Goal: Task Accomplishment & Management: Complete application form

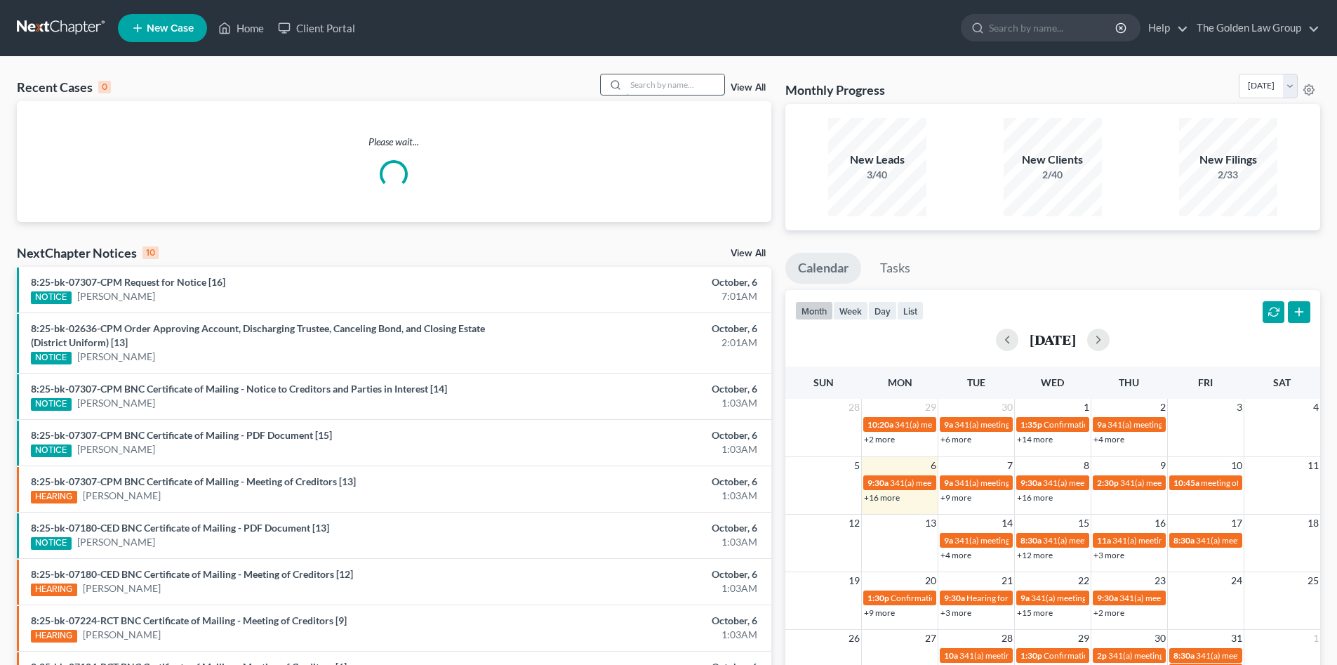
click at [673, 85] on input "search" at bounding box center [675, 84] width 98 height 20
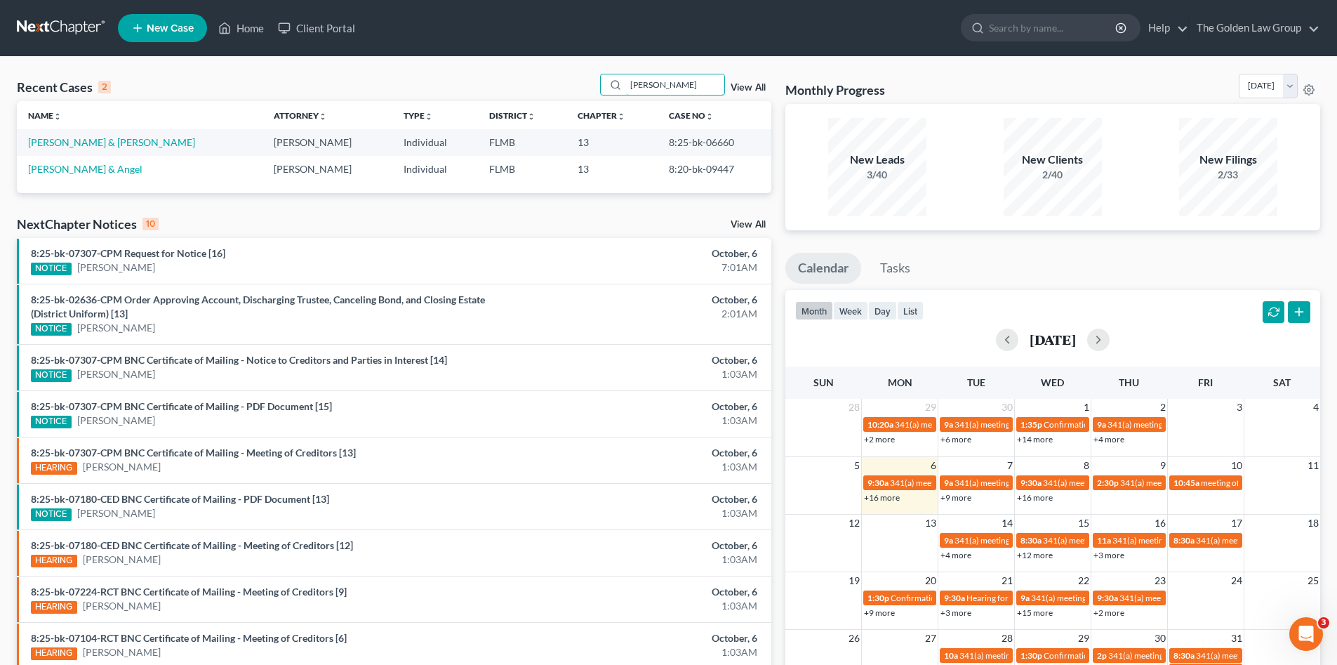
drag, startPoint x: 682, startPoint y: 84, endPoint x: 562, endPoint y: 79, distance: 120.2
click at [567, 80] on div "Recent Cases 2 [PERSON_NAME] View All" at bounding box center [394, 87] width 755 height 27
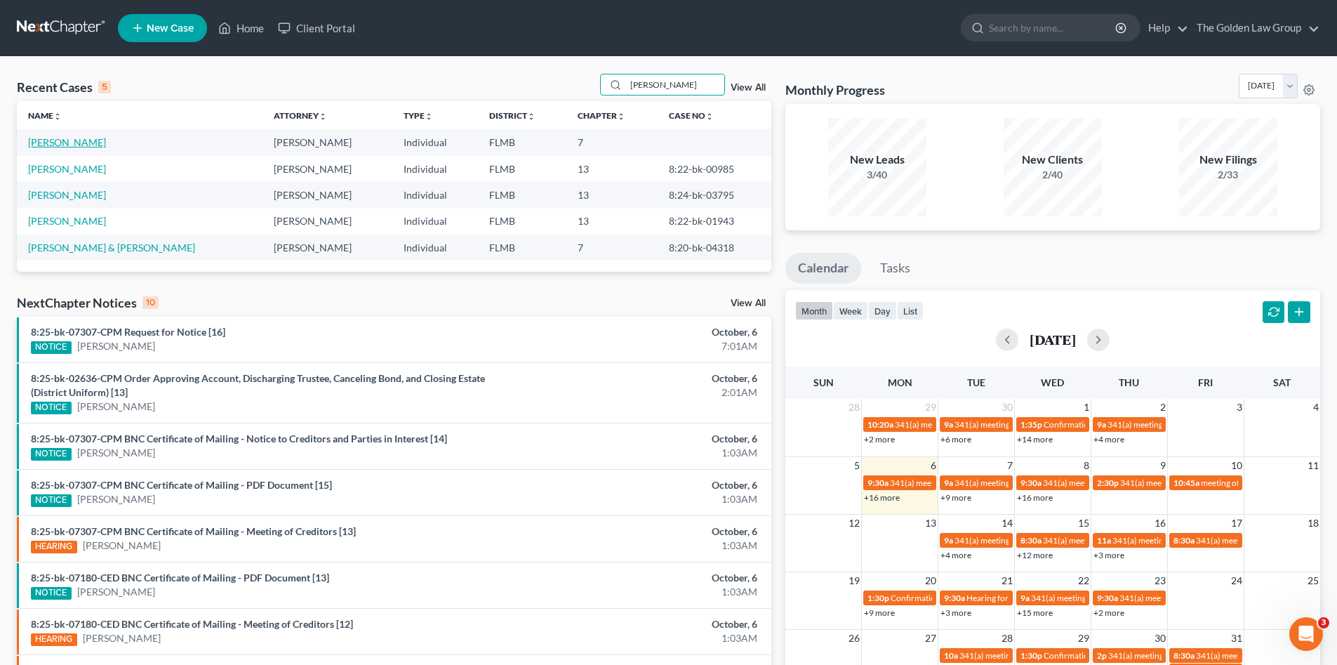
type input "[PERSON_NAME]"
click at [91, 142] on link "[PERSON_NAME]" at bounding box center [67, 142] width 78 height 12
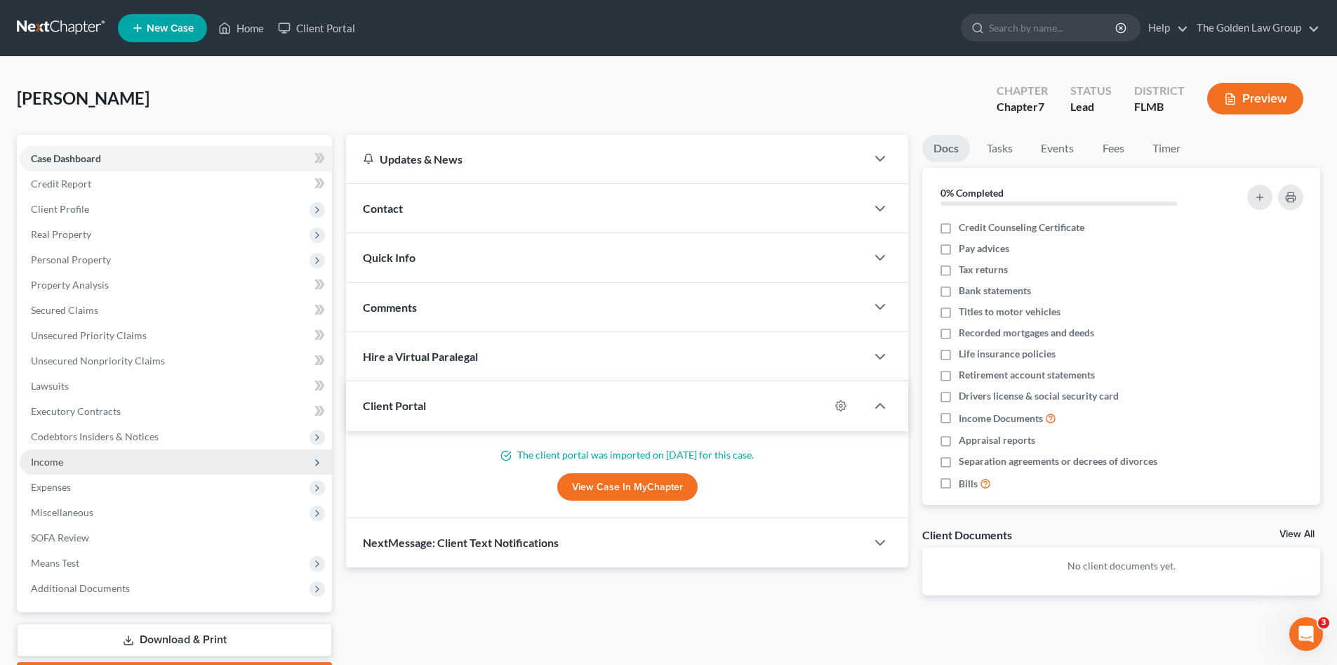
click at [63, 461] on span "Income" at bounding box center [176, 461] width 312 height 25
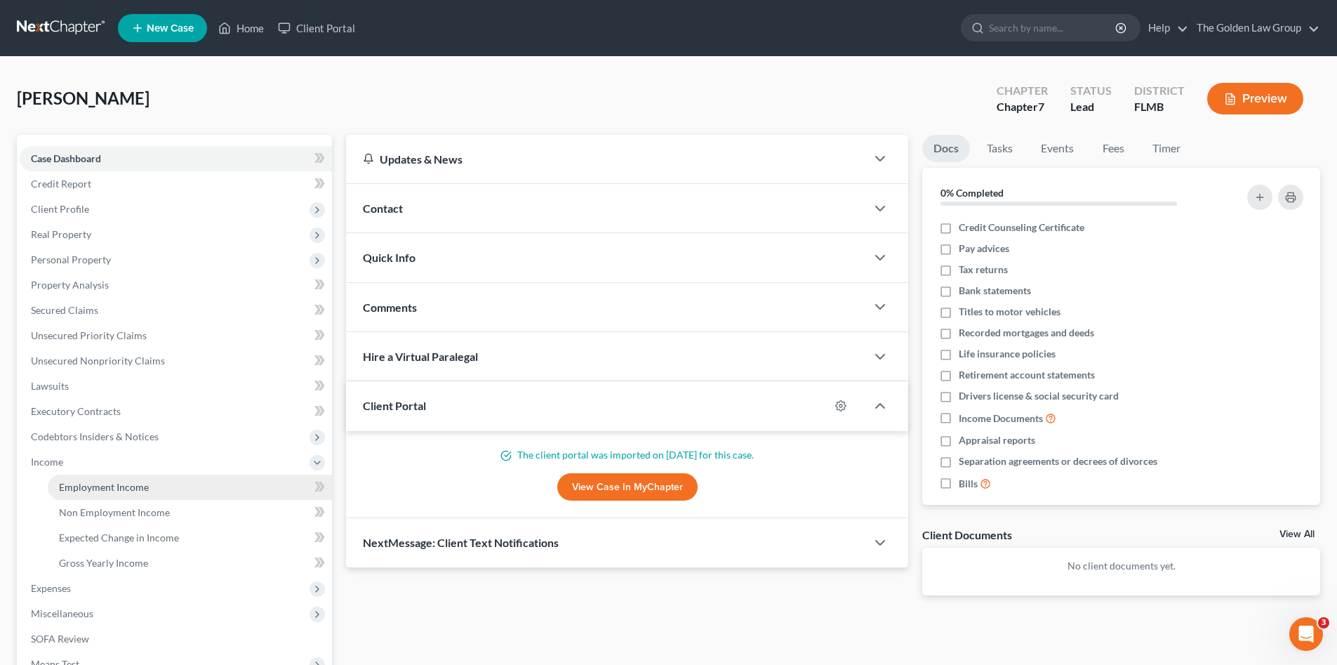
click at [81, 482] on span "Employment Income" at bounding box center [104, 487] width 90 height 12
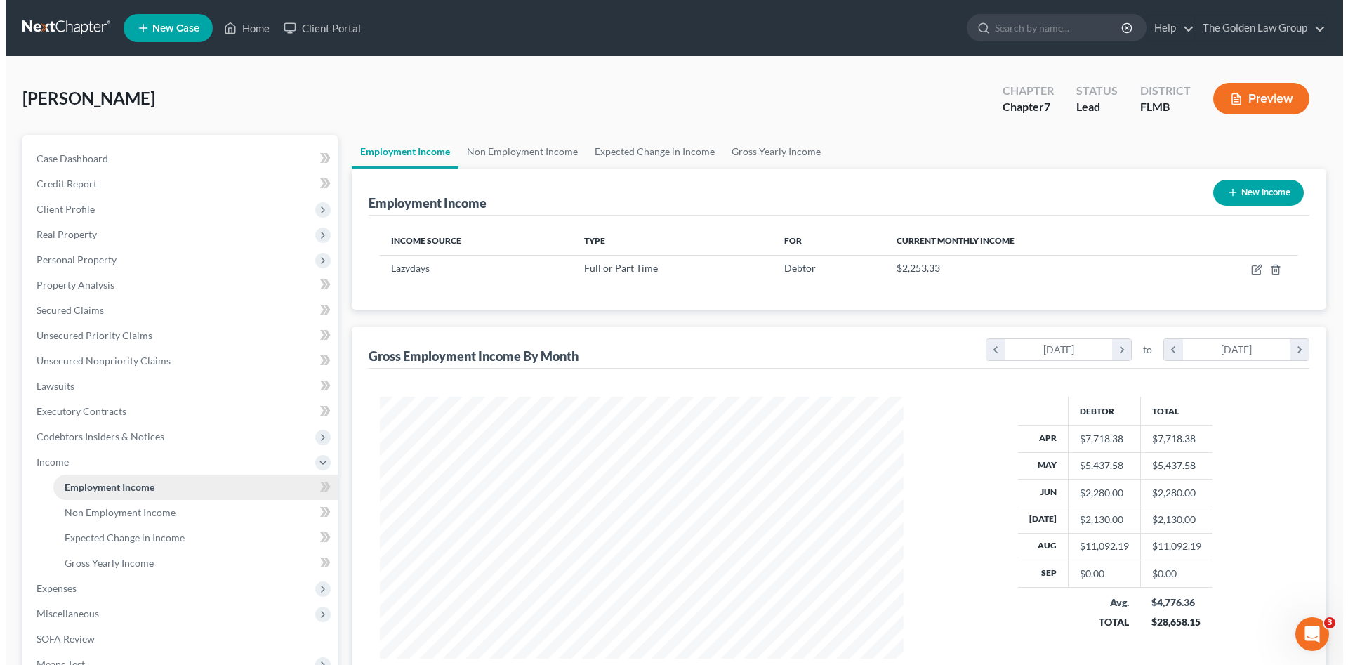
scroll to position [262, 552]
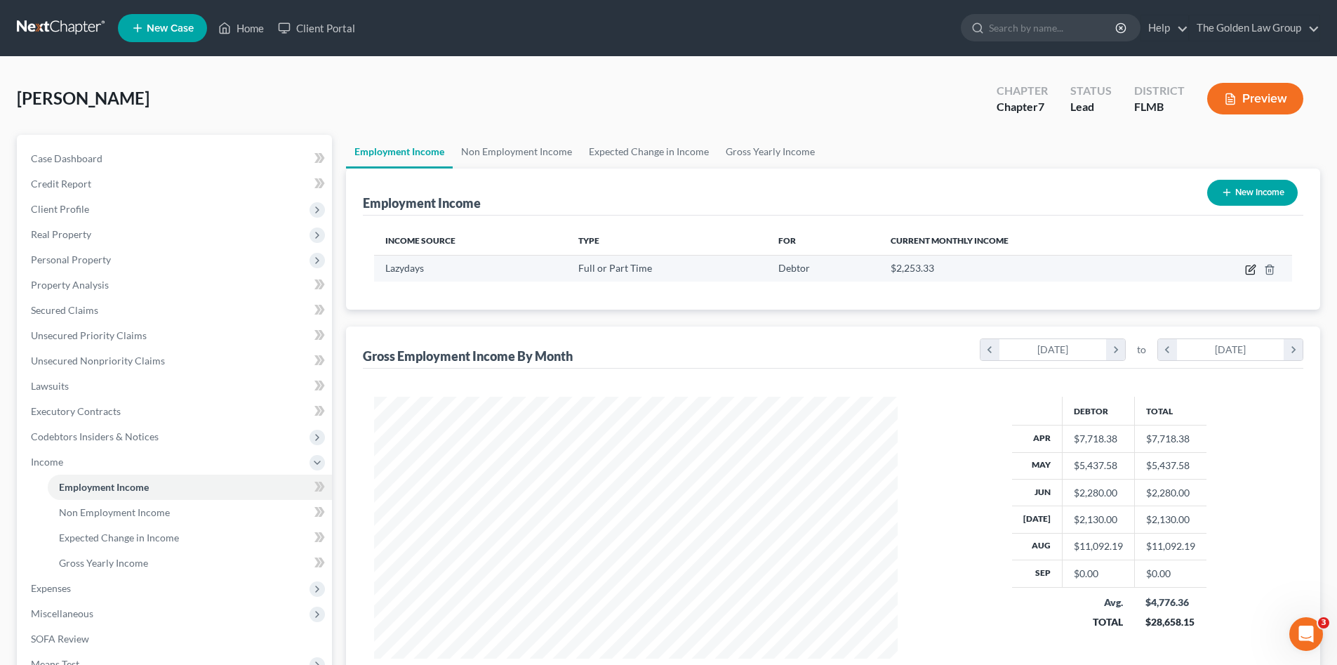
click at [1246, 273] on icon "button" at bounding box center [1250, 270] width 8 height 8
select select "0"
select select "9"
select select "2"
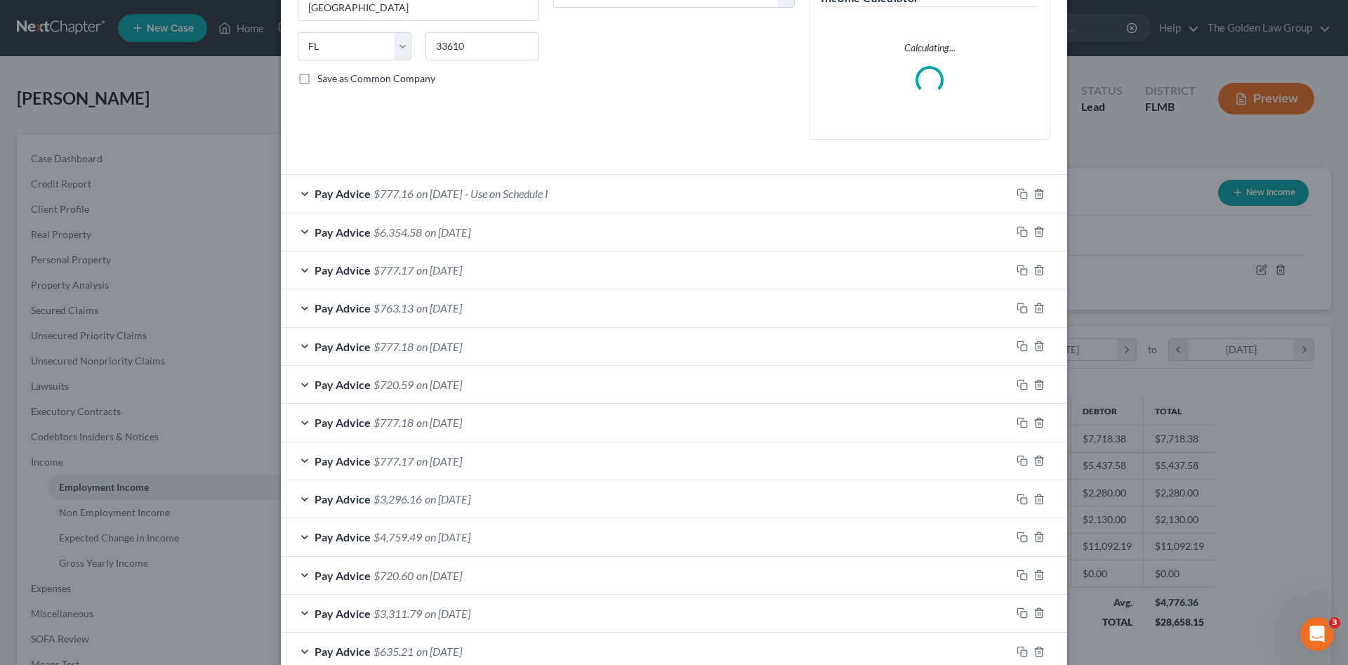
scroll to position [341, 0]
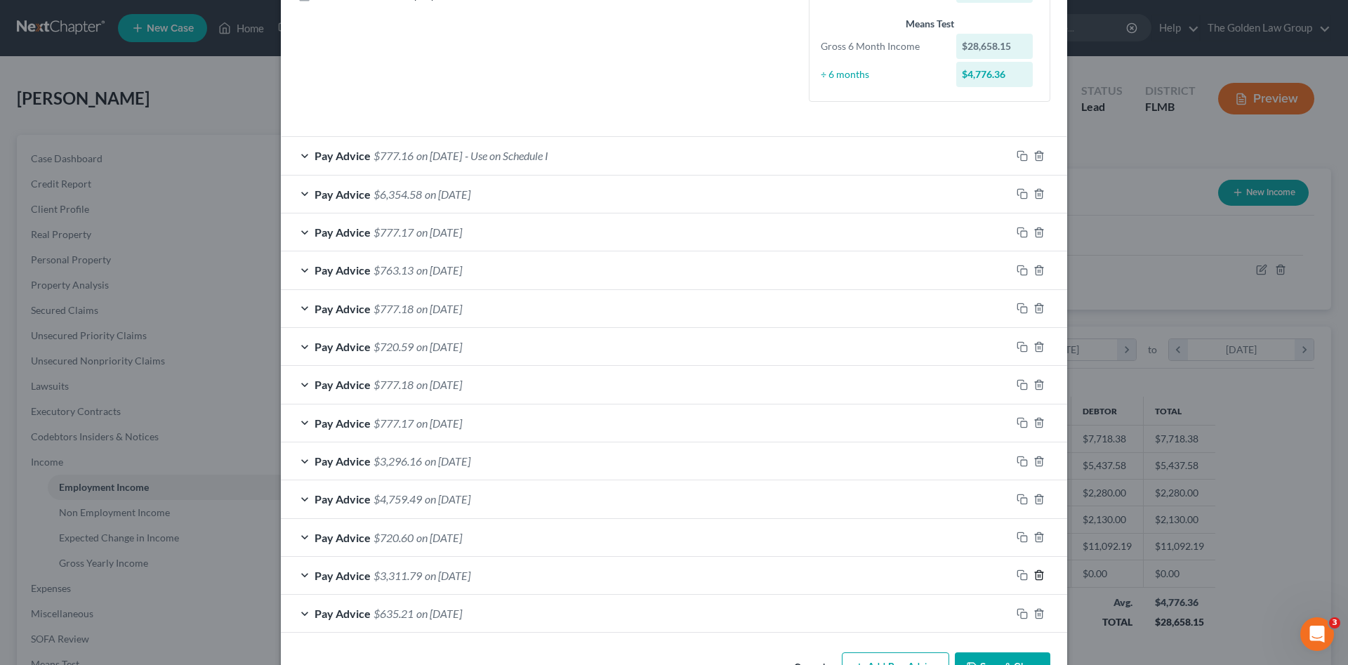
click at [1034, 579] on icon "button" at bounding box center [1038, 574] width 11 height 11
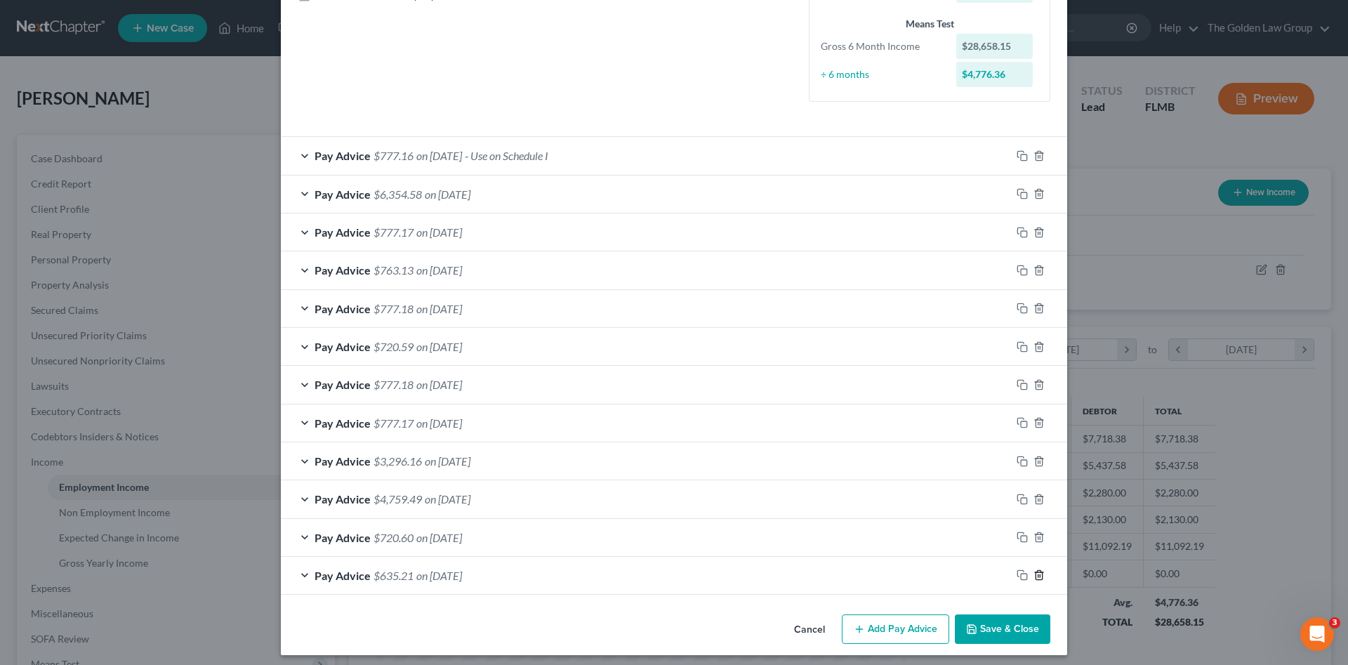
click at [1034, 579] on icon "button" at bounding box center [1038, 574] width 11 height 11
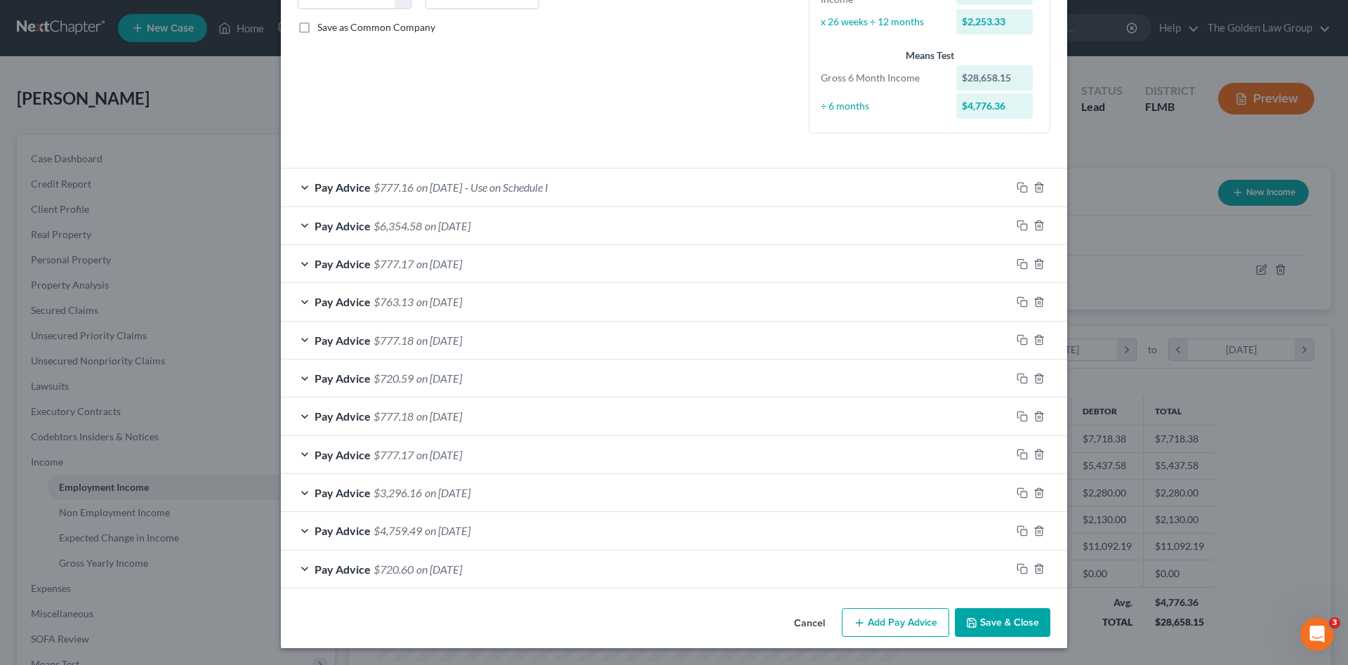
scroll to position [309, 0]
click at [740, 186] on div "Pay Advice $777.16 on 08/29/2025 - Use on Schedule I" at bounding box center [646, 187] width 730 height 37
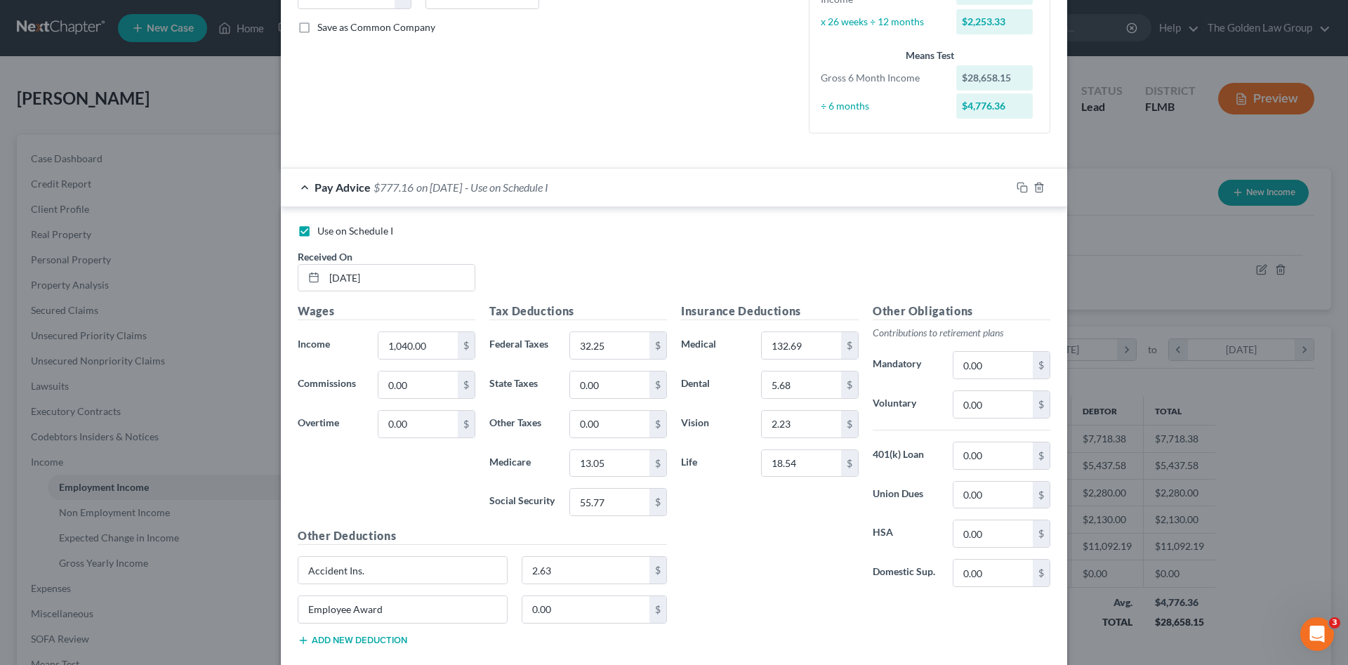
scroll to position [341, 0]
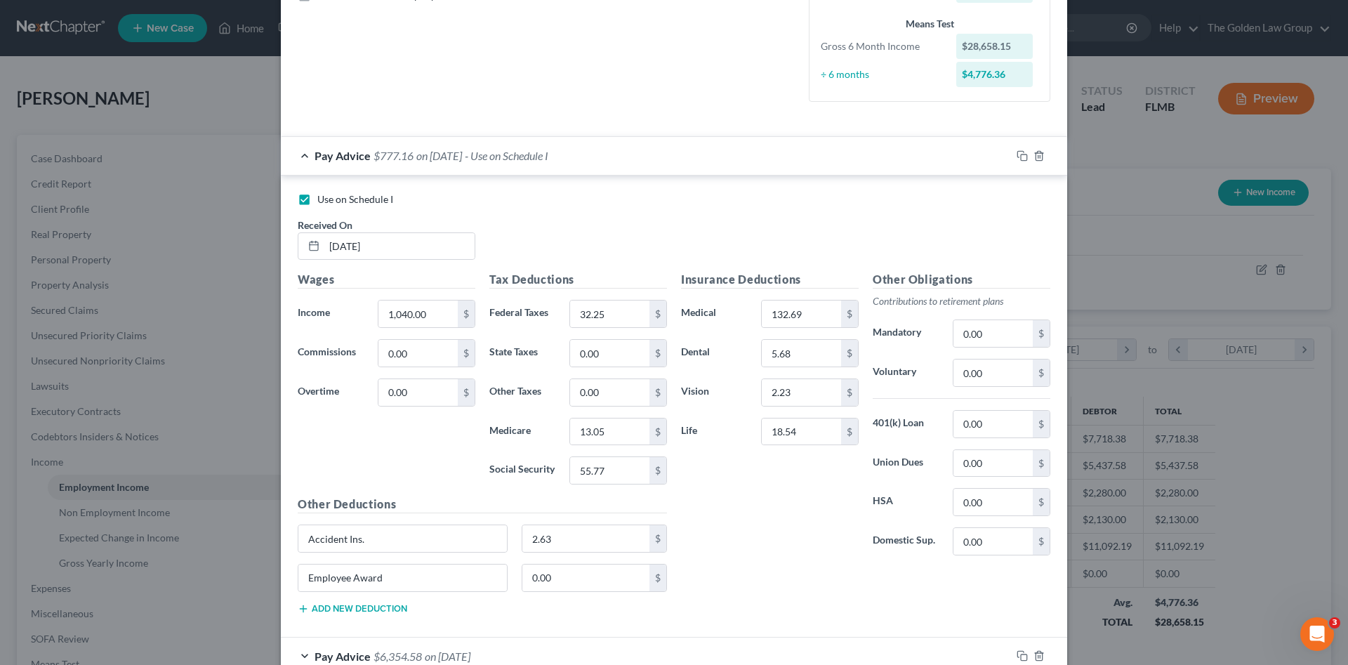
click at [371, 195] on span "Use on Schedule I" at bounding box center [355, 199] width 76 height 12
click at [332, 195] on input "Use on Schedule I" at bounding box center [327, 196] width 9 height 9
checkbox input "false"
click at [524, 156] on div "Pay Advice $777.16 on 08/29/2025" at bounding box center [646, 155] width 730 height 37
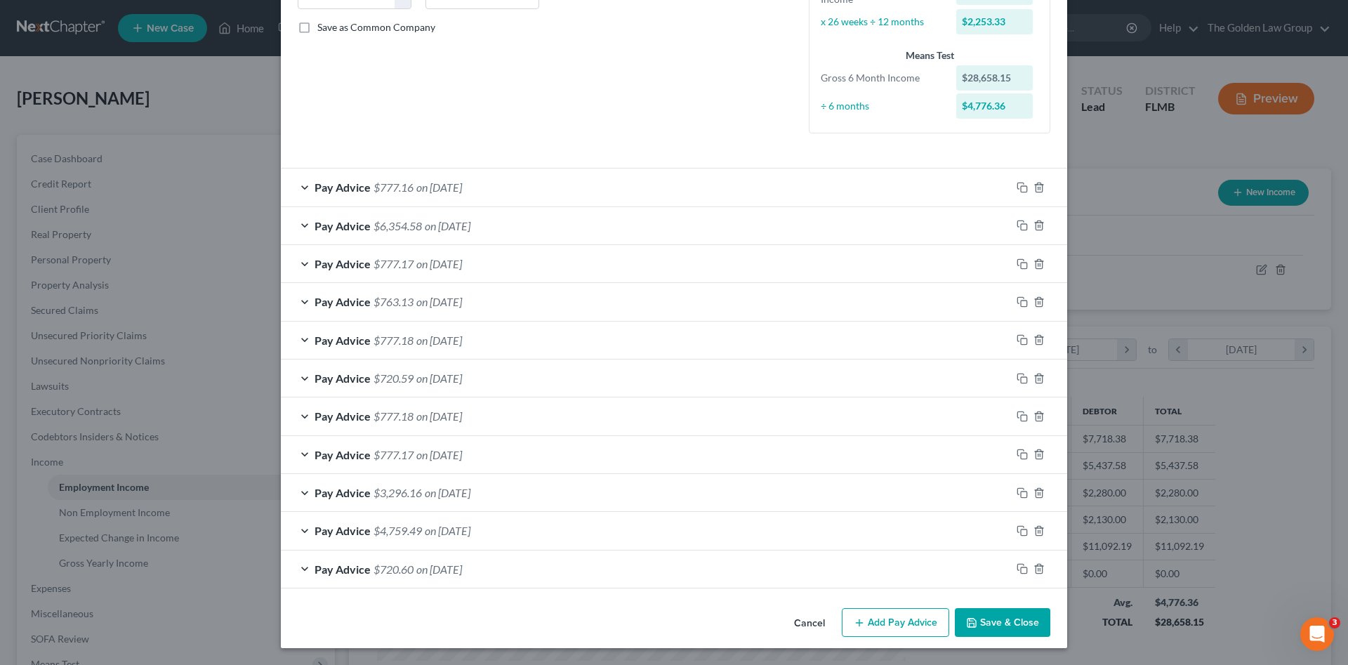
scroll to position [309, 0]
click at [1017, 187] on icon "button" at bounding box center [1020, 186] width 6 height 6
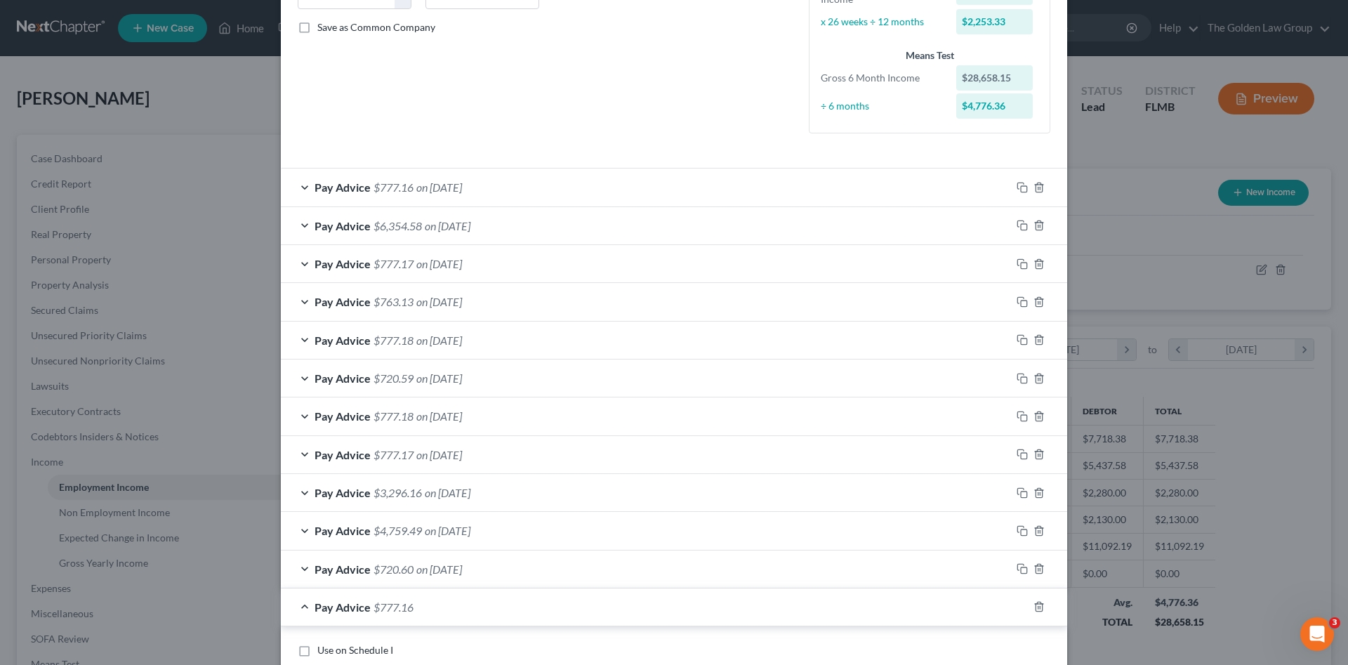
scroll to position [473, 0]
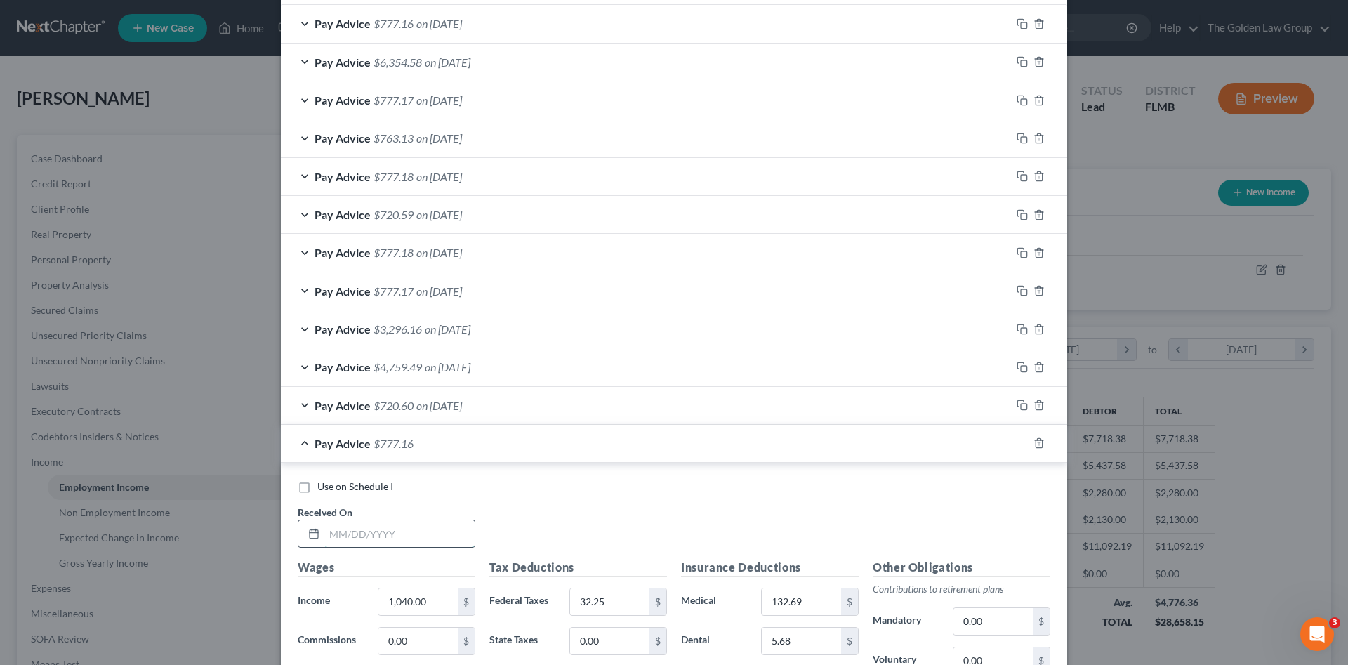
click at [411, 539] on input "text" at bounding box center [399, 533] width 150 height 27
type input "09/12/2025"
click at [426, 605] on input "1,040.00" at bounding box center [417, 601] width 79 height 27
type input "2,480.70"
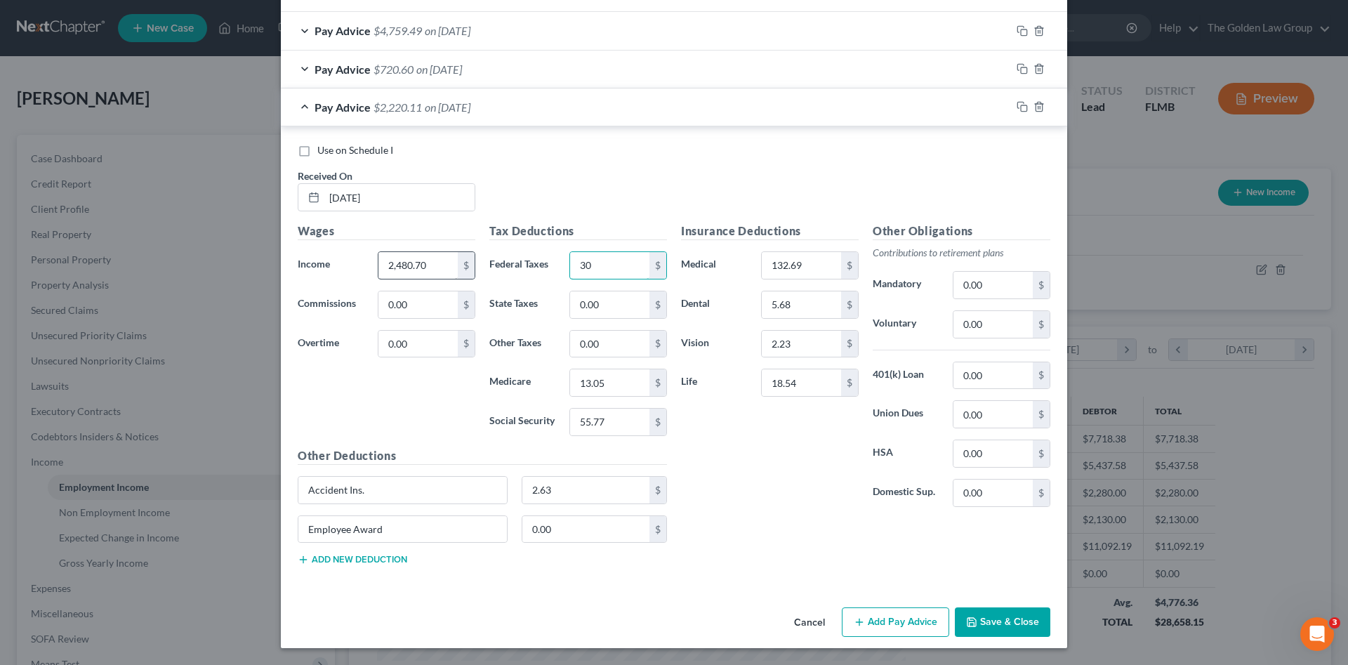
type input "3"
type input "202.41"
type input "33.93"
type input "145.80"
click at [388, 198] on input "09/12/2025" at bounding box center [399, 197] width 150 height 27
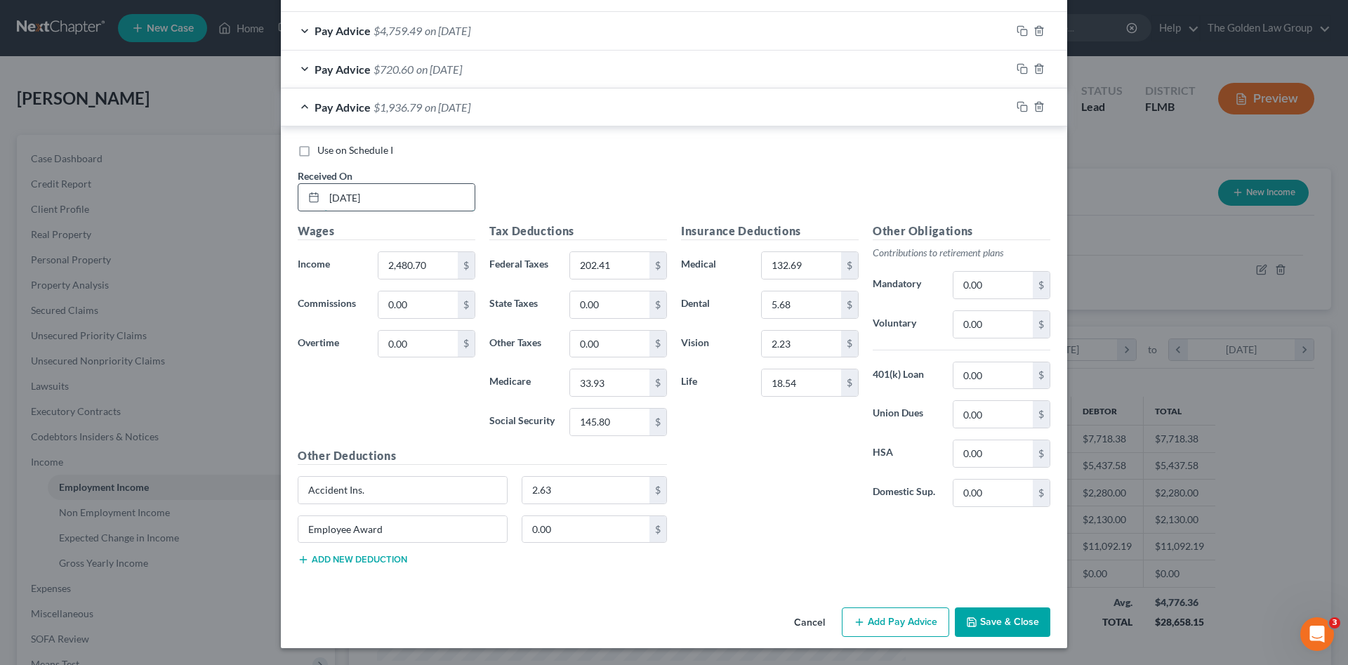
click at [387, 197] on input "09/12/2025" at bounding box center [399, 197] width 150 height 27
type input "9/26/2025"
type input "3,640.00"
type input "495.34"
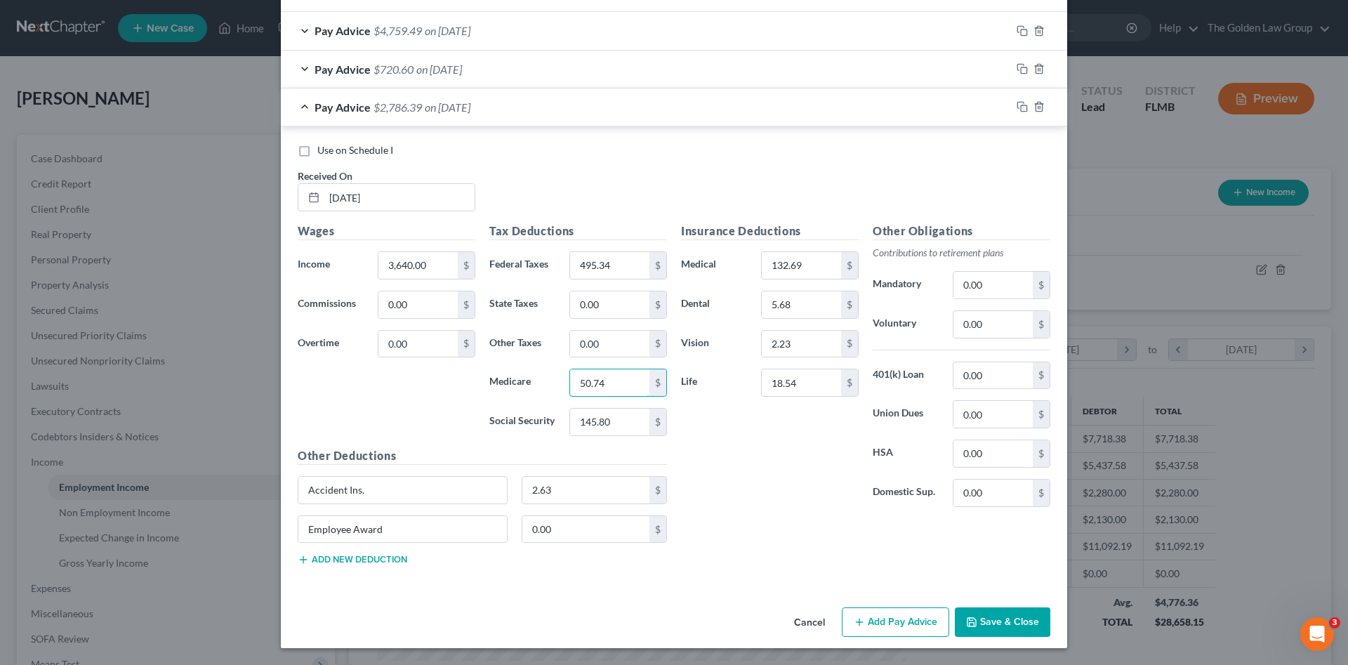
type input "50.74"
type input "216.97"
click at [361, 148] on span "Use on Schedule I" at bounding box center [355, 150] width 76 height 12
click at [332, 148] on input "Use on Schedule I" at bounding box center [327, 147] width 9 height 9
checkbox input "true"
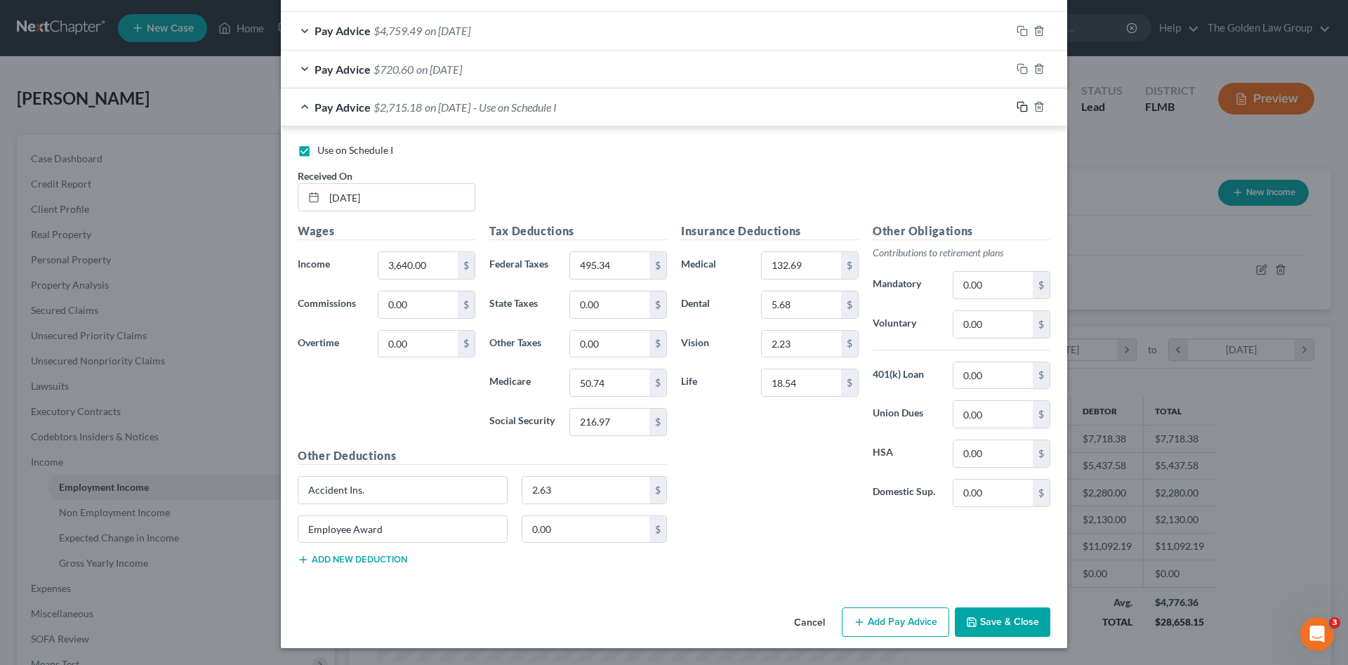
drag, startPoint x: 1018, startPoint y: 107, endPoint x: 965, endPoint y: 122, distance: 55.5
click at [1017, 107] on icon "button" at bounding box center [1022, 106] width 11 height 11
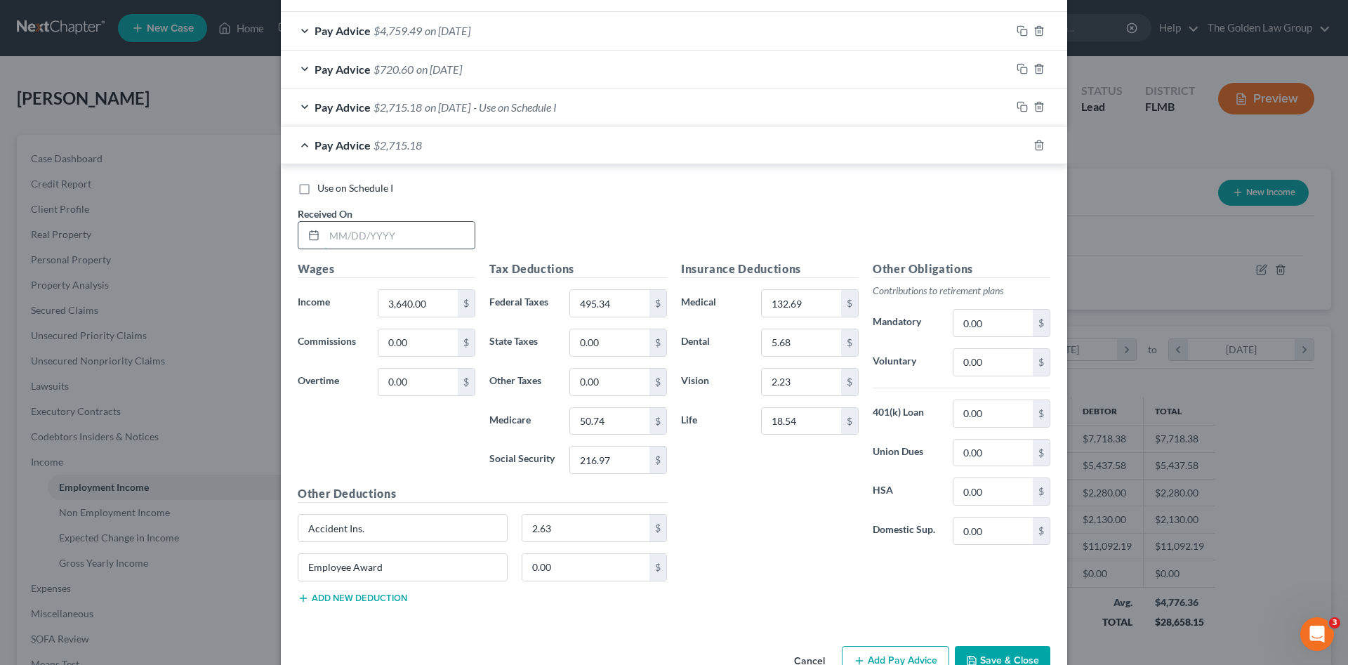
click at [415, 232] on input "text" at bounding box center [399, 235] width 150 height 27
click at [387, 231] on input "text" at bounding box center [399, 235] width 150 height 27
type input "0912/2025"
type input "2,480.70"
type input "3"
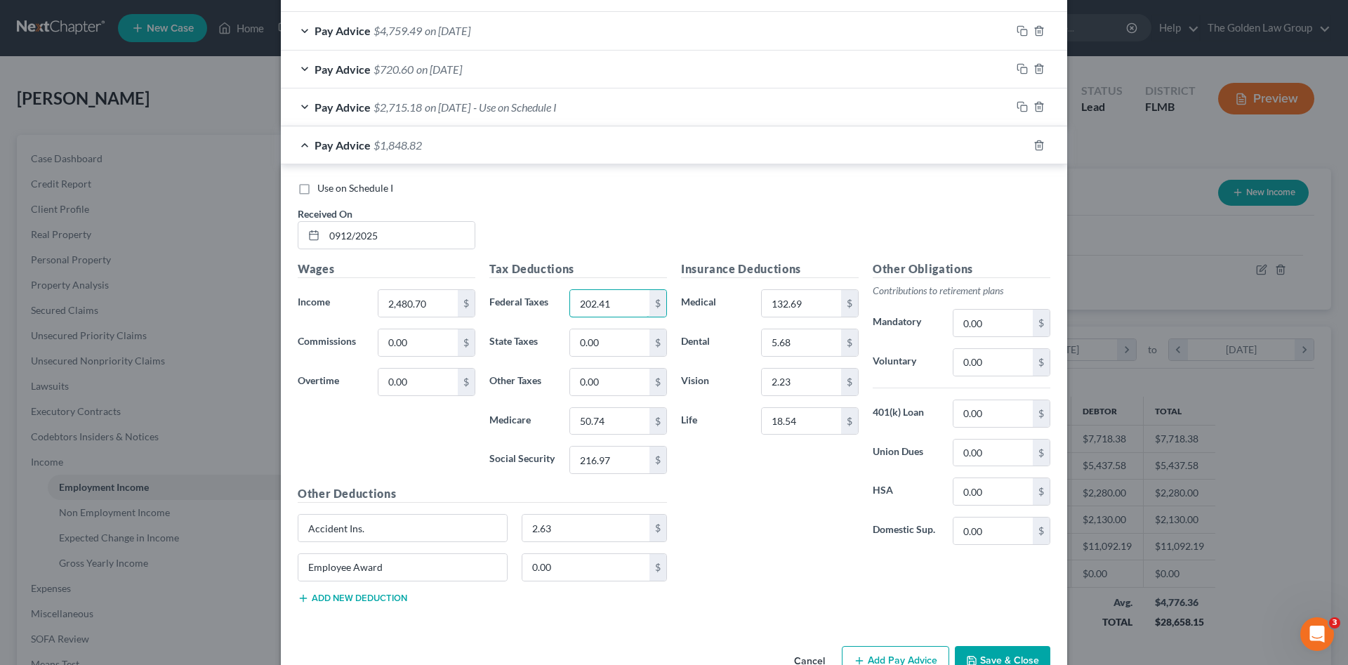
type input "202.41"
type input "33.93"
type input "145.08"
click at [853, 529] on div "Insurance Deductions Medical 132.69 $ Dental 5.68 $ Vision 2.23 $ Life 18.54 $" at bounding box center [770, 408] width 192 height 296
drag, startPoint x: 376, startPoint y: 236, endPoint x: 295, endPoint y: 230, distance: 81.6
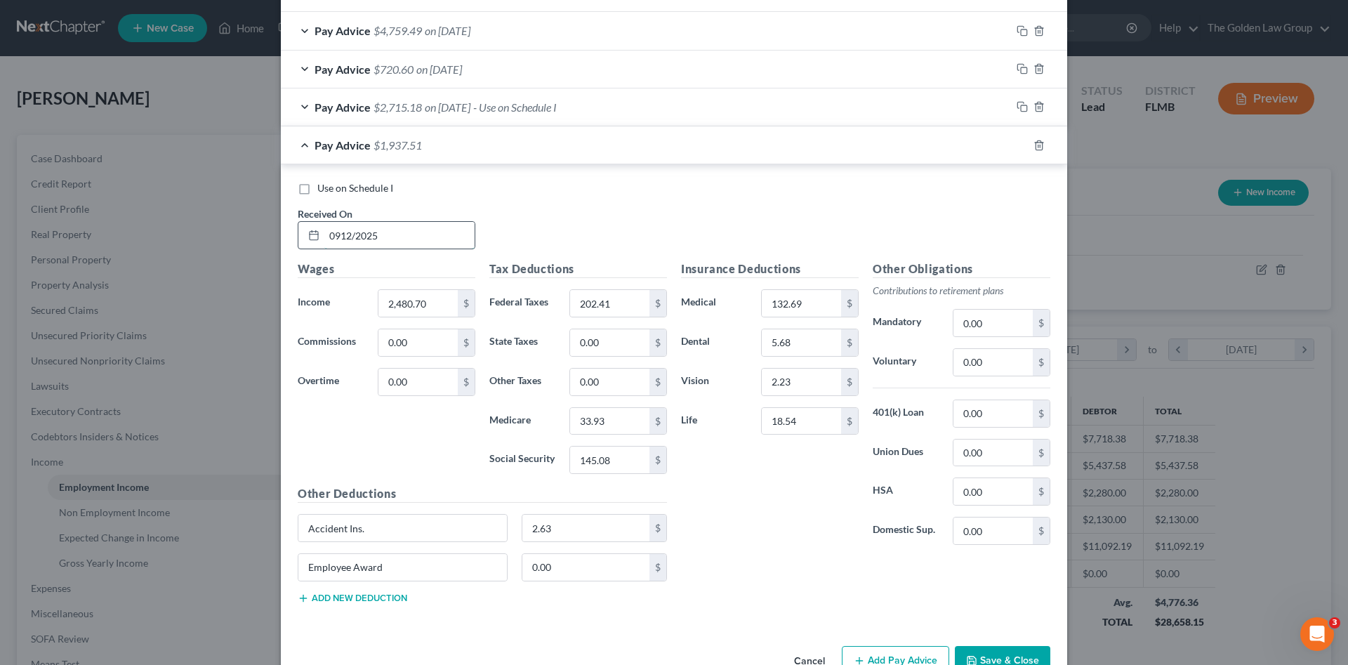
click at [291, 230] on div "Received On * 0912/2025" at bounding box center [387, 227] width 192 height 43
type input "09/12/2025"
click at [970, 652] on button "Save & Close" at bounding box center [1002, 660] width 95 height 29
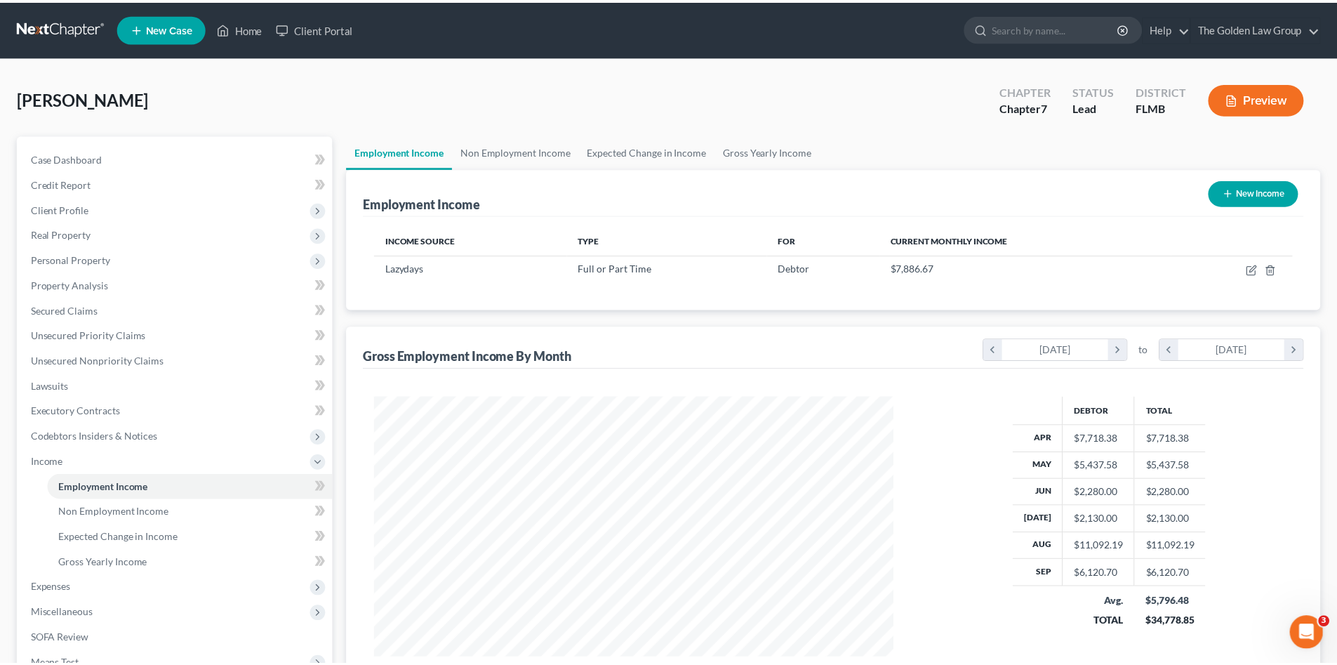
scroll to position [701829, 701539]
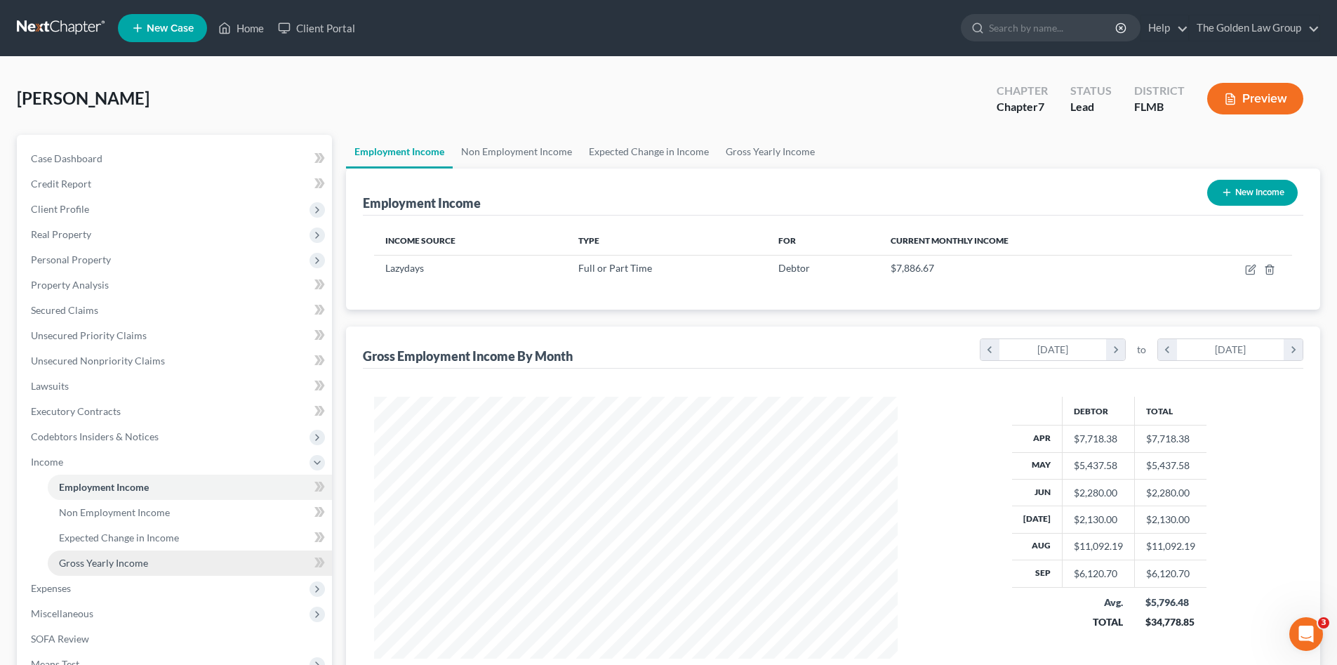
click at [123, 566] on span "Gross Yearly Income" at bounding box center [103, 563] width 89 height 12
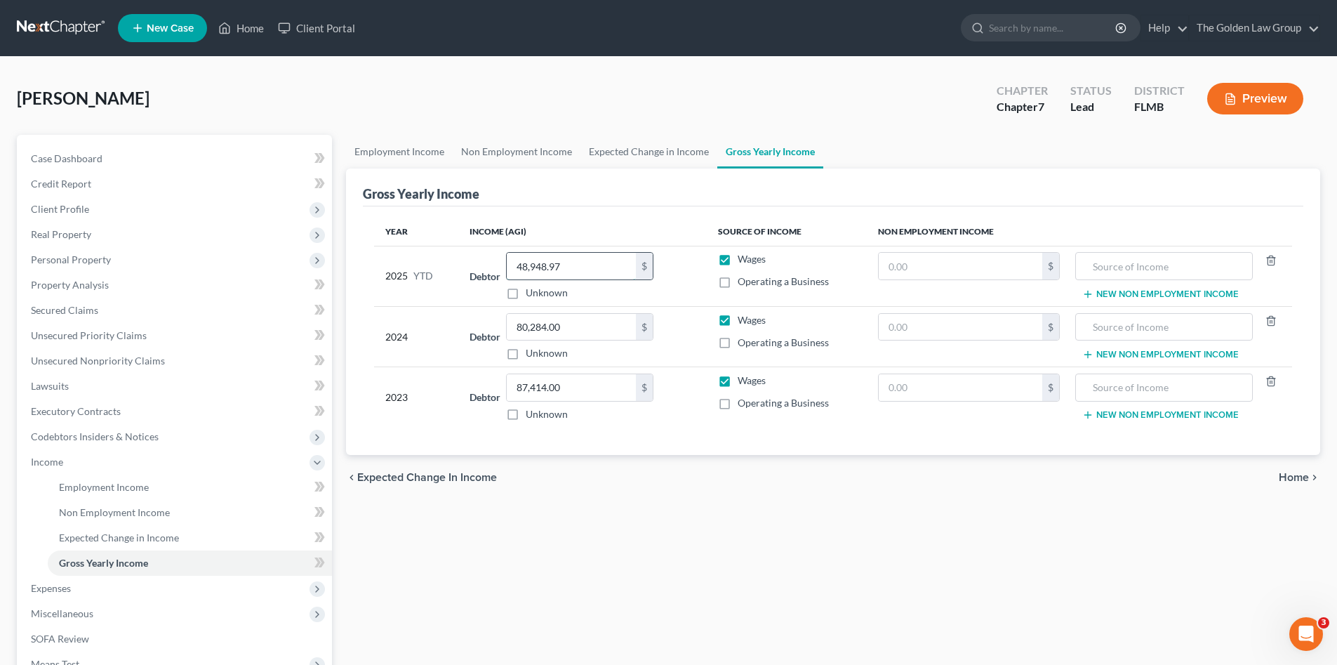
click at [579, 264] on input "48,948.97" at bounding box center [571, 266] width 129 height 27
type input "55,069.67"
drag, startPoint x: 732, startPoint y: 468, endPoint x: 472, endPoint y: 521, distance: 265.2
click at [701, 489] on div "chevron_left Expected Change in Income Home chevron_right" at bounding box center [833, 477] width 975 height 45
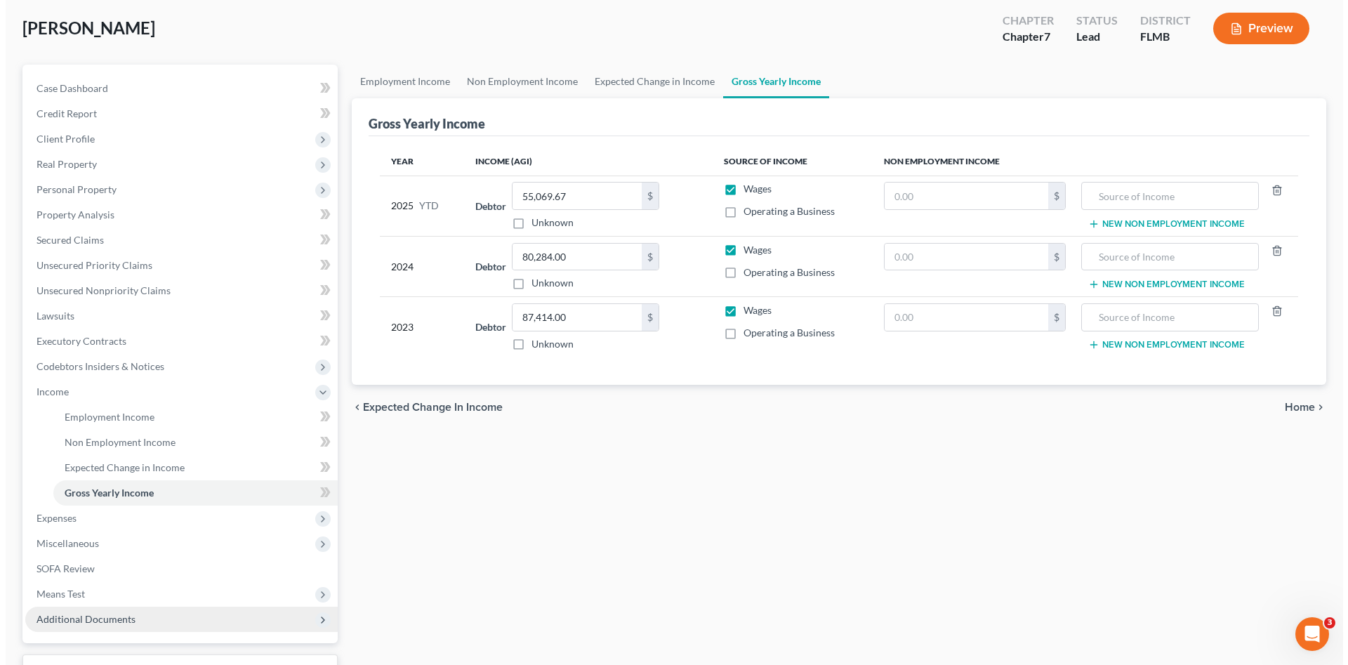
scroll to position [140, 0]
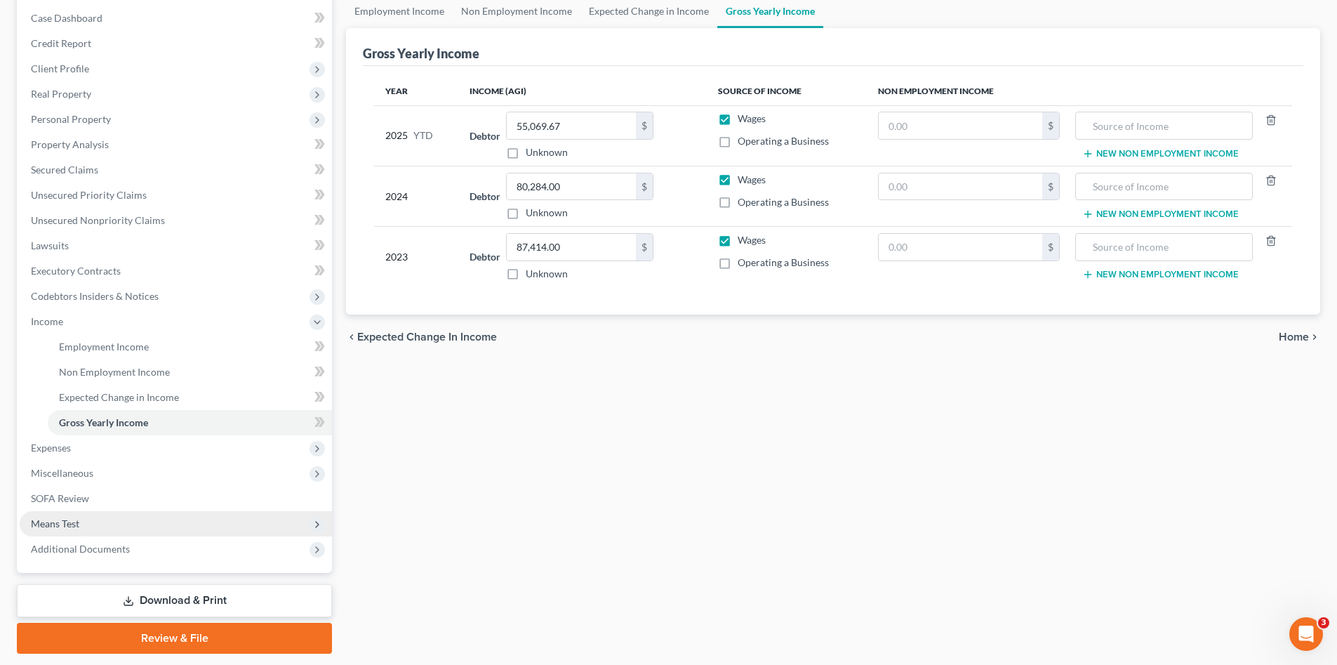
click at [67, 522] on span "Means Test" at bounding box center [55, 523] width 48 height 12
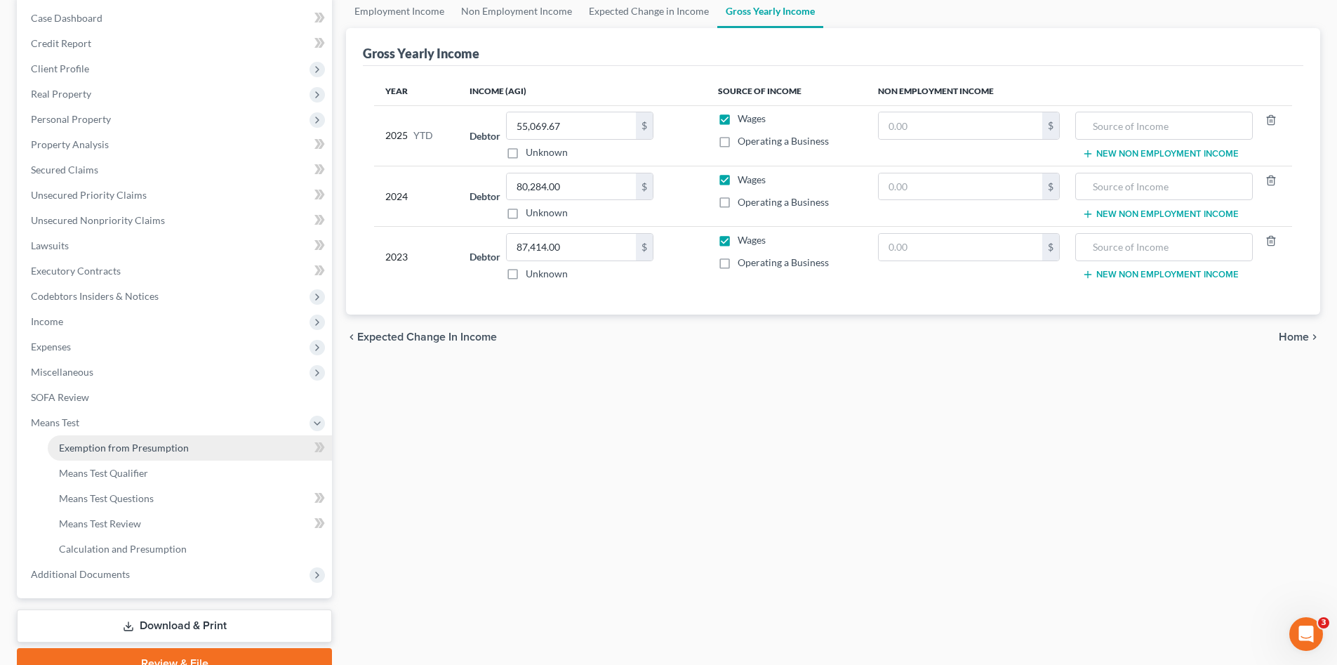
click at [168, 444] on span "Exemption from Presumption" at bounding box center [124, 448] width 130 height 12
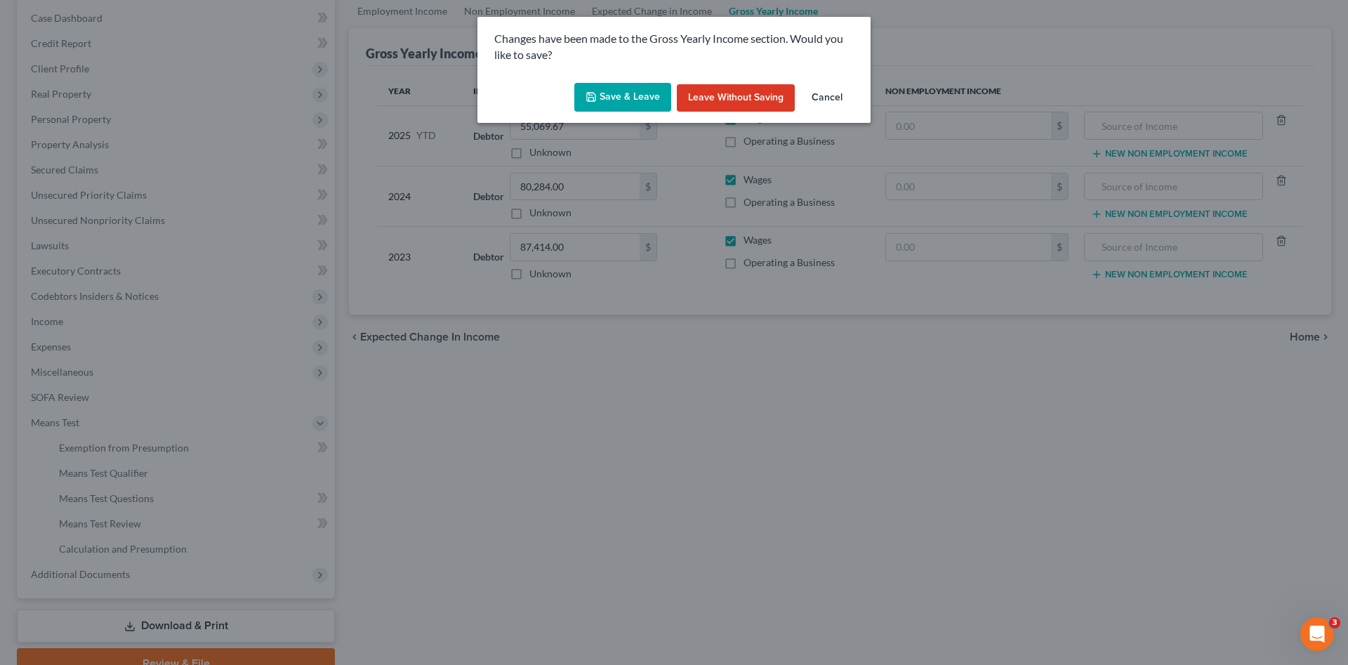
click at [633, 92] on button "Save & Leave" at bounding box center [622, 97] width 97 height 29
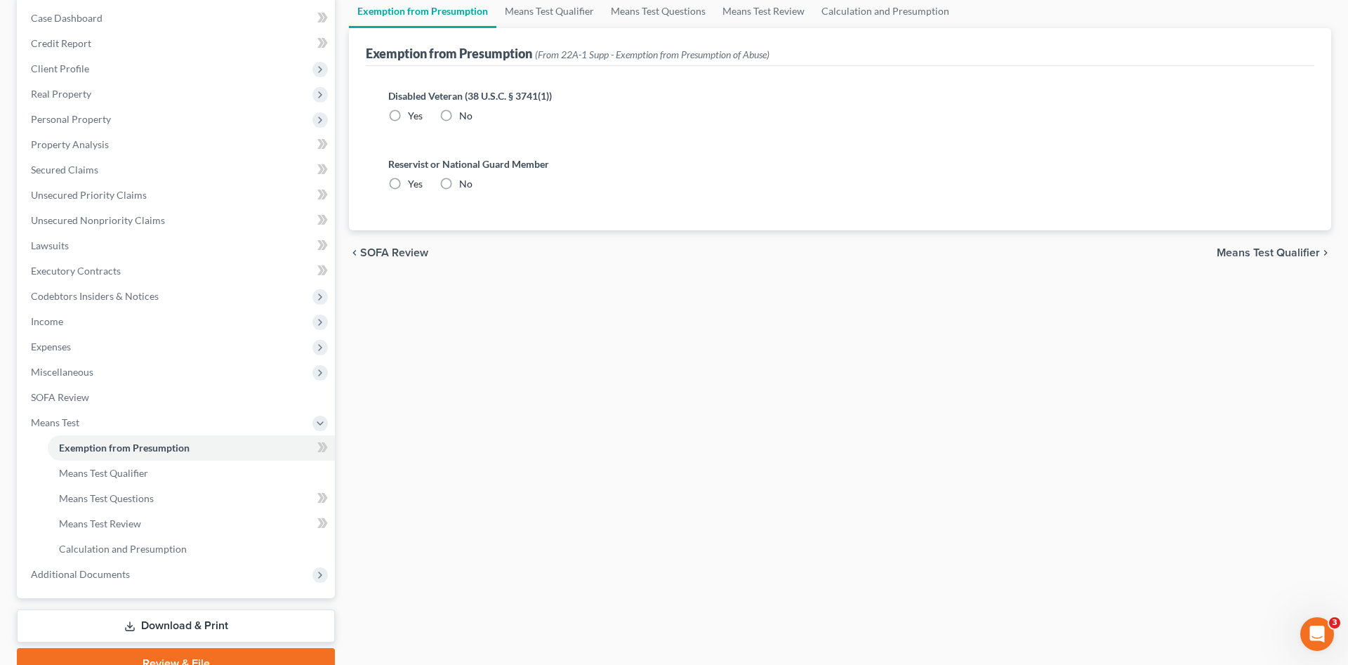
radio input "true"
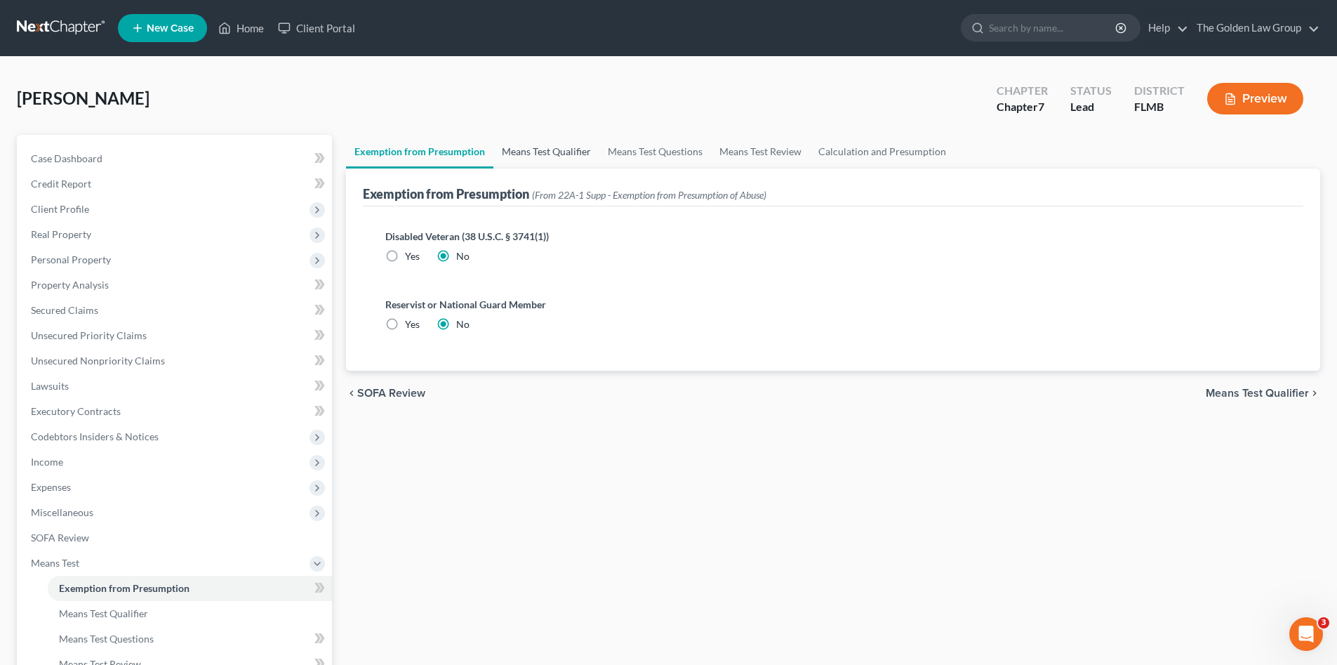
click at [558, 162] on link "Means Test Qualifier" at bounding box center [547, 152] width 106 height 34
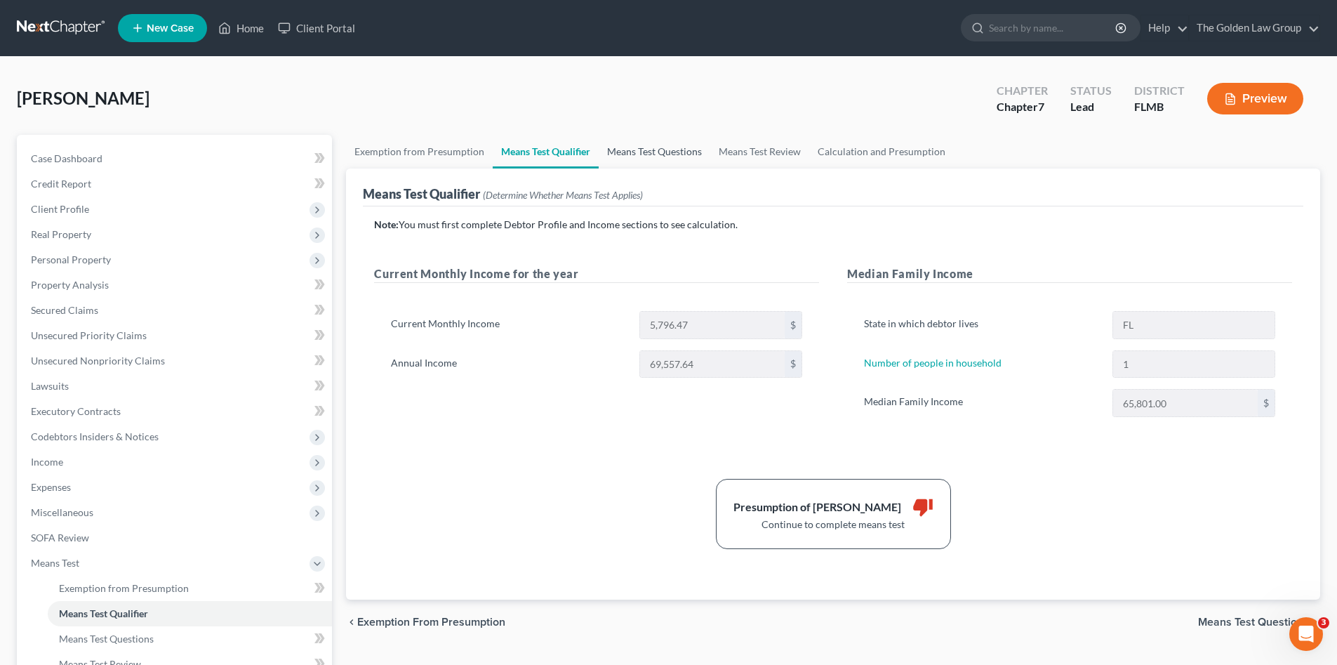
drag, startPoint x: 644, startPoint y: 147, endPoint x: 653, endPoint y: 167, distance: 22.3
click at [644, 147] on link "Means Test Questions" at bounding box center [655, 152] width 112 height 34
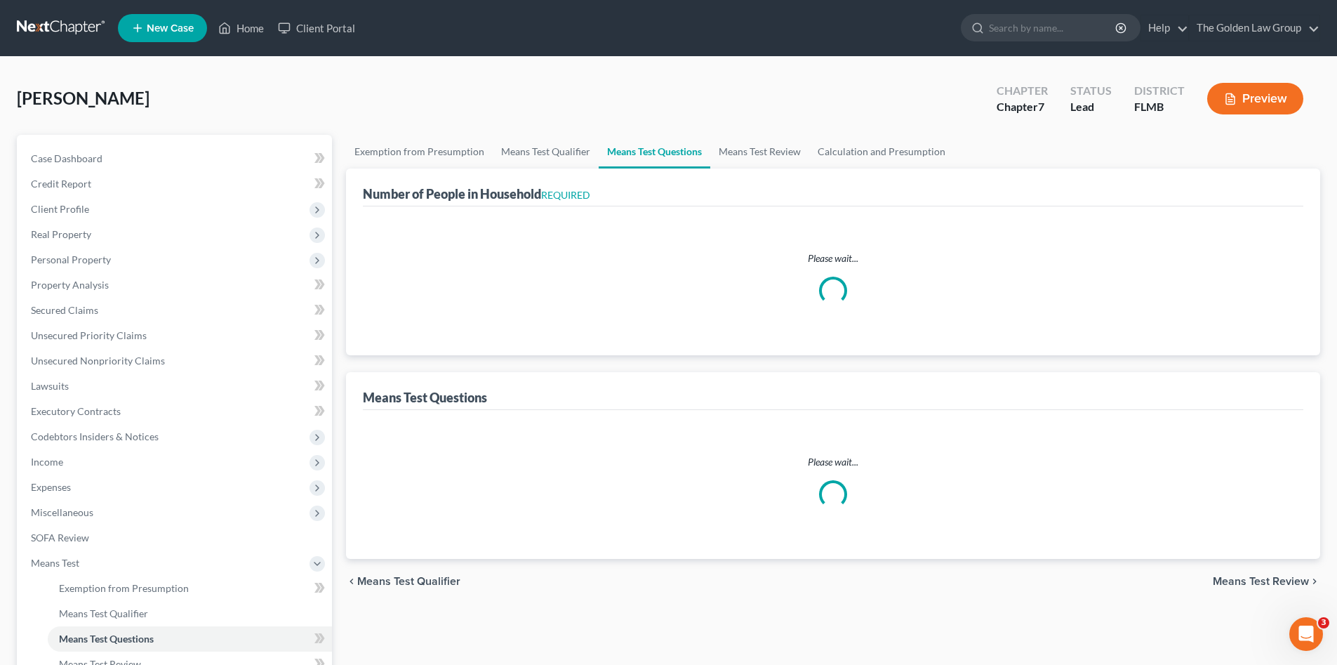
select select "60"
select select "0"
select select "60"
select select "1"
select select "60"
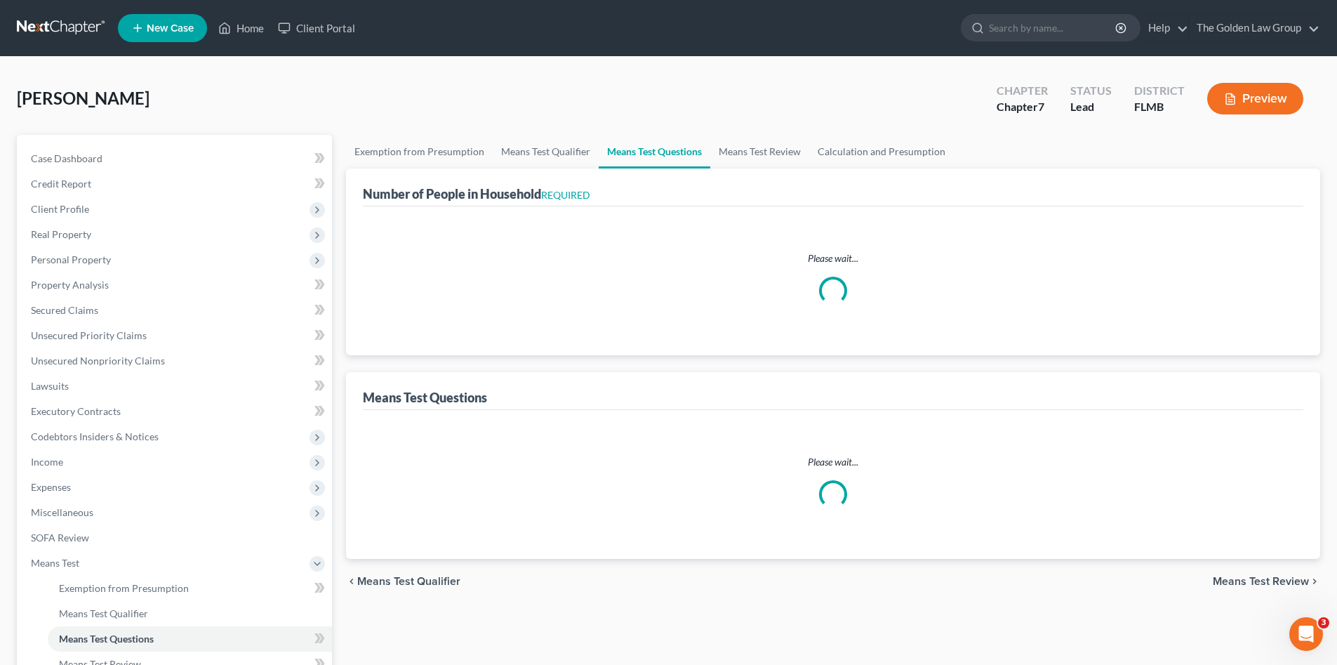
select select "1"
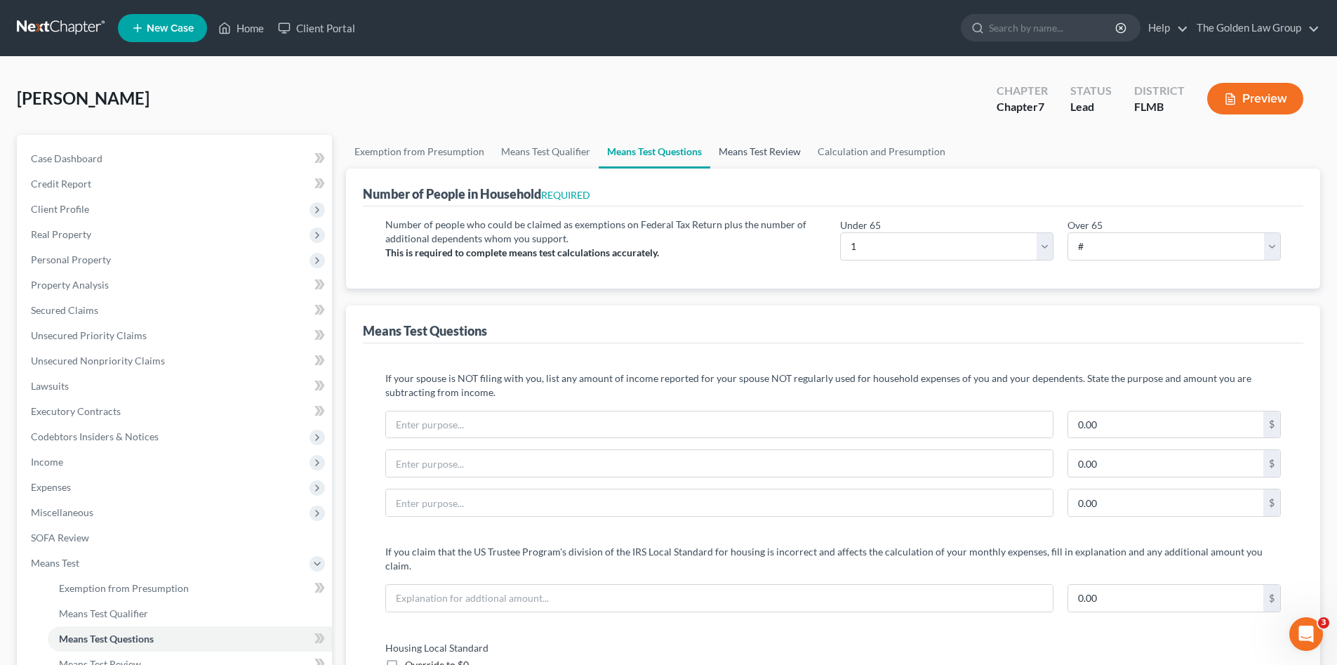
click at [746, 145] on link "Means Test Review" at bounding box center [760, 152] width 99 height 34
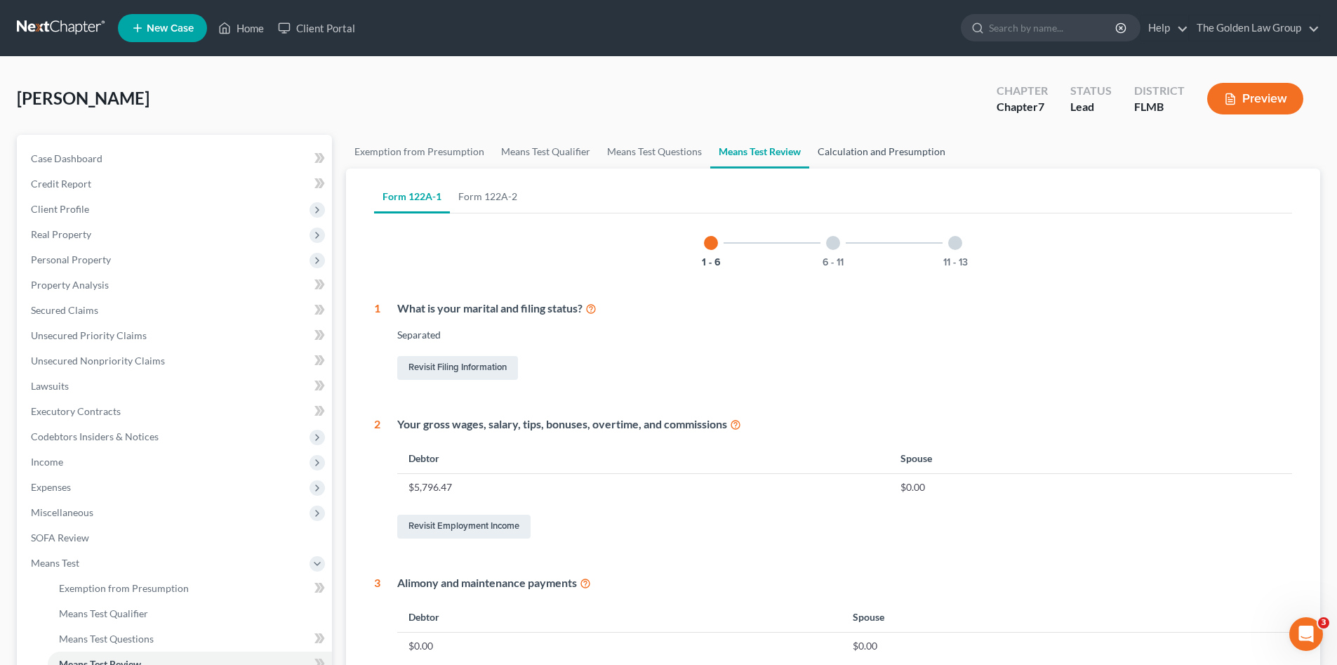
click at [846, 147] on link "Calculation and Presumption" at bounding box center [882, 152] width 145 height 34
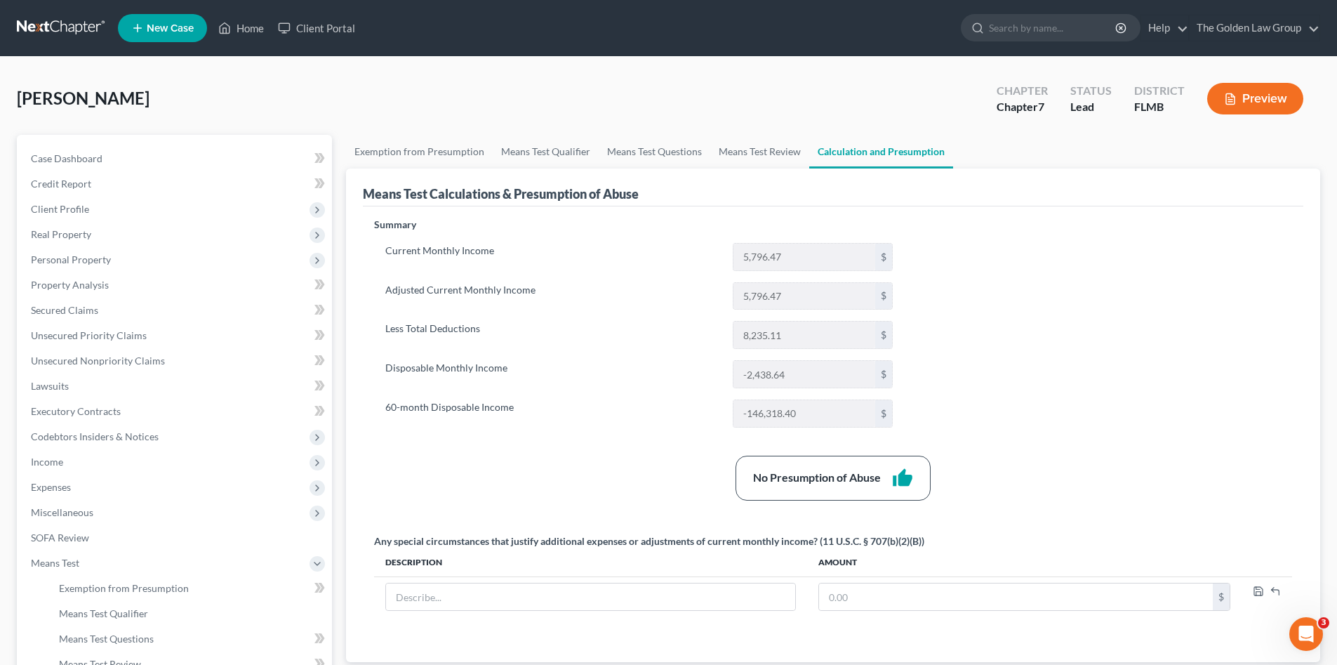
click at [706, 98] on div "Barnes, Shonna Upgraded Chapter Chapter 7 Status Lead District FLMB Preview" at bounding box center [669, 104] width 1304 height 61
click at [53, 23] on link at bounding box center [62, 27] width 90 height 25
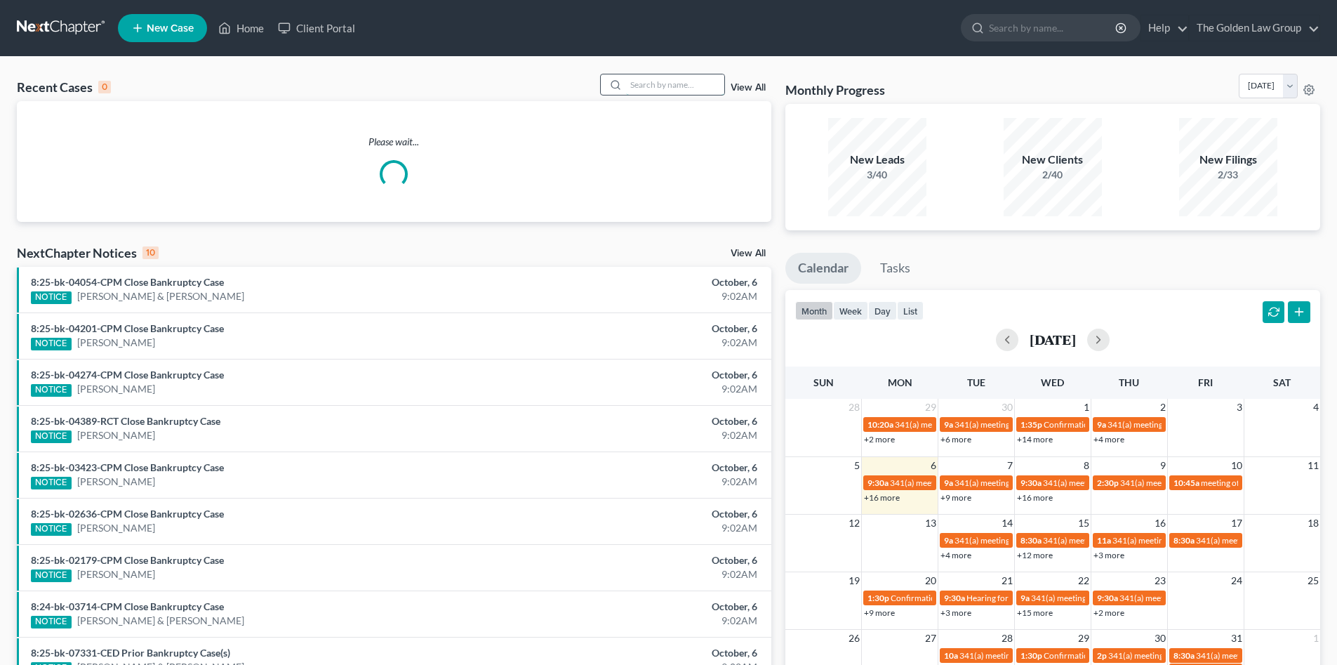
click at [654, 79] on input "search" at bounding box center [675, 84] width 98 height 20
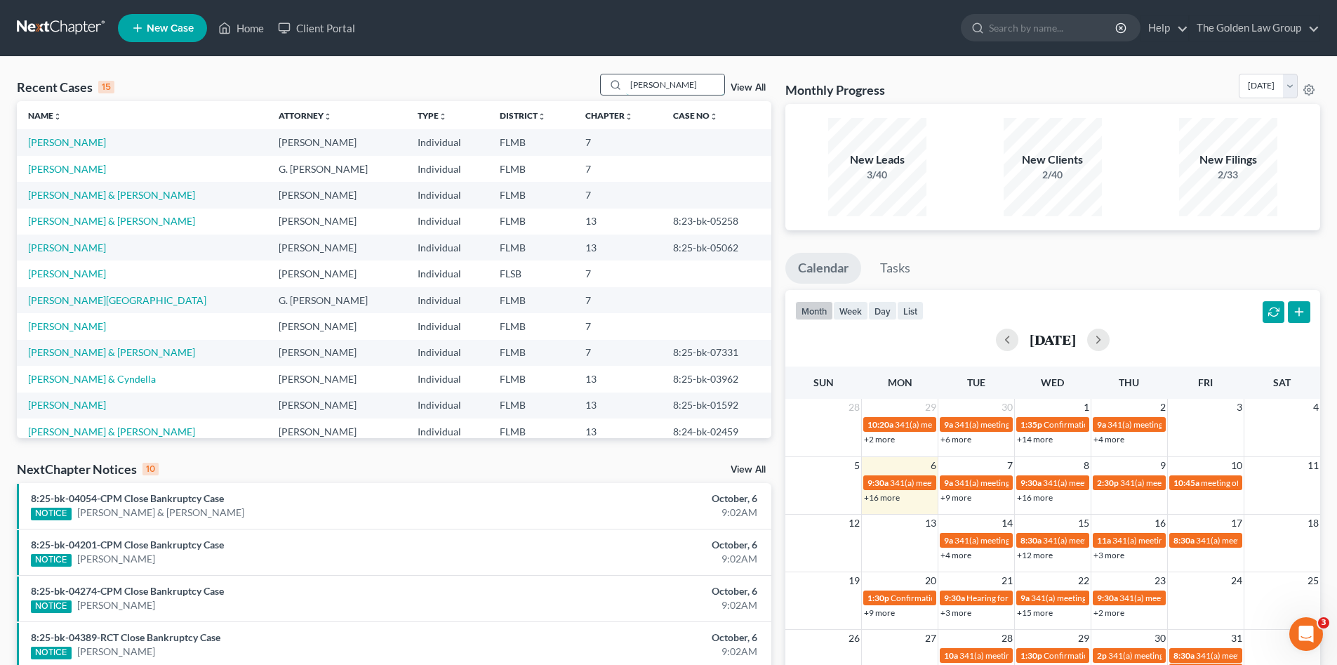
type input "dukes"
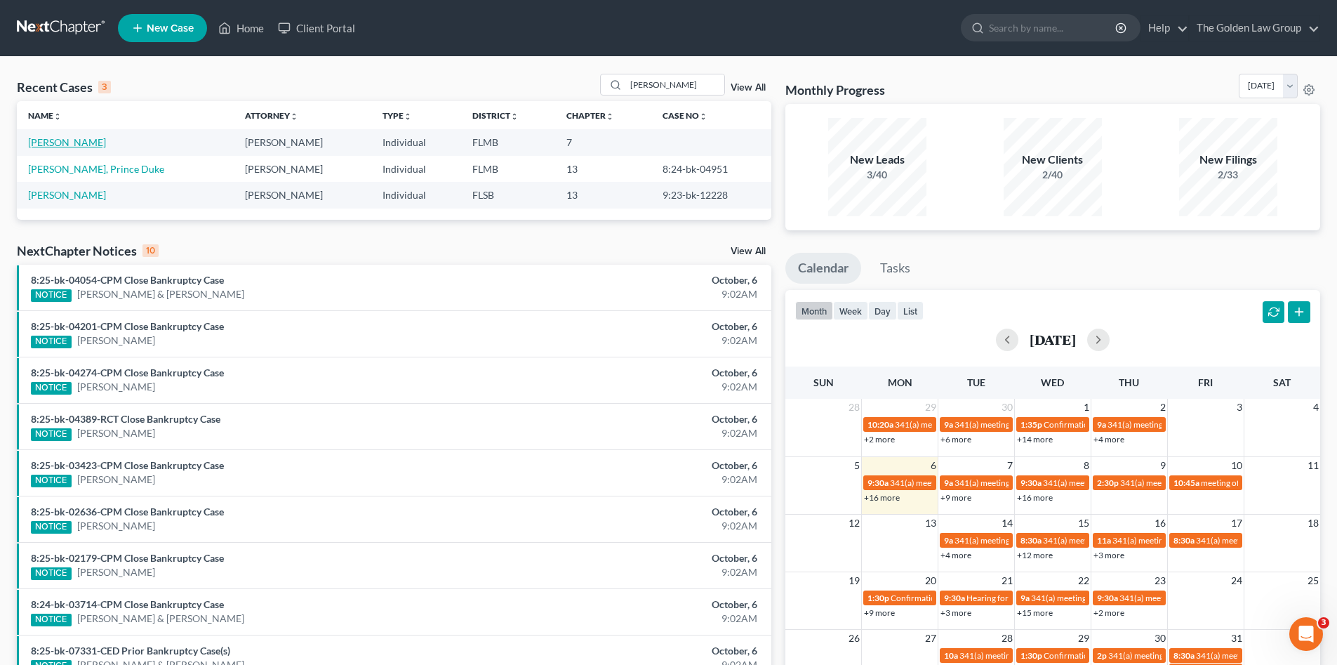
click at [58, 145] on link "[PERSON_NAME]" at bounding box center [67, 142] width 78 height 12
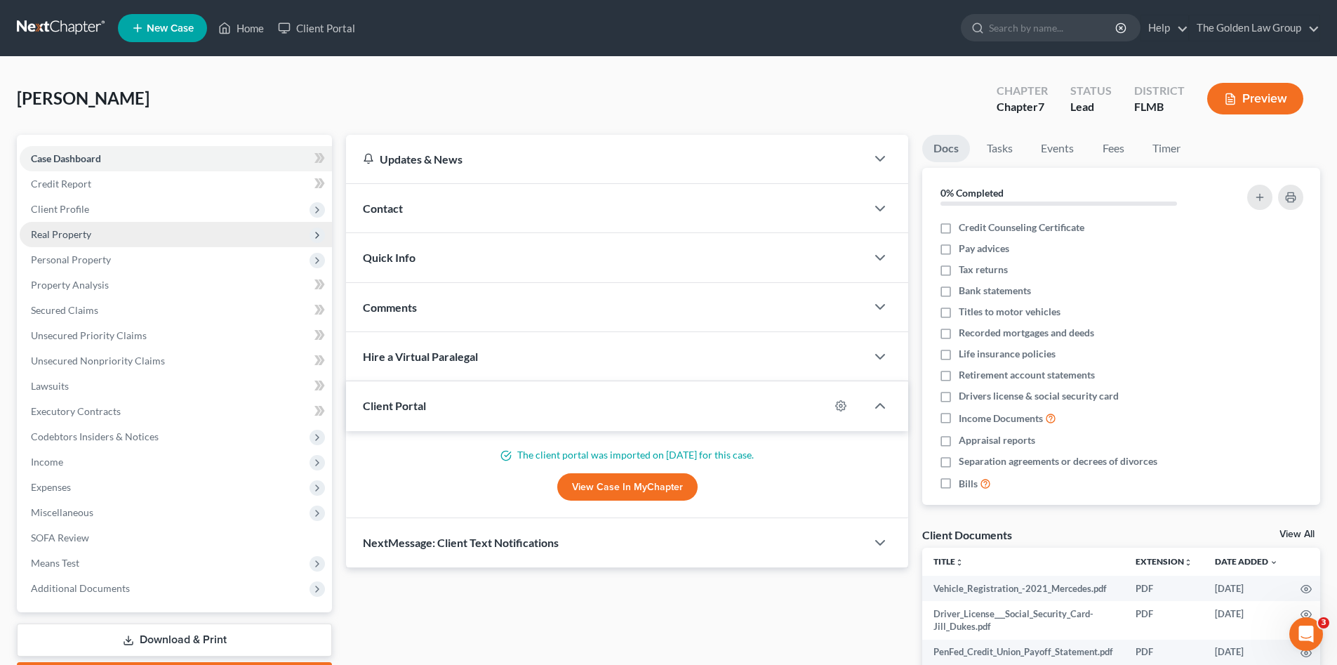
click at [86, 231] on span "Real Property" at bounding box center [61, 234] width 60 height 12
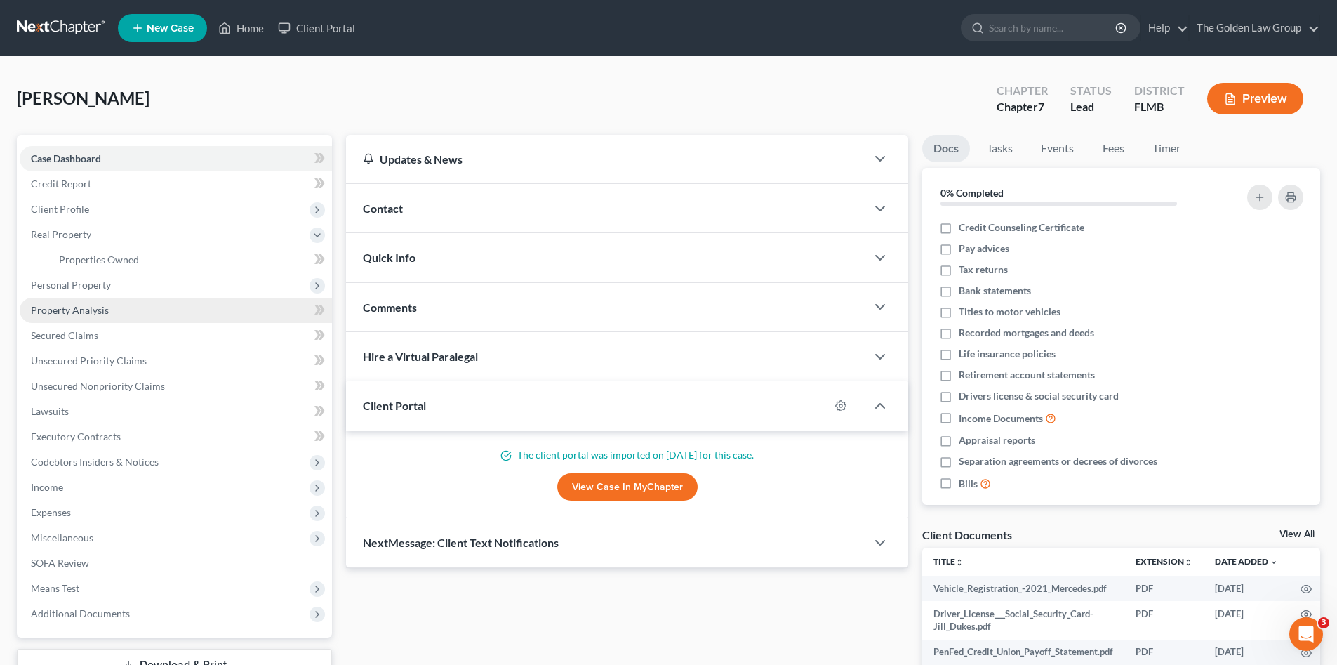
click at [119, 310] on link "Property Analysis" at bounding box center [176, 310] width 312 height 25
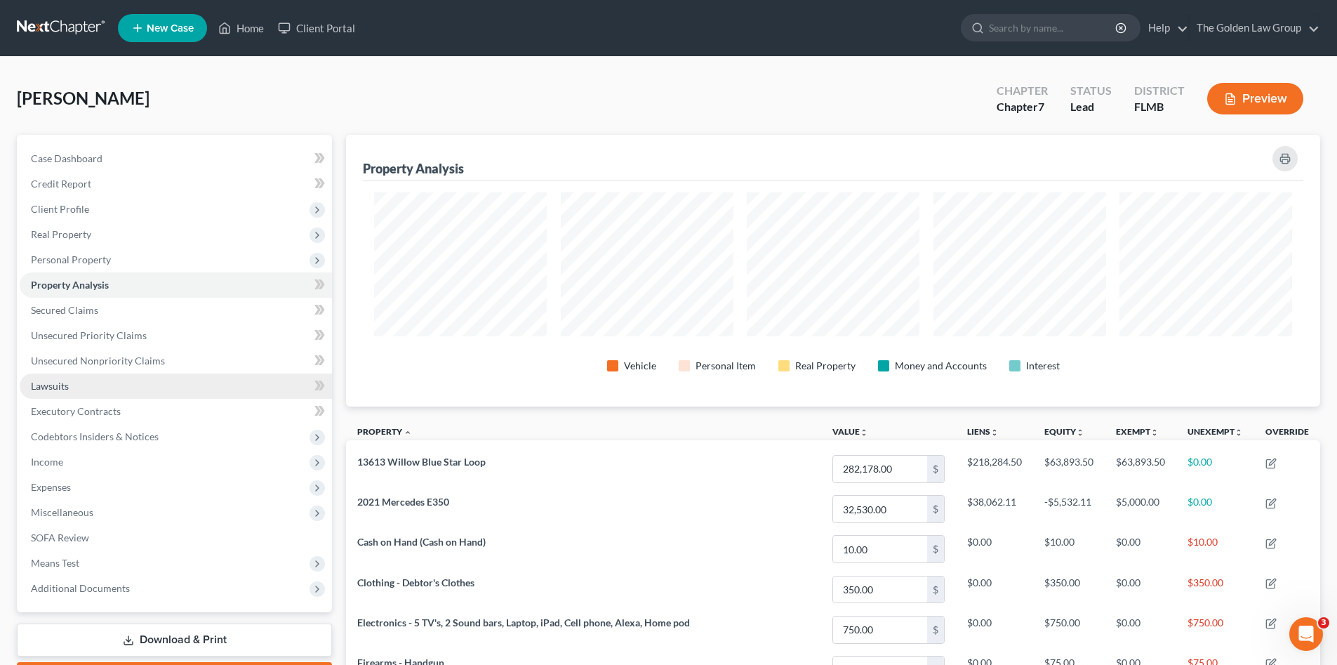
scroll to position [272, 975]
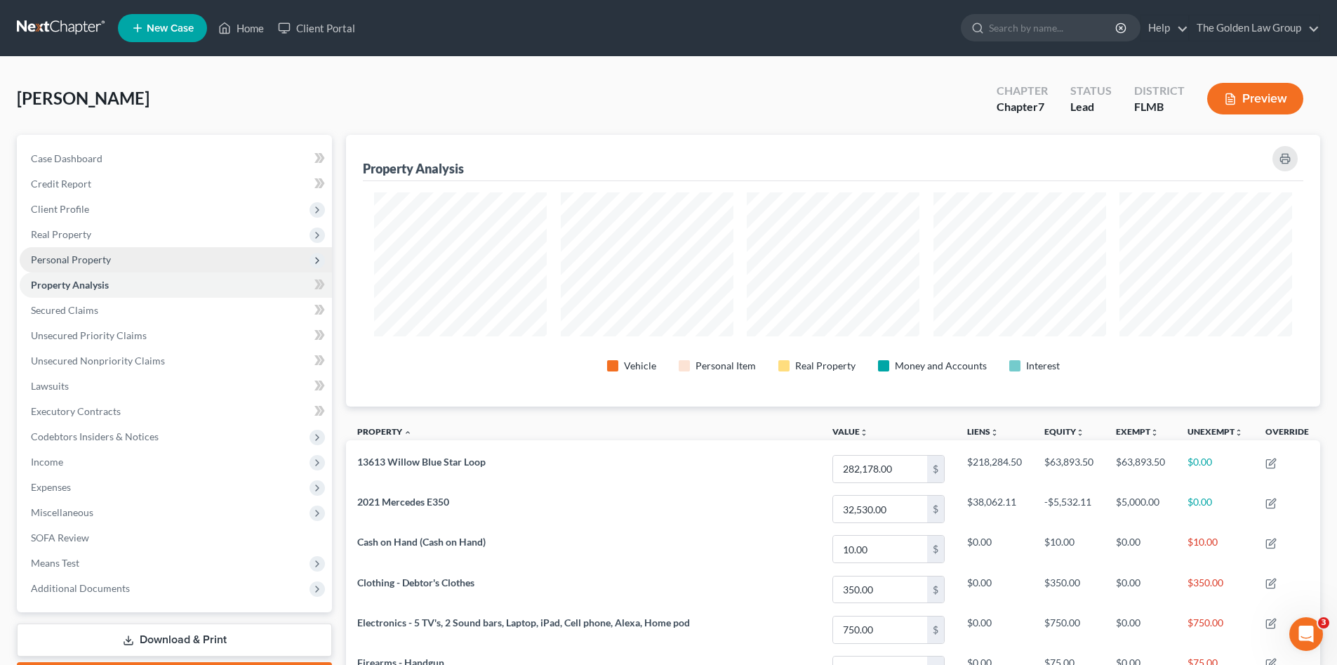
click at [107, 258] on span "Personal Property" at bounding box center [71, 259] width 80 height 12
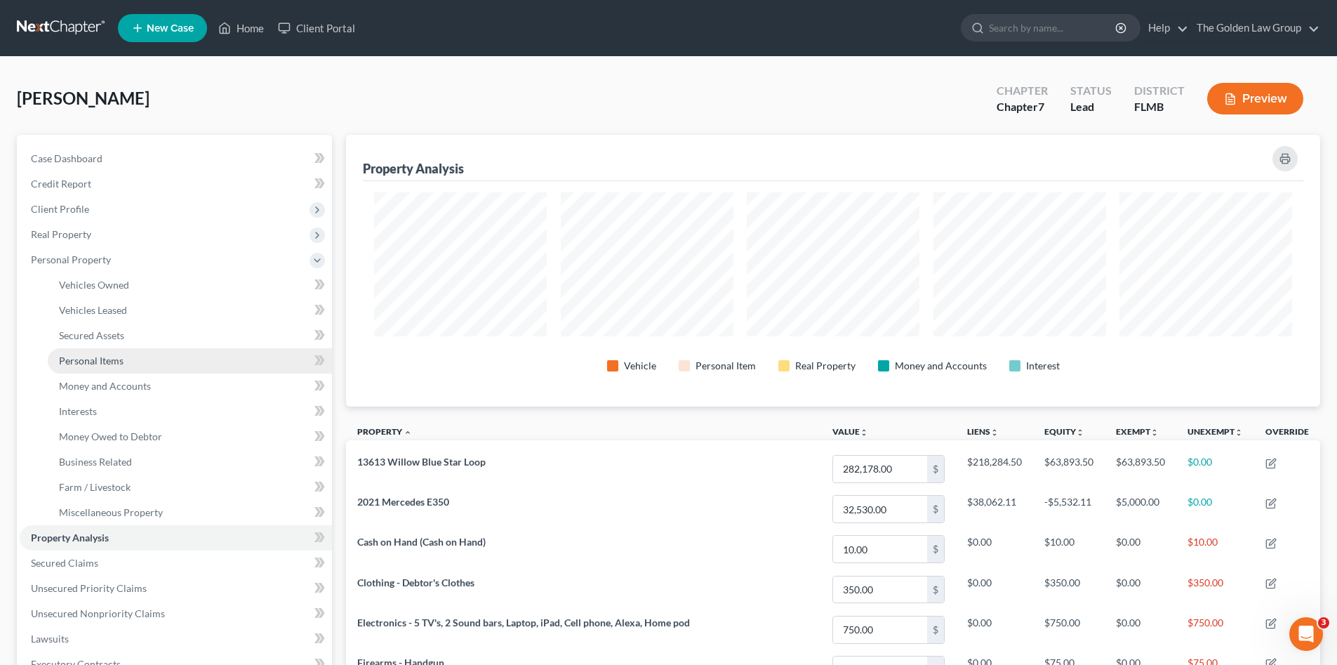
click at [150, 362] on link "Personal Items" at bounding box center [190, 360] width 284 height 25
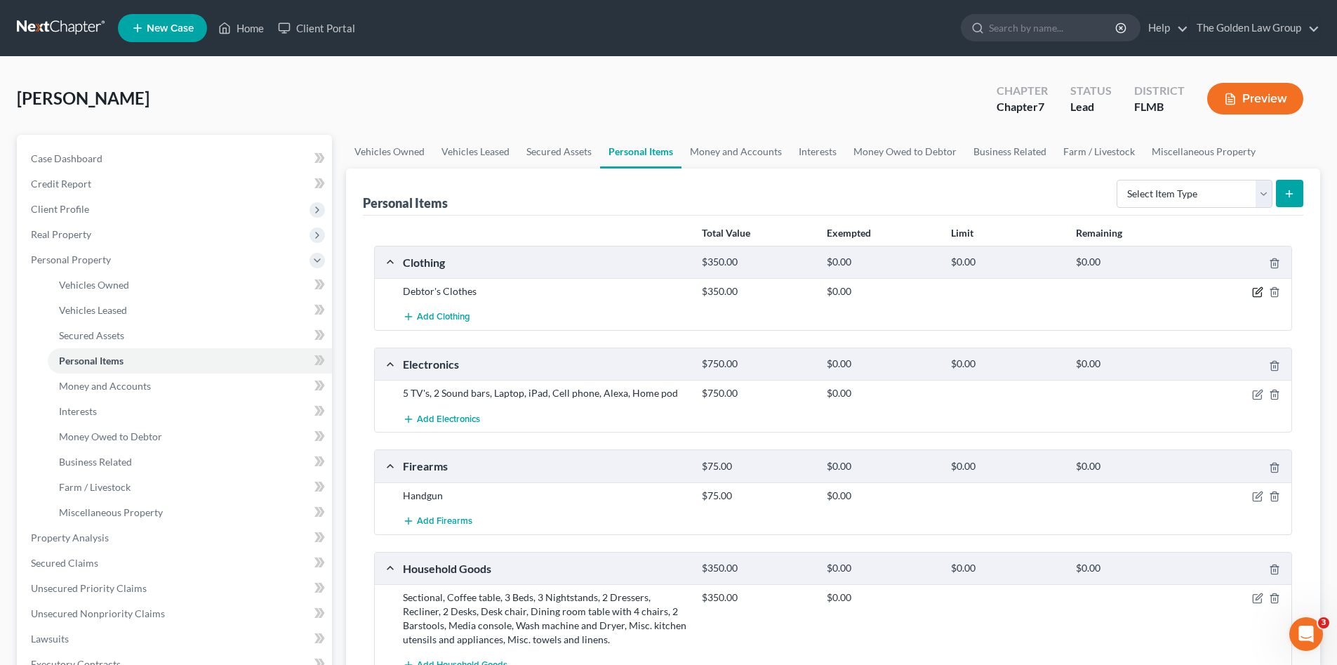
click at [1255, 291] on icon "button" at bounding box center [1258, 291] width 11 height 11
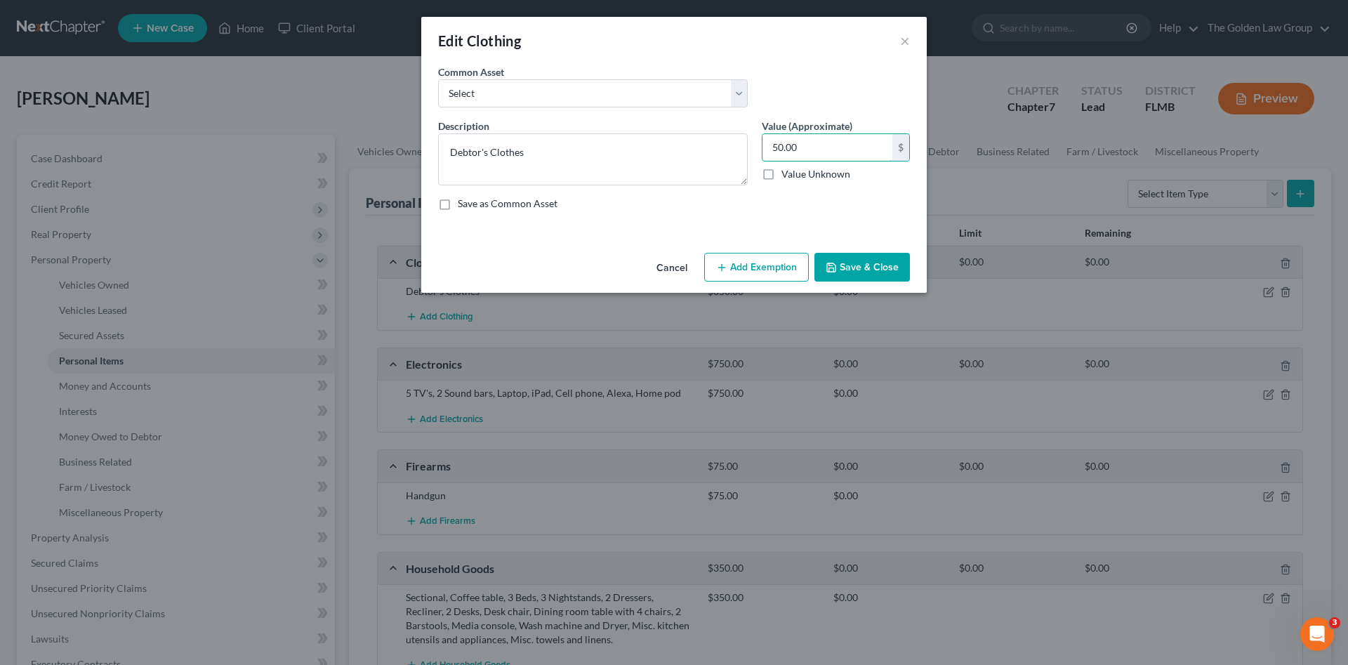
type input "50.00"
click at [880, 256] on button "Save & Close" at bounding box center [861, 267] width 95 height 29
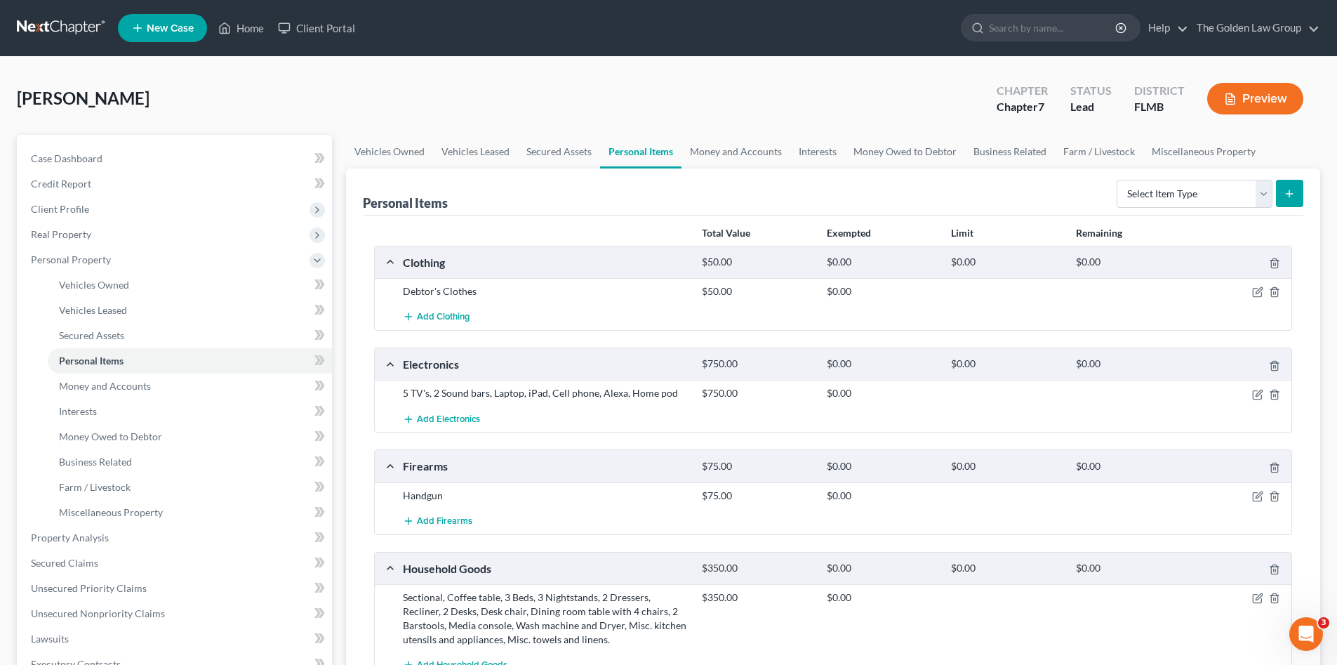
click at [65, 29] on link at bounding box center [62, 27] width 90 height 25
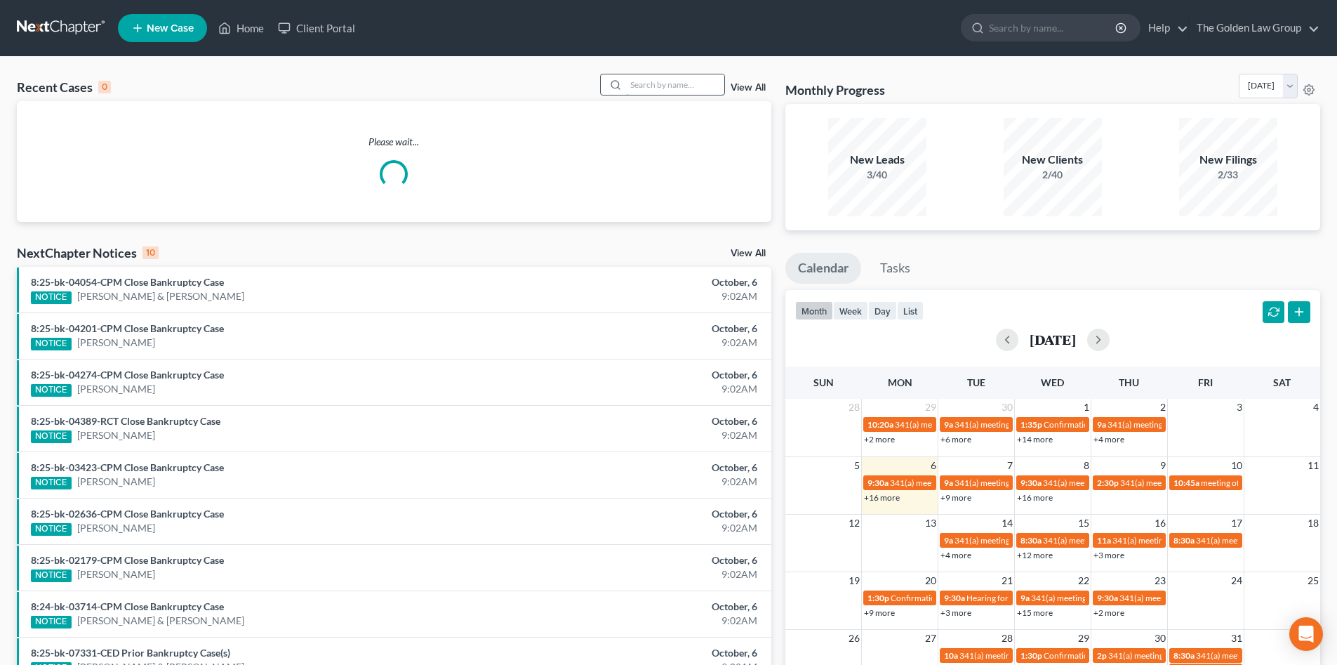
click at [666, 81] on input "search" at bounding box center [675, 84] width 98 height 20
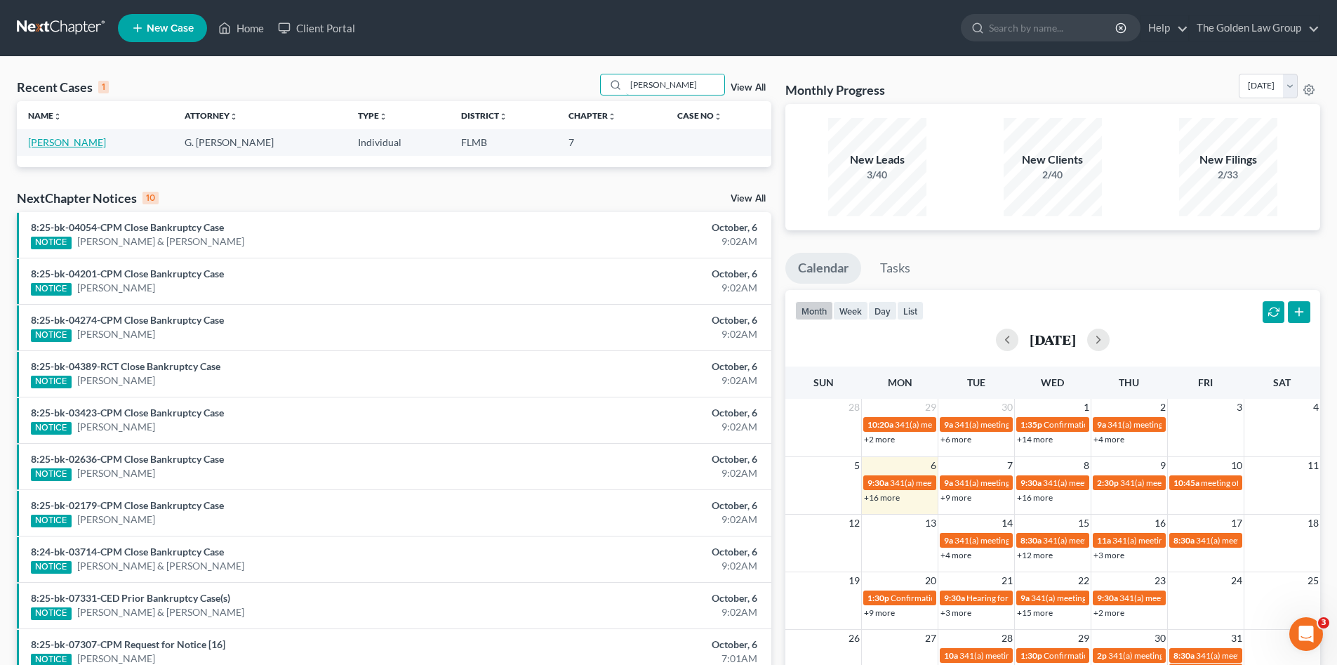
type input "contreras"
click at [59, 143] on link "[PERSON_NAME]" at bounding box center [67, 142] width 78 height 12
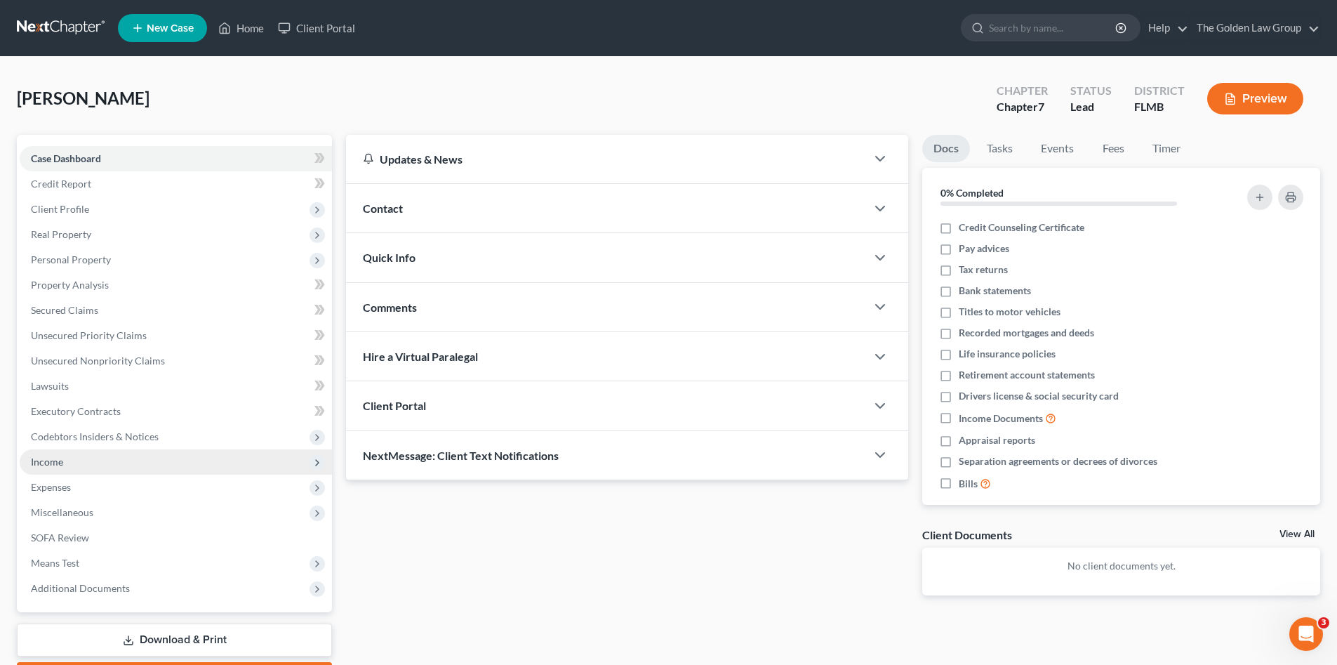
click at [91, 459] on span "Income" at bounding box center [176, 461] width 312 height 25
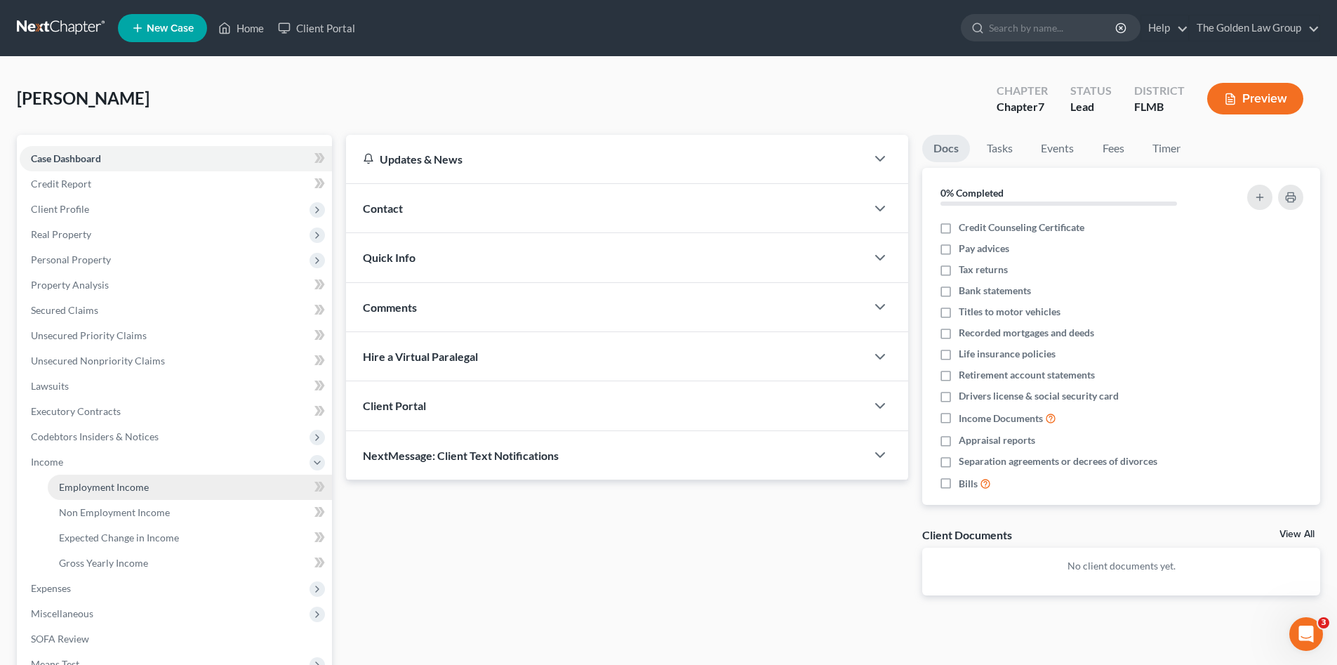
drag, startPoint x: 122, startPoint y: 482, endPoint x: 133, endPoint y: 475, distance: 12.7
click at [123, 482] on span "Employment Income" at bounding box center [104, 487] width 90 height 12
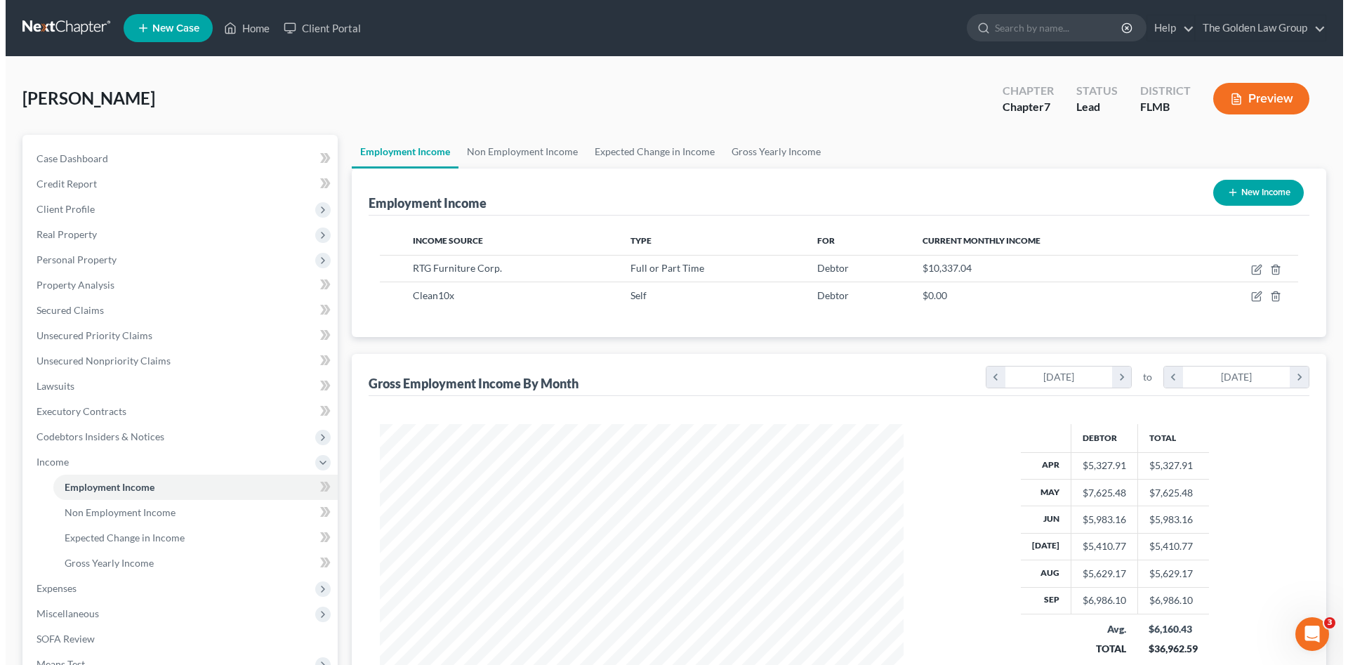
scroll to position [262, 552]
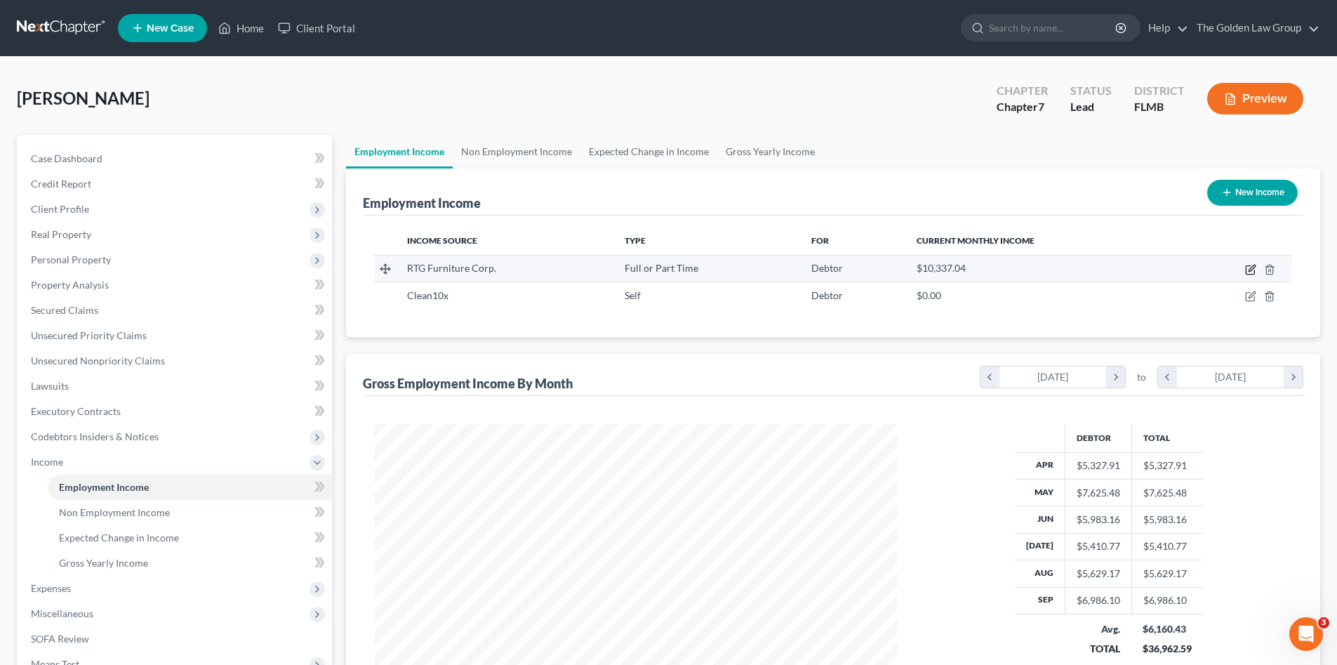
click at [1247, 270] on icon "button" at bounding box center [1250, 270] width 8 height 8
select select "0"
select select "9"
select select "2"
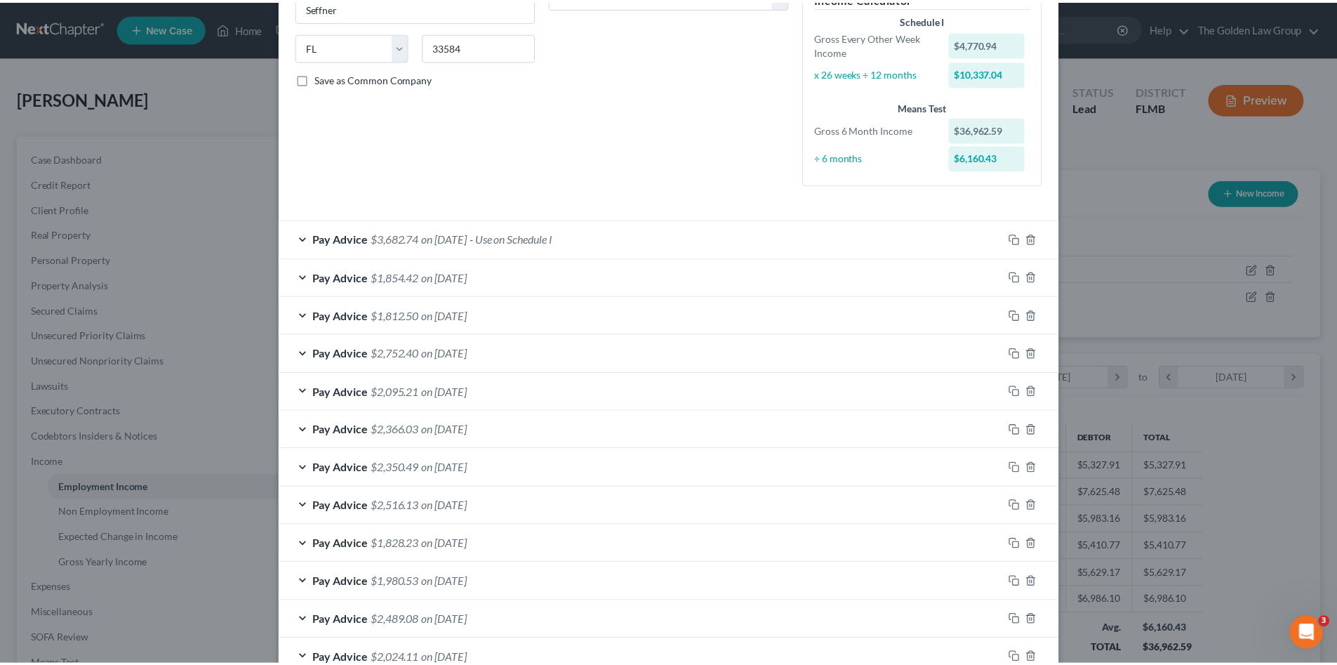
scroll to position [385, 0]
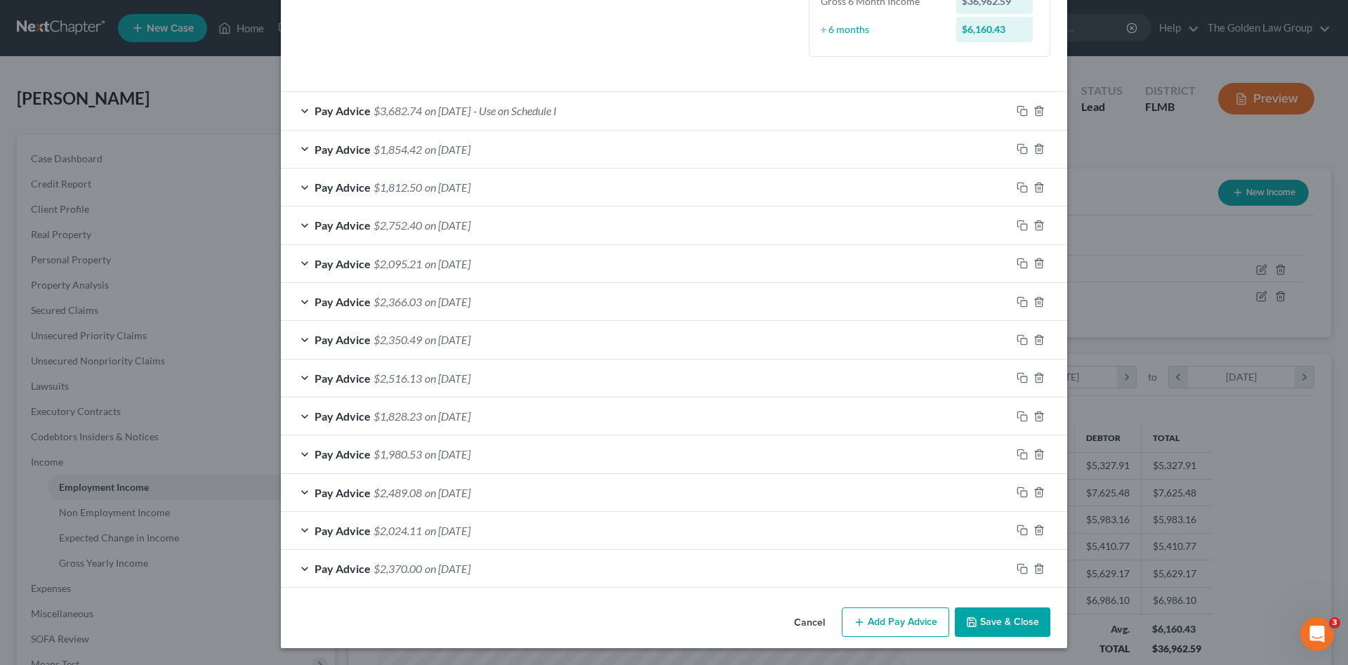
drag, startPoint x: 815, startPoint y: 619, endPoint x: 805, endPoint y: 620, distance: 10.6
click at [812, 619] on button "Cancel" at bounding box center [809, 623] width 53 height 28
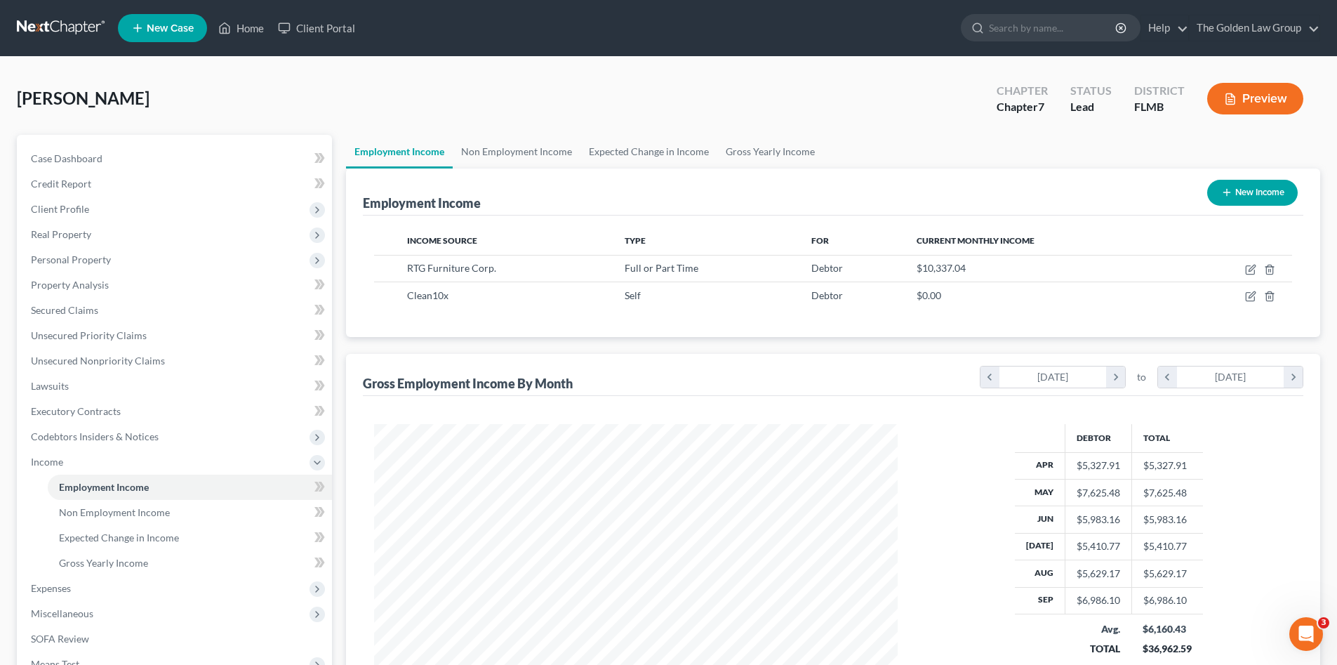
scroll to position [164, 0]
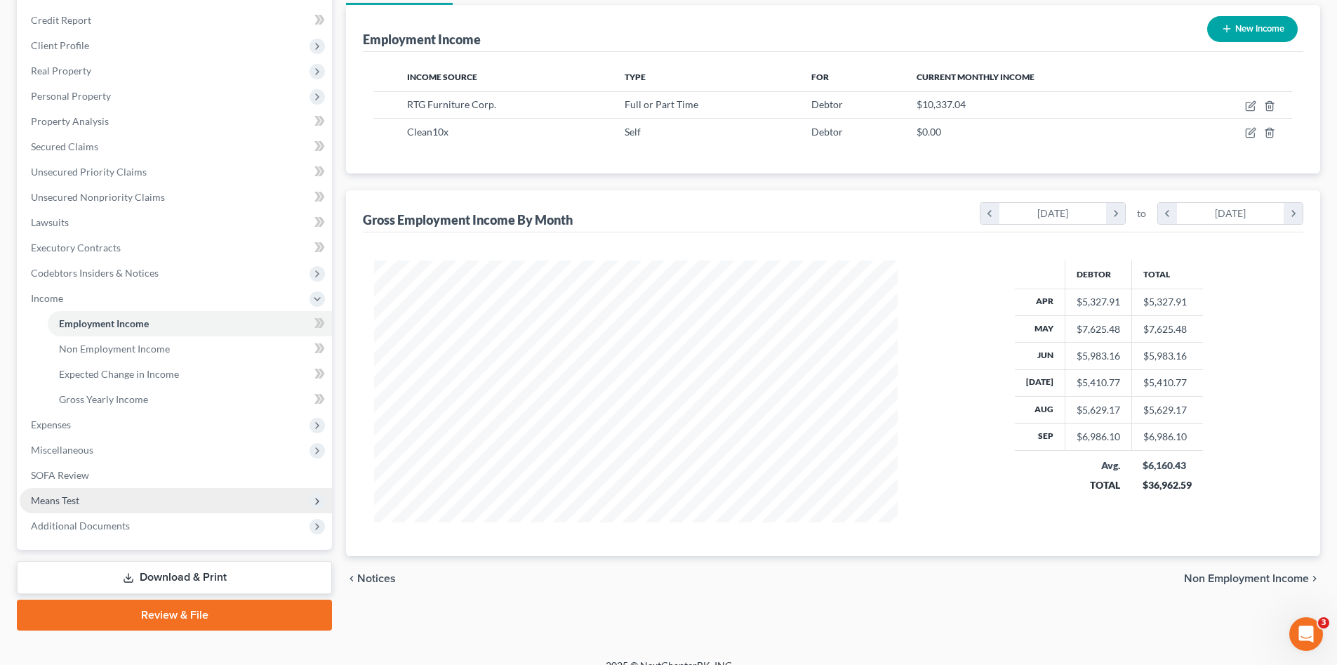
click at [73, 500] on span "Means Test" at bounding box center [55, 500] width 48 height 12
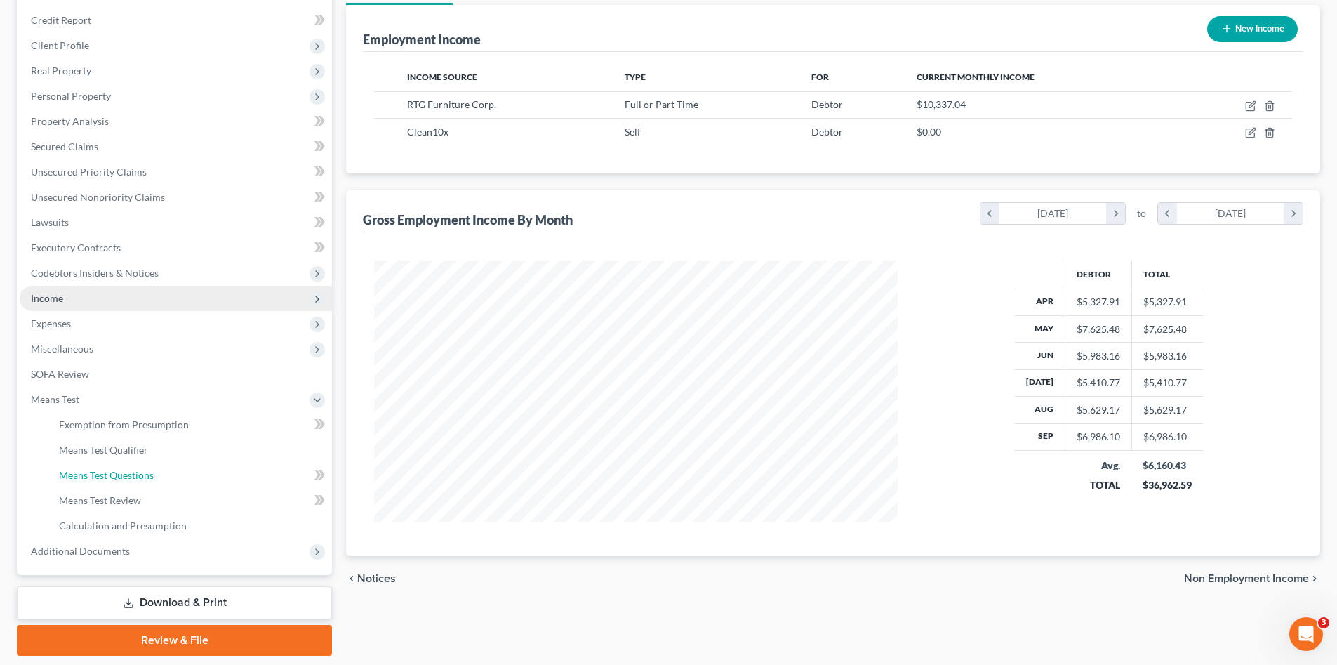
click at [143, 472] on span "Means Test Questions" at bounding box center [106, 475] width 95 height 12
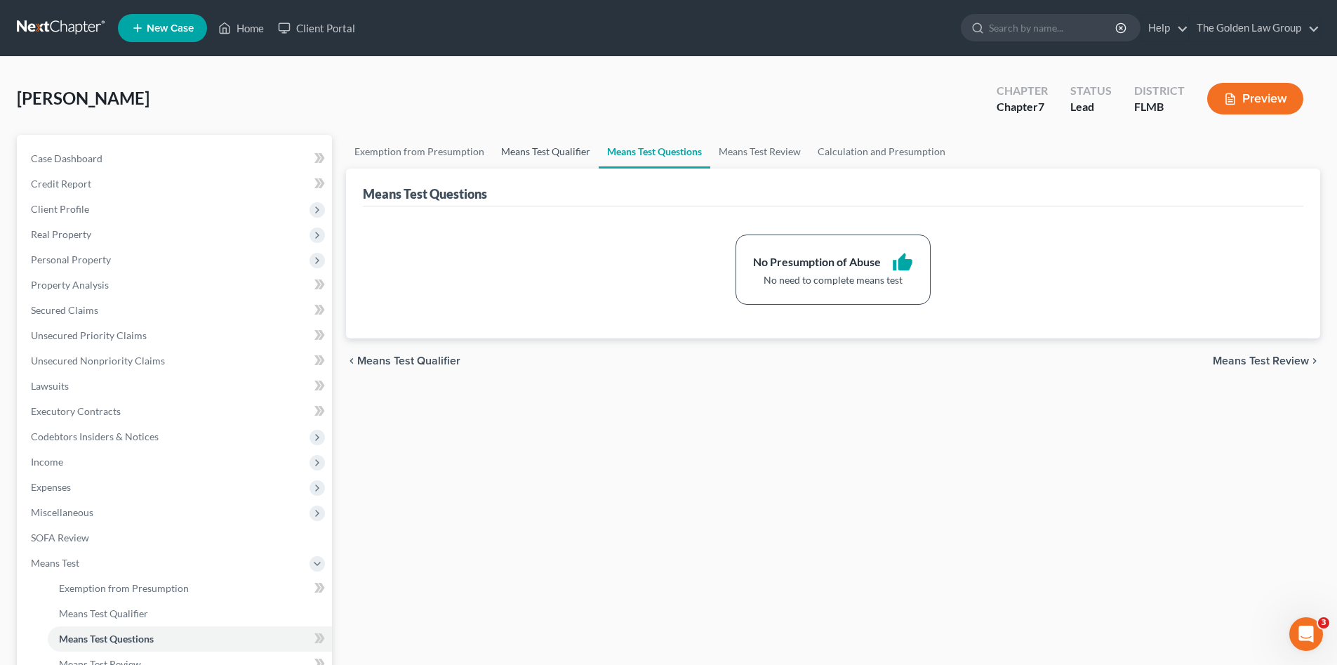
click at [554, 159] on link "Means Test Qualifier" at bounding box center [546, 152] width 106 height 34
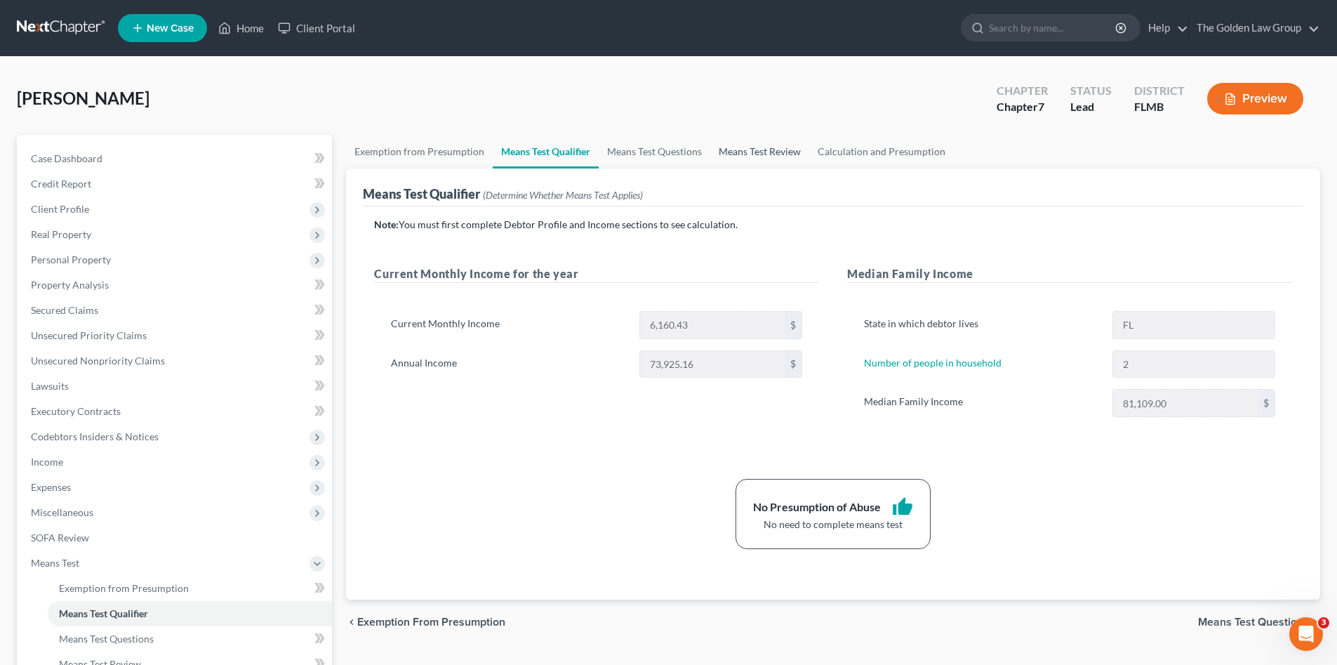
click at [755, 150] on link "Means Test Review" at bounding box center [760, 152] width 99 height 34
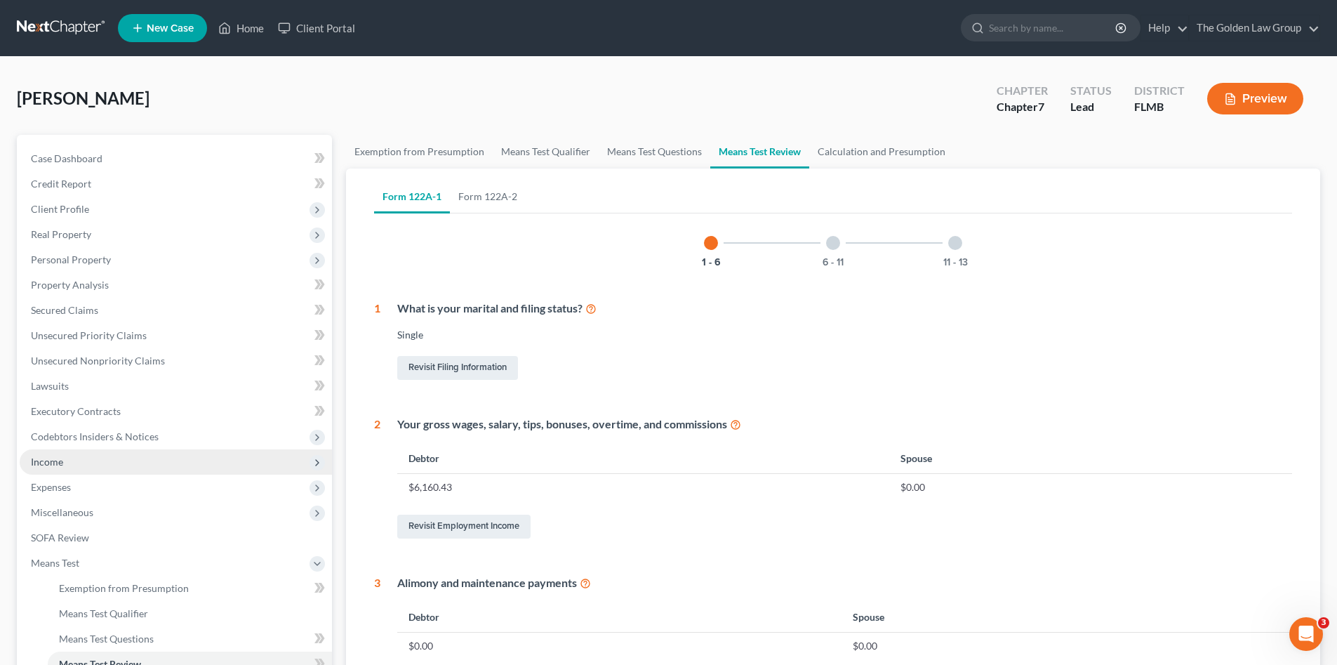
click at [57, 465] on span "Income" at bounding box center [47, 462] width 32 height 12
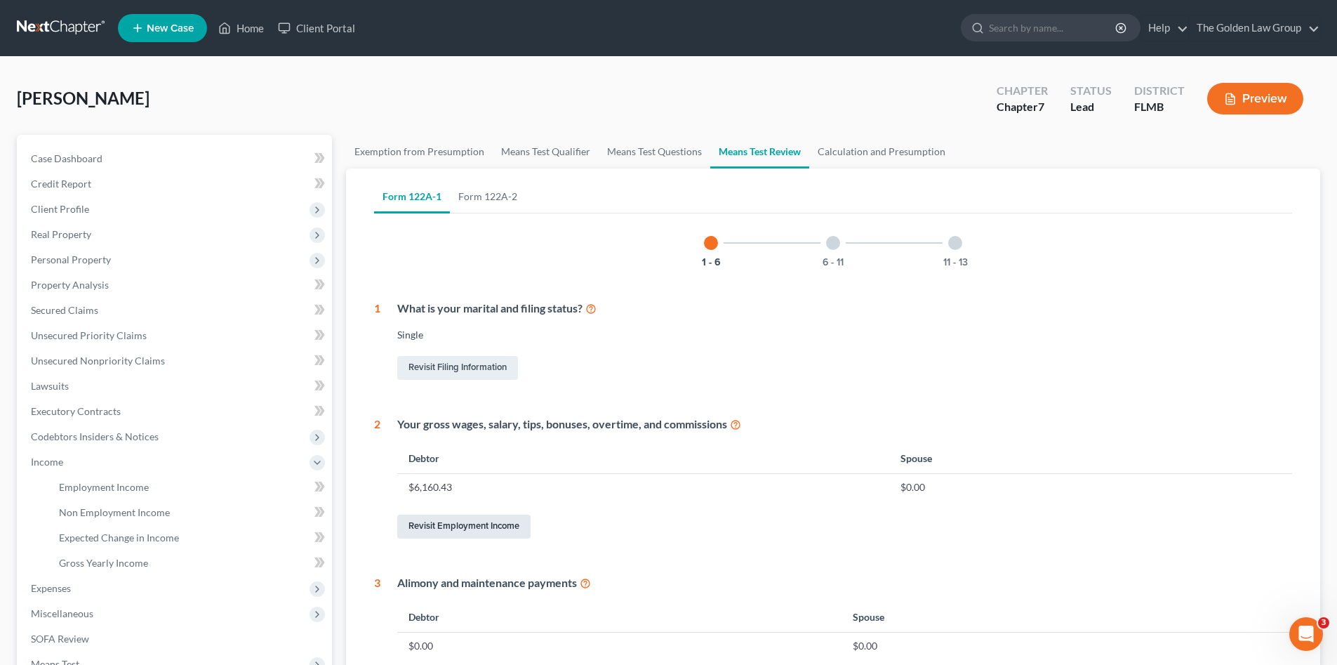
click at [444, 521] on link "Revisit Employment Income" at bounding box center [463, 527] width 133 height 24
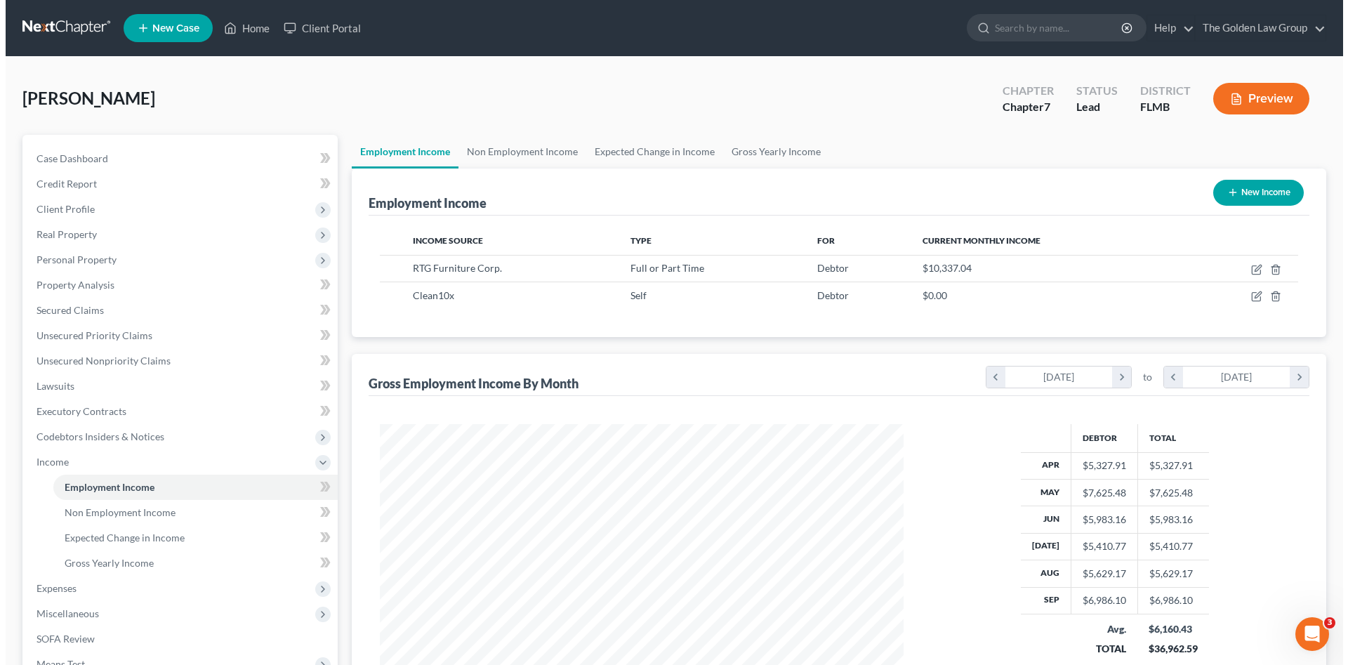
scroll to position [262, 552]
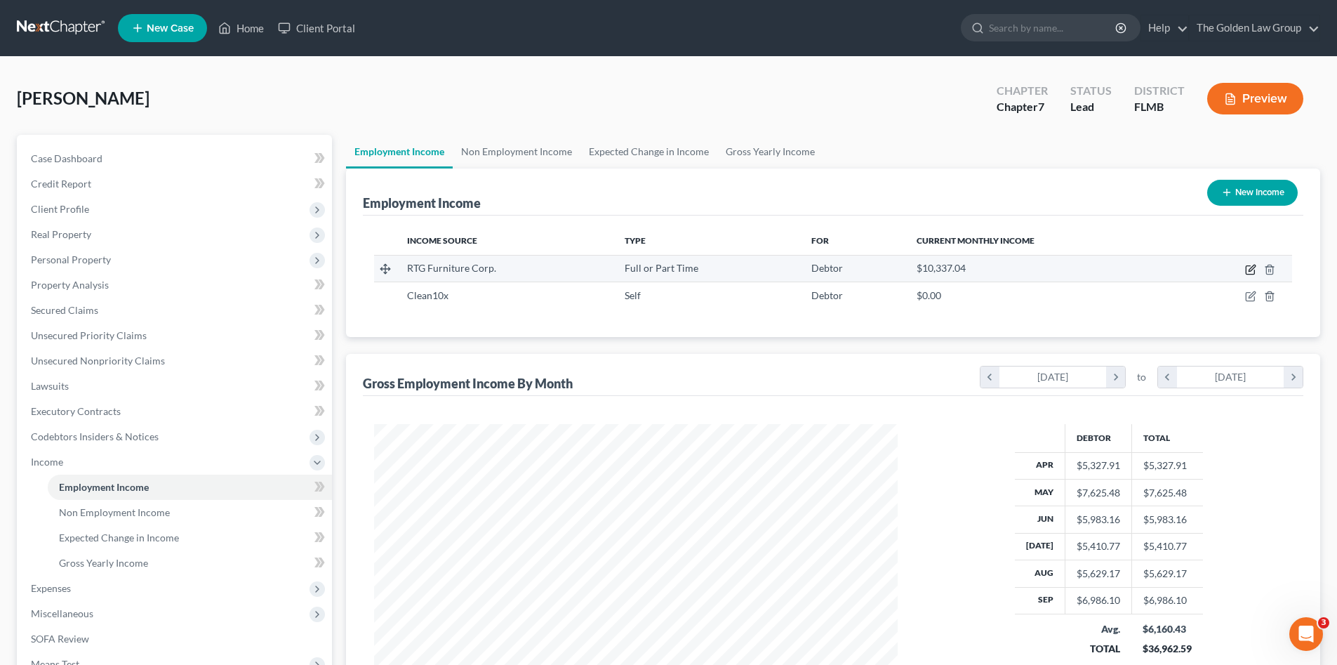
click at [1248, 268] on icon "button" at bounding box center [1251, 269] width 11 height 11
select select "0"
select select "9"
select select "2"
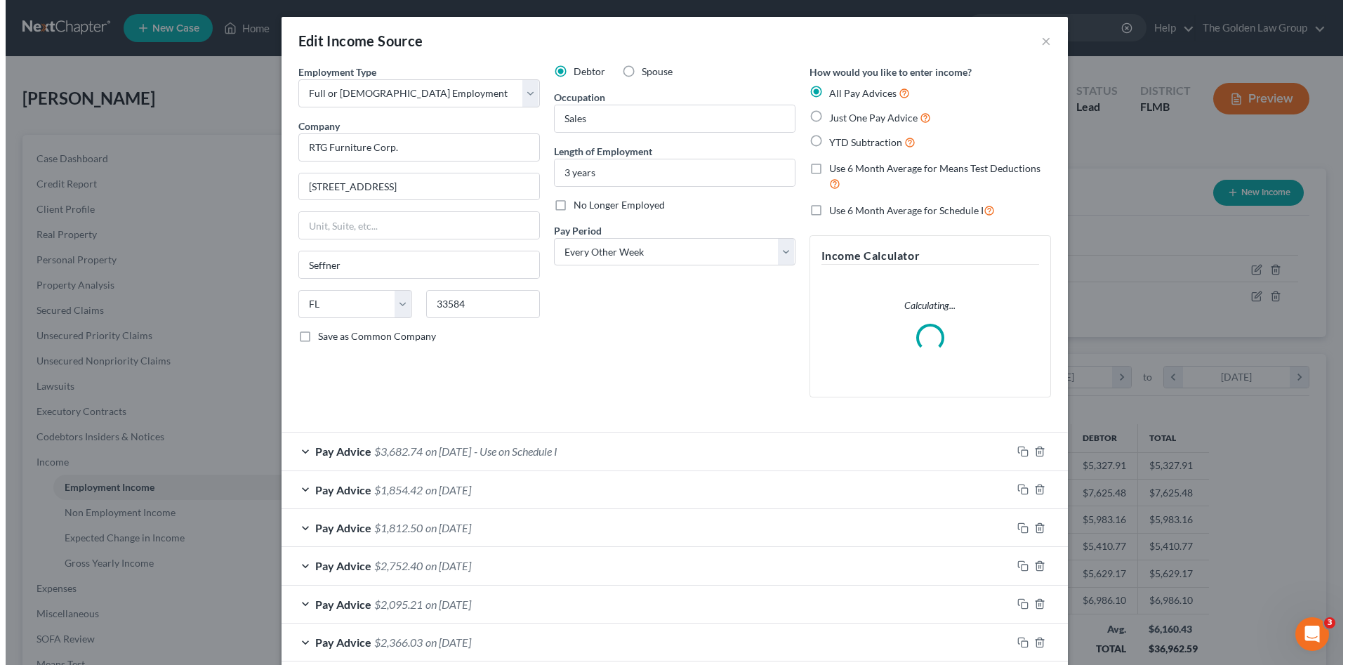
scroll to position [264, 557]
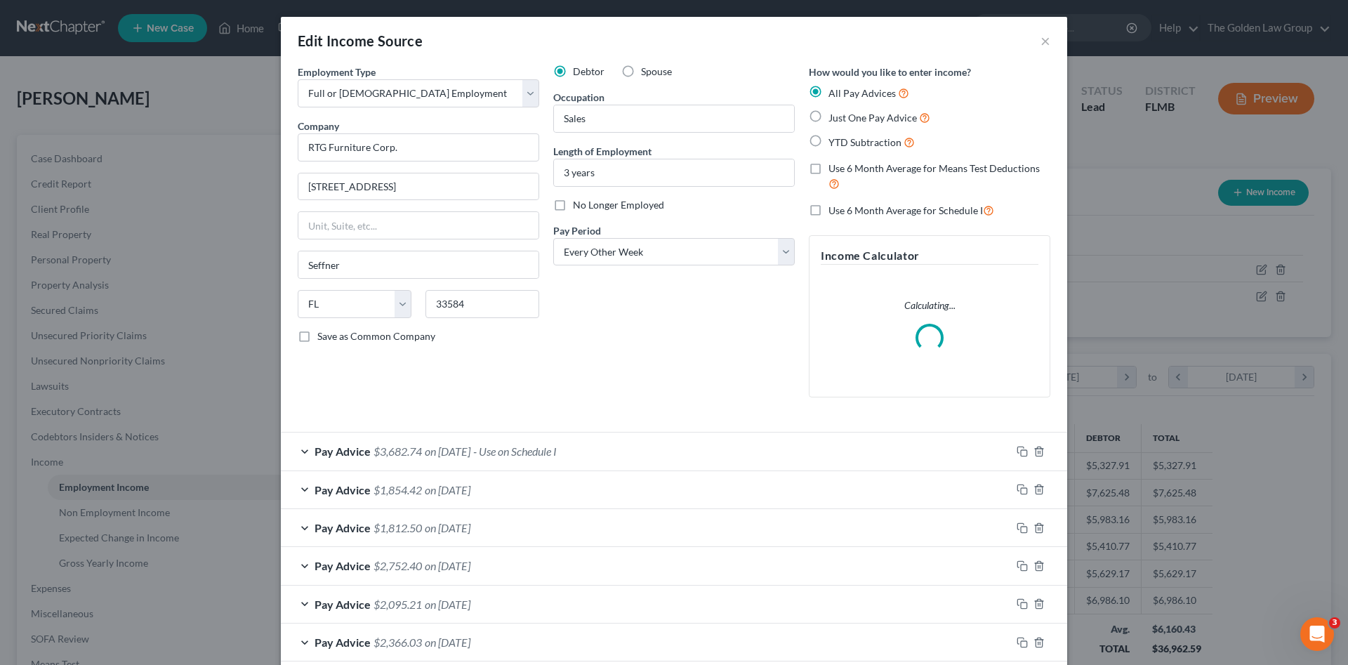
click at [517, 492] on div "Pay Advice $1,854.42 on 09/05/2025" at bounding box center [646, 489] width 730 height 37
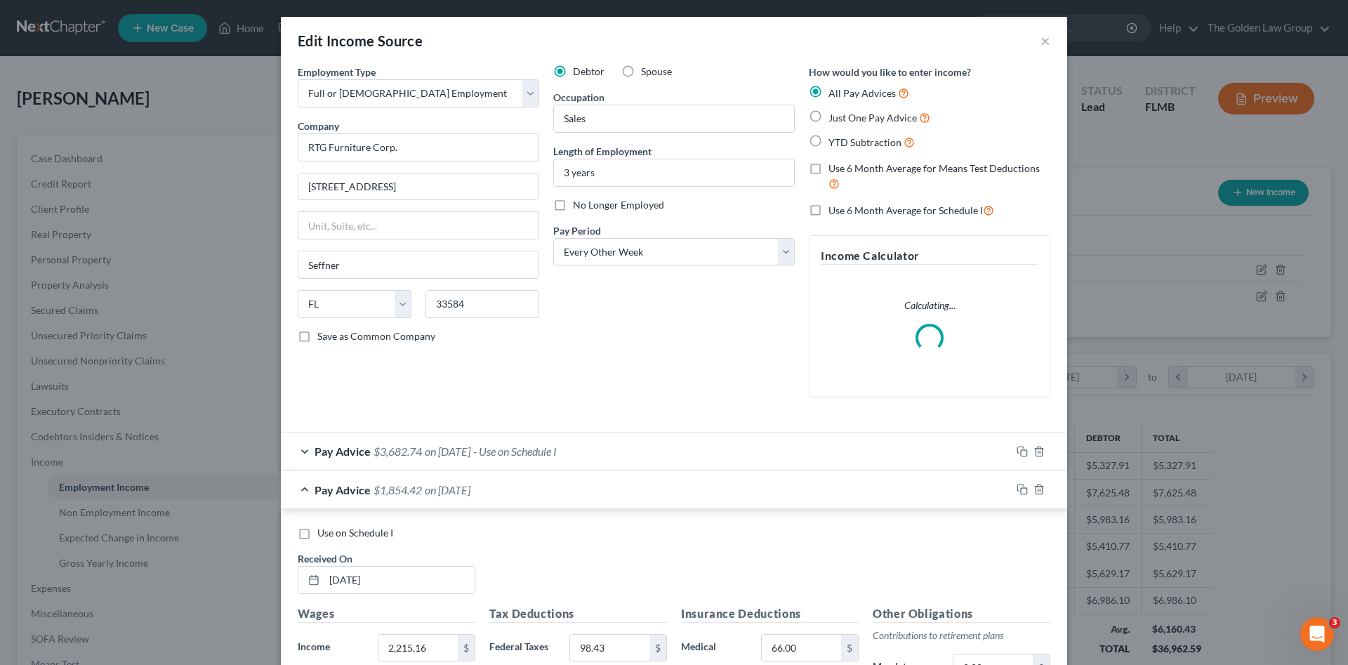
click at [350, 533] on span "Use on Schedule I" at bounding box center [355, 533] width 76 height 12
click at [332, 533] on input "Use on Schedule I" at bounding box center [327, 530] width 9 height 9
checkbox input "true"
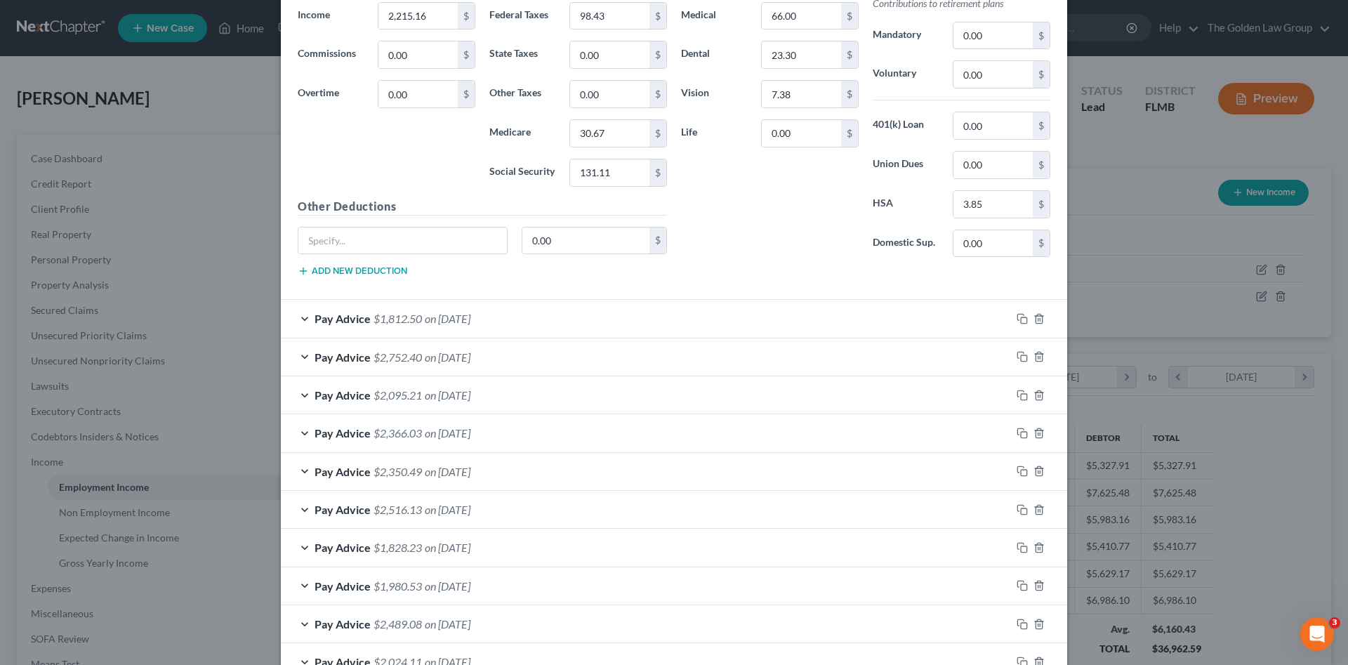
scroll to position [764, 0]
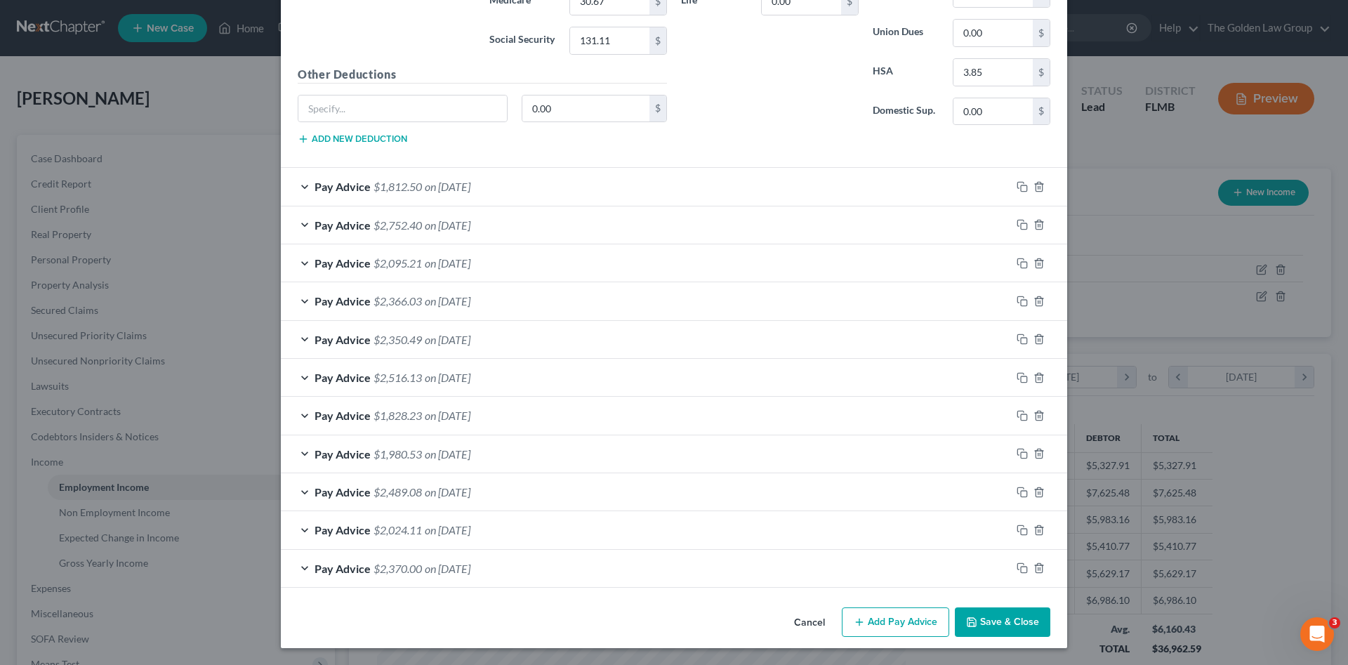
click at [1016, 624] on button "Save & Close" at bounding box center [1002, 621] width 95 height 29
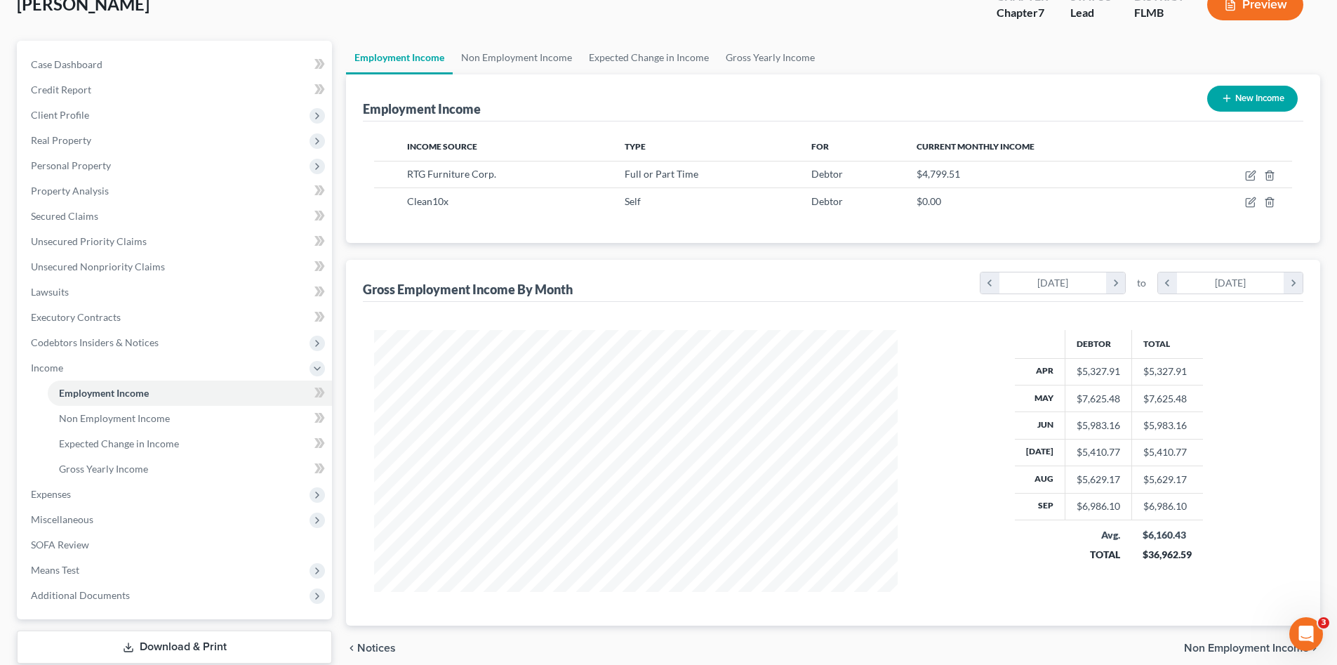
scroll to position [117, 0]
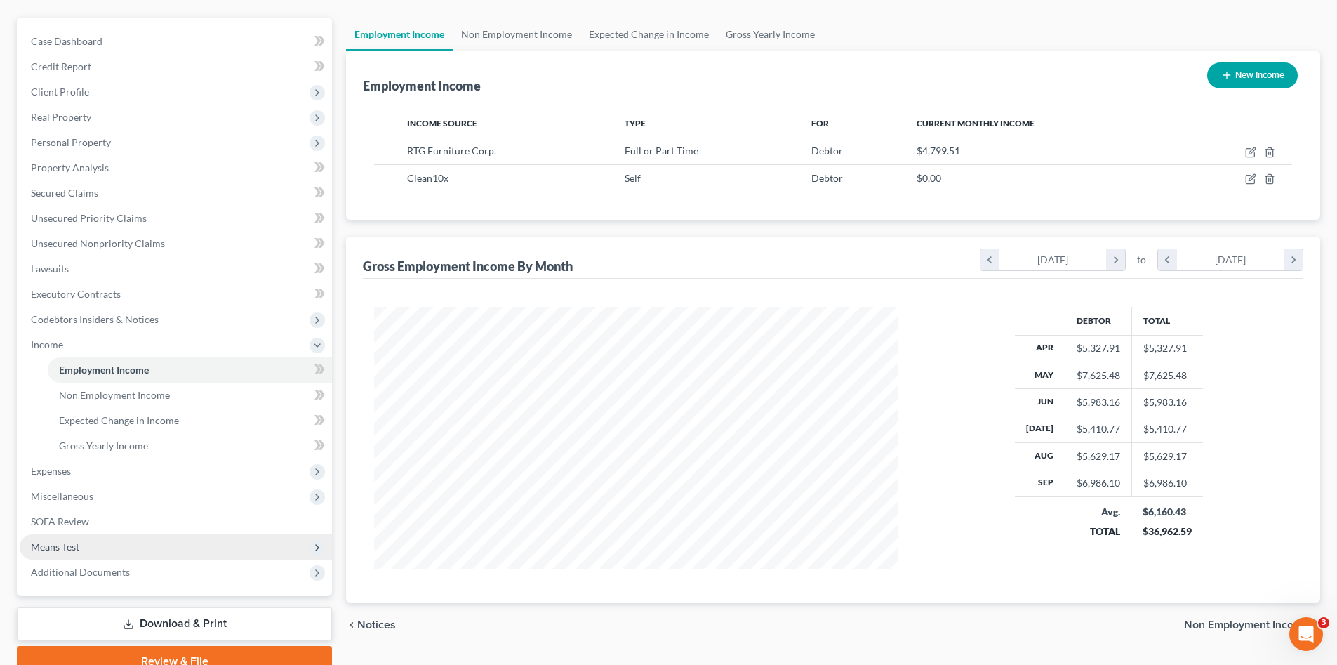
click at [99, 544] on span "Means Test" at bounding box center [176, 546] width 312 height 25
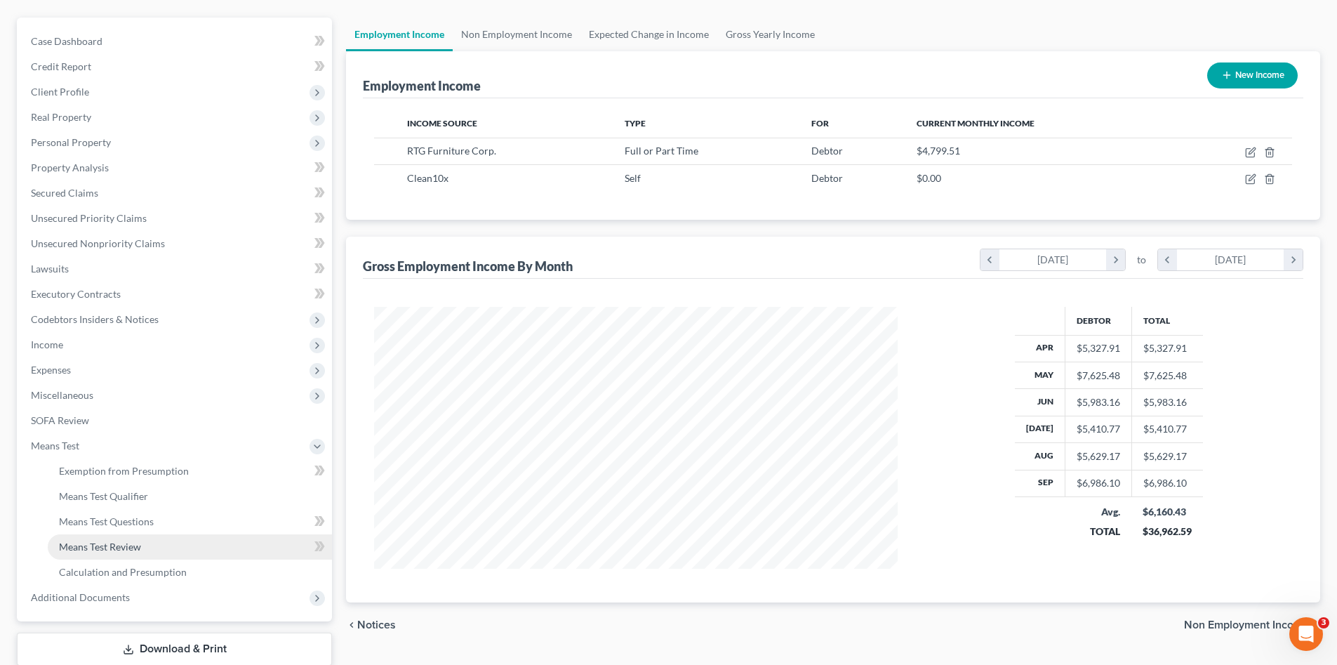
click at [138, 543] on span "Means Test Review" at bounding box center [100, 547] width 82 height 12
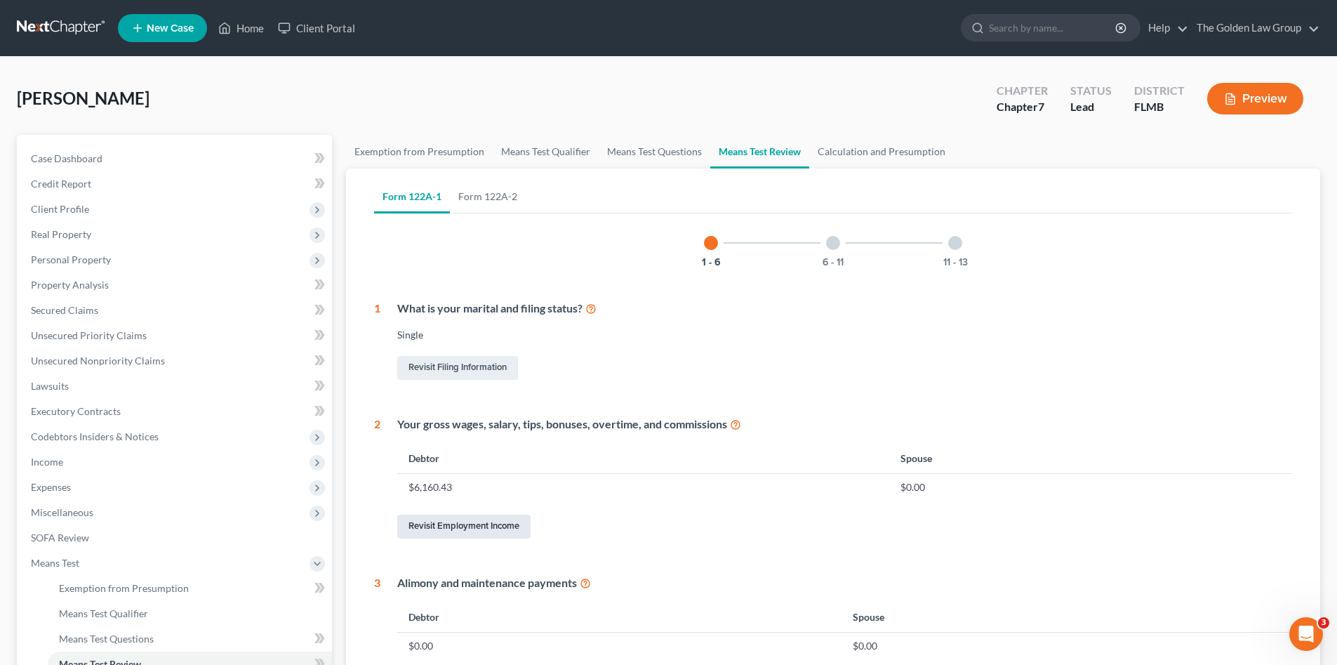
click at [449, 523] on link "Revisit Employment Income" at bounding box center [463, 527] width 133 height 24
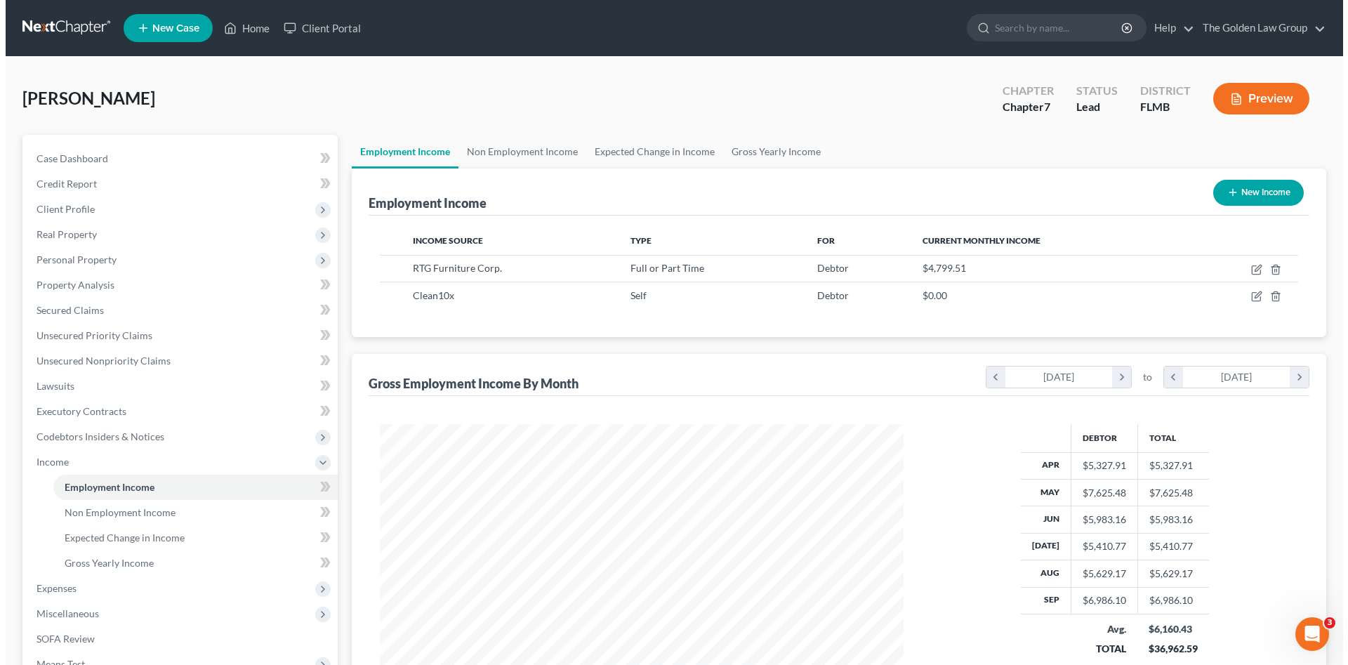
scroll to position [262, 552]
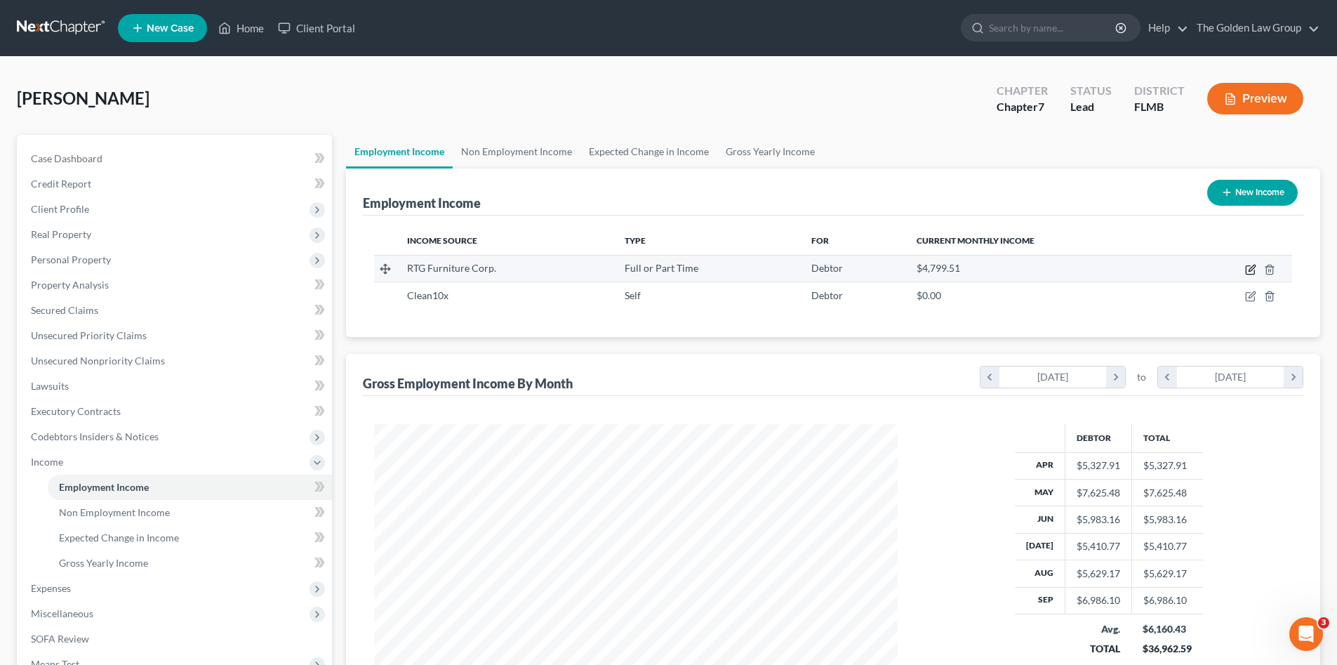
click at [1249, 270] on icon "button" at bounding box center [1251, 269] width 11 height 11
select select "0"
select select "9"
select select "2"
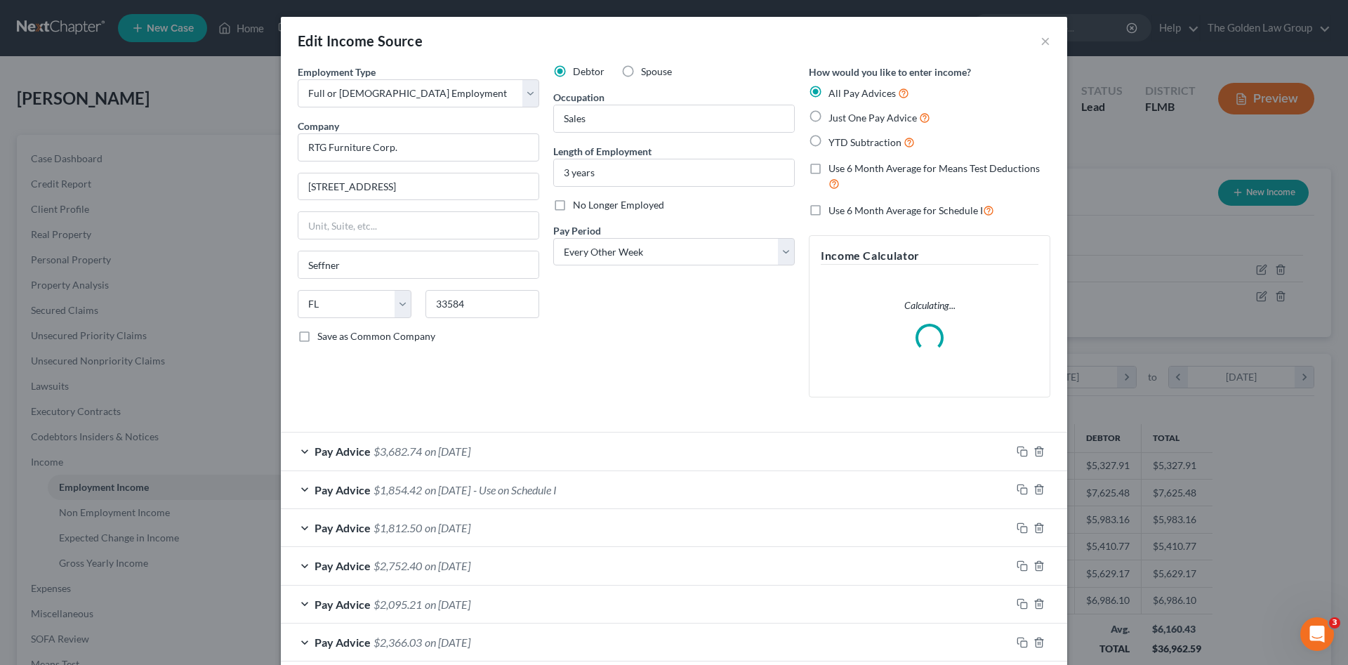
scroll to position [264, 557]
click at [574, 449] on div "Pay Advice $3,682.74 on 09/19/2025" at bounding box center [646, 450] width 730 height 37
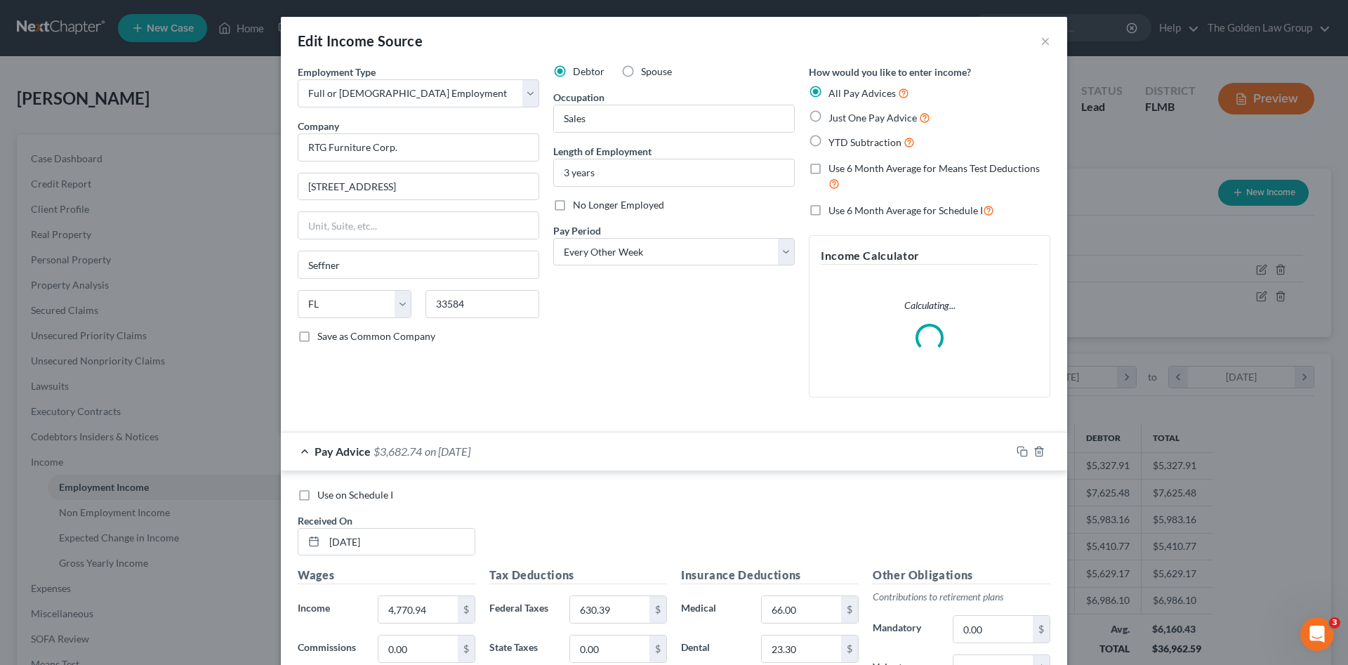
click at [374, 492] on span "Use on Schedule I" at bounding box center [355, 495] width 76 height 12
click at [332, 492] on input "Use on Schedule I" at bounding box center [327, 492] width 9 height 9
checkbox input "true"
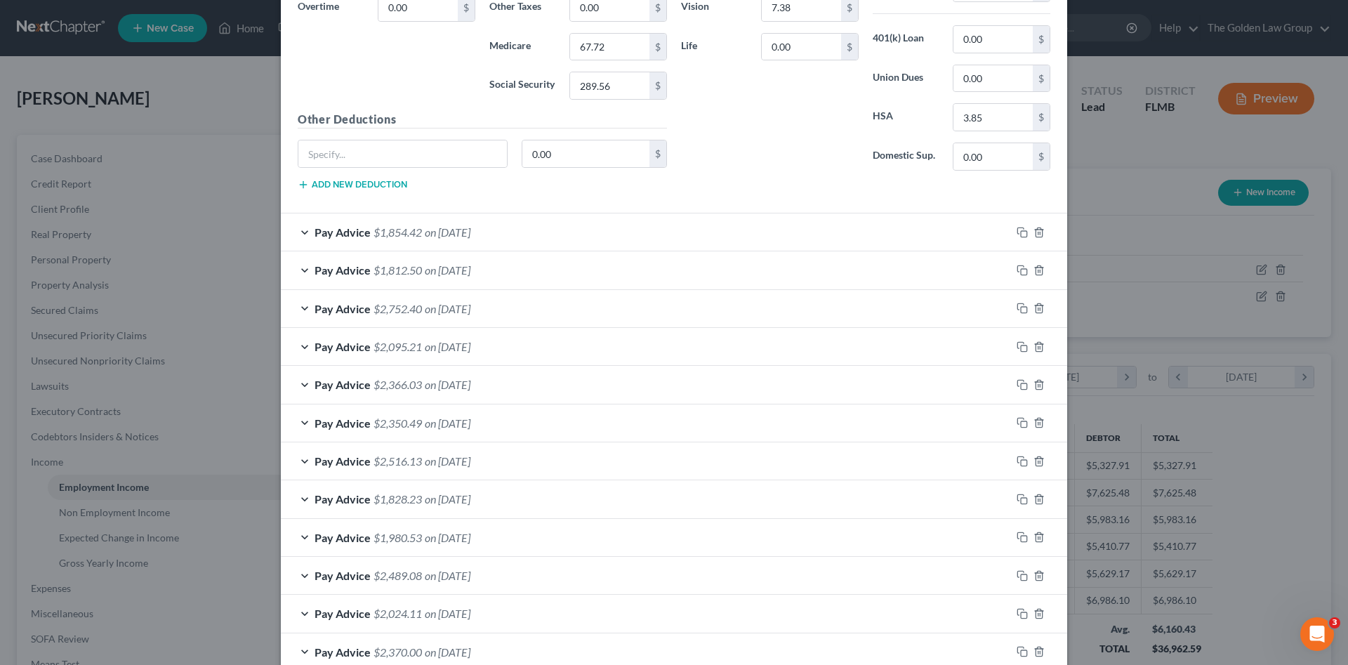
scroll to position [809, 0]
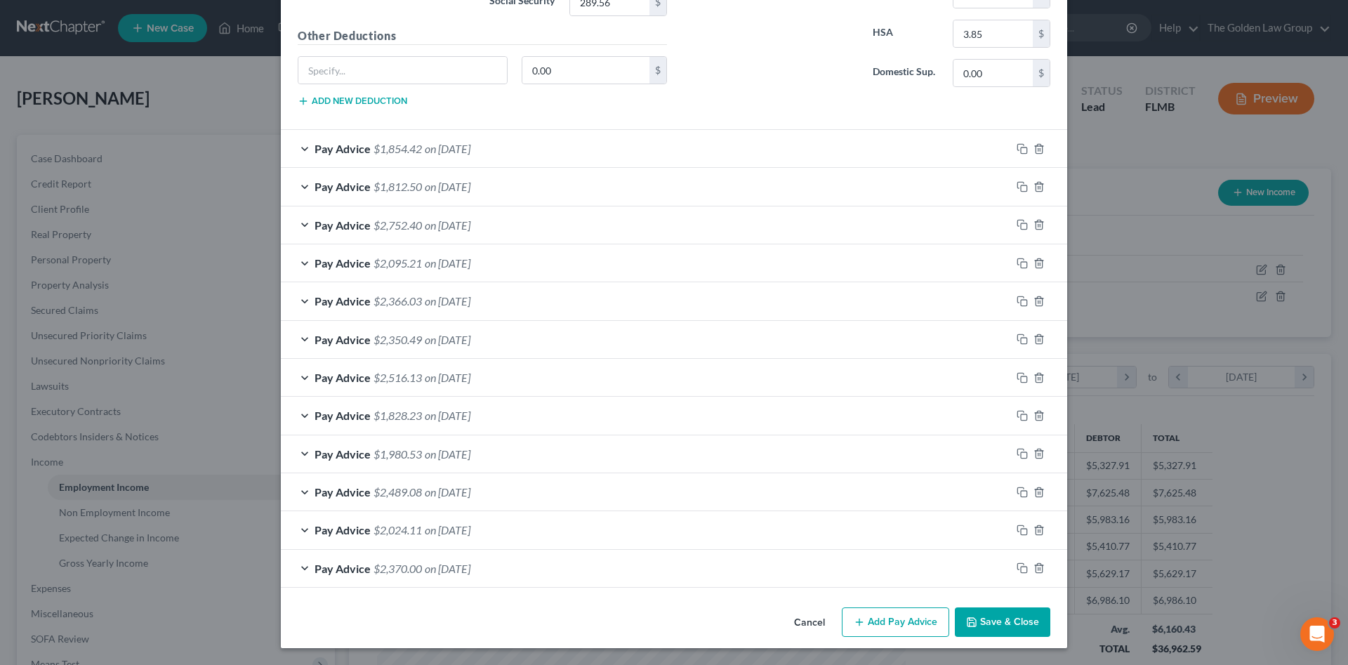
click at [523, 221] on div "Pay Advice $2,752.40 on 08/08/2025" at bounding box center [646, 224] width 730 height 37
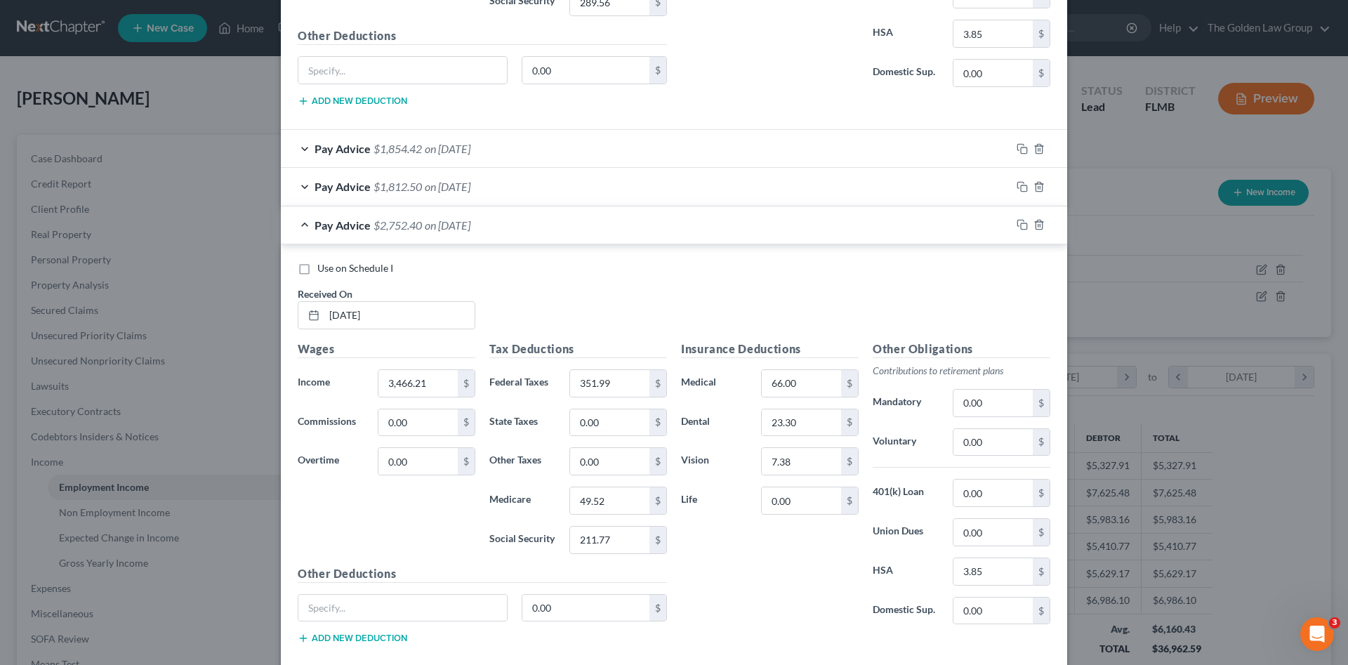
click at [374, 265] on span "Use on Schedule I" at bounding box center [355, 268] width 76 height 12
click at [332, 265] on input "Use on Schedule I" at bounding box center [327, 265] width 9 height 9
checkbox input "true"
checkbox input "false"
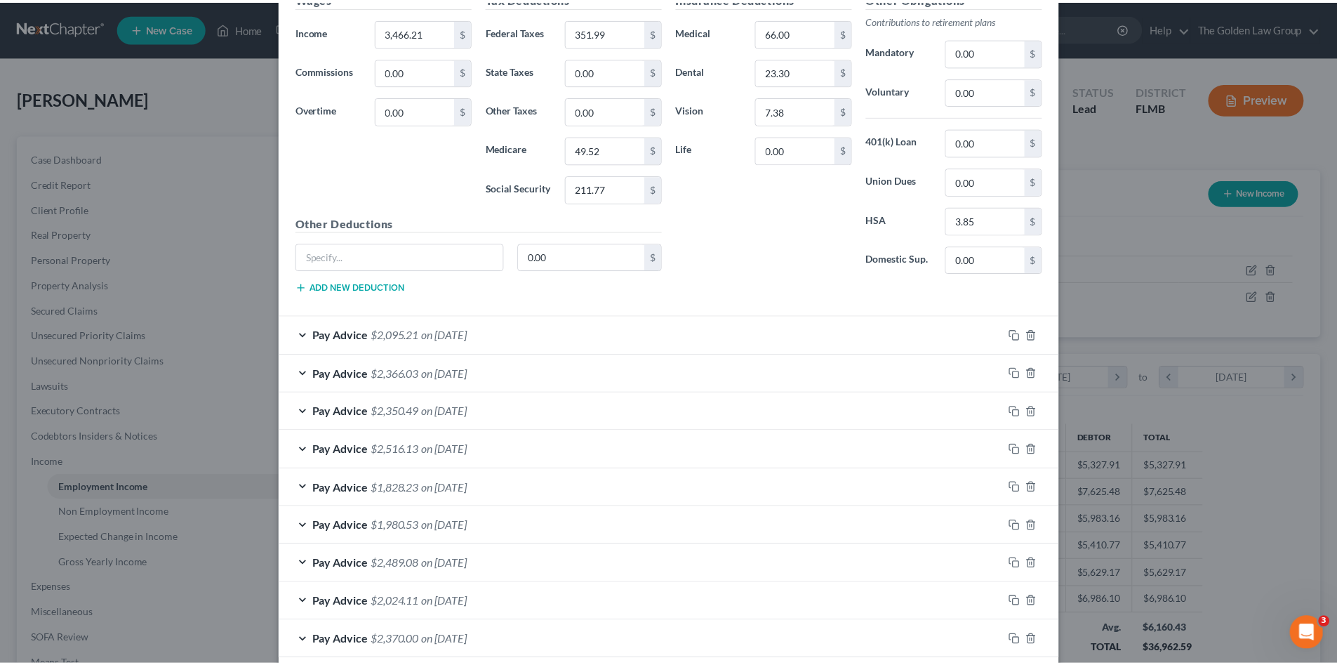
scroll to position [1231, 0]
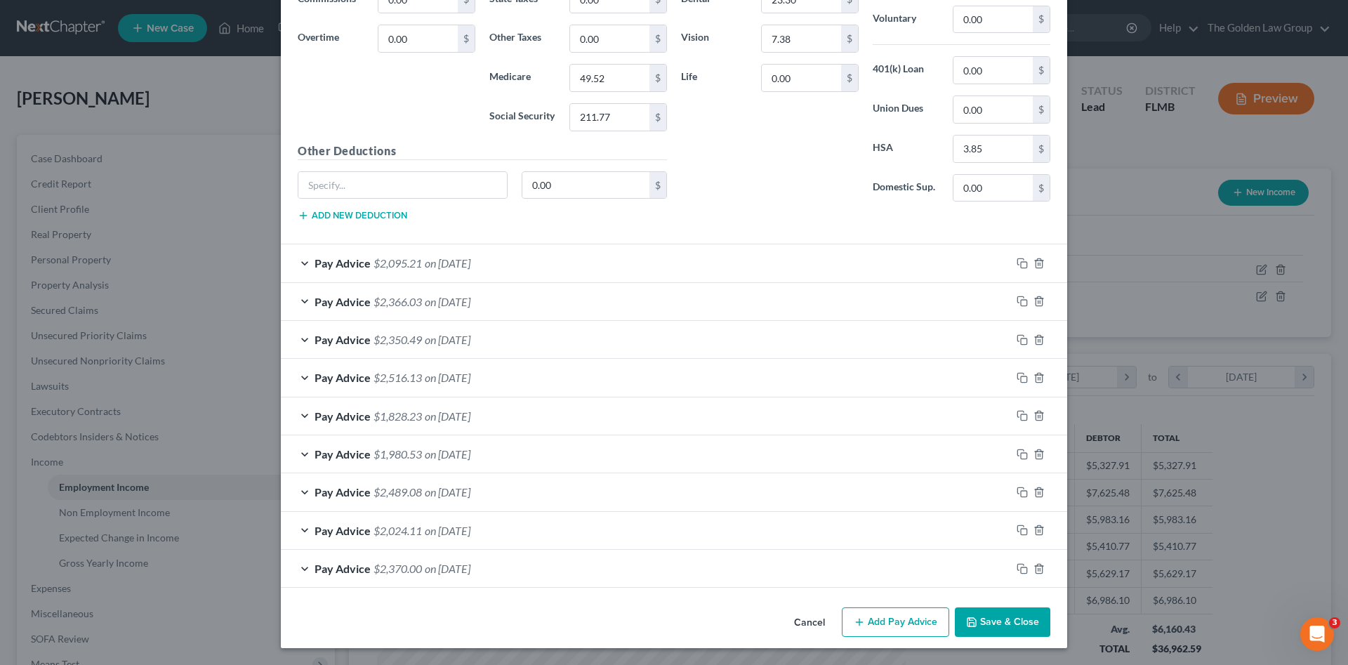
click at [1020, 617] on button "Save & Close" at bounding box center [1002, 621] width 95 height 29
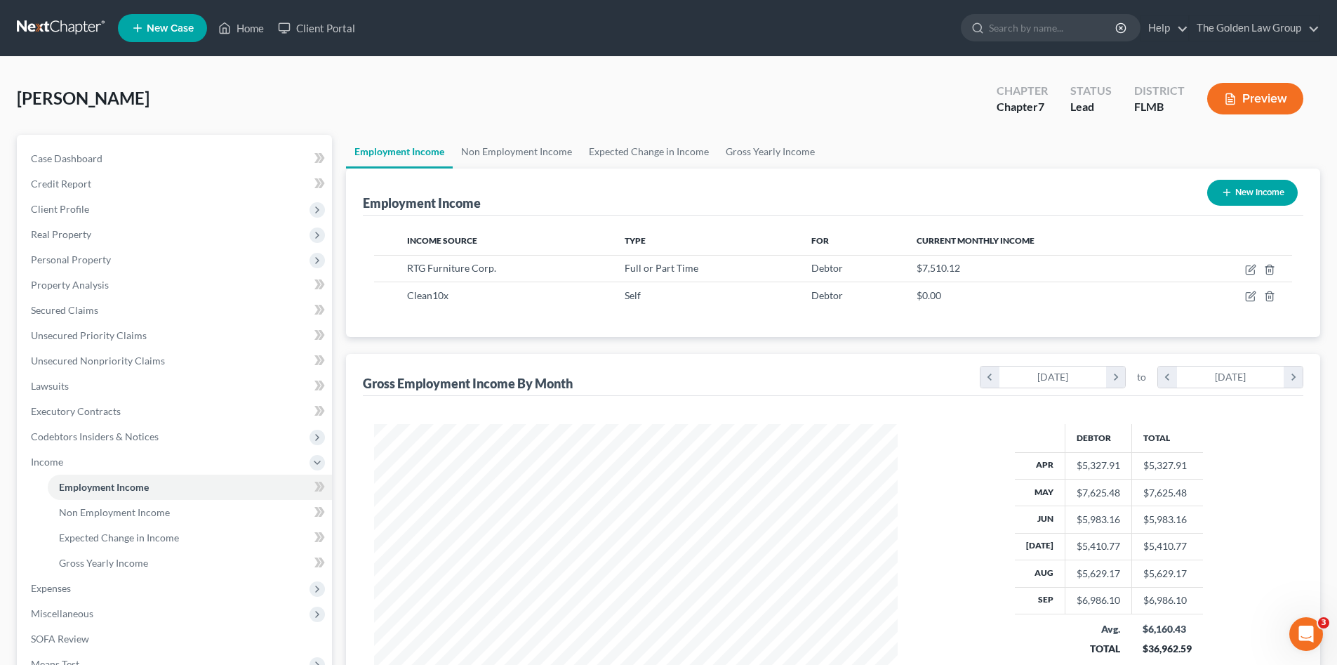
scroll to position [70, 0]
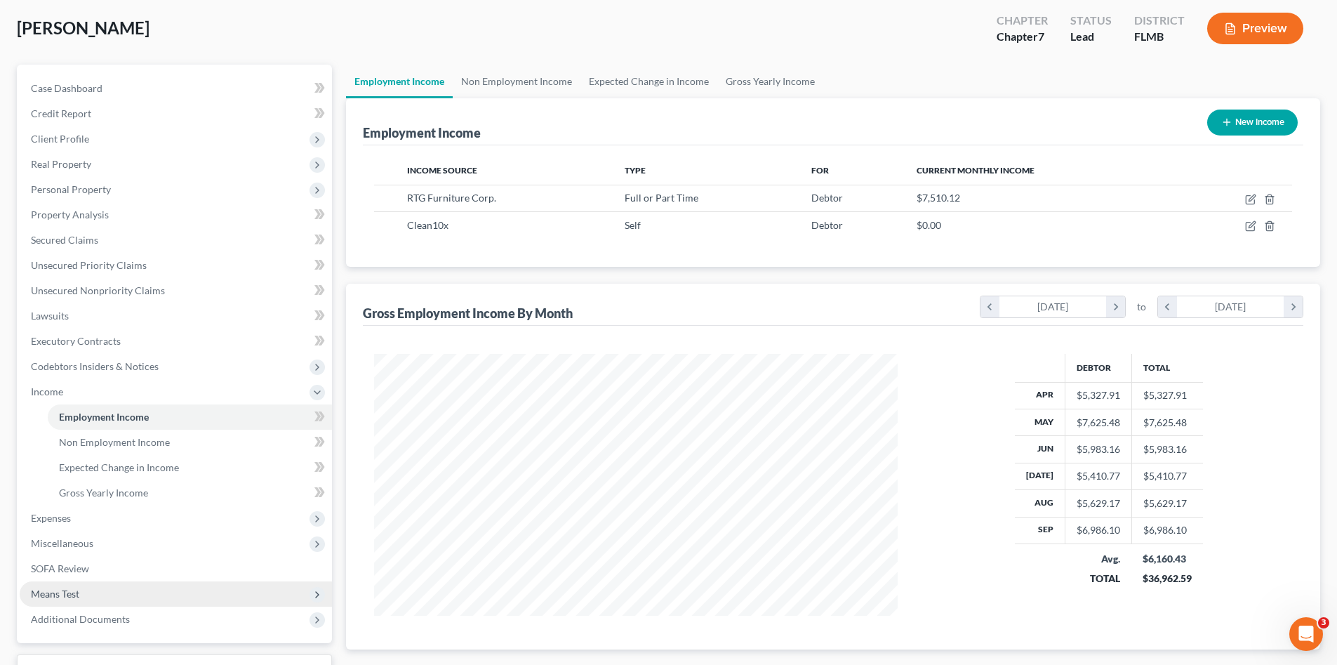
click at [81, 594] on span "Means Test" at bounding box center [176, 593] width 312 height 25
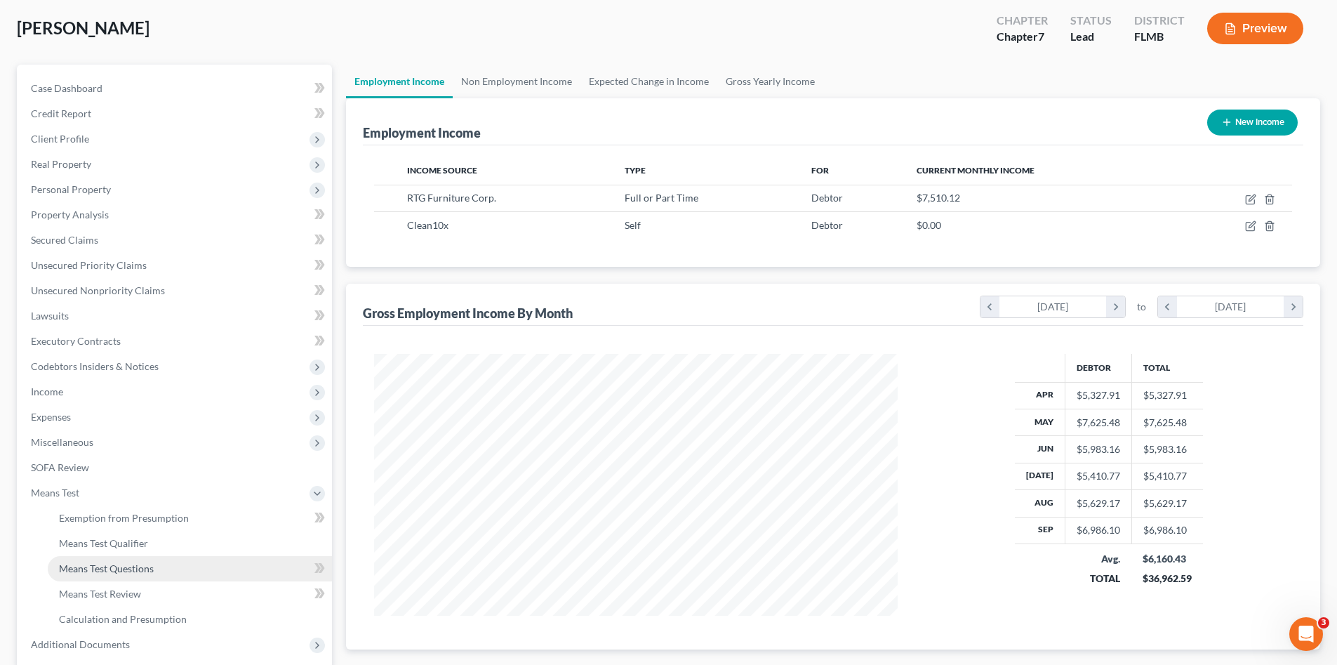
click at [138, 572] on span "Means Test Questions" at bounding box center [106, 568] width 95 height 12
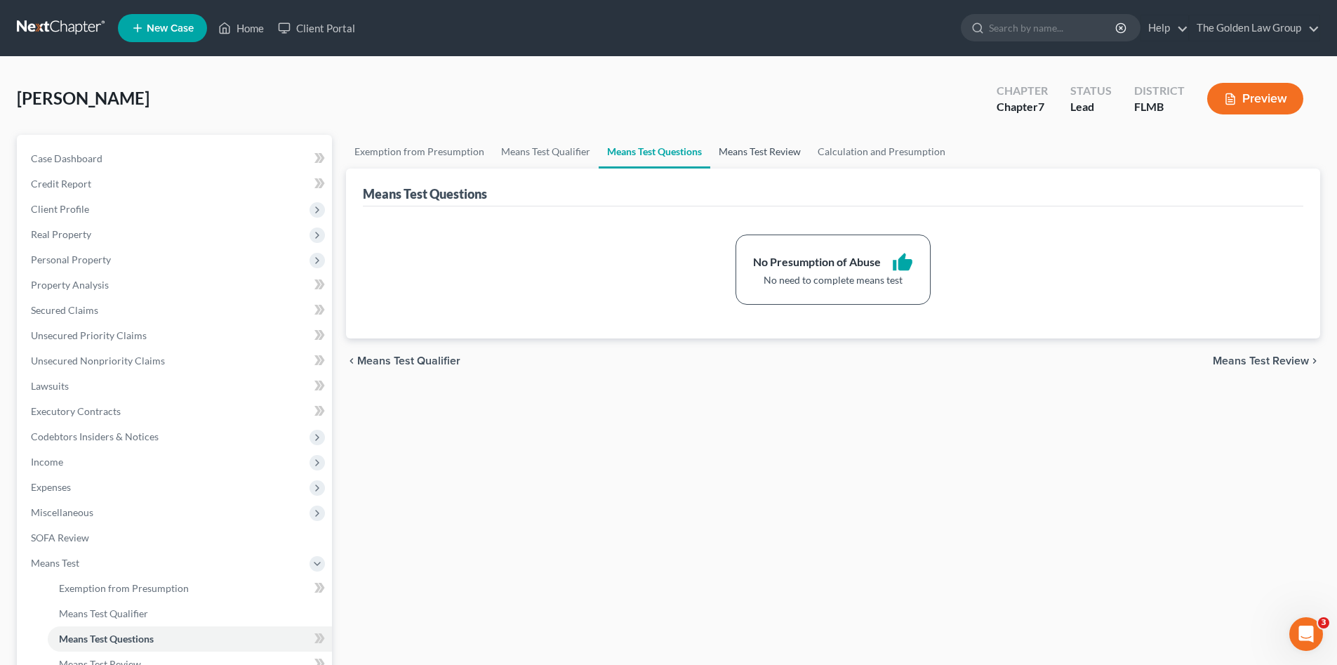
click at [730, 152] on link "Means Test Review" at bounding box center [760, 152] width 99 height 34
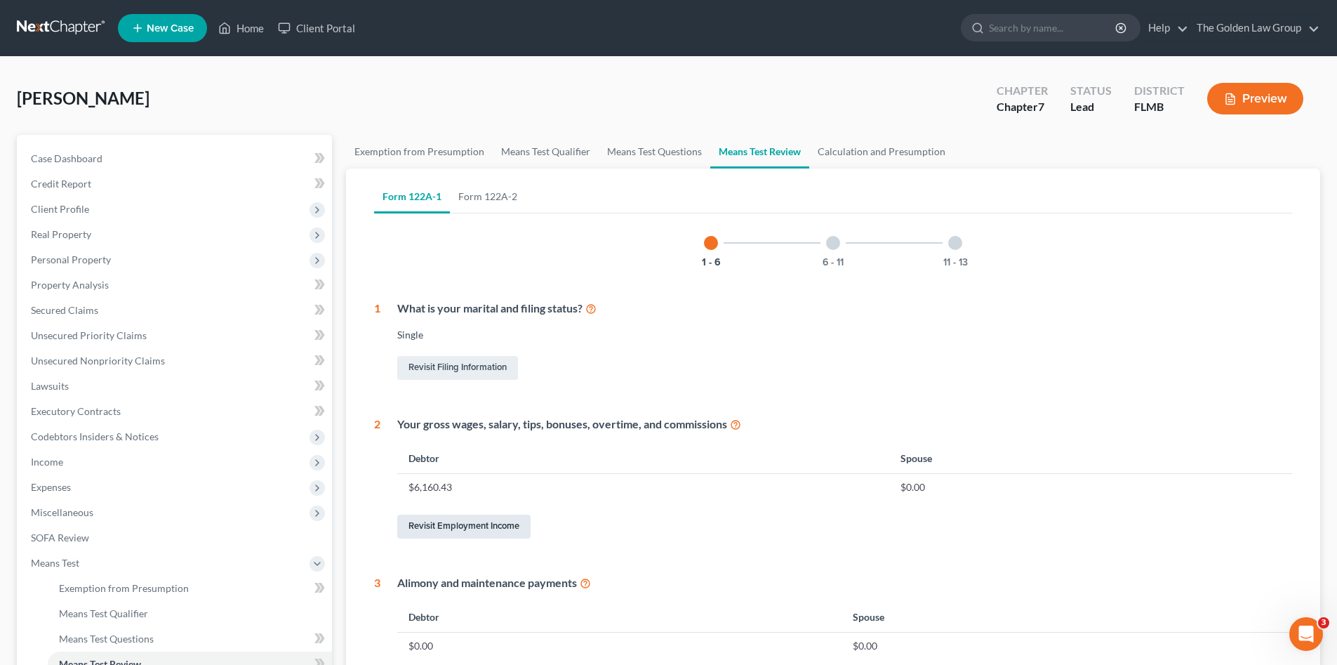
click at [482, 522] on link "Revisit Employment Income" at bounding box center [463, 527] width 133 height 24
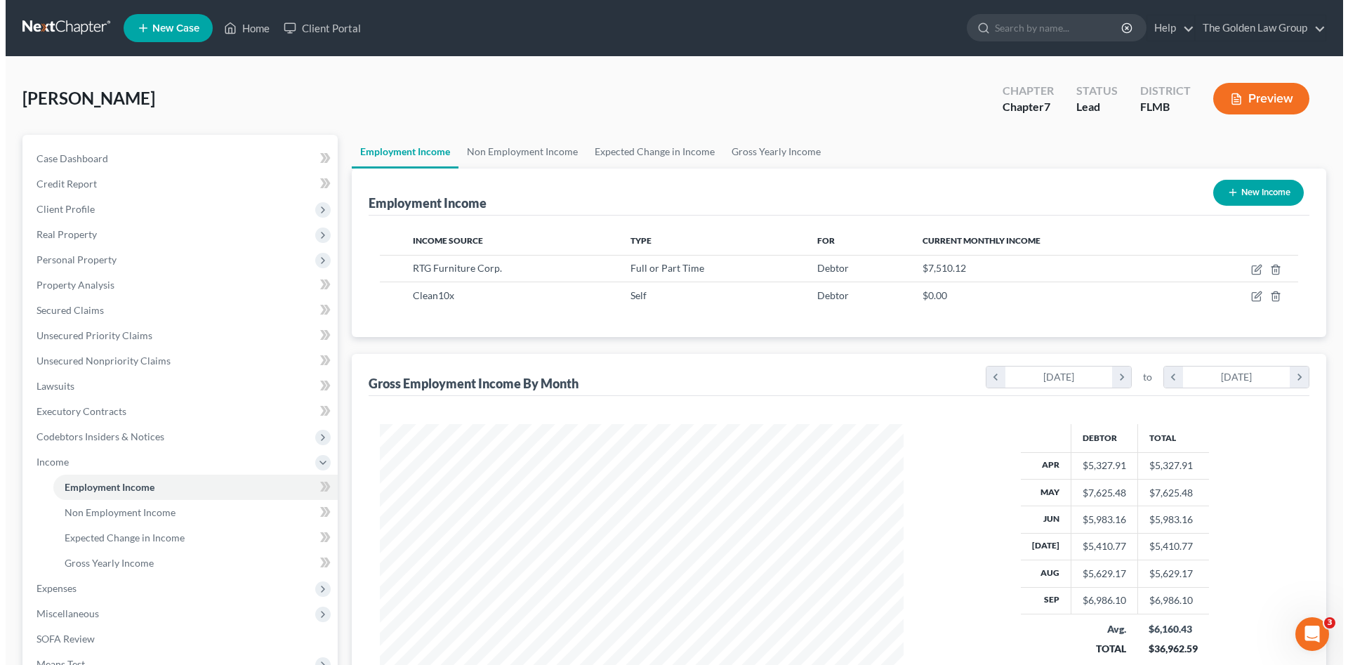
scroll to position [262, 552]
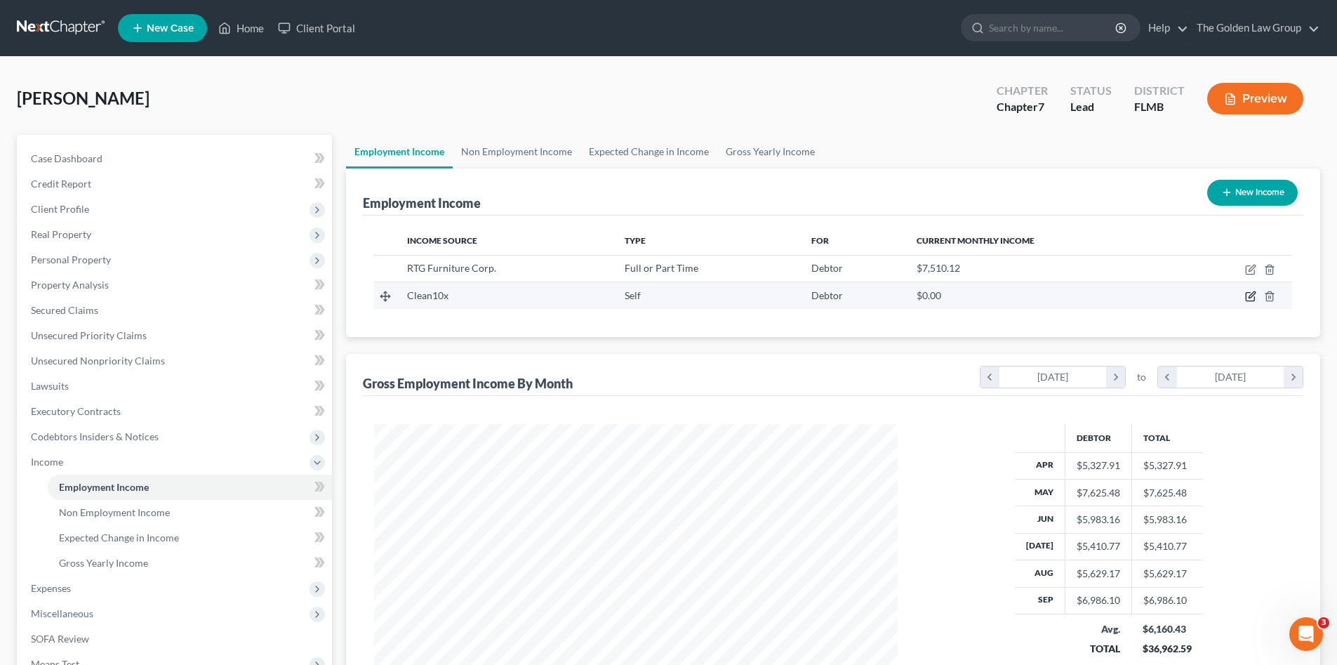
click at [1248, 295] on icon "button" at bounding box center [1251, 296] width 11 height 11
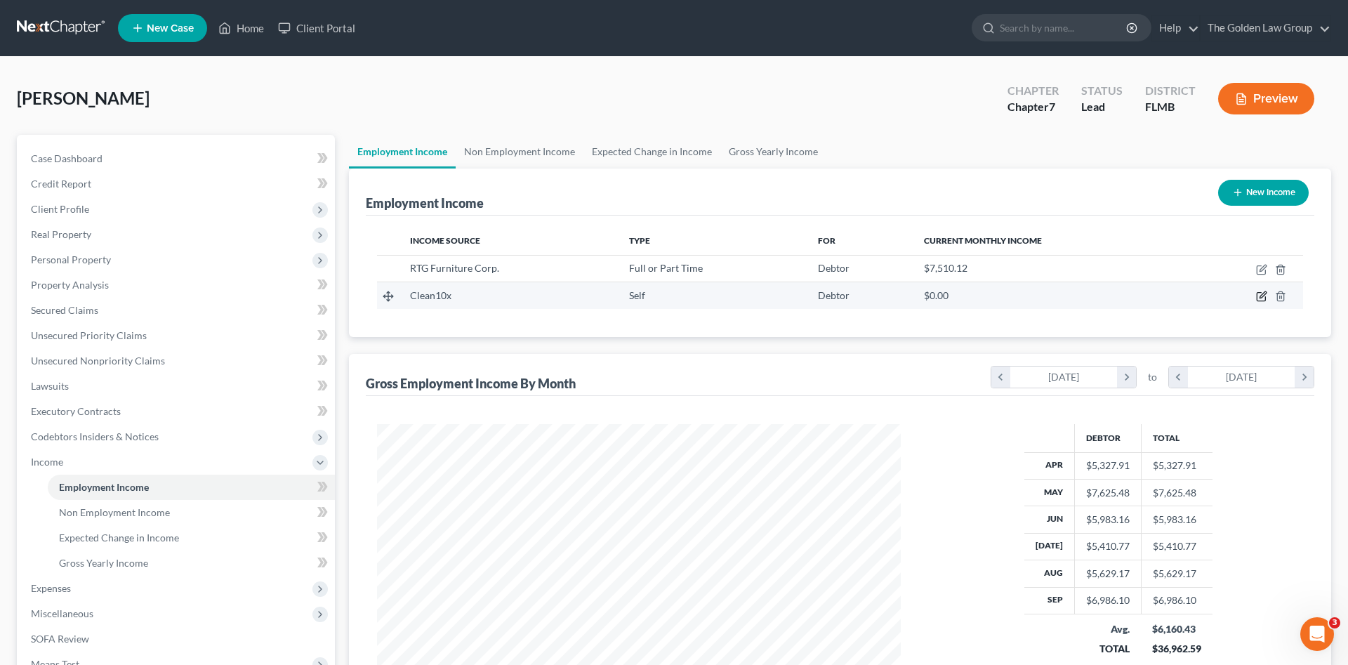
select select "1"
select select "0"
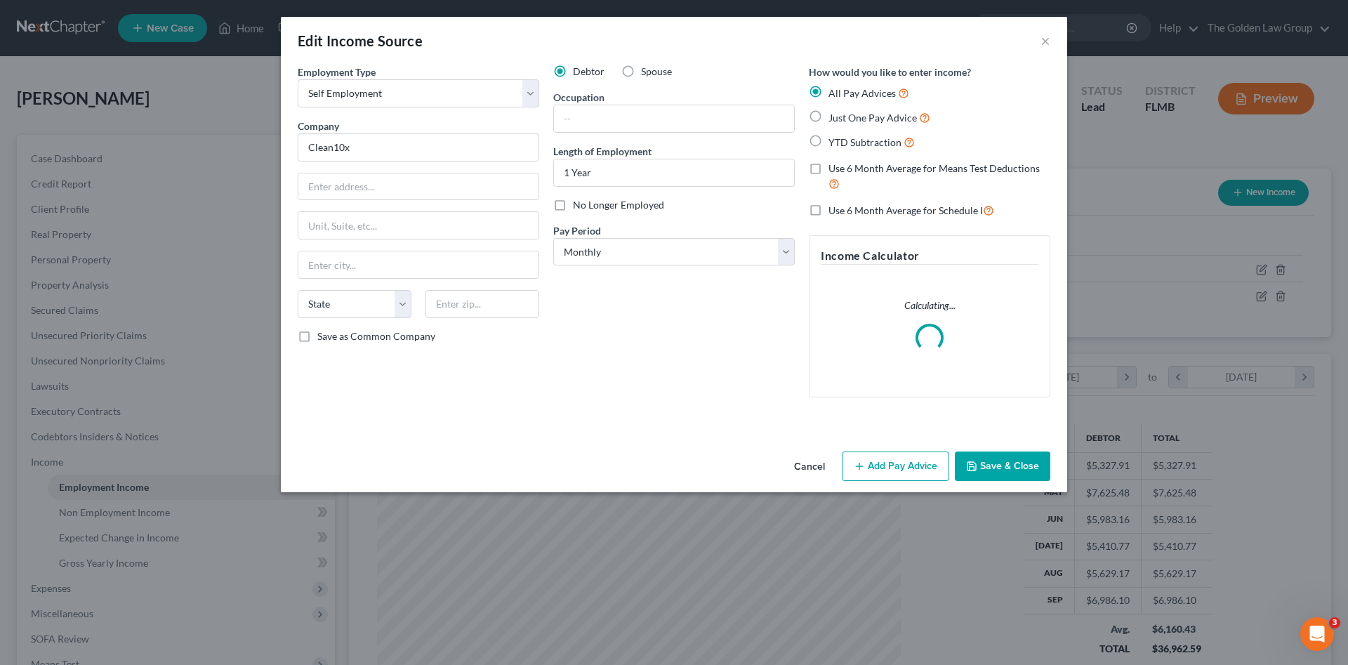
scroll to position [264, 557]
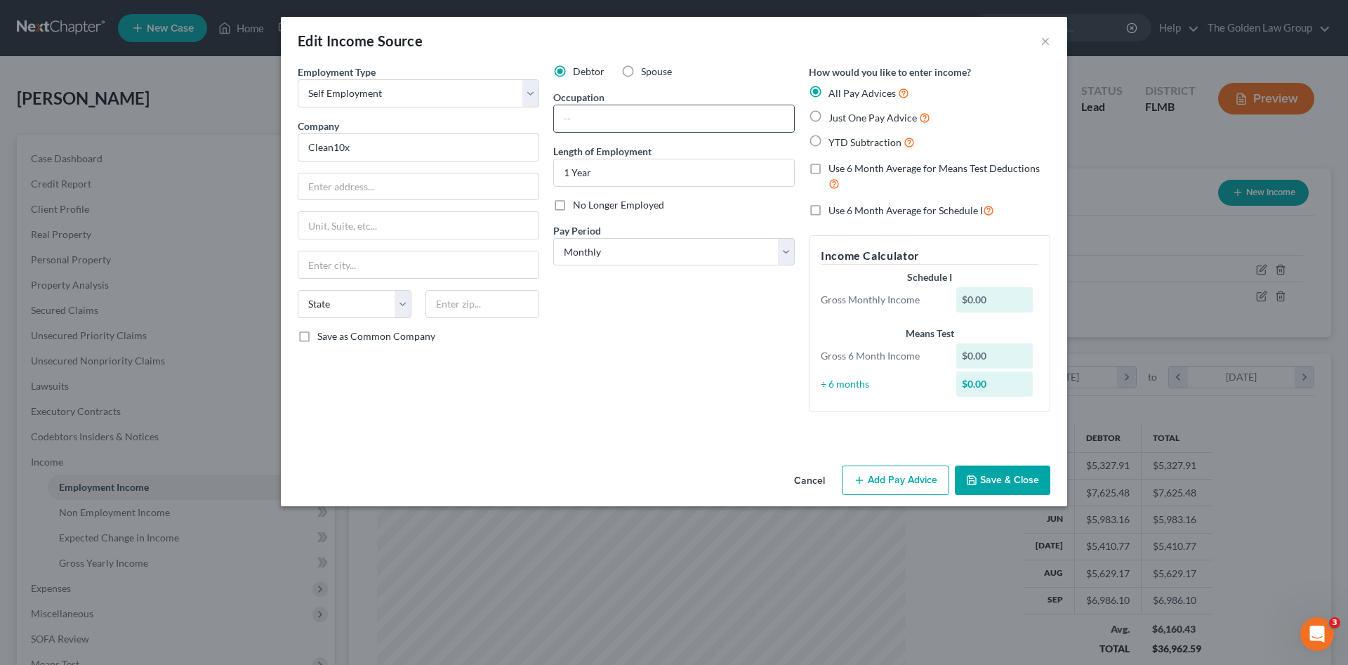
click at [609, 123] on input "text" at bounding box center [674, 118] width 240 height 27
type input "Cleaner"
click at [619, 359] on div "Debtor Spouse Occupation Cleaner Length of Employment 1 Year No Longer Employed…" at bounding box center [674, 244] width 256 height 358
click at [878, 480] on button "Add Pay Advice" at bounding box center [895, 479] width 107 height 29
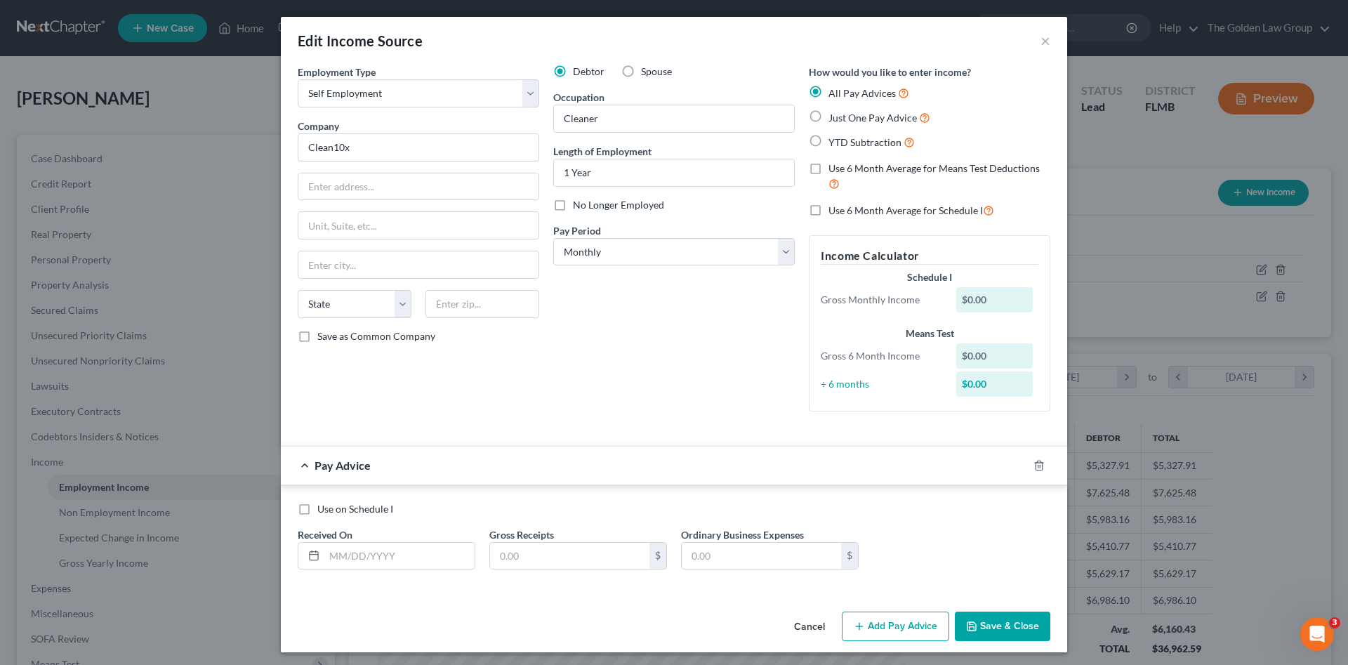
scroll to position [4, 0]
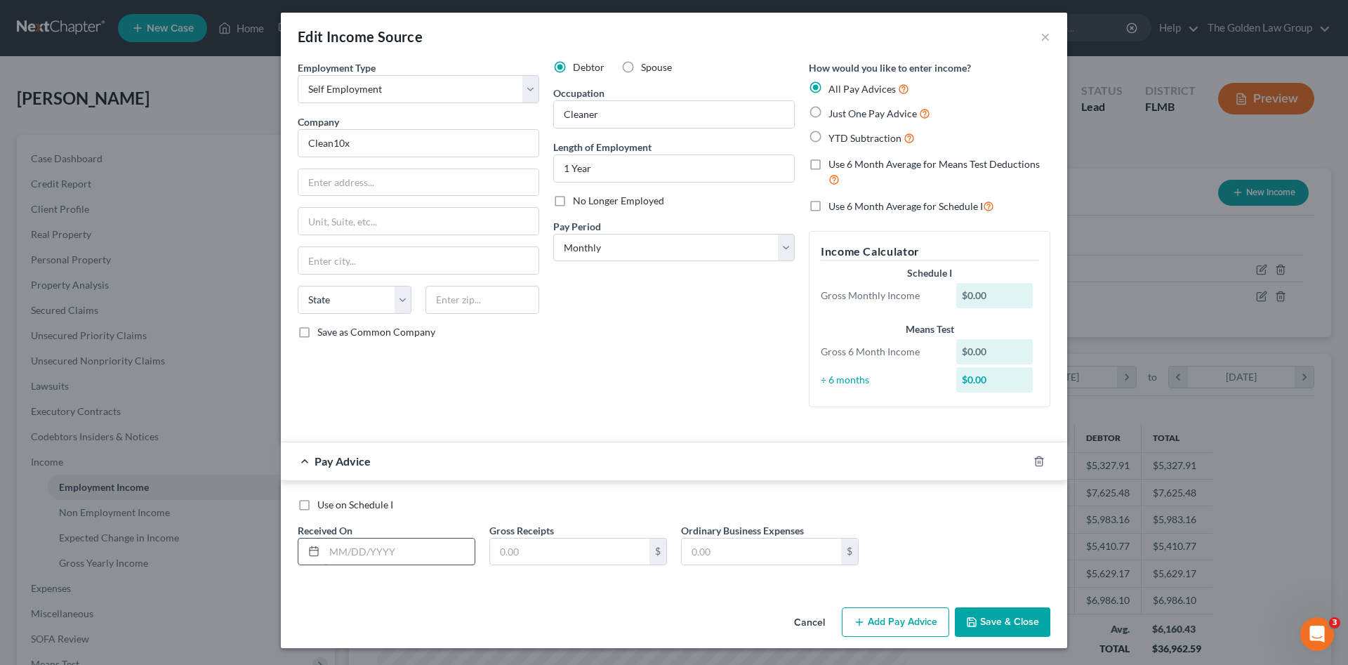
click at [414, 555] on input "text" at bounding box center [399, 552] width 150 height 27
drag, startPoint x: 331, startPoint y: 559, endPoint x: 322, endPoint y: 560, distance: 8.5
click at [324, 560] on input "text" at bounding box center [399, 552] width 150 height 27
type input "04/30/2025"
type input "275.00"
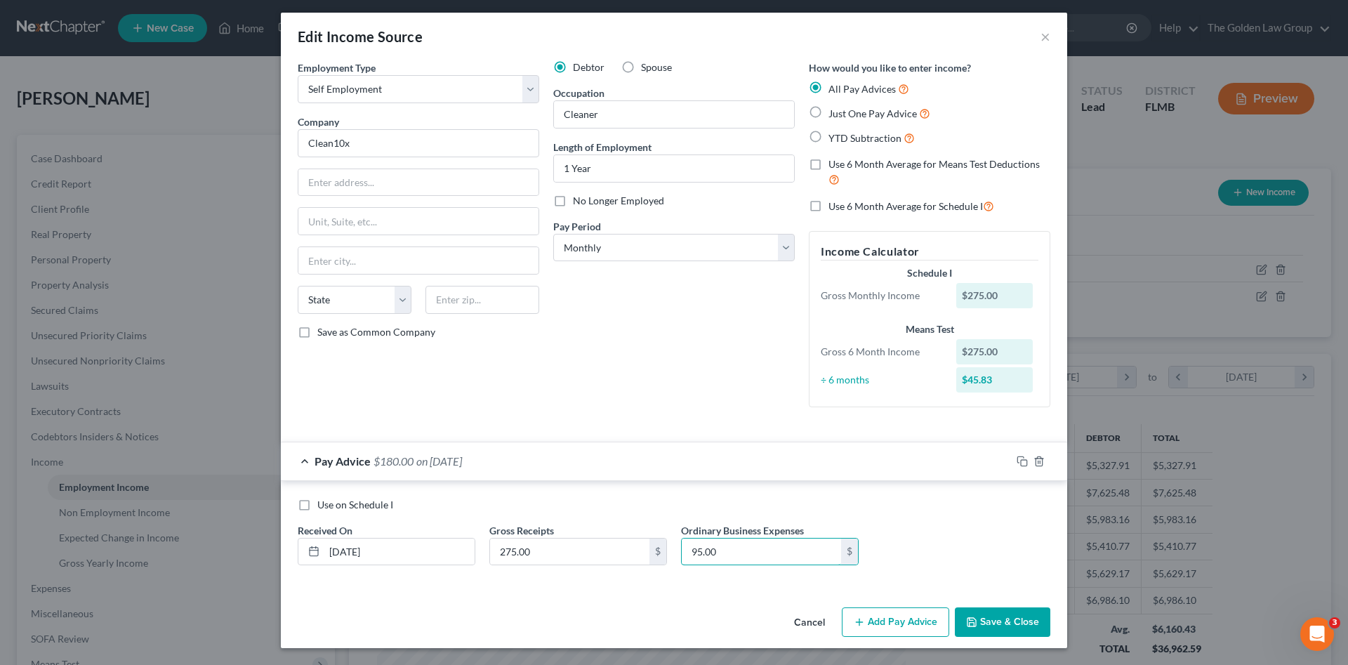
type input "95.00"
click at [873, 625] on button "Add Pay Advice" at bounding box center [895, 621] width 107 height 29
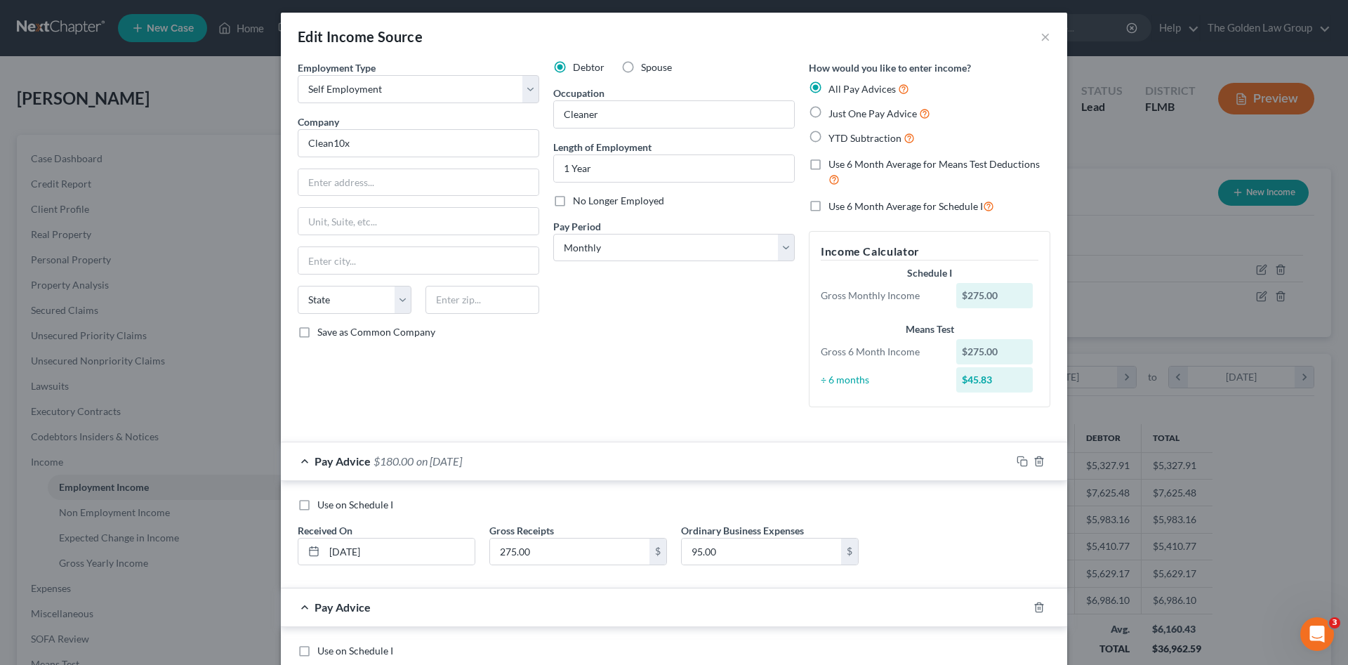
scroll to position [145, 0]
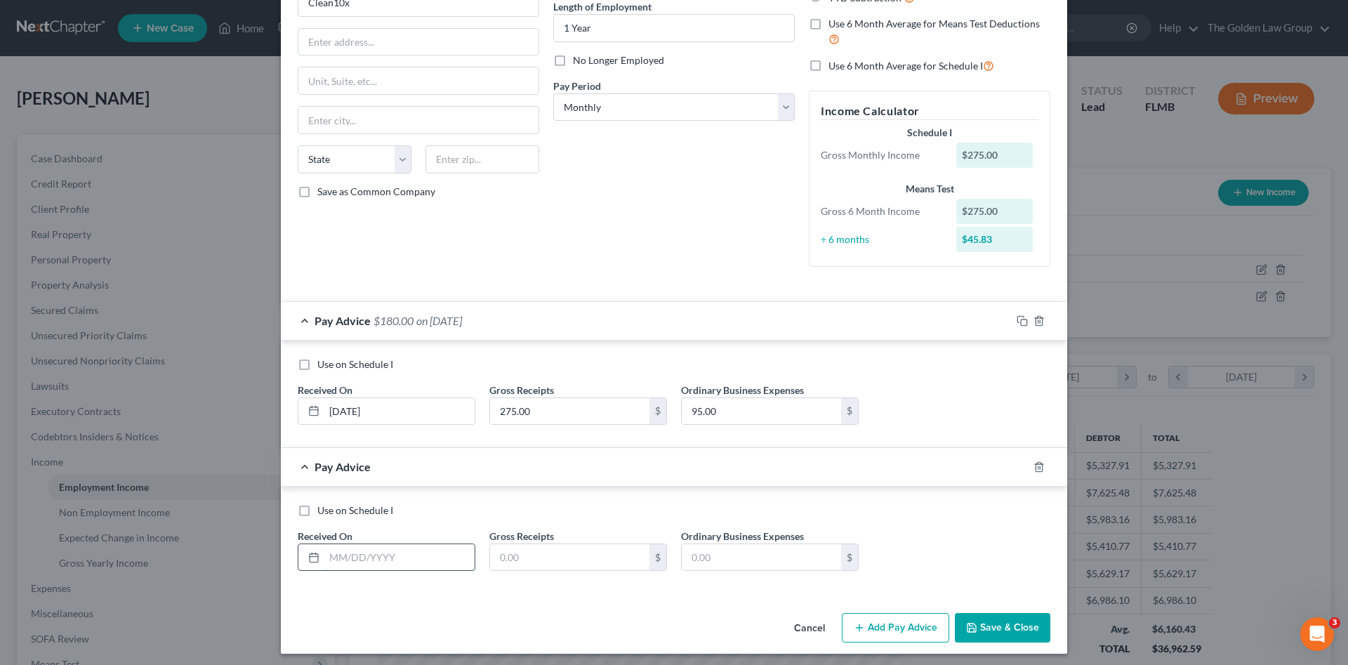
click at [360, 560] on input "text" at bounding box center [399, 557] width 150 height 27
type input "05/30/2025"
type input "253.00"
type input "140.00"
click at [1021, 468] on rect "button" at bounding box center [1024, 468] width 6 height 6
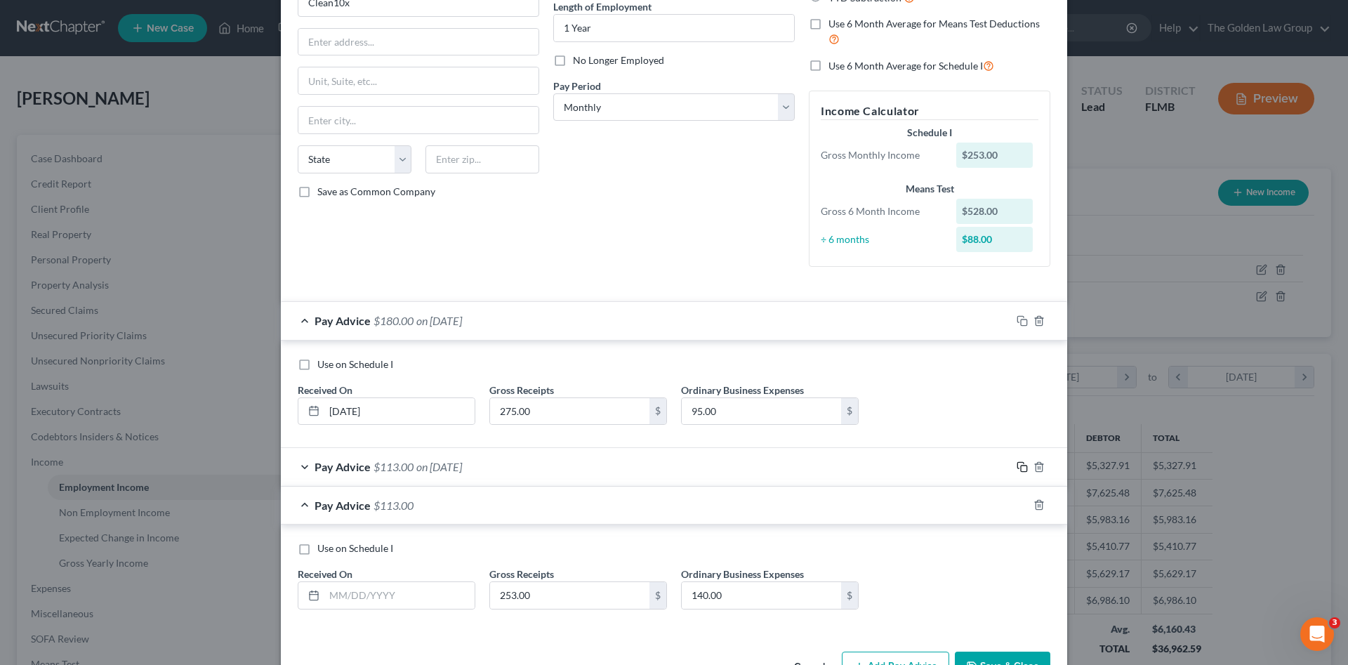
scroll to position [188, 0]
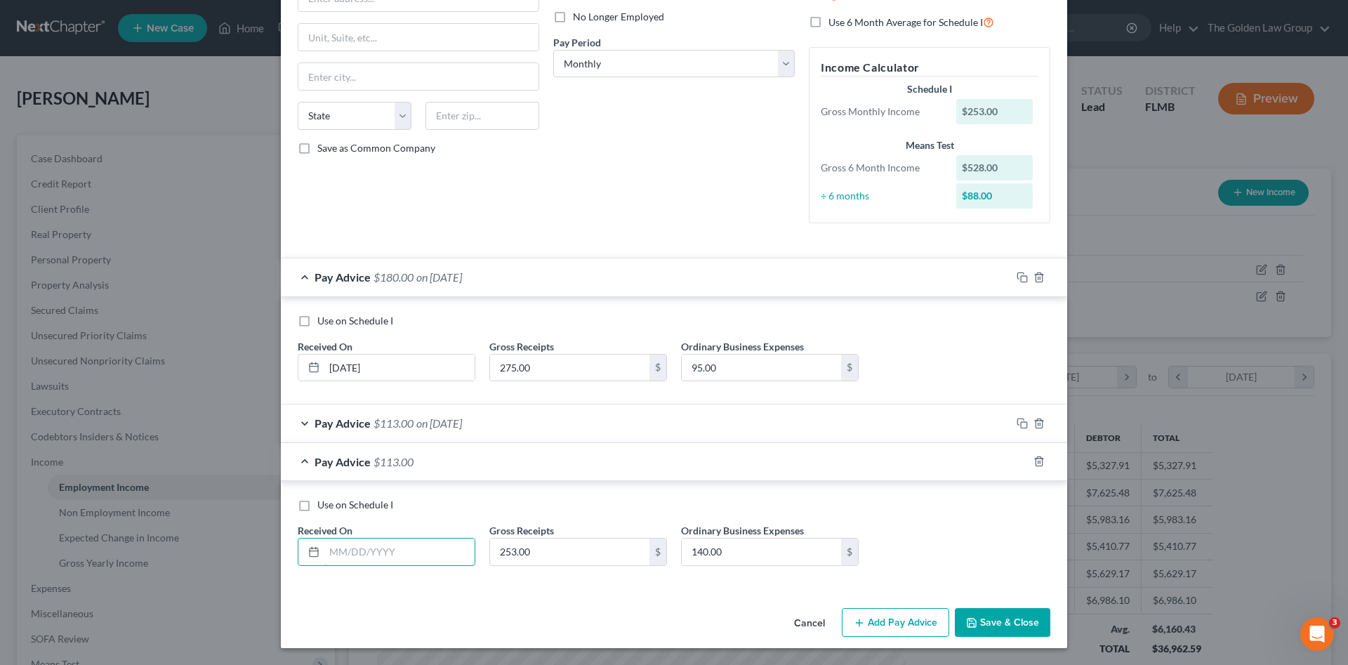
drag, startPoint x: 422, startPoint y: 552, endPoint x: 83, endPoint y: 499, distance: 343.2
click at [415, 551] on input "text" at bounding box center [399, 552] width 150 height 27
drag, startPoint x: 362, startPoint y: 557, endPoint x: 357, endPoint y: 546, distance: 11.6
click at [359, 548] on input "text" at bounding box center [399, 552] width 150 height 27
type input "06/30/2025"
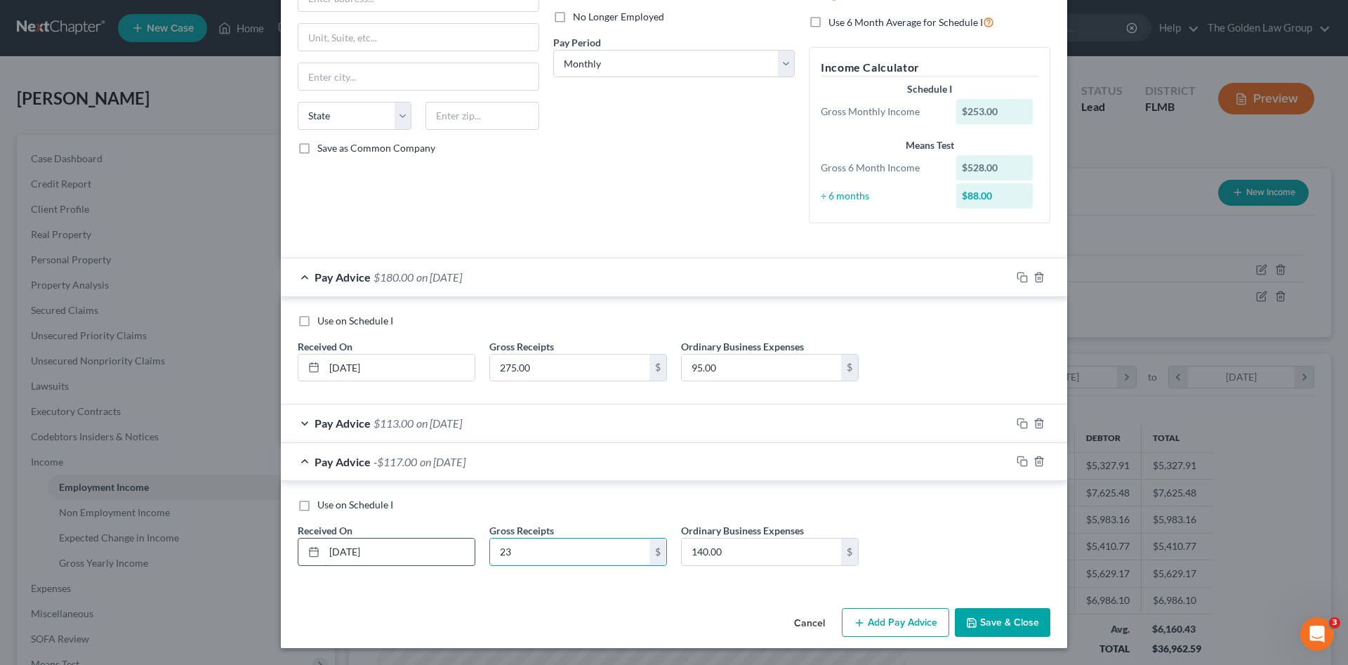
type input "2"
type input "280.00"
type input "155.00"
click at [910, 626] on button "Add Pay Advice" at bounding box center [895, 622] width 107 height 29
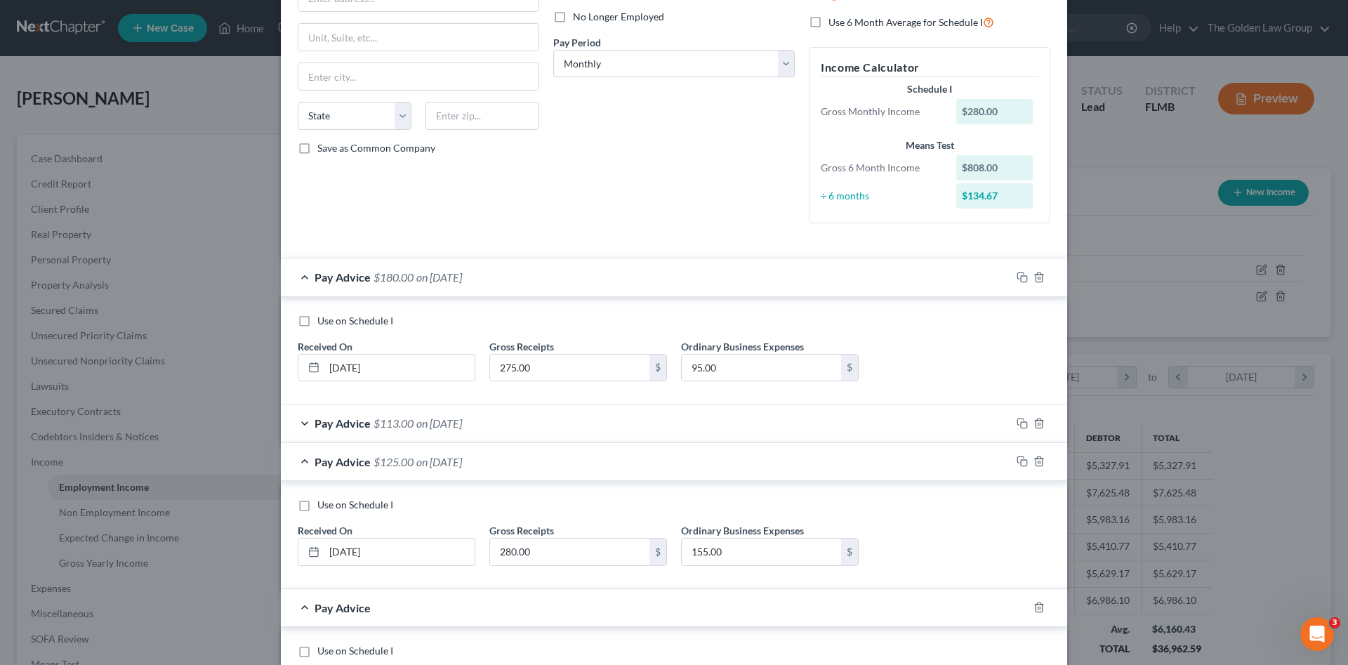
scroll to position [334, 0]
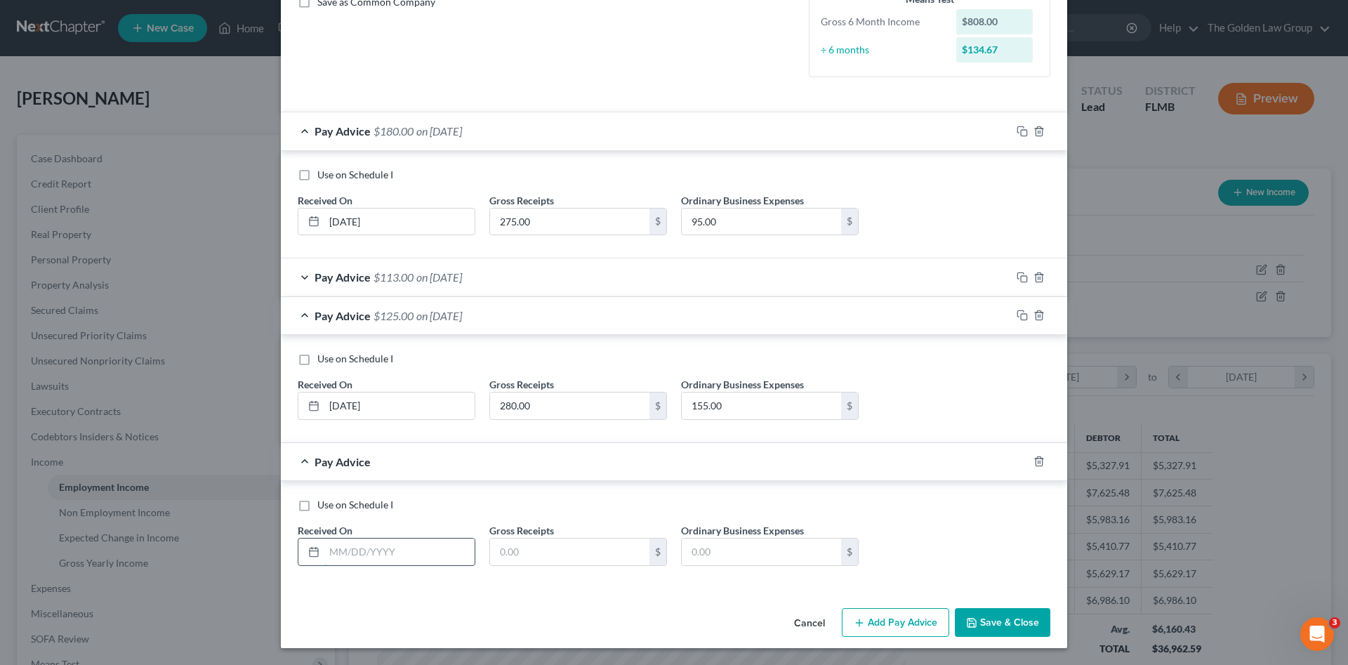
drag, startPoint x: 404, startPoint y: 553, endPoint x: 441, endPoint y: 565, distance: 39.1
click at [405, 555] on input "text" at bounding box center [399, 552] width 150 height 27
click at [407, 553] on input "text" at bounding box center [399, 552] width 150 height 27
type input "07/30/2025"
type input "0.00"
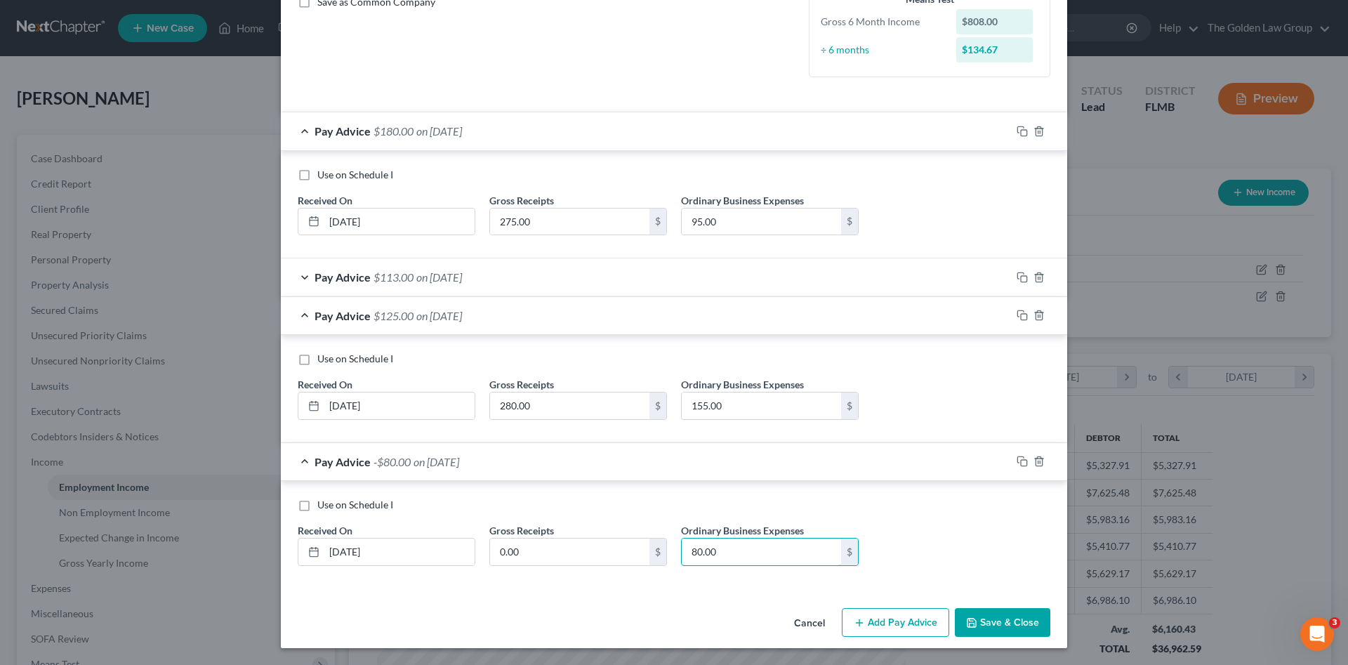
type input "80.00"
click at [902, 623] on button "Add Pay Advice" at bounding box center [895, 622] width 107 height 29
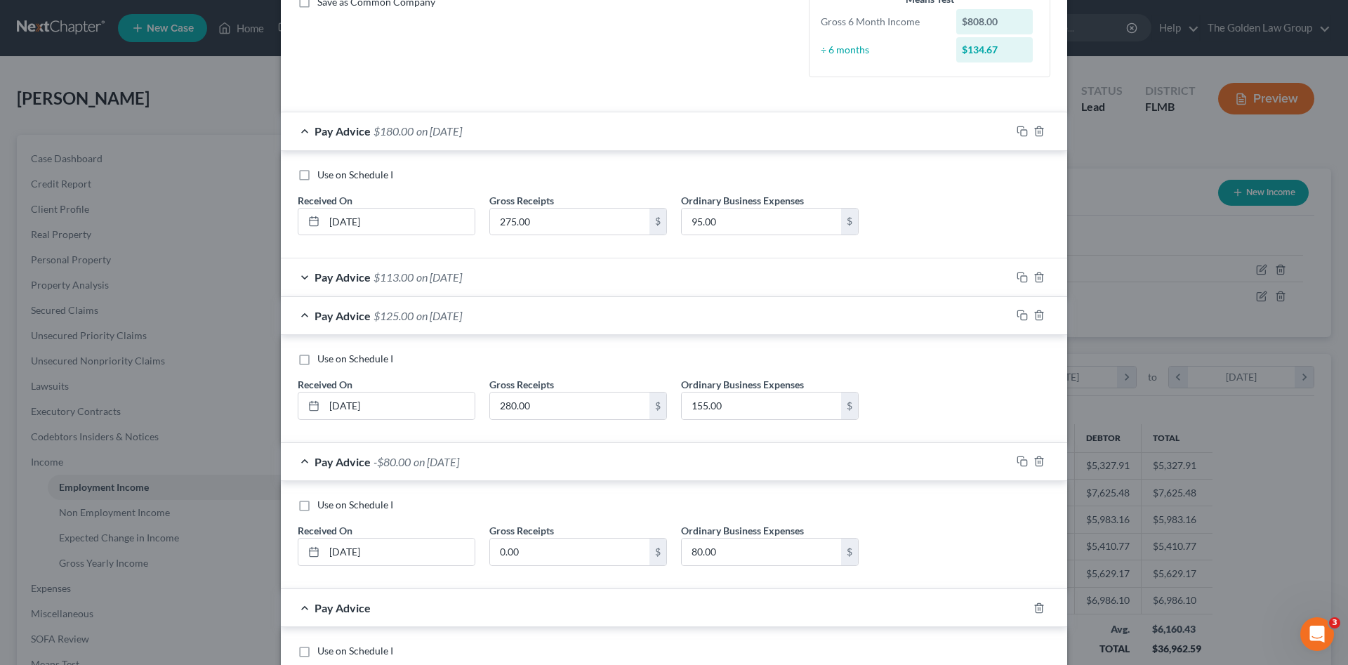
scroll to position [451, 0]
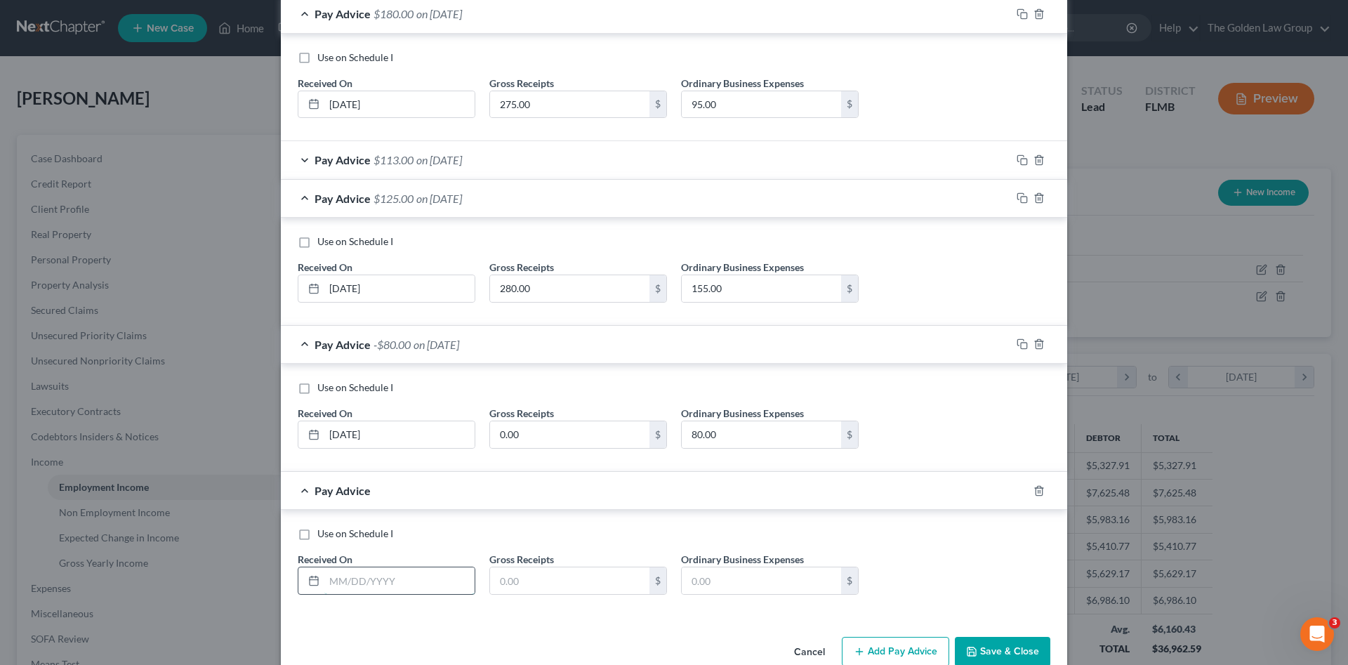
click at [419, 584] on input "text" at bounding box center [399, 580] width 150 height 27
type input "08/30/2025"
type input "0"
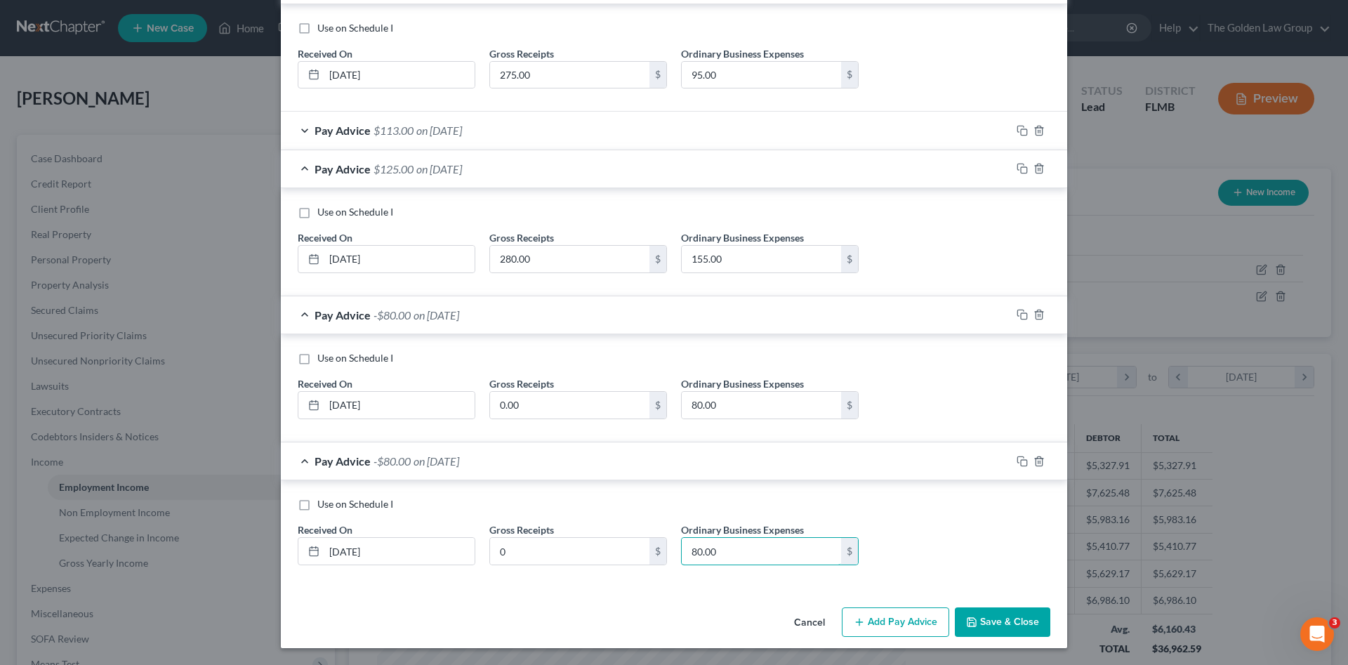
type input "80.00"
drag, startPoint x: 877, startPoint y: 623, endPoint x: 636, endPoint y: 587, distance: 243.5
click at [875, 623] on button "Add Pay Advice" at bounding box center [895, 621] width 107 height 29
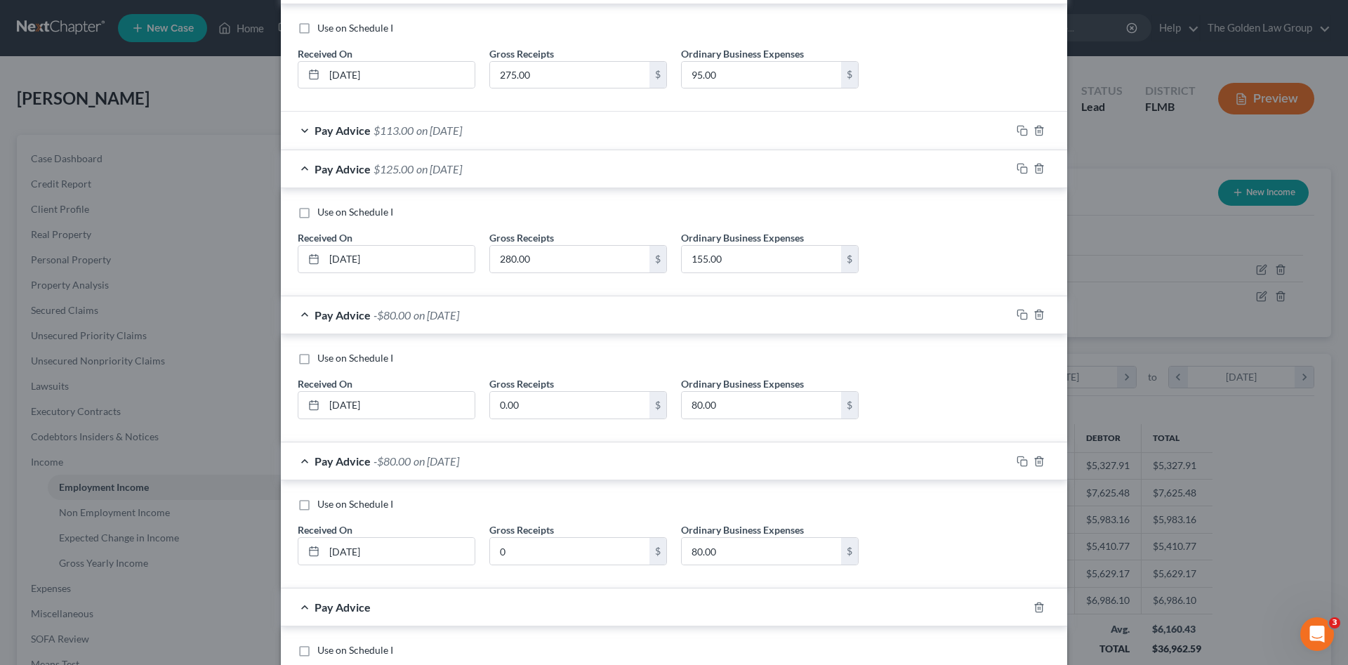
scroll to position [598, 0]
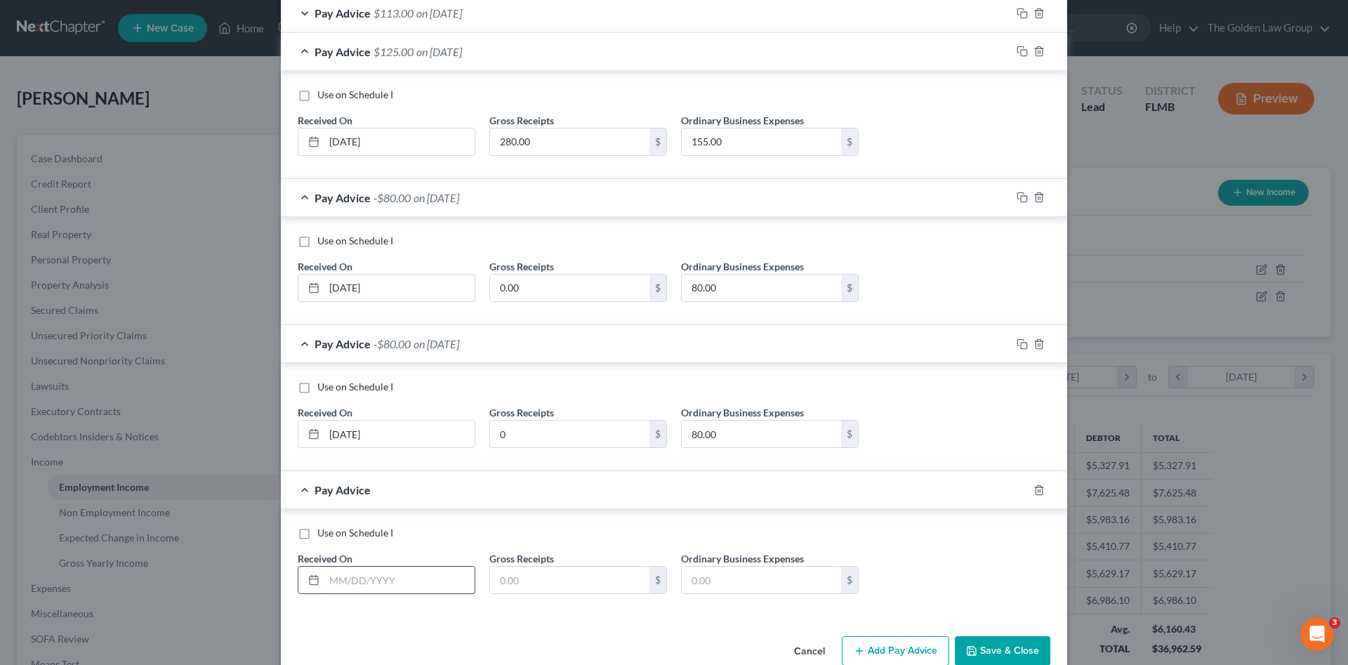
click at [390, 583] on input "text" at bounding box center [399, 580] width 150 height 27
type input "09/30/2025"
type input "0"
type input "80"
click at [916, 581] on div "Use on Schedule I Received On * 09/30/2025 Gross Receipts 0 $ Ordinary Business…" at bounding box center [674, 565] width 767 height 79
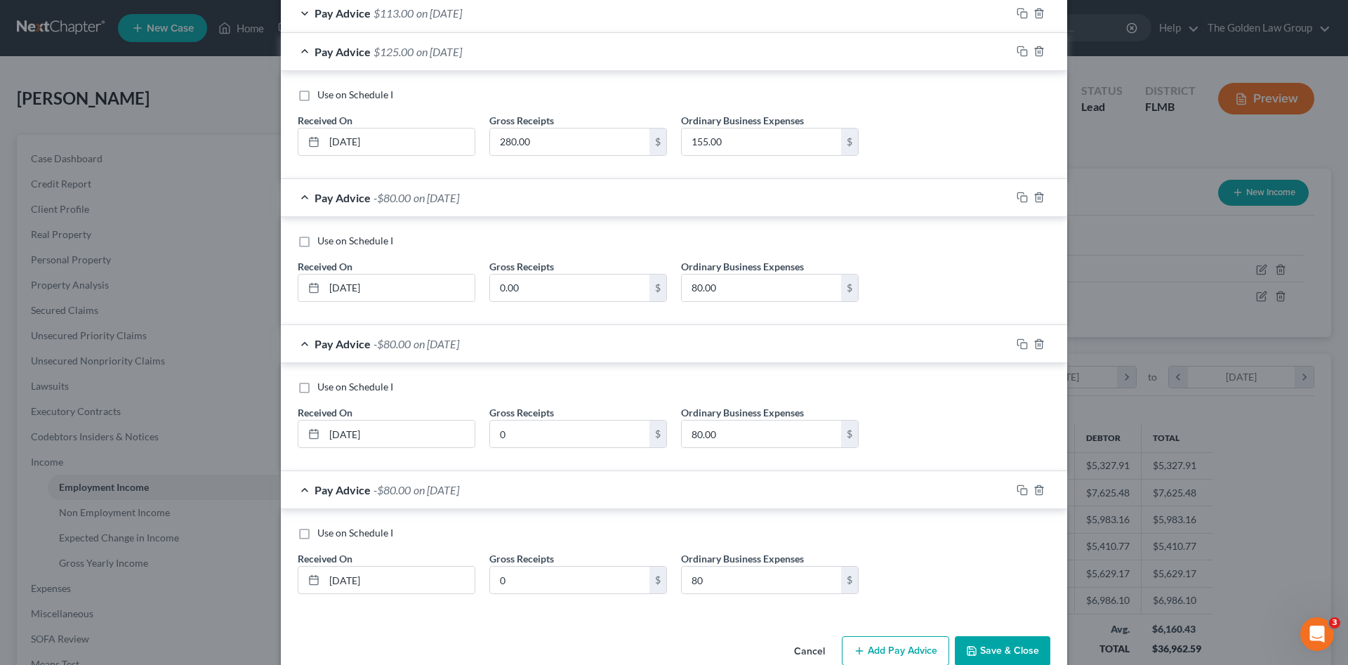
drag, startPoint x: 933, startPoint y: 602, endPoint x: 933, endPoint y: 583, distance: 19.7
click at [933, 604] on div "Use on Schedule I Received On * 09/30/2025 Gross Receipts 0 $ Ordinary Business…" at bounding box center [674, 565] width 767 height 79
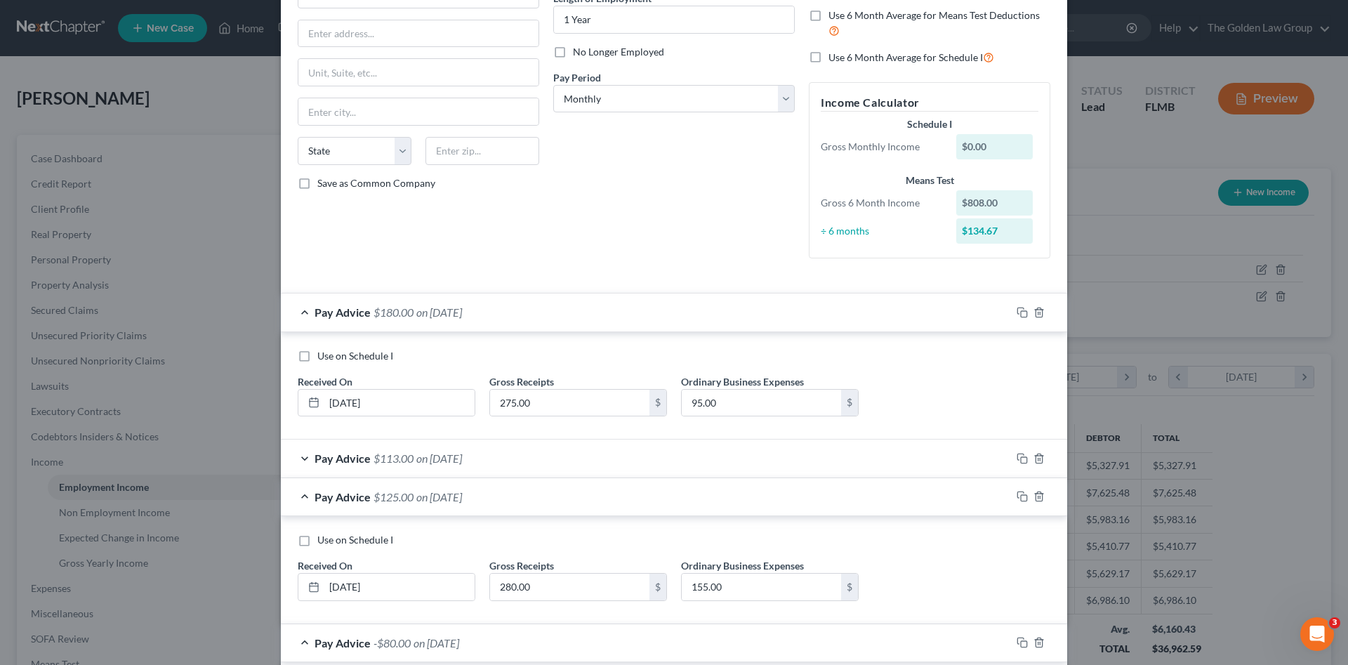
scroll to position [60, 0]
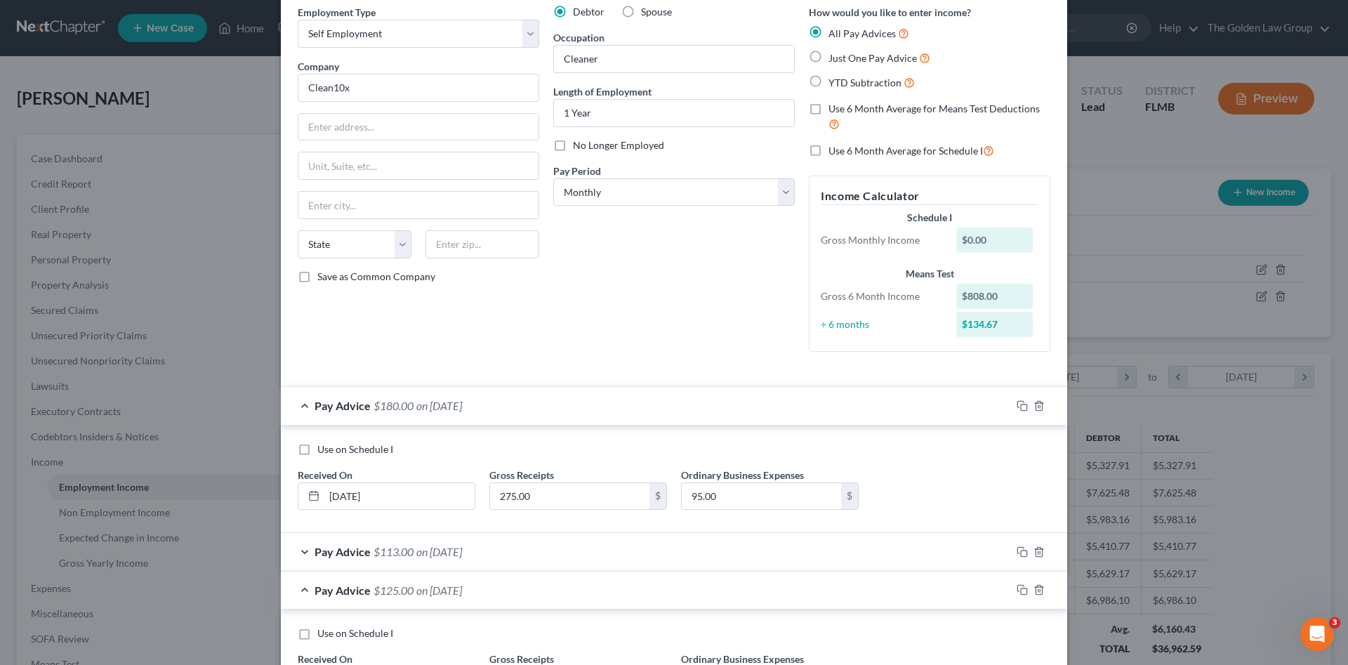
click at [949, 150] on span "Use 6 Month Average for Schedule I" at bounding box center [905, 151] width 154 height 12
click at [843, 150] on input "Use 6 Month Average for Schedule I" at bounding box center [838, 147] width 9 height 9
checkbox input "true"
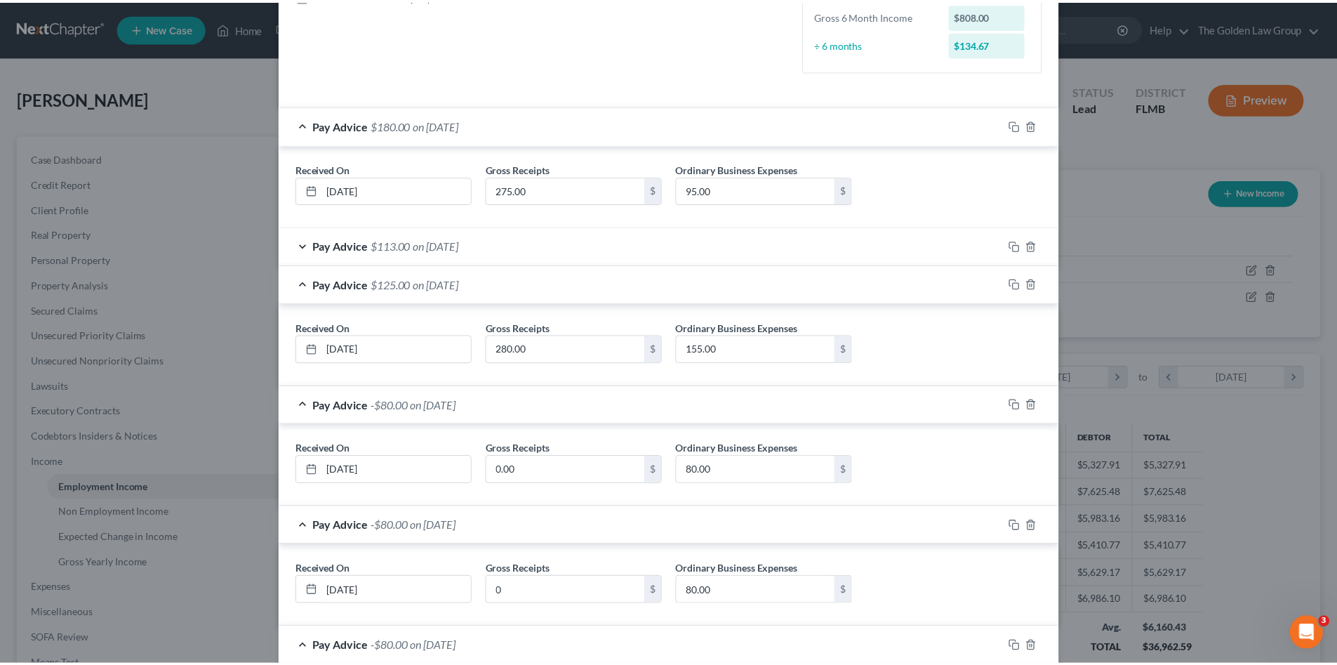
scroll to position [501, 0]
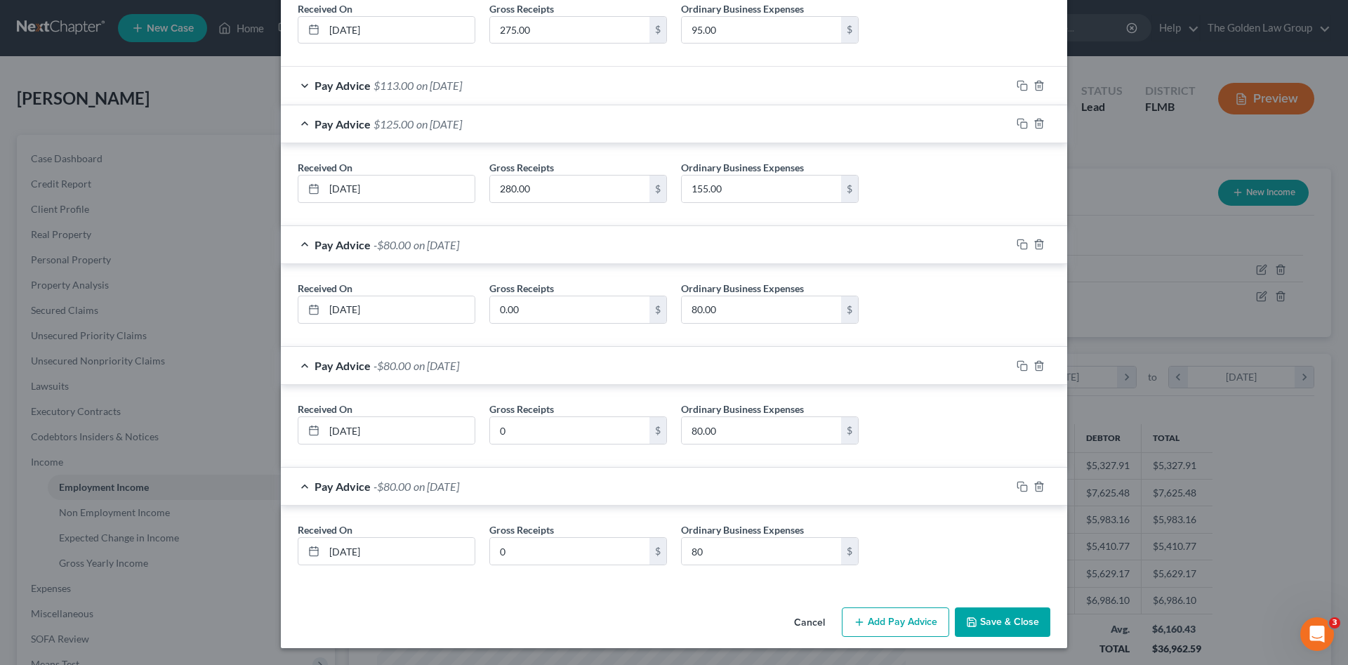
click at [993, 615] on button "Save & Close" at bounding box center [1002, 621] width 95 height 29
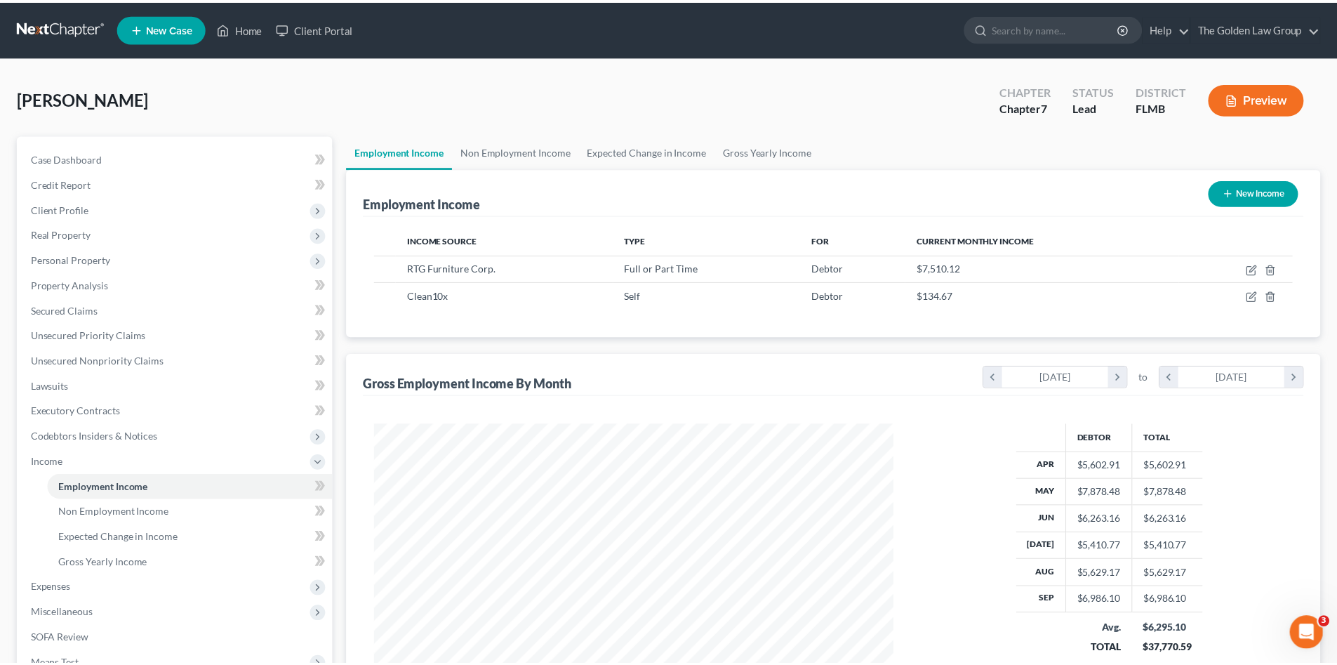
scroll to position [701829, 701539]
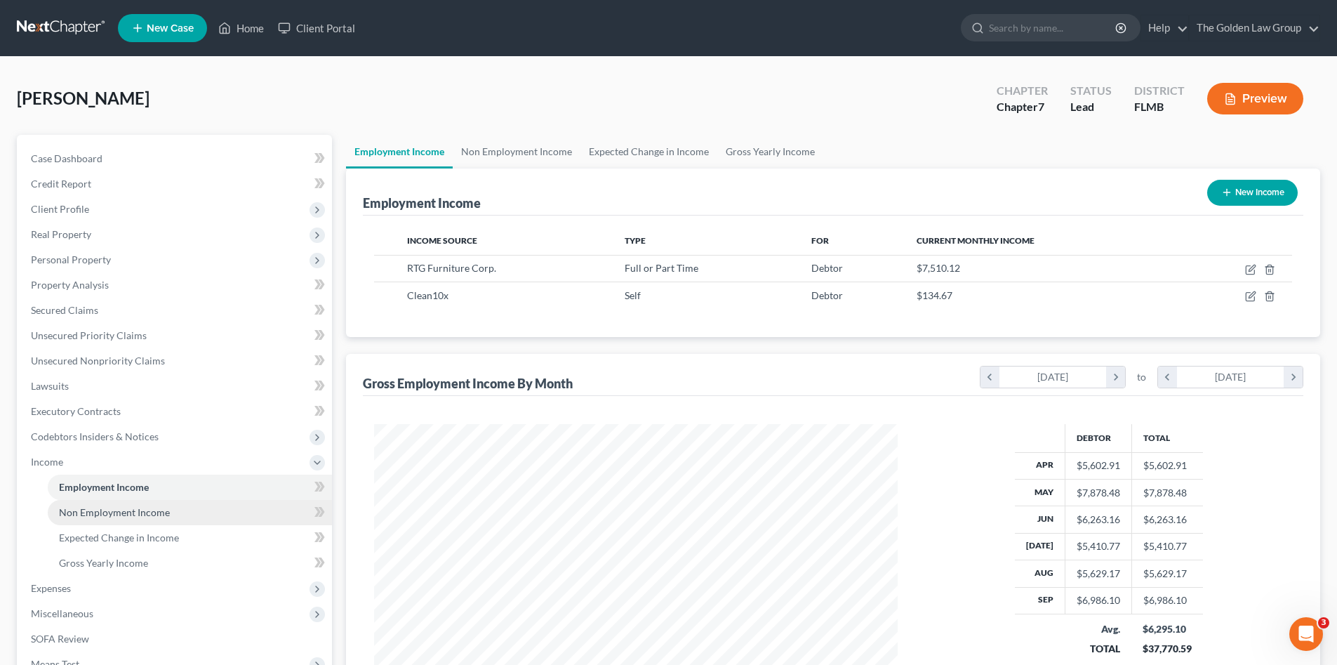
click at [105, 510] on span "Non Employment Income" at bounding box center [114, 512] width 111 height 12
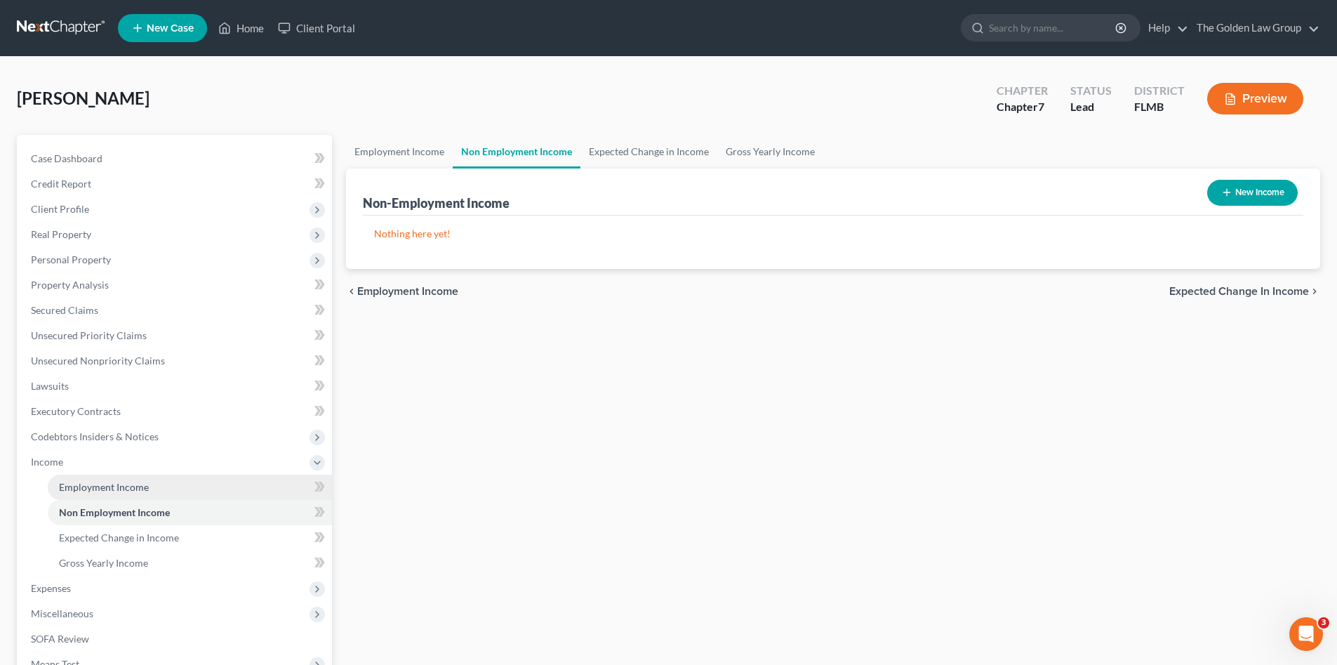
click at [101, 484] on span "Employment Income" at bounding box center [104, 487] width 90 height 12
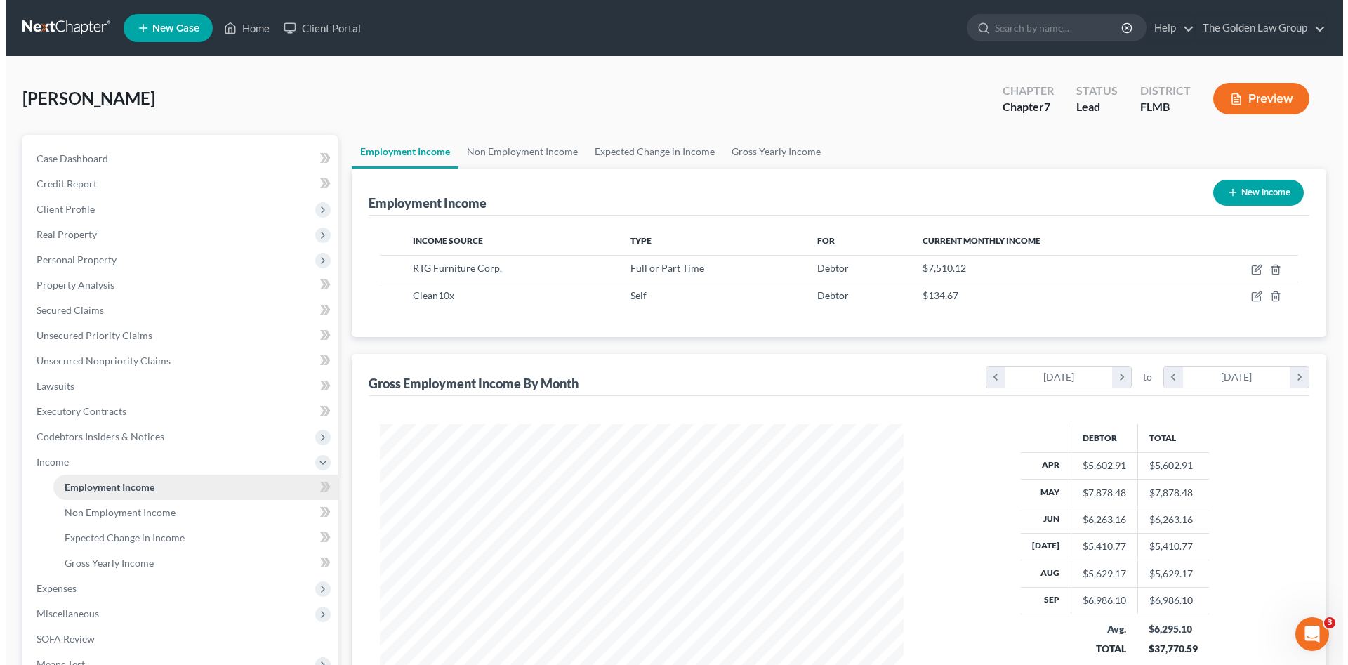
scroll to position [262, 552]
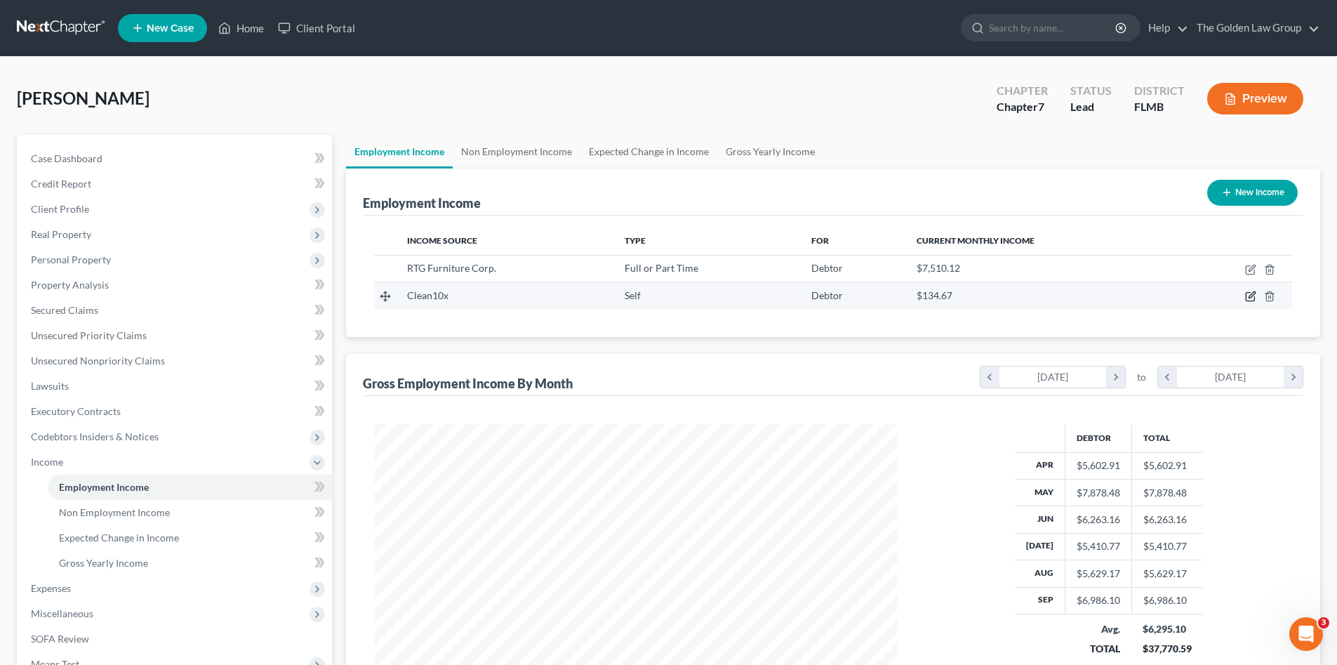
click at [1246, 296] on icon "button" at bounding box center [1250, 297] width 8 height 8
select select "1"
select select "0"
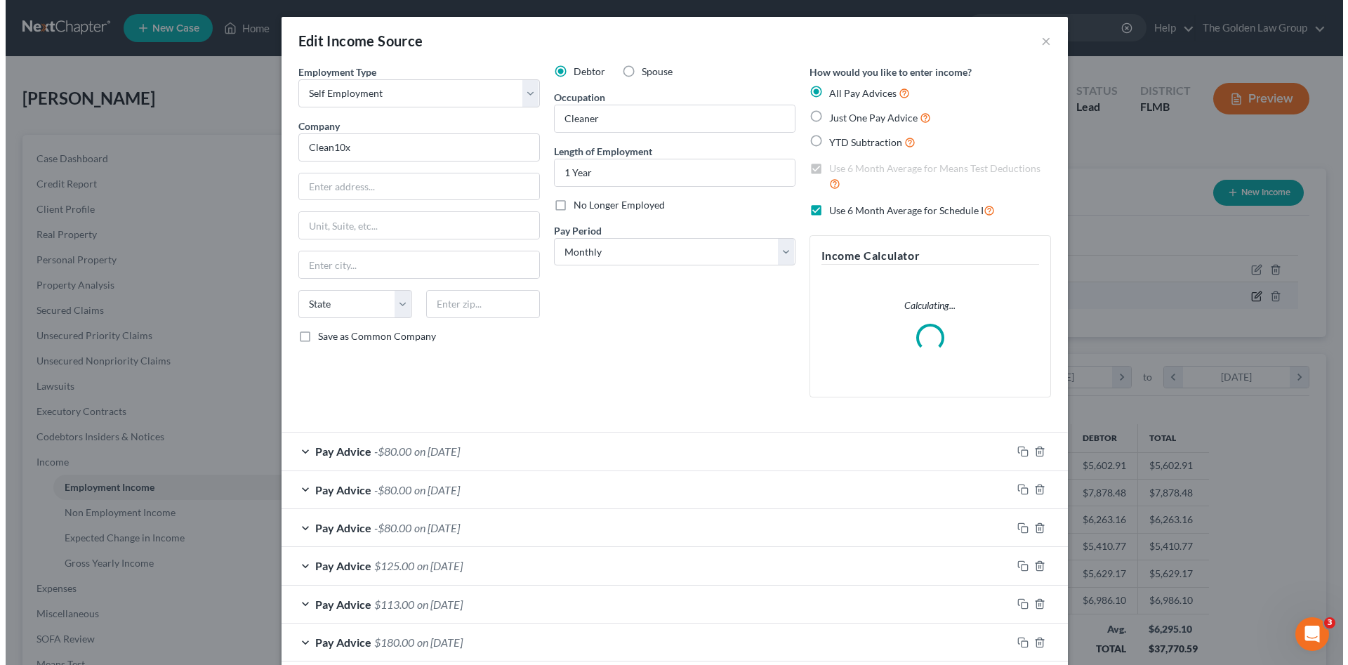
scroll to position [264, 557]
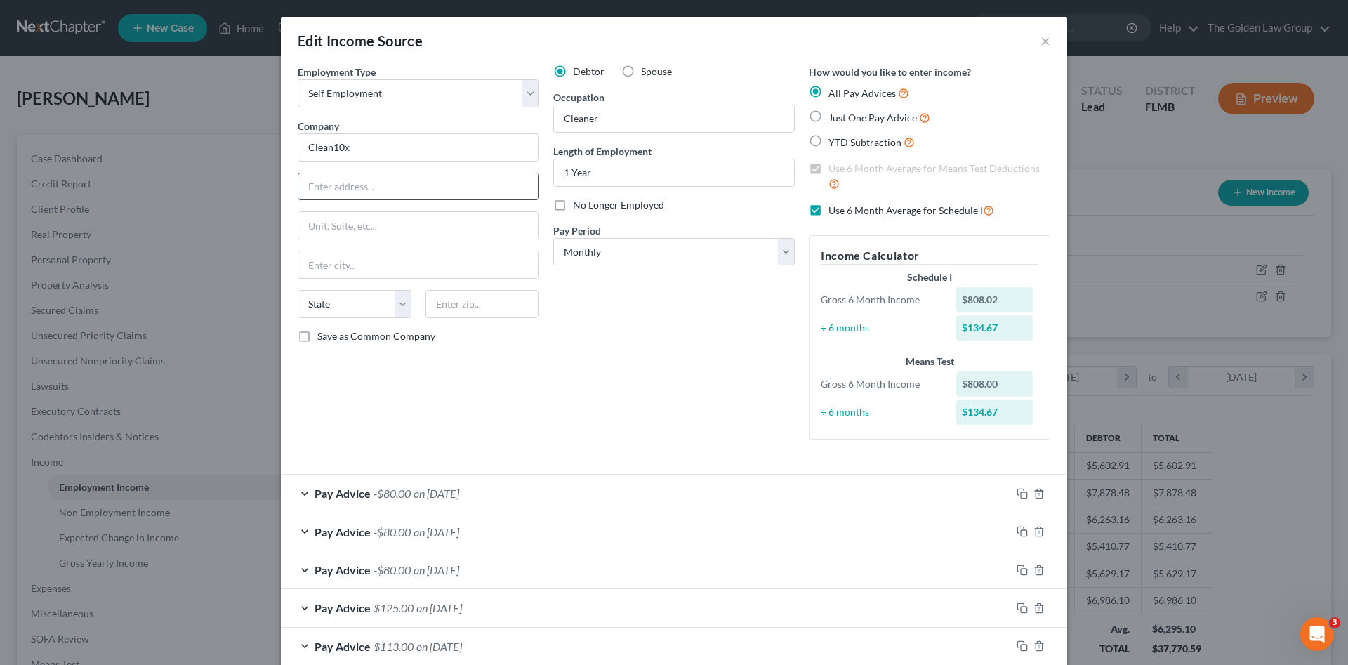
click at [353, 186] on input "text" at bounding box center [418, 186] width 240 height 27
type input "PO Box 152606"
type input "Tampa"
select select "9"
type input "33684"
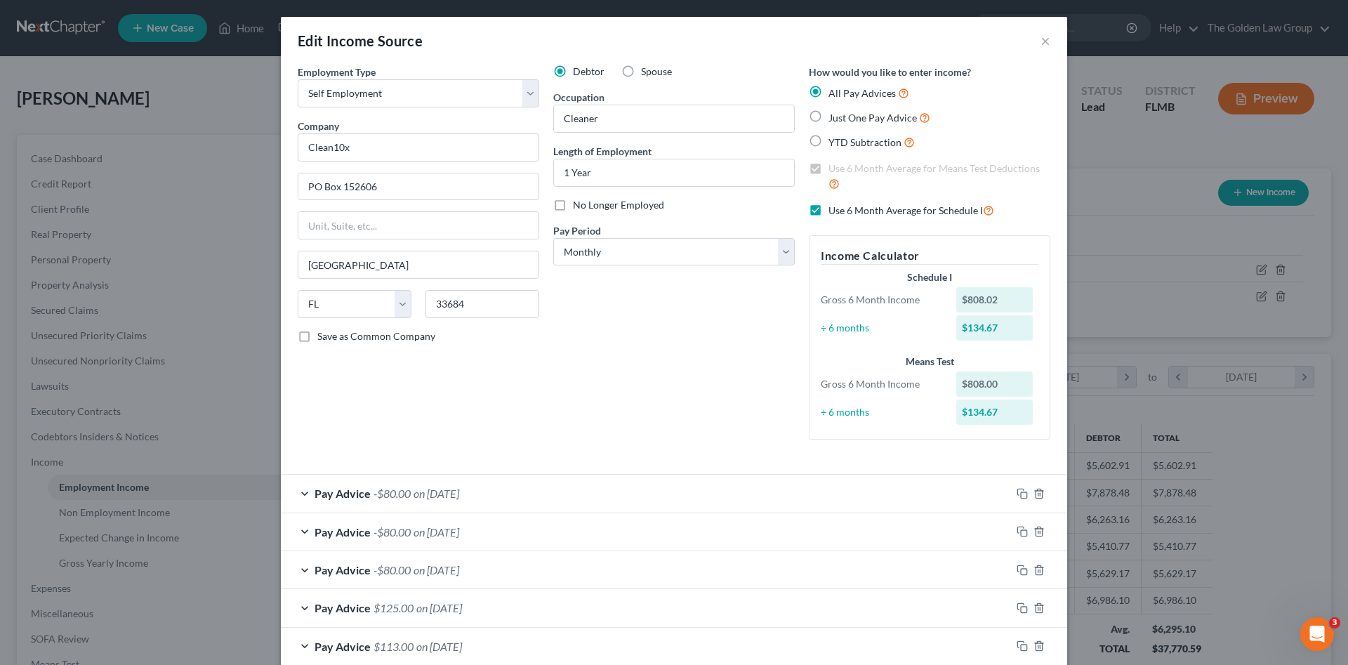
click at [632, 373] on div "Debtor Spouse Occupation Cleaner Length of Employment 1 Year No Longer Employed…" at bounding box center [674, 258] width 256 height 386
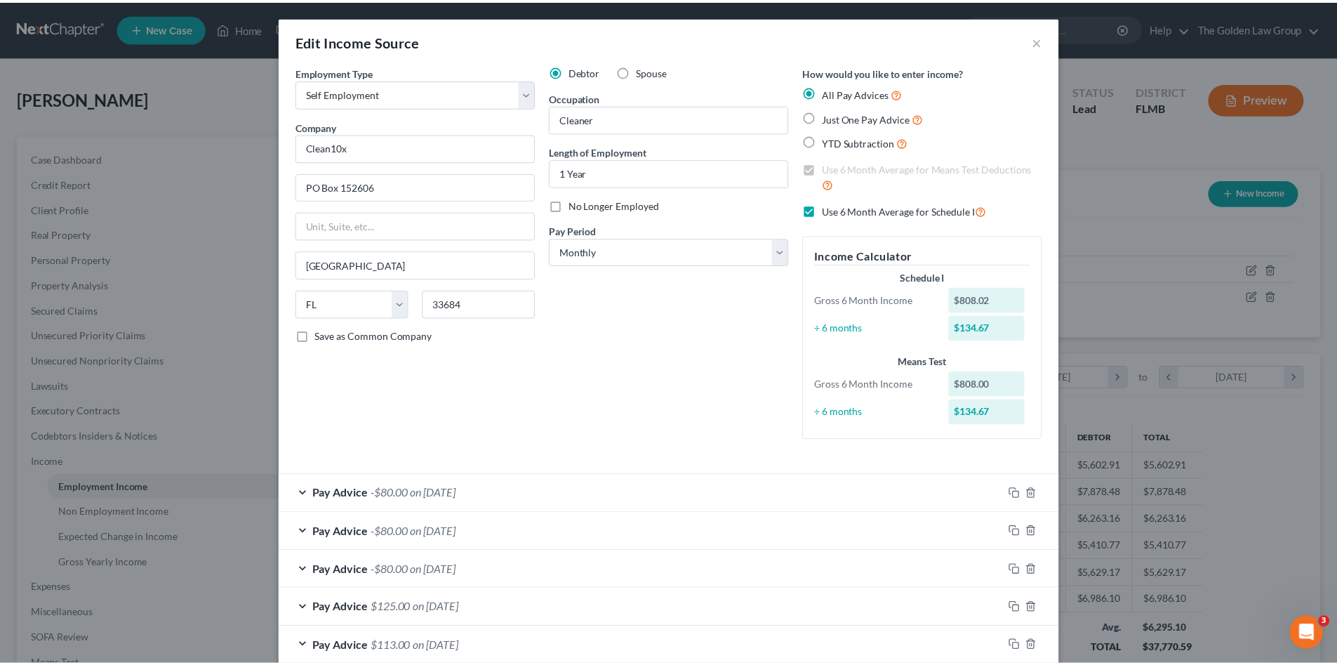
scroll to position [116, 0]
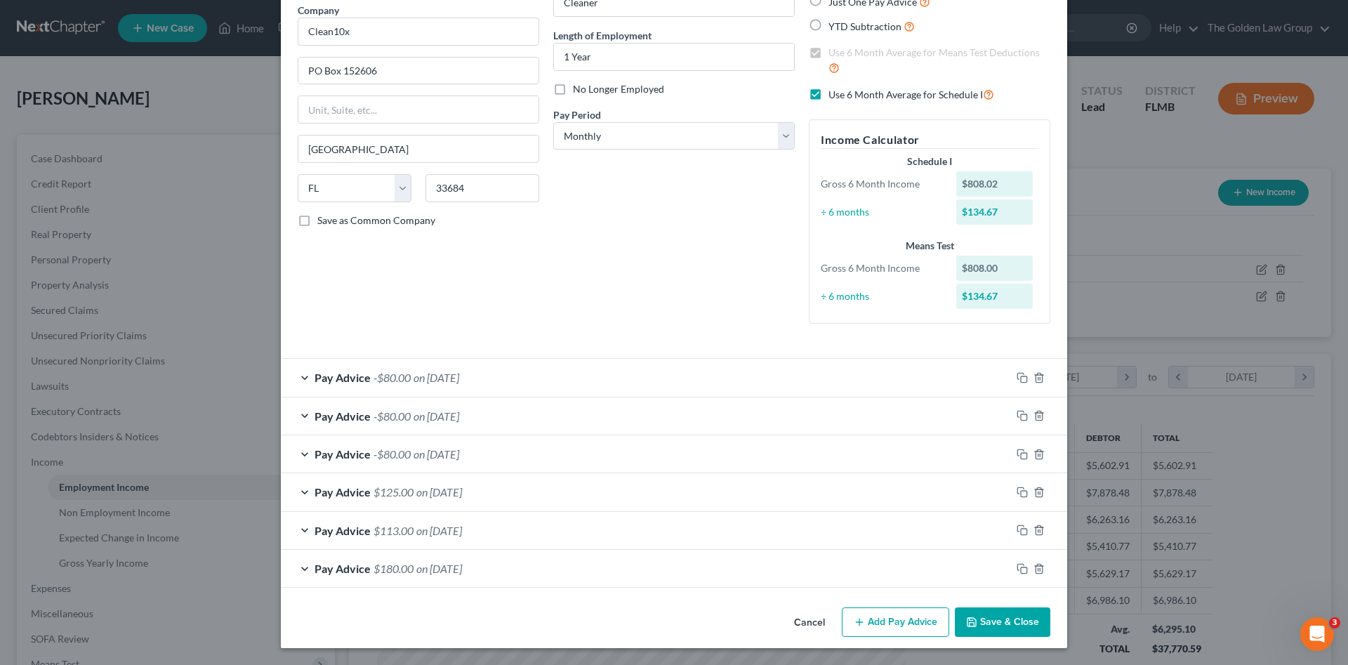
click at [996, 610] on button "Save & Close" at bounding box center [1002, 621] width 95 height 29
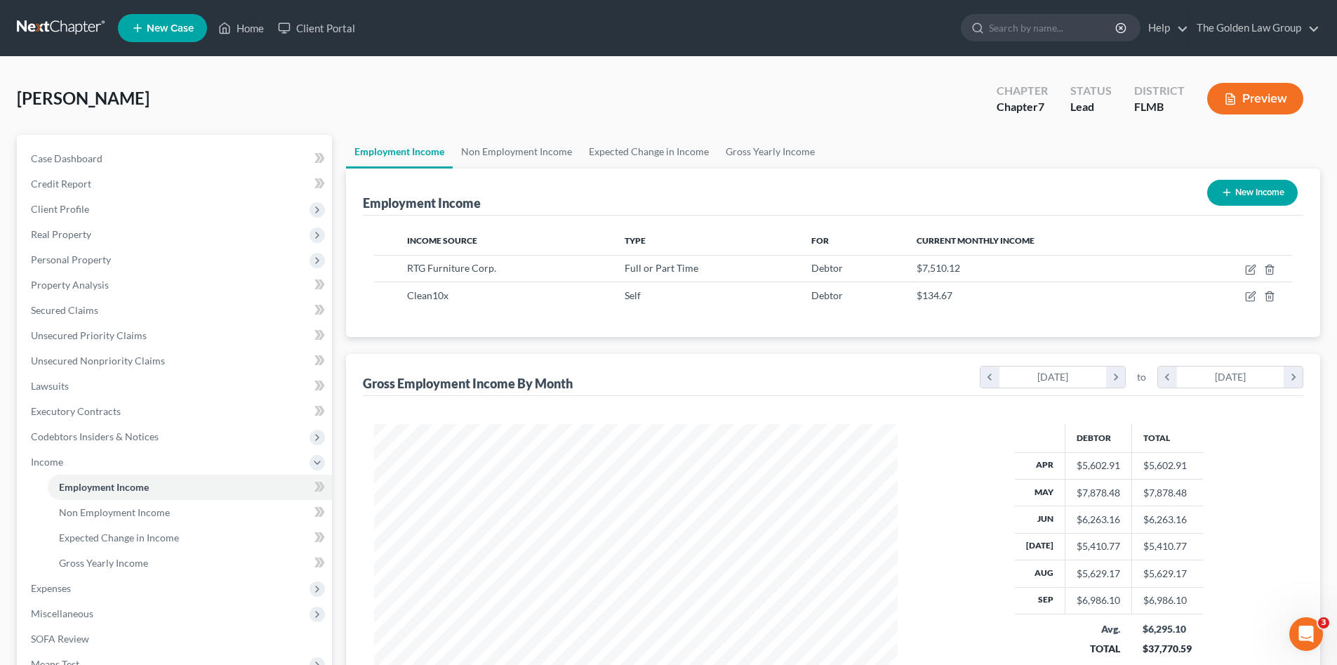
scroll to position [140, 0]
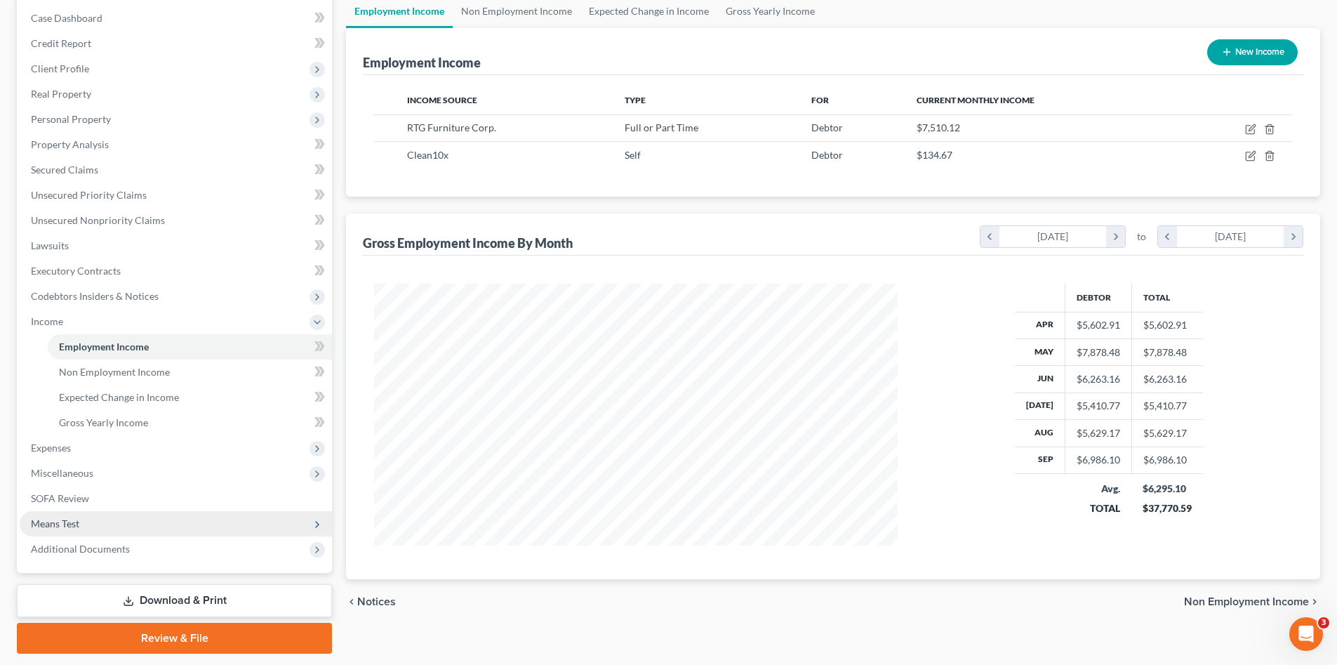
click at [83, 522] on span "Means Test" at bounding box center [176, 523] width 312 height 25
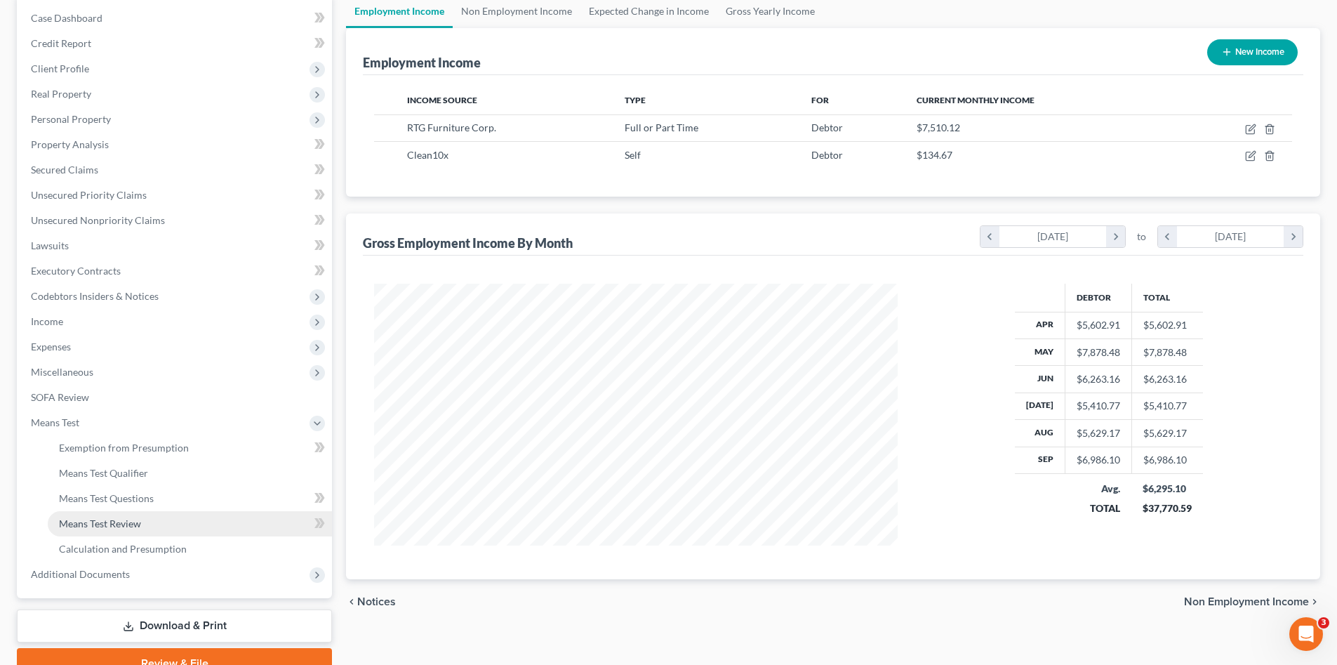
click at [147, 523] on link "Means Test Review" at bounding box center [190, 523] width 284 height 25
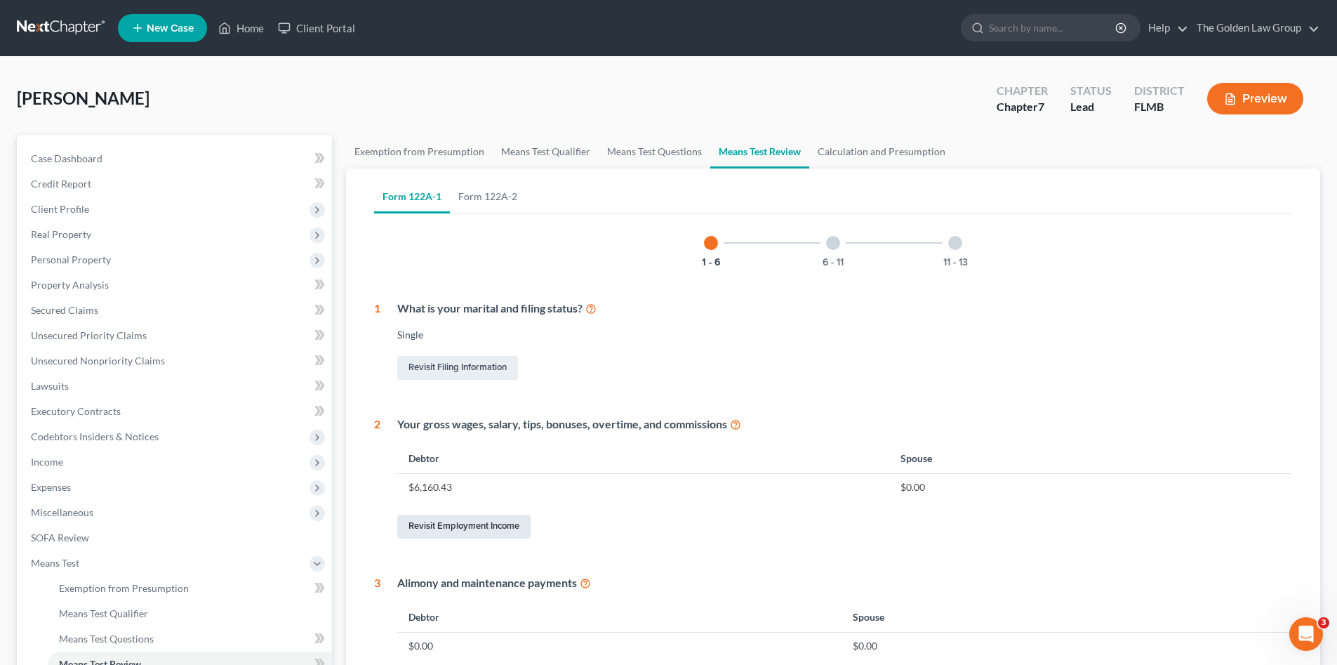
click at [438, 523] on link "Revisit Employment Income" at bounding box center [463, 527] width 133 height 24
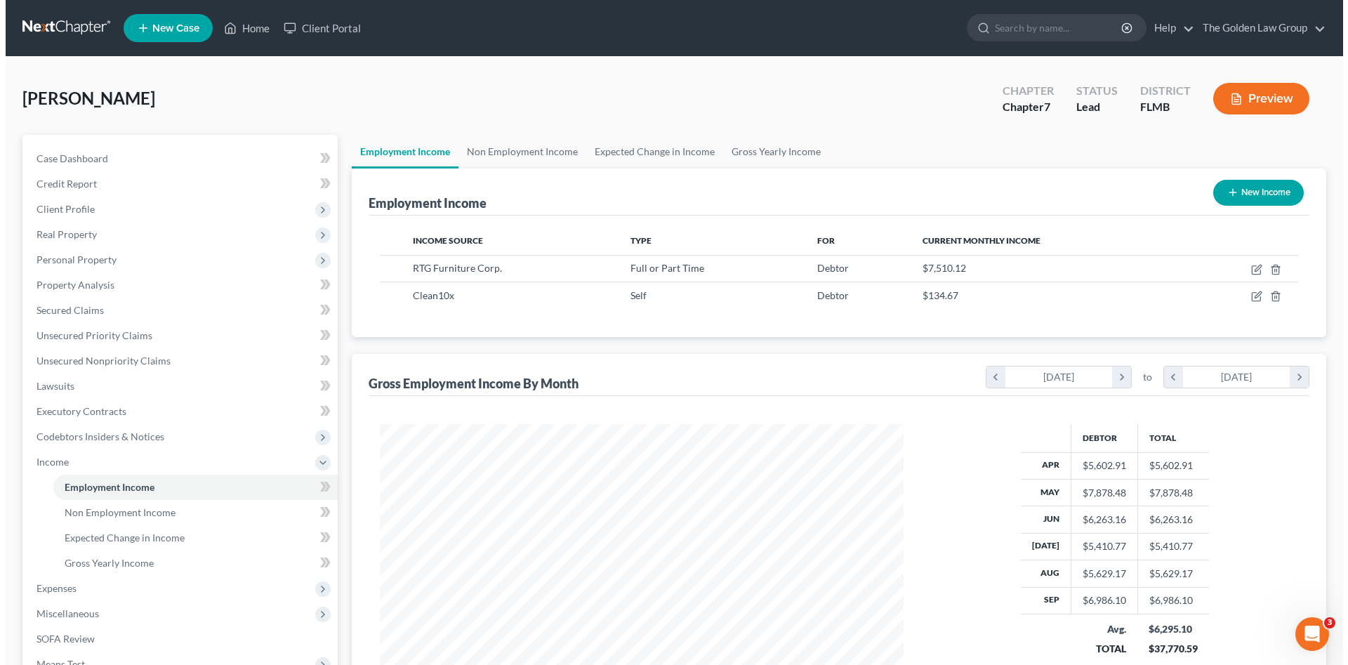
scroll to position [262, 552]
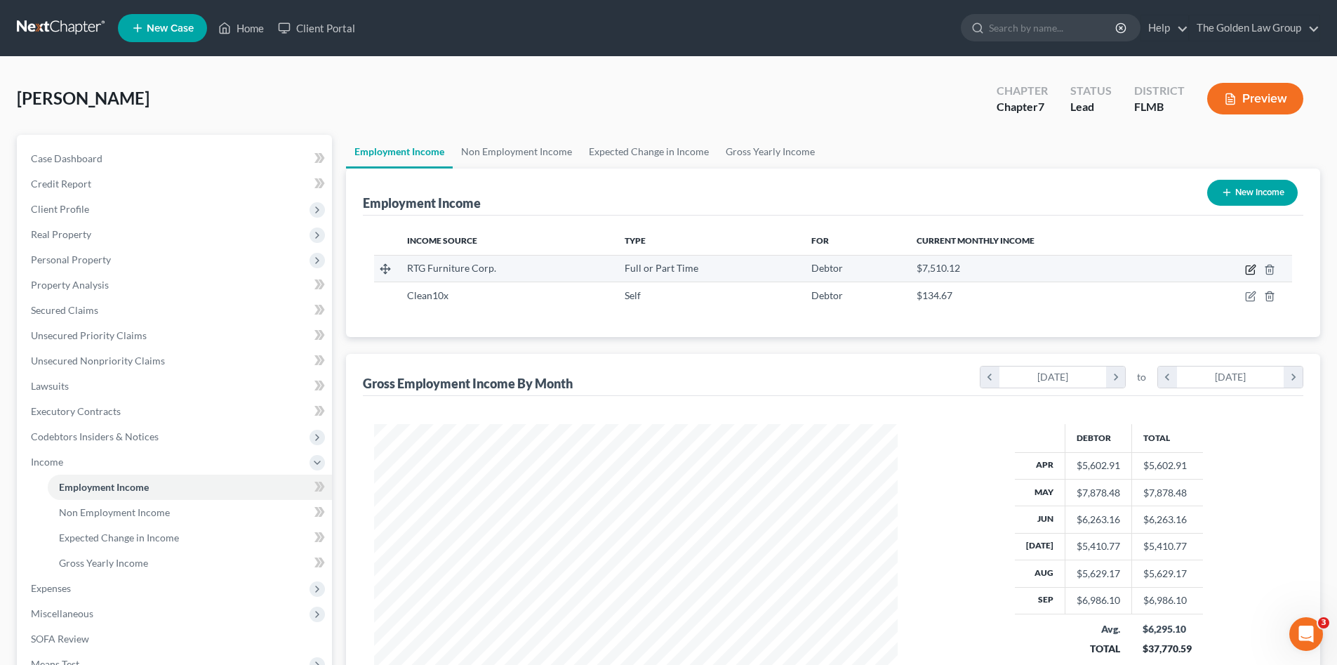
click at [1248, 267] on icon "button" at bounding box center [1251, 269] width 11 height 11
select select "0"
select select "9"
select select "2"
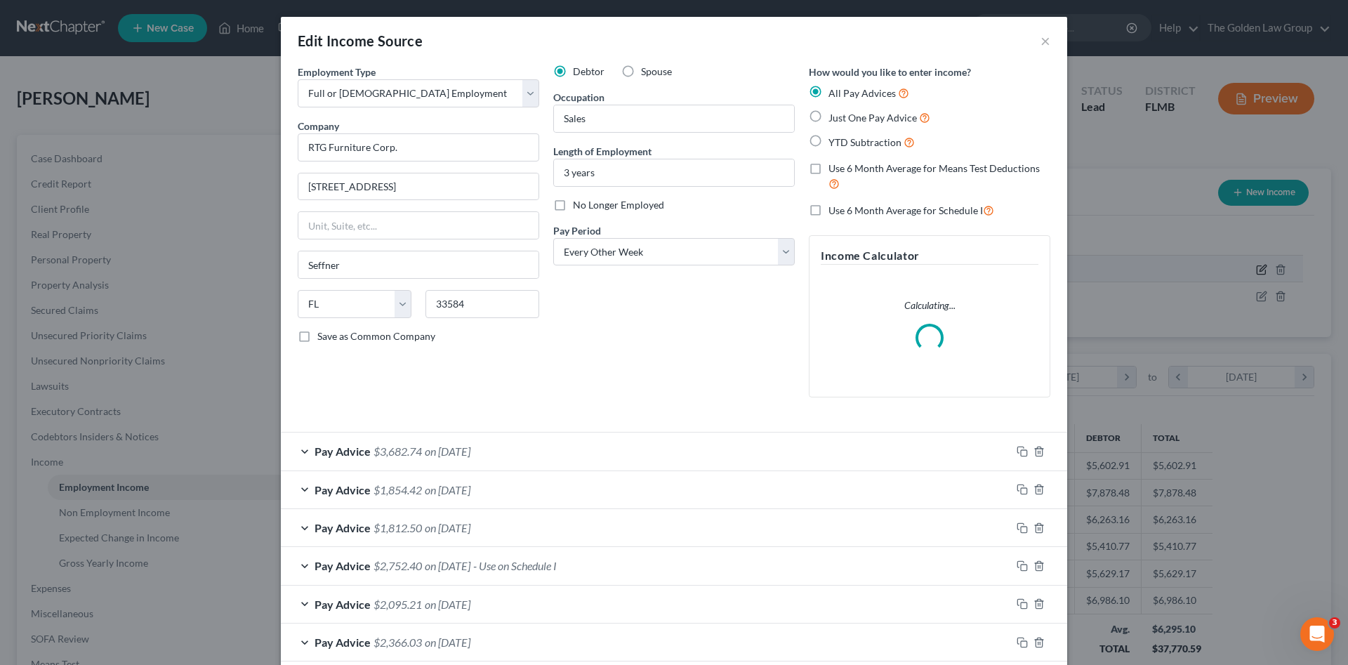
scroll to position [264, 557]
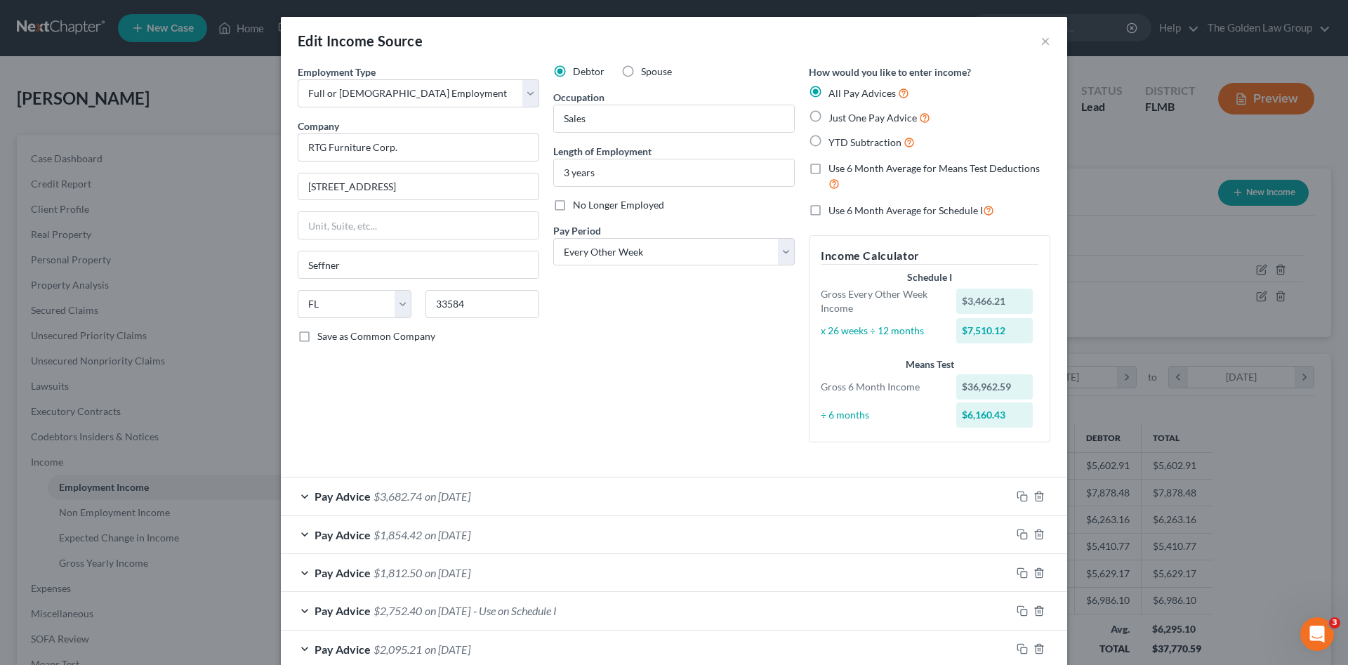
click at [828, 211] on label "Use 6 Month Average for Schedule I" at bounding box center [911, 210] width 166 height 16
click at [834, 211] on input "Use 6 Month Average for Schedule I" at bounding box center [838, 206] width 9 height 9
checkbox input "true"
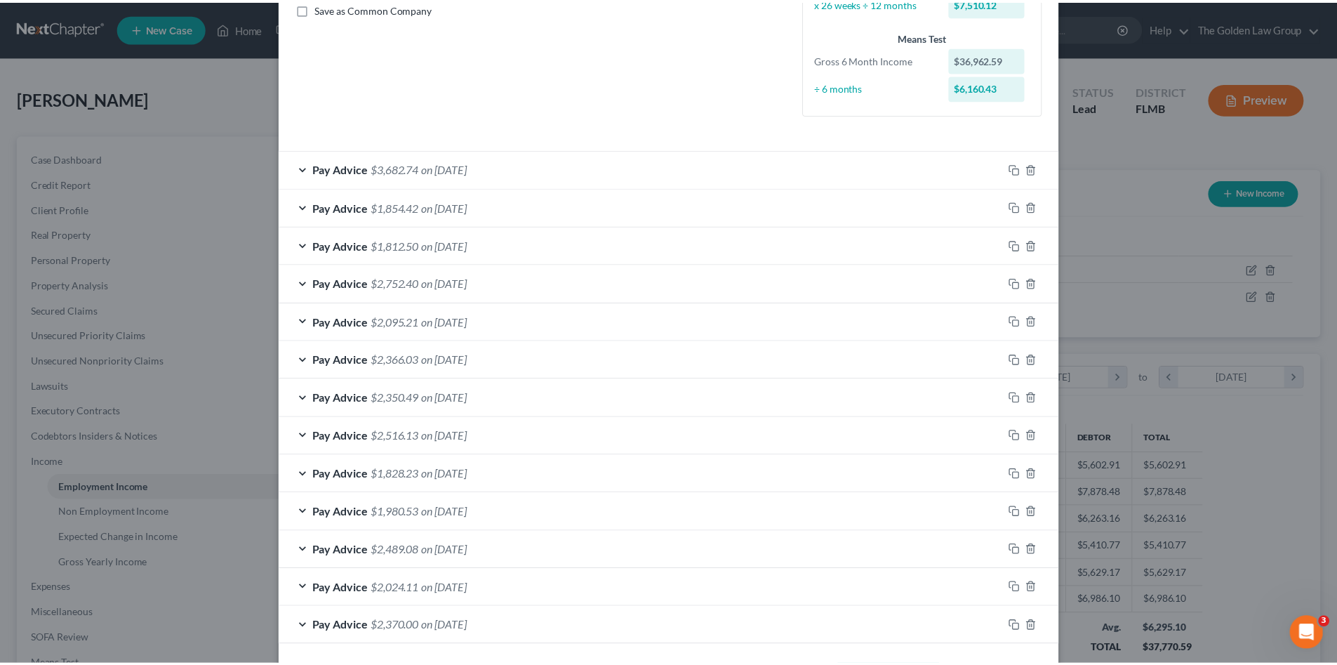
scroll to position [385, 0]
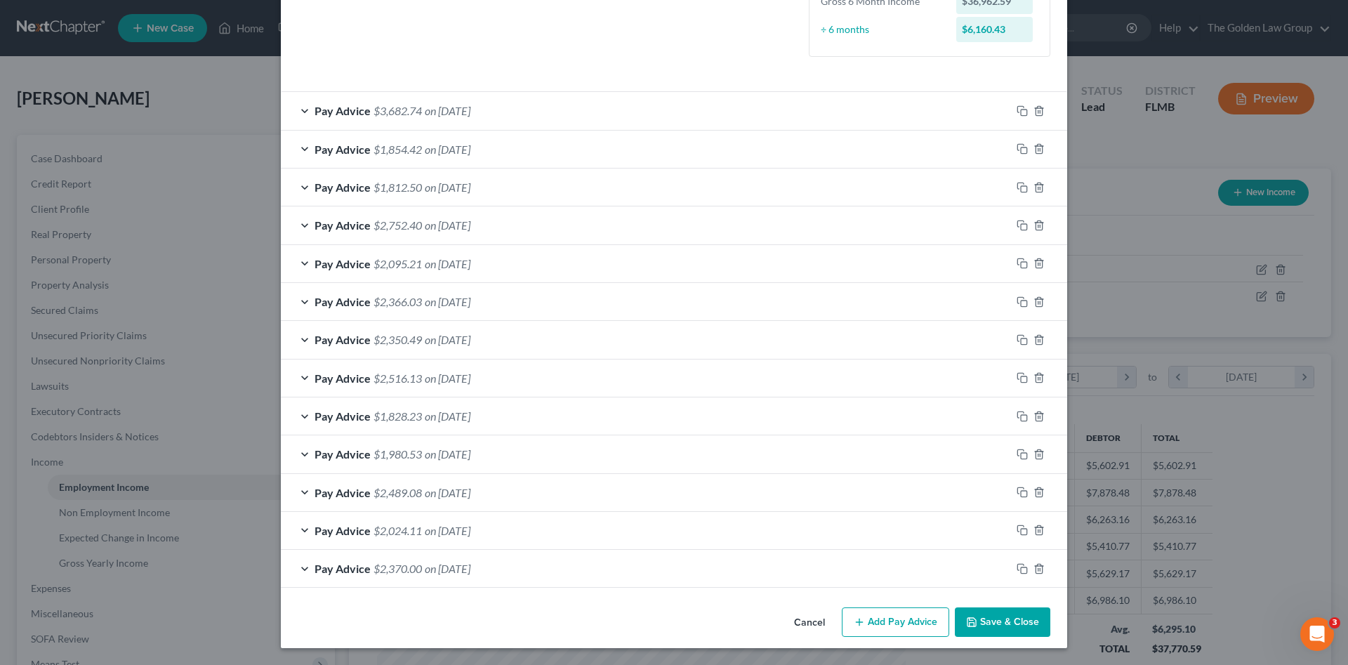
click at [998, 625] on button "Save & Close" at bounding box center [1002, 621] width 95 height 29
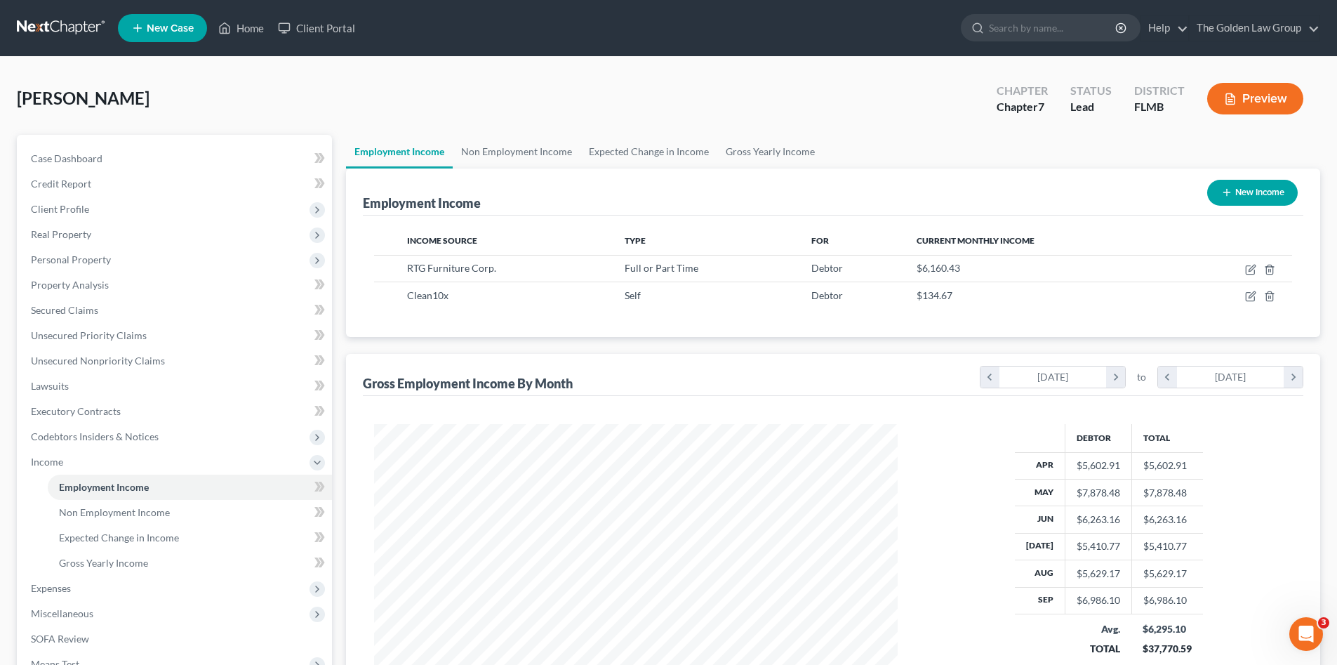
scroll to position [164, 0]
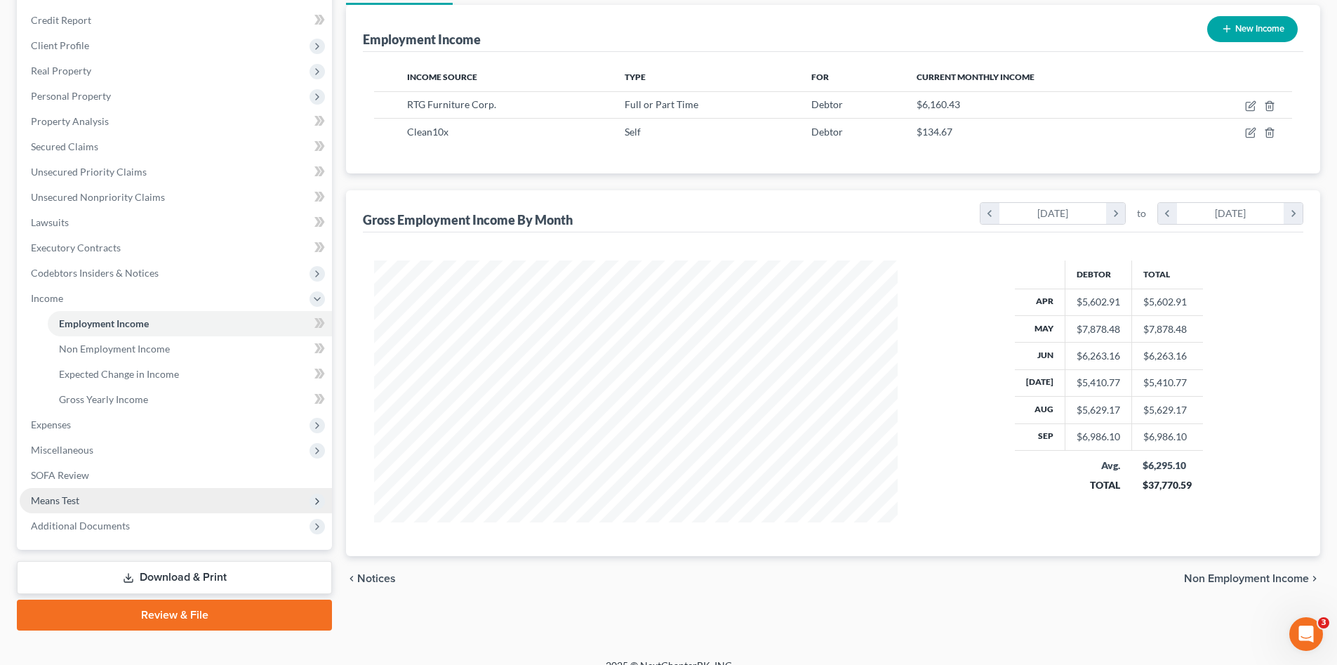
click at [84, 497] on span "Means Test" at bounding box center [176, 500] width 312 height 25
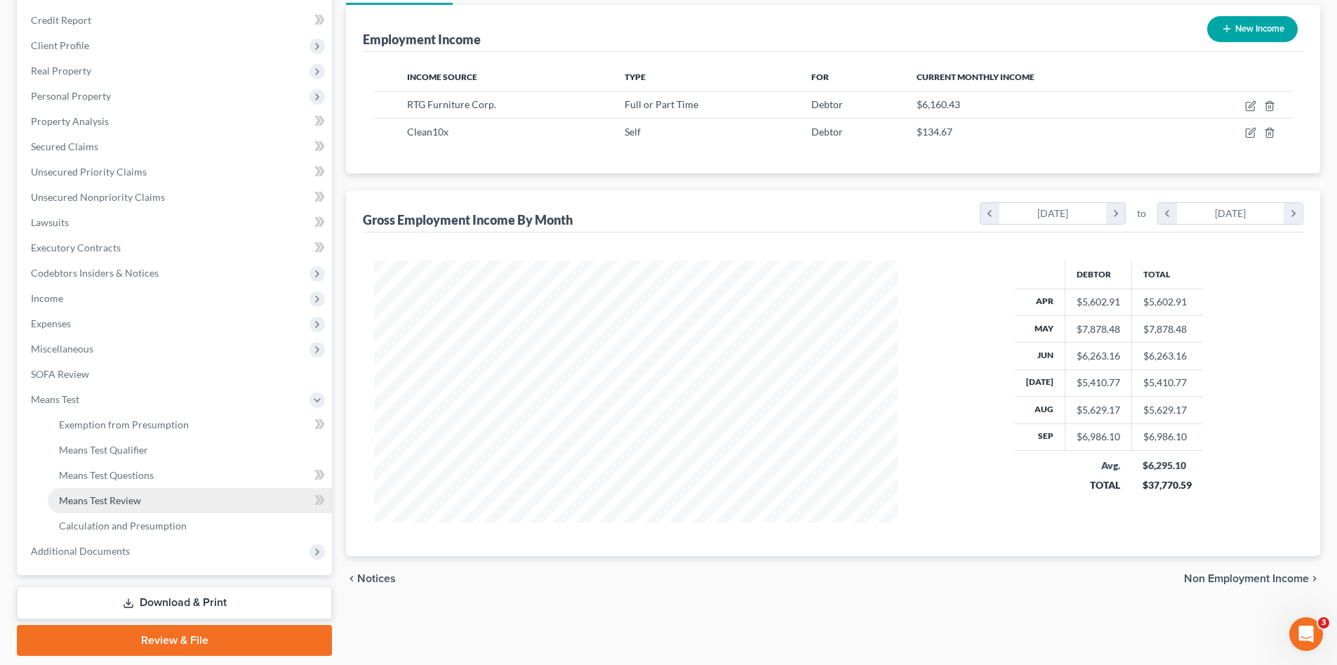
click at [151, 494] on link "Means Test Review" at bounding box center [190, 500] width 284 height 25
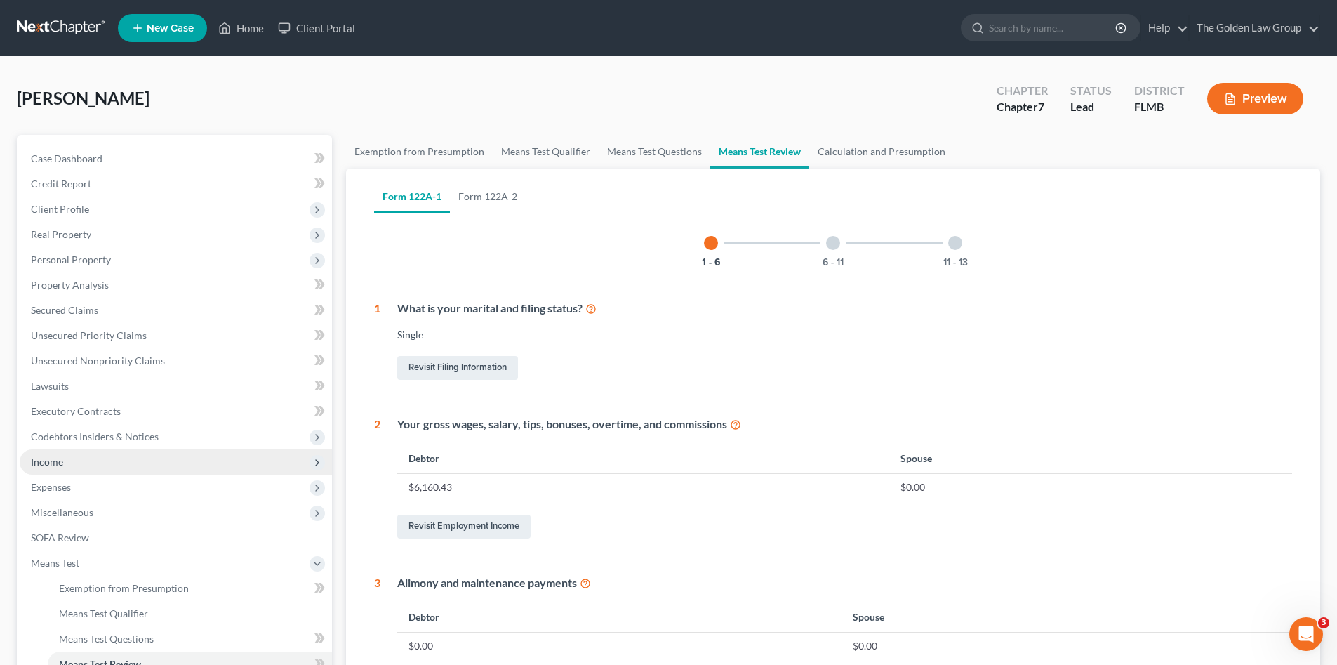
click at [72, 465] on span "Income" at bounding box center [176, 461] width 312 height 25
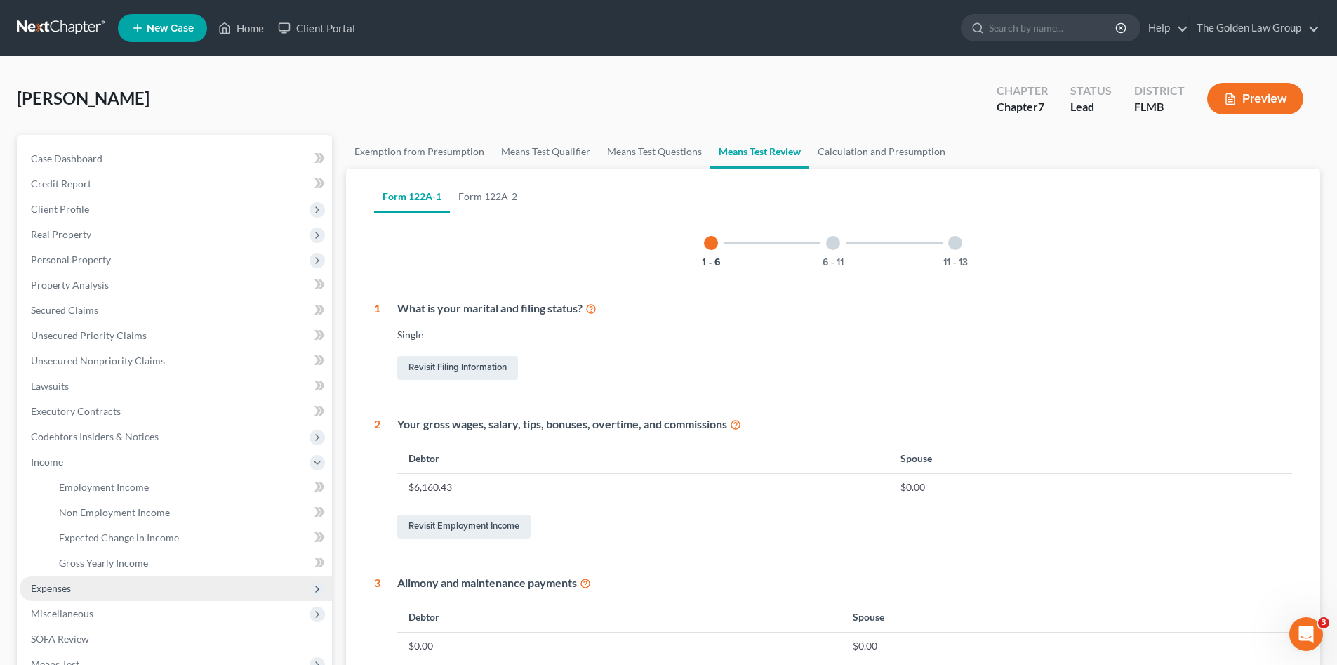
click at [79, 585] on span "Expenses" at bounding box center [176, 588] width 312 height 25
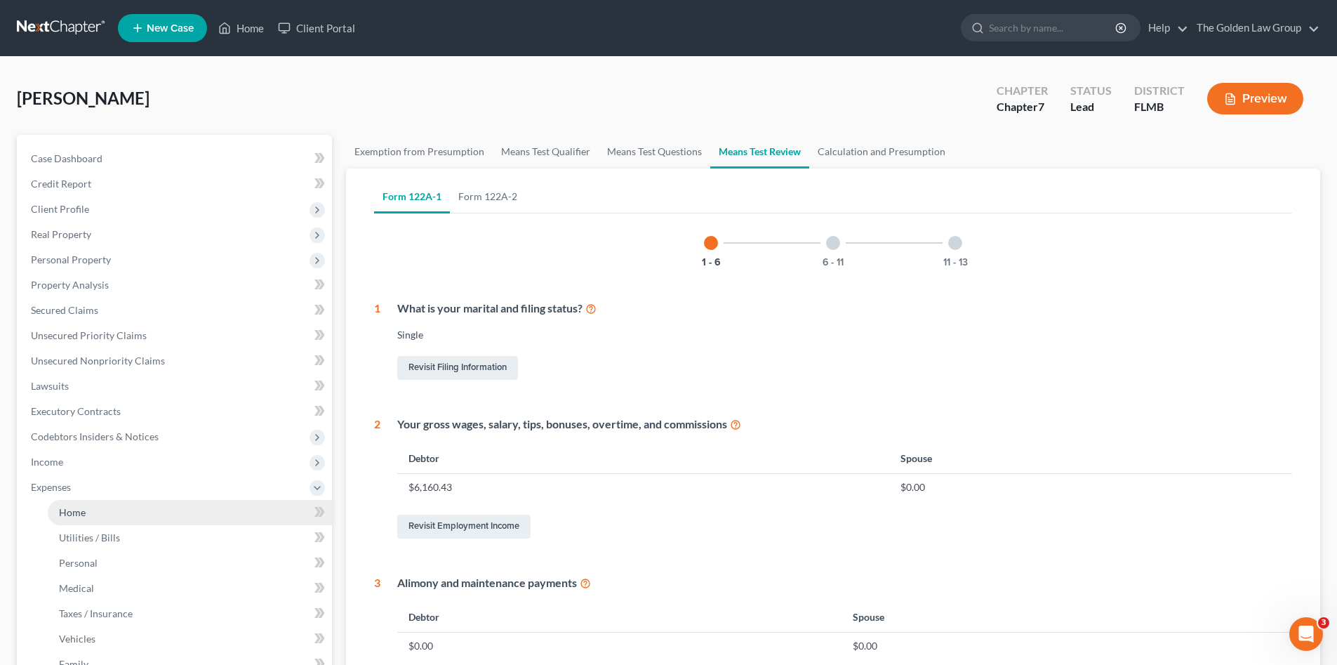
click at [85, 518] on link "Home" at bounding box center [190, 512] width 284 height 25
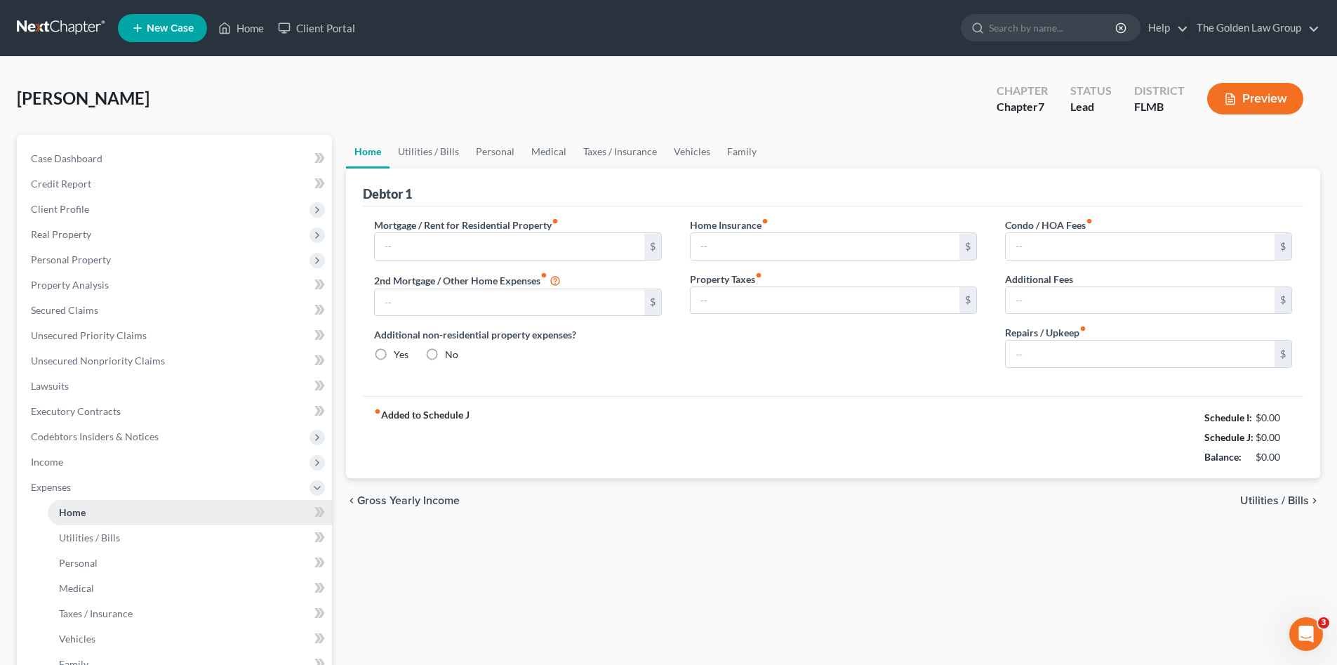
type input "1,800.00"
type input "0.00"
radio input "true"
type input "0.00"
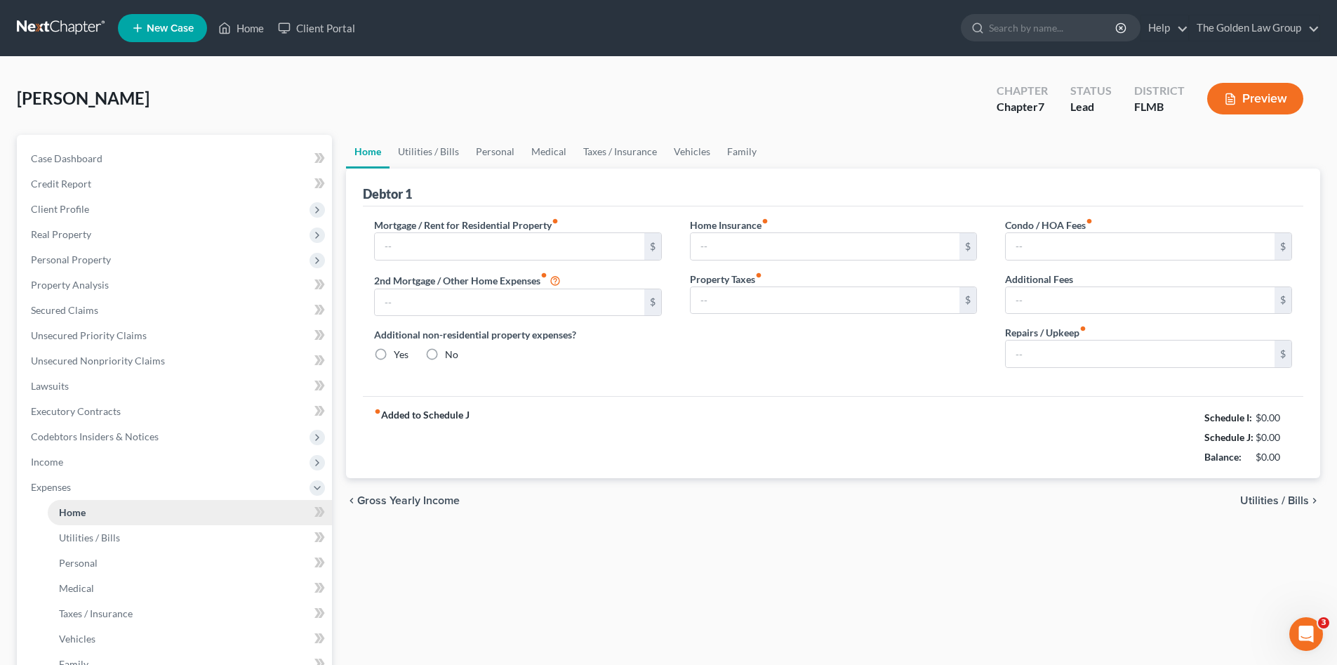
type input "0.00"
type input "100.00"
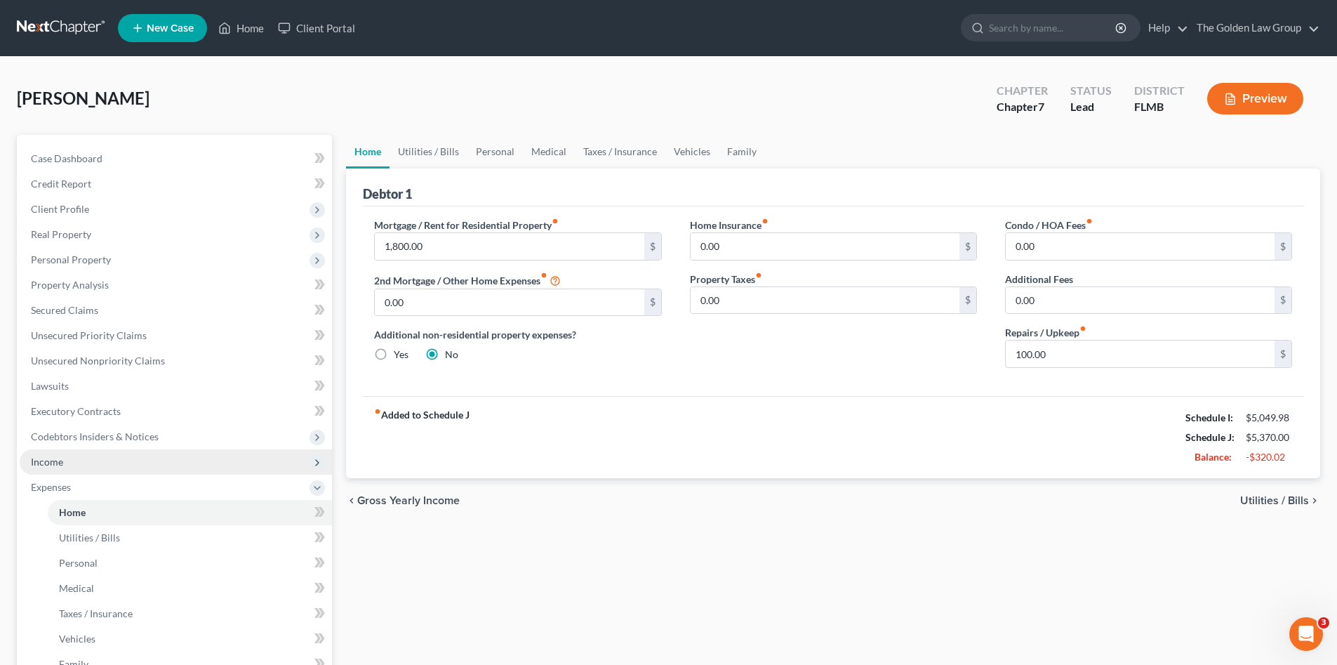
click at [140, 460] on span "Income" at bounding box center [176, 461] width 312 height 25
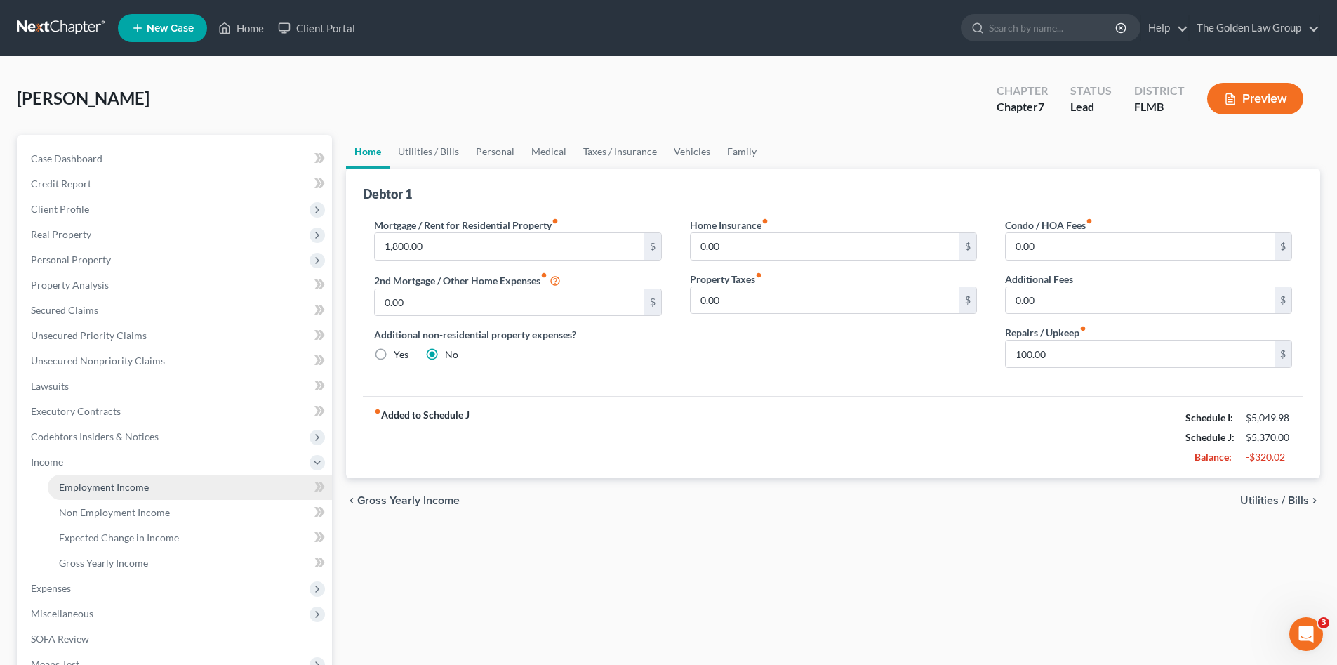
click at [147, 484] on span "Employment Income" at bounding box center [104, 487] width 90 height 12
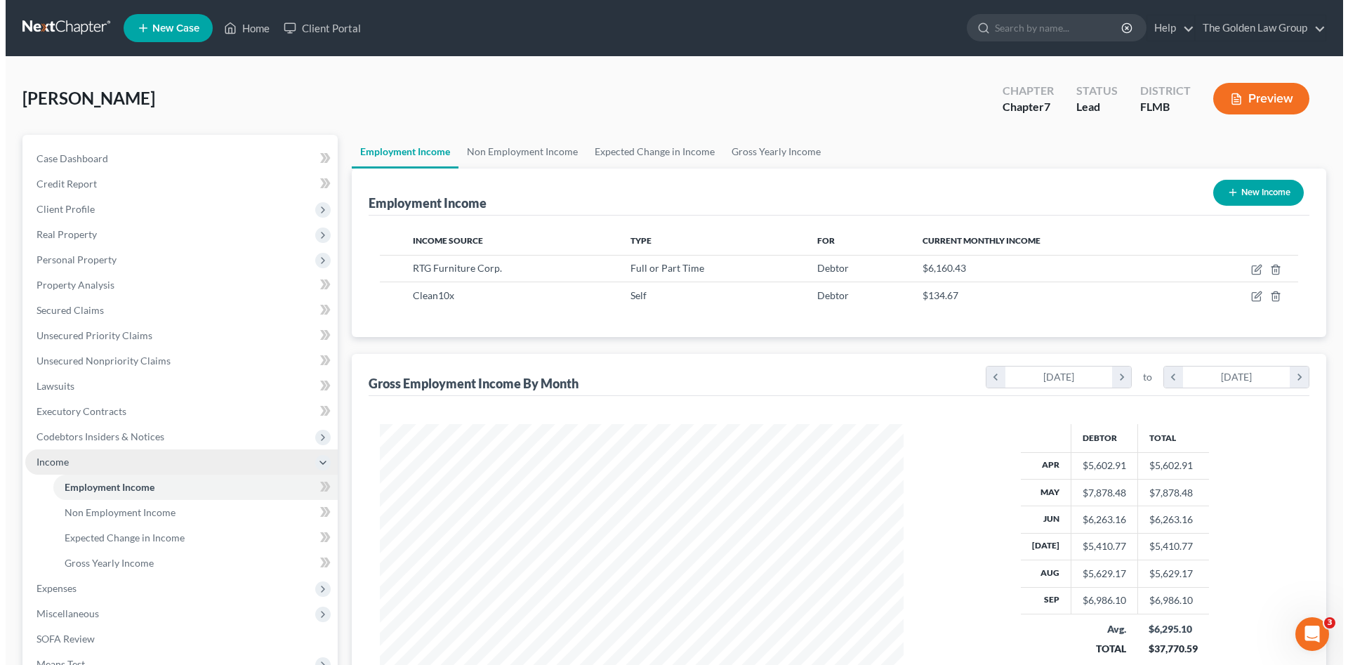
scroll to position [262, 552]
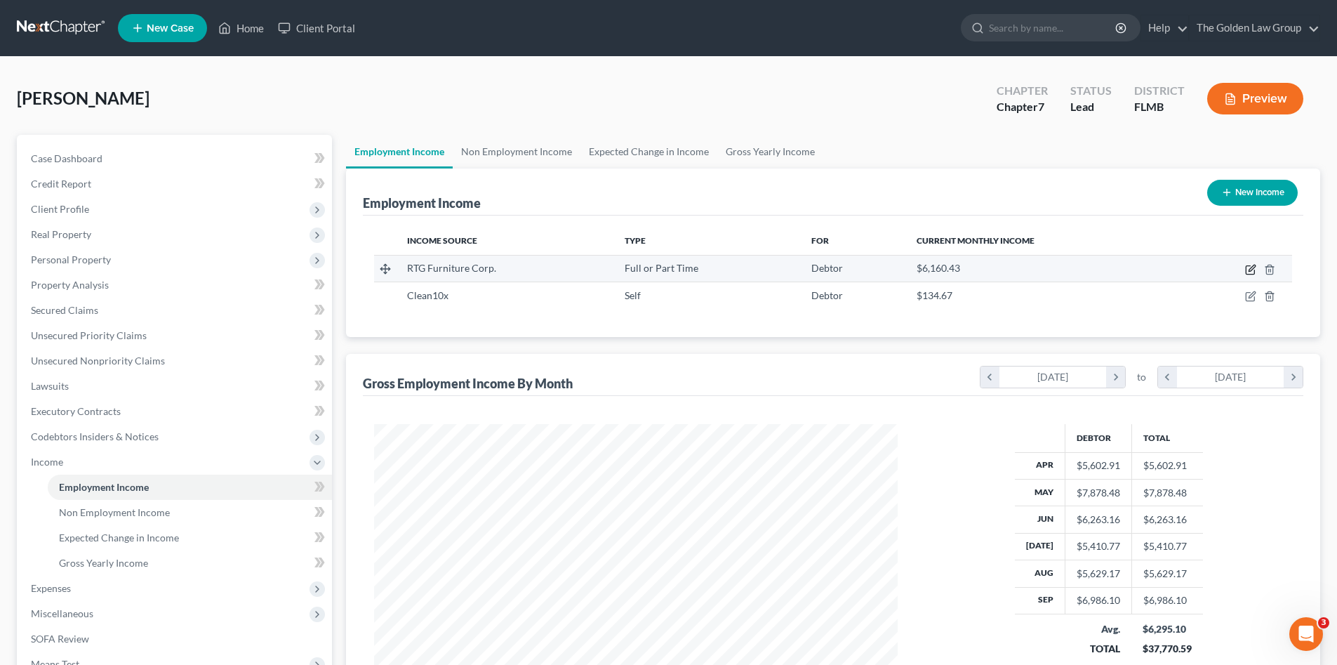
click at [1247, 270] on icon "button" at bounding box center [1250, 270] width 8 height 8
select select "0"
select select "9"
select select "2"
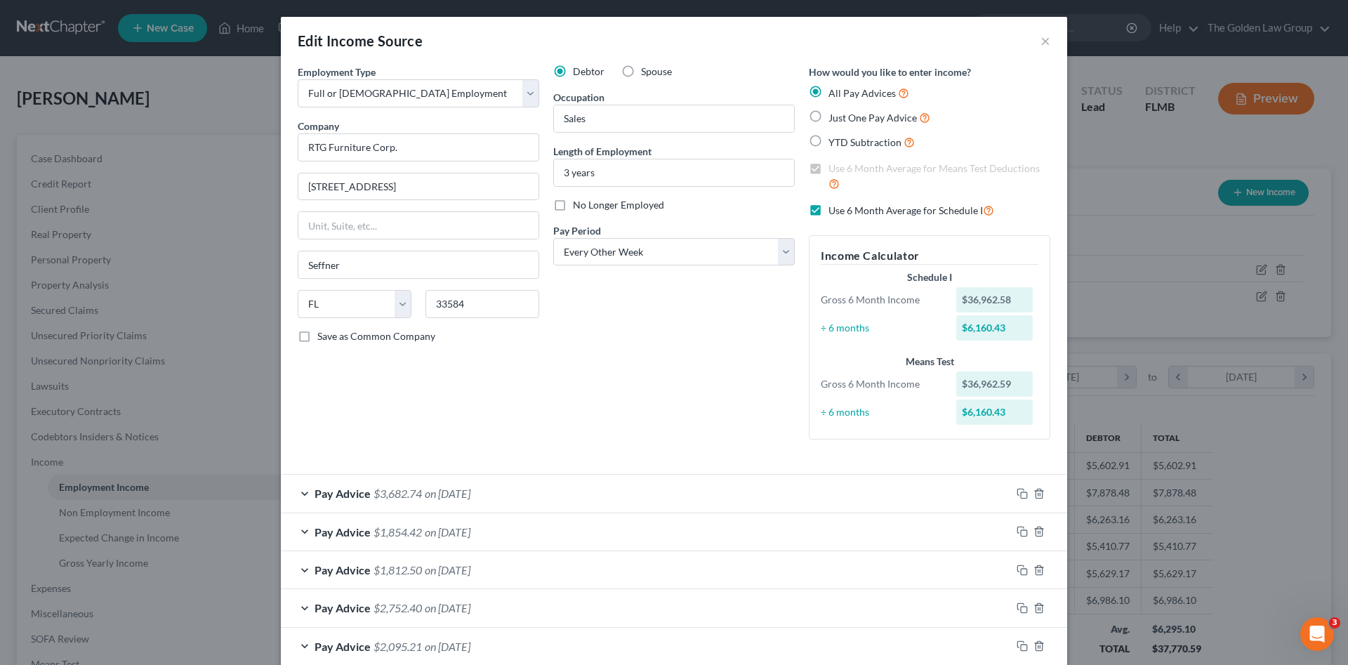
scroll to position [23, 0]
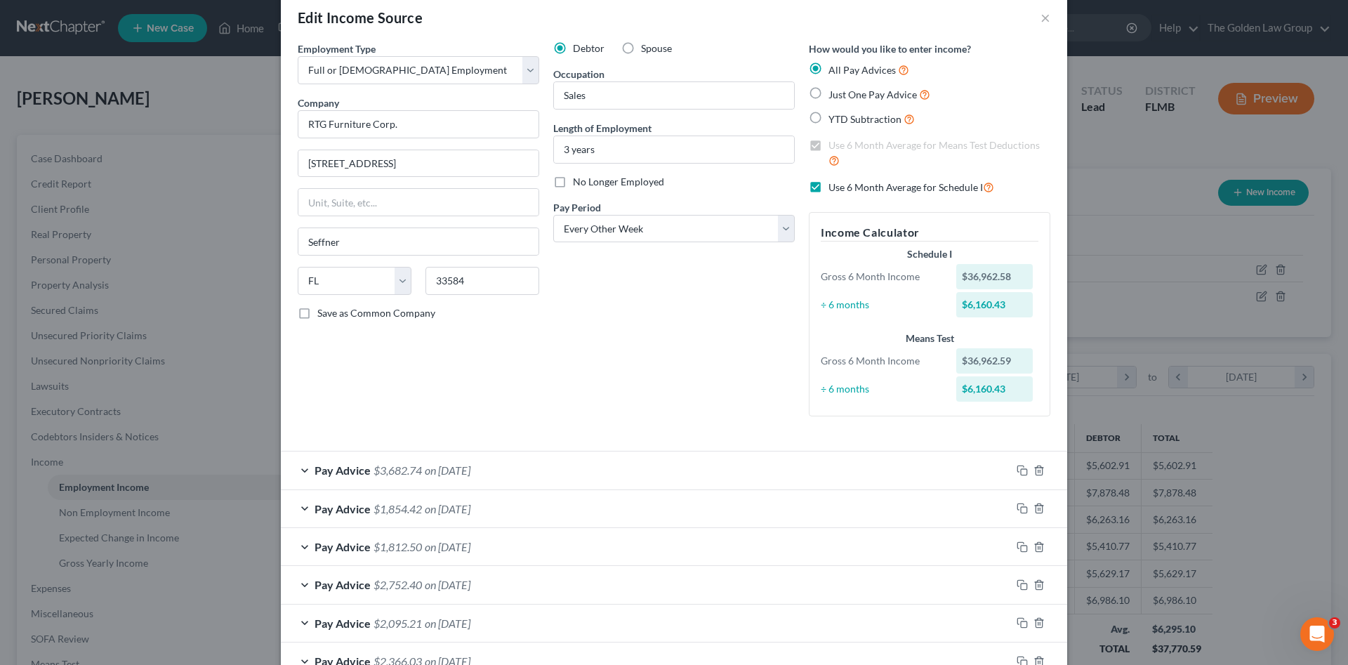
click at [562, 471] on div "Pay Advice $3,682.74 on 09/19/2025" at bounding box center [646, 469] width 730 height 37
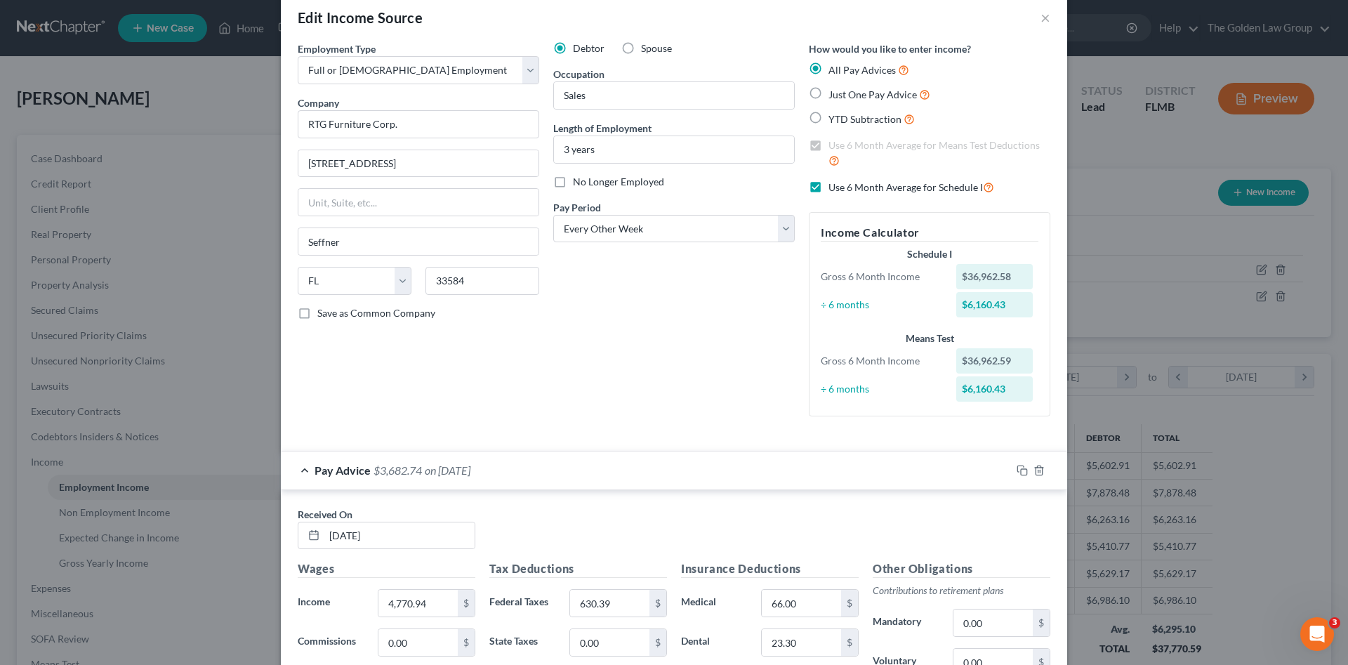
click at [828, 185] on label "Use 6 Month Average for Schedule I" at bounding box center [911, 187] width 166 height 16
click at [834, 185] on input "Use 6 Month Average for Schedule I" at bounding box center [838, 183] width 9 height 9
checkbox input "false"
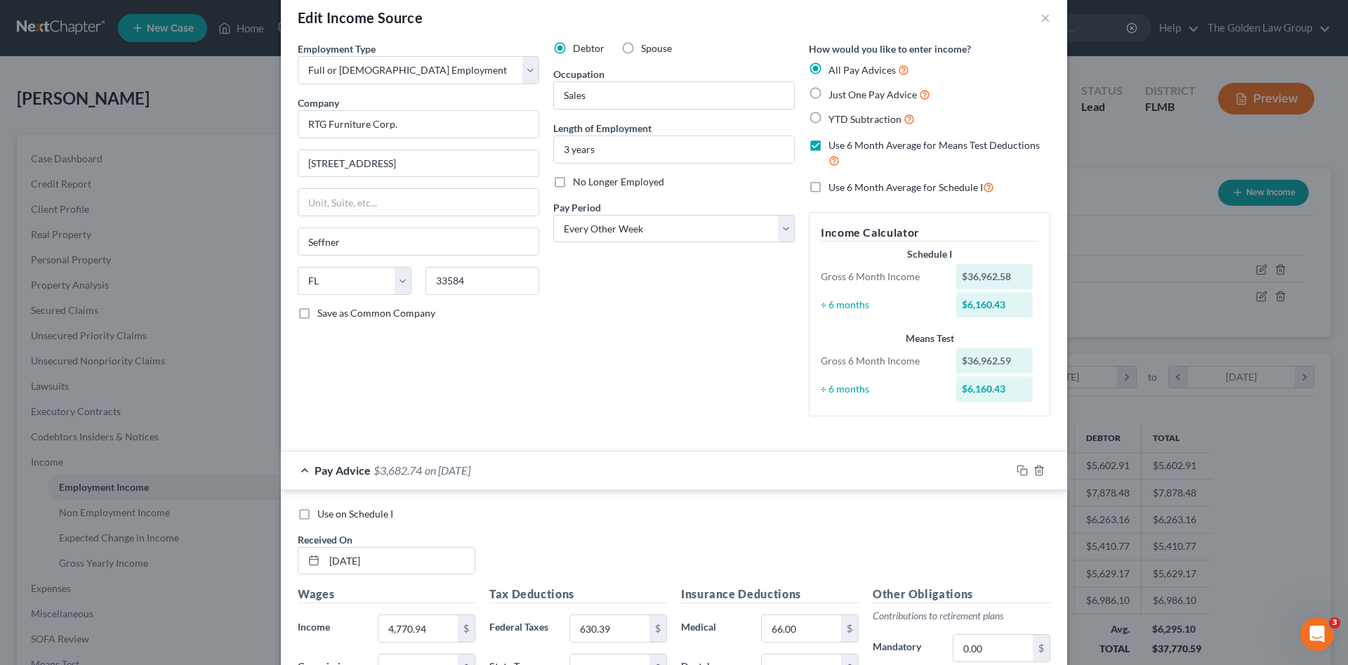
click at [378, 513] on span "Use on Schedule I" at bounding box center [355, 514] width 76 height 12
click at [332, 513] on input "Use on Schedule I" at bounding box center [327, 511] width 9 height 9
checkbox input "true"
click at [617, 396] on div "Debtor Spouse Occupation Sales Length of Employment 3 years No Longer Employed …" at bounding box center [674, 234] width 256 height 386
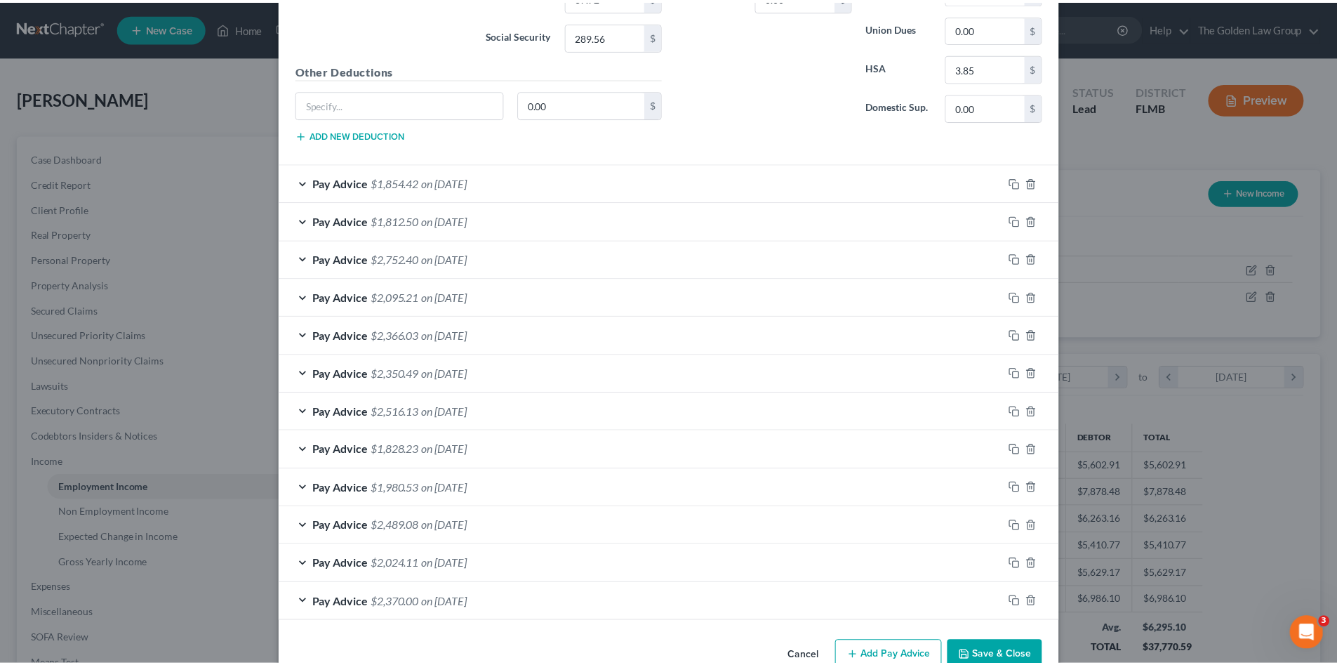
scroll to position [809, 0]
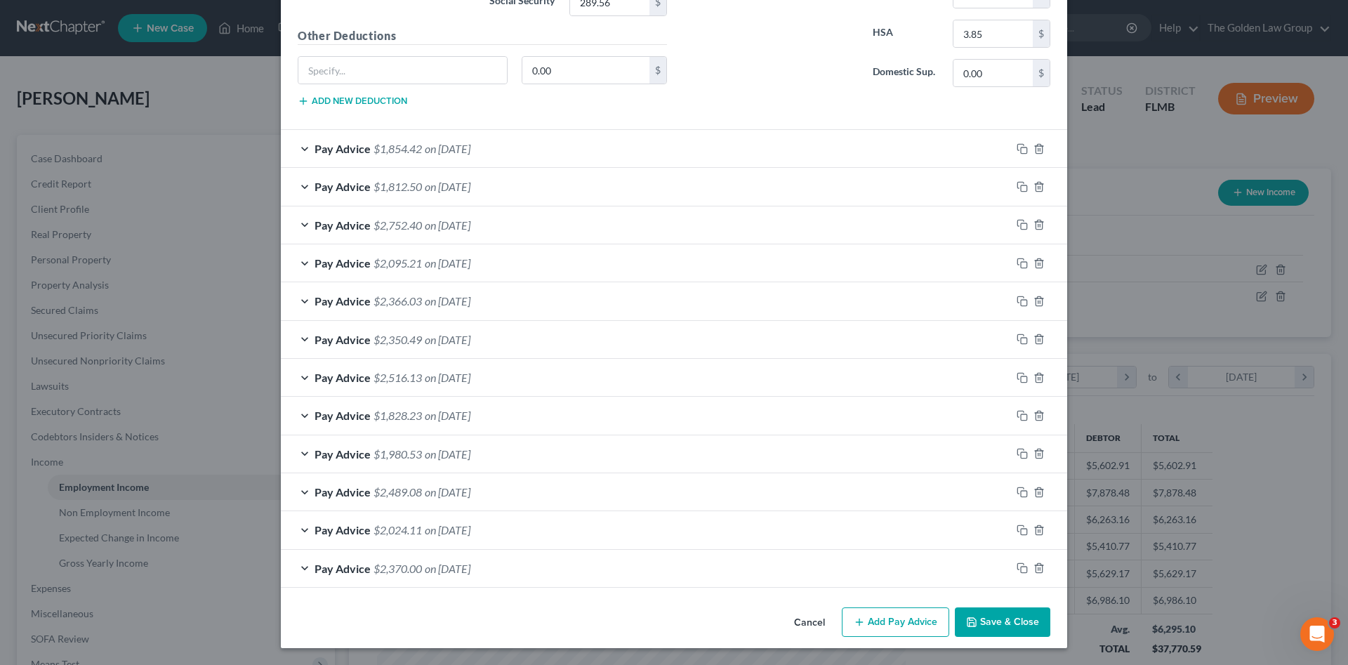
click at [1008, 618] on button "Save & Close" at bounding box center [1002, 621] width 95 height 29
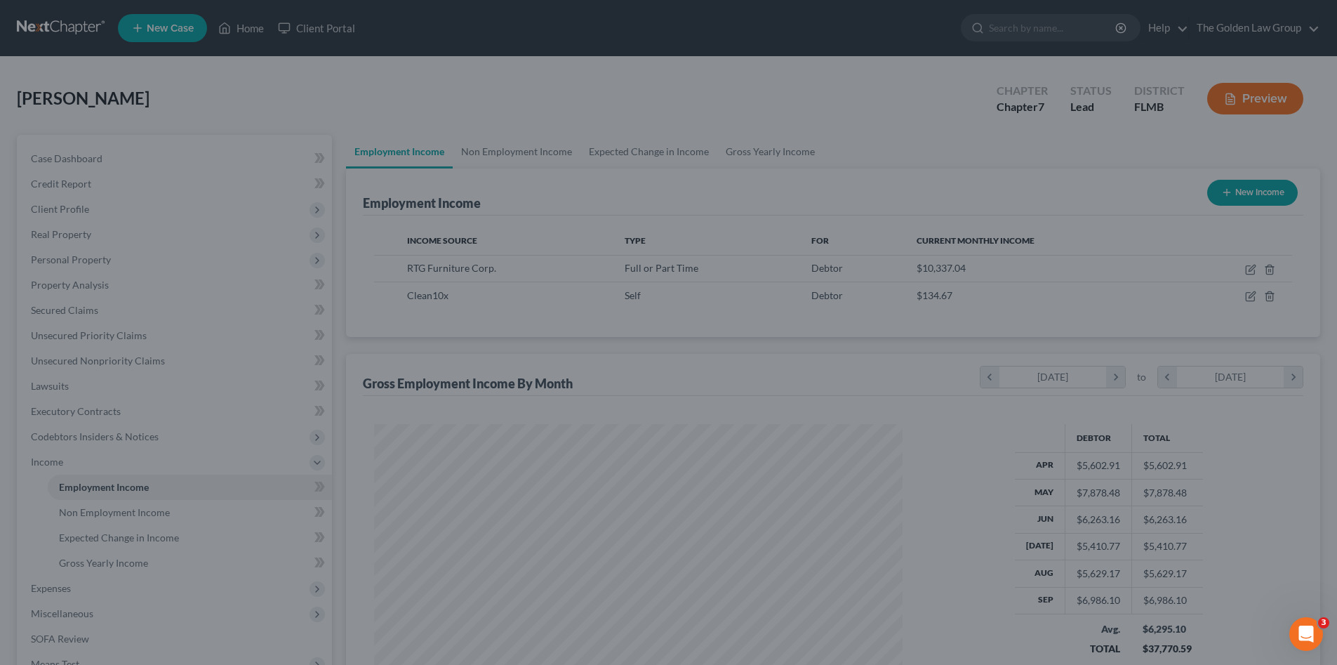
scroll to position [701829, 701539]
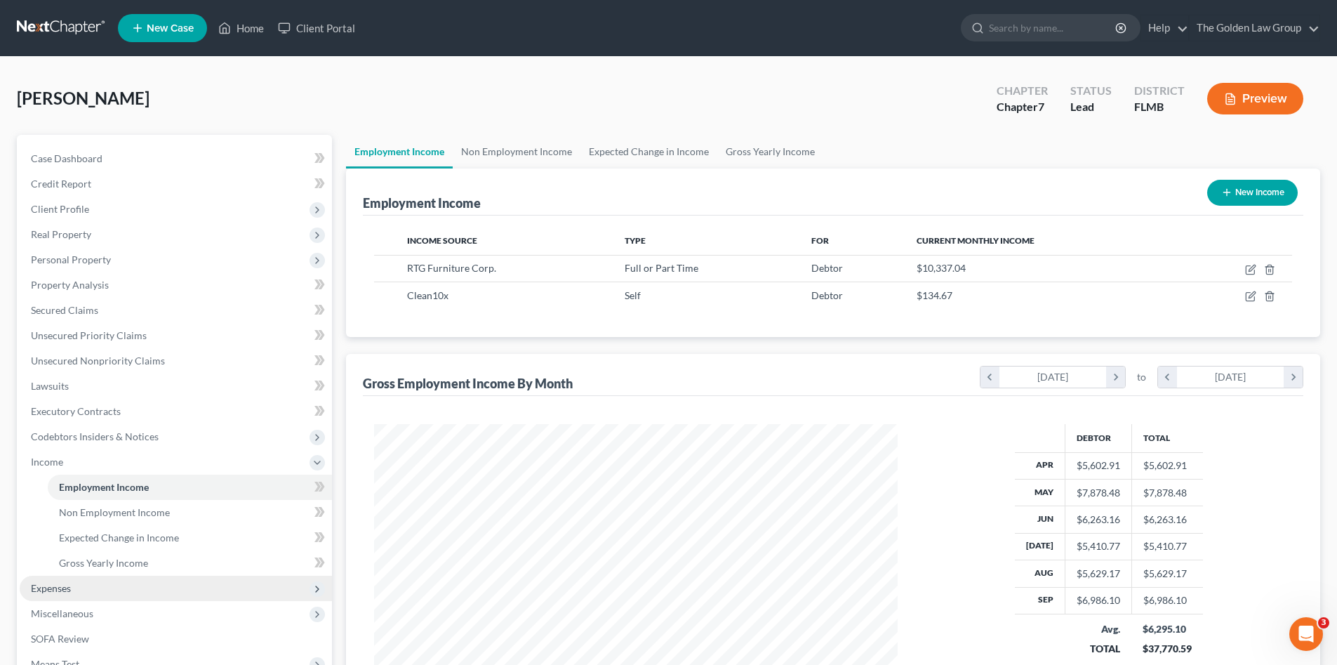
click at [96, 584] on span "Expenses" at bounding box center [176, 588] width 312 height 25
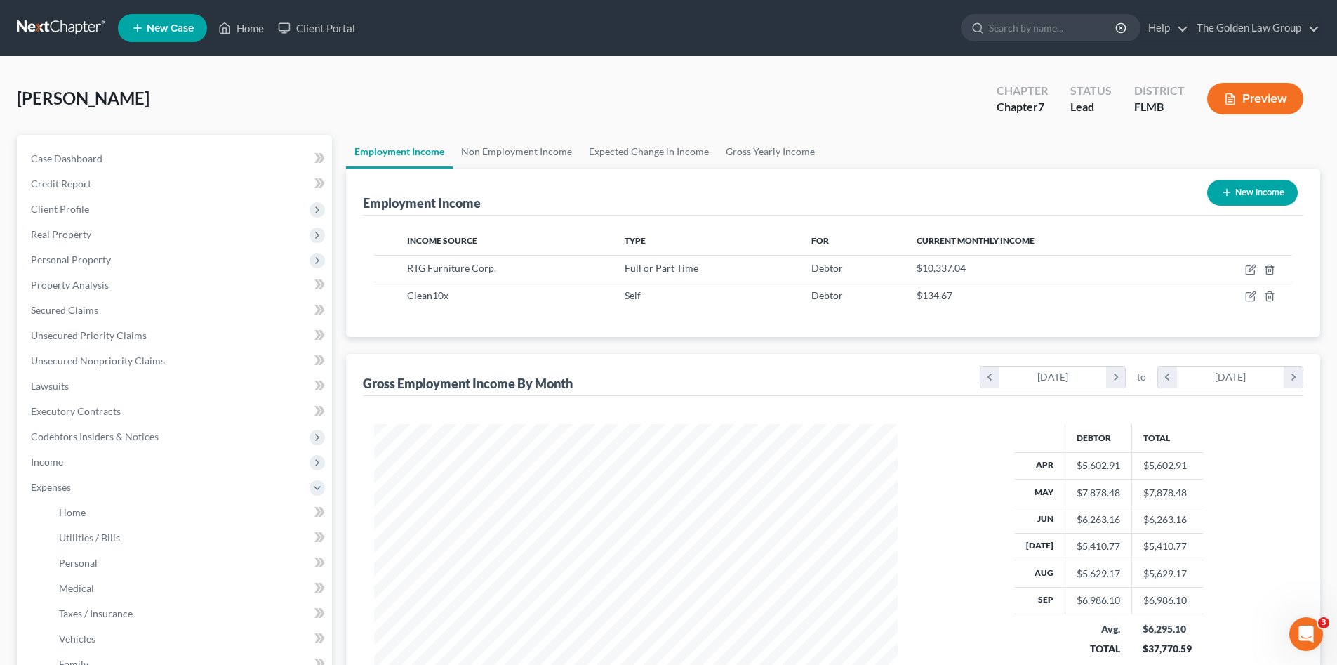
scroll to position [164, 0]
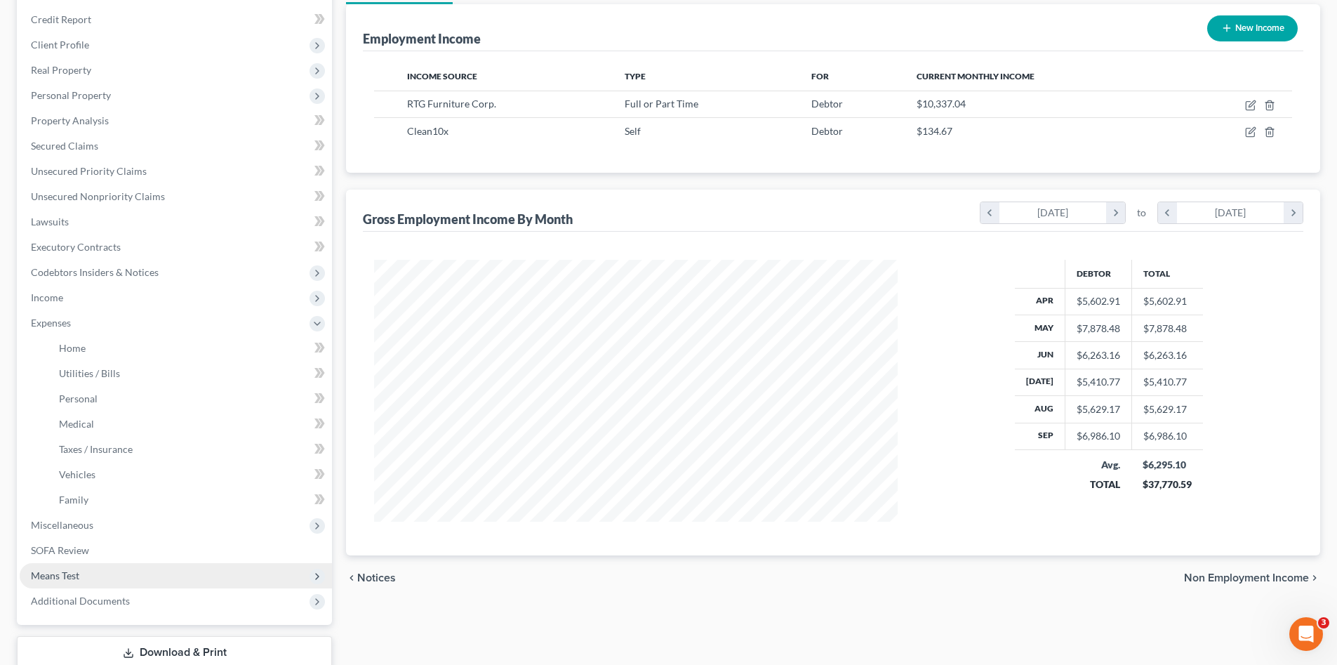
click at [111, 564] on span "Means Test" at bounding box center [176, 575] width 312 height 25
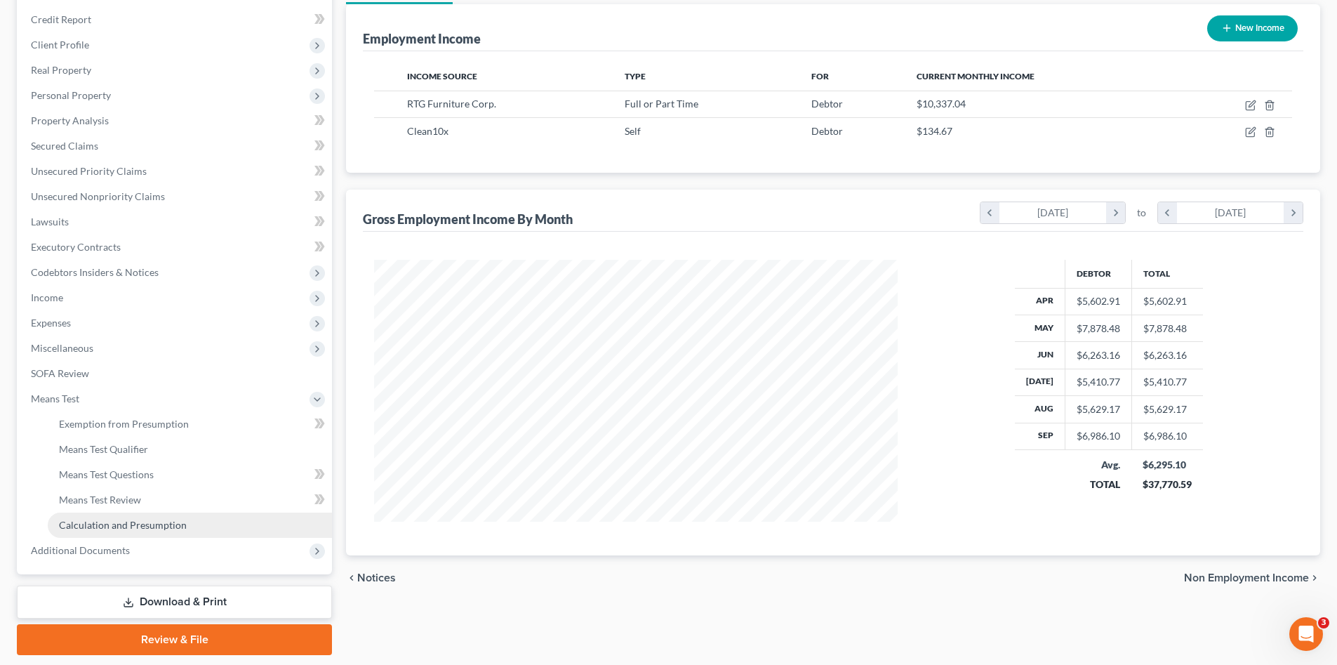
click at [131, 520] on span "Calculation and Presumption" at bounding box center [123, 525] width 128 height 12
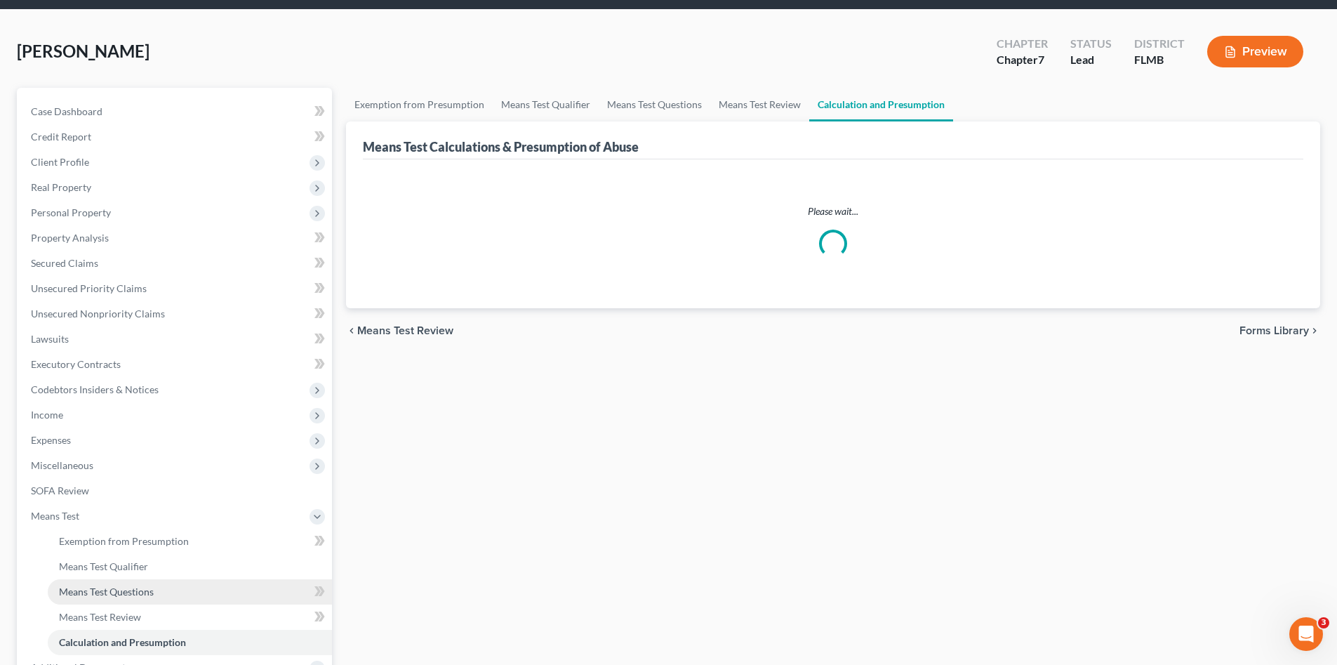
scroll to position [117, 0]
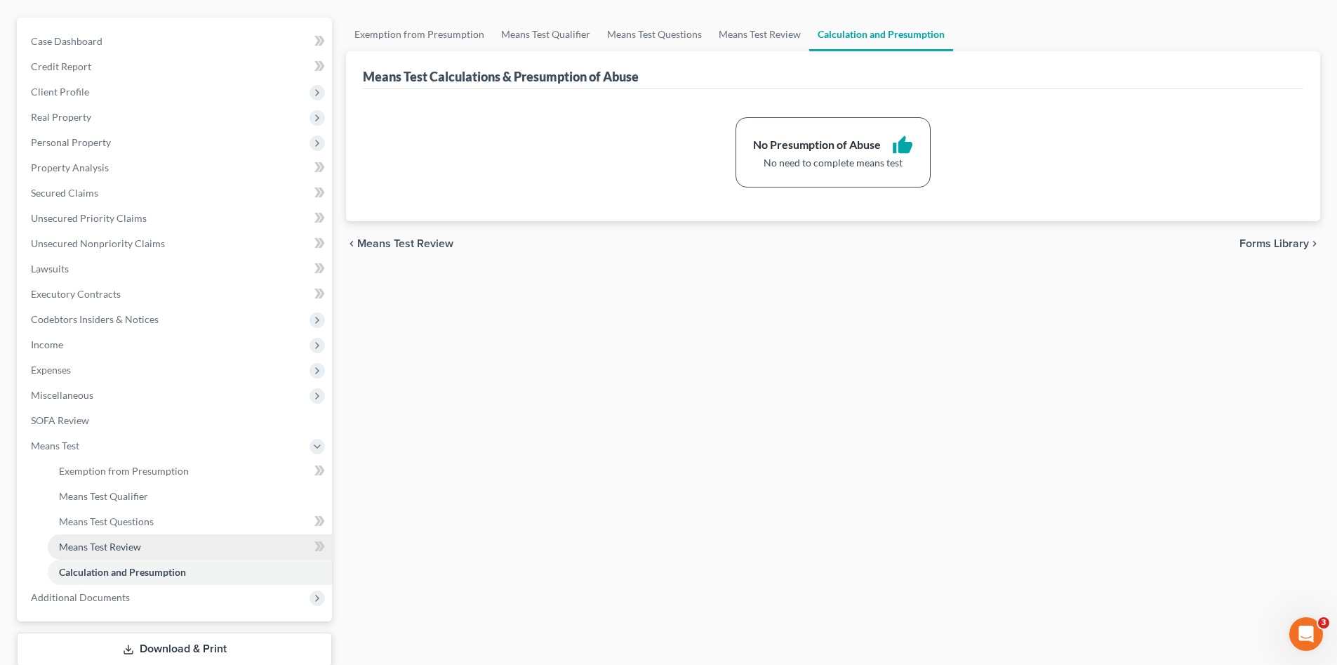
click at [139, 549] on span "Means Test Review" at bounding box center [100, 547] width 82 height 12
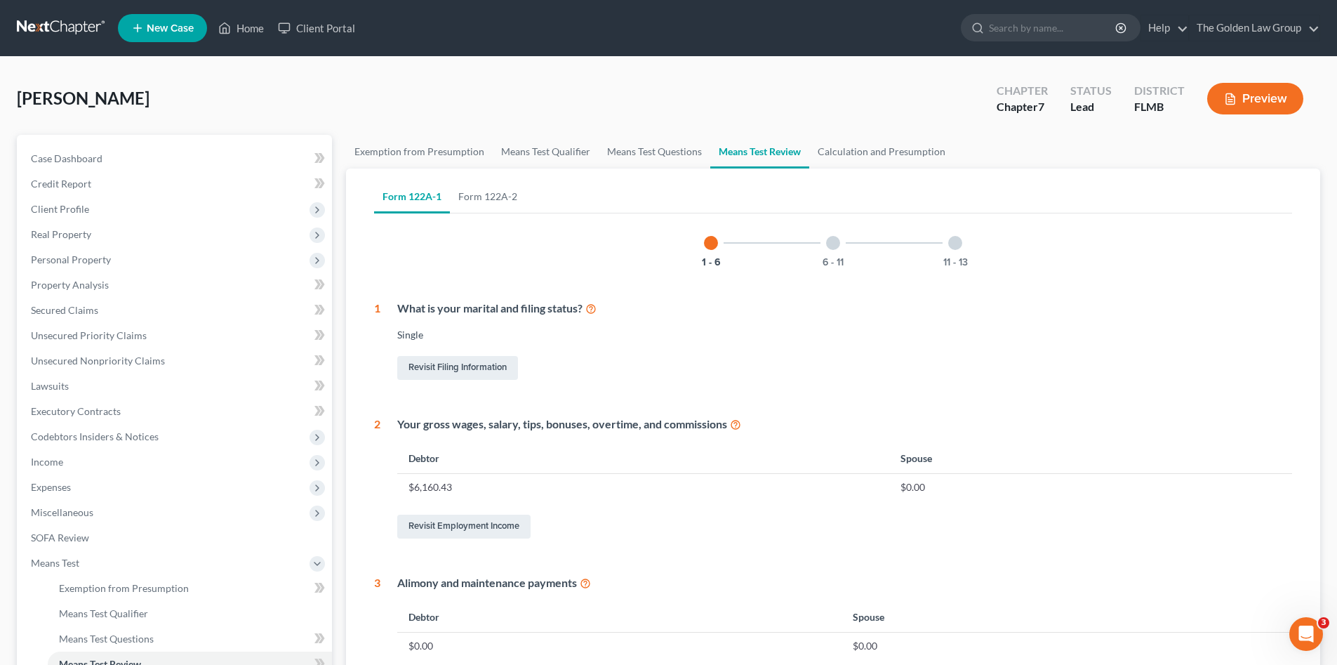
click at [732, 424] on icon at bounding box center [735, 423] width 11 height 13
click at [65, 490] on span "Expenses" at bounding box center [51, 487] width 40 height 12
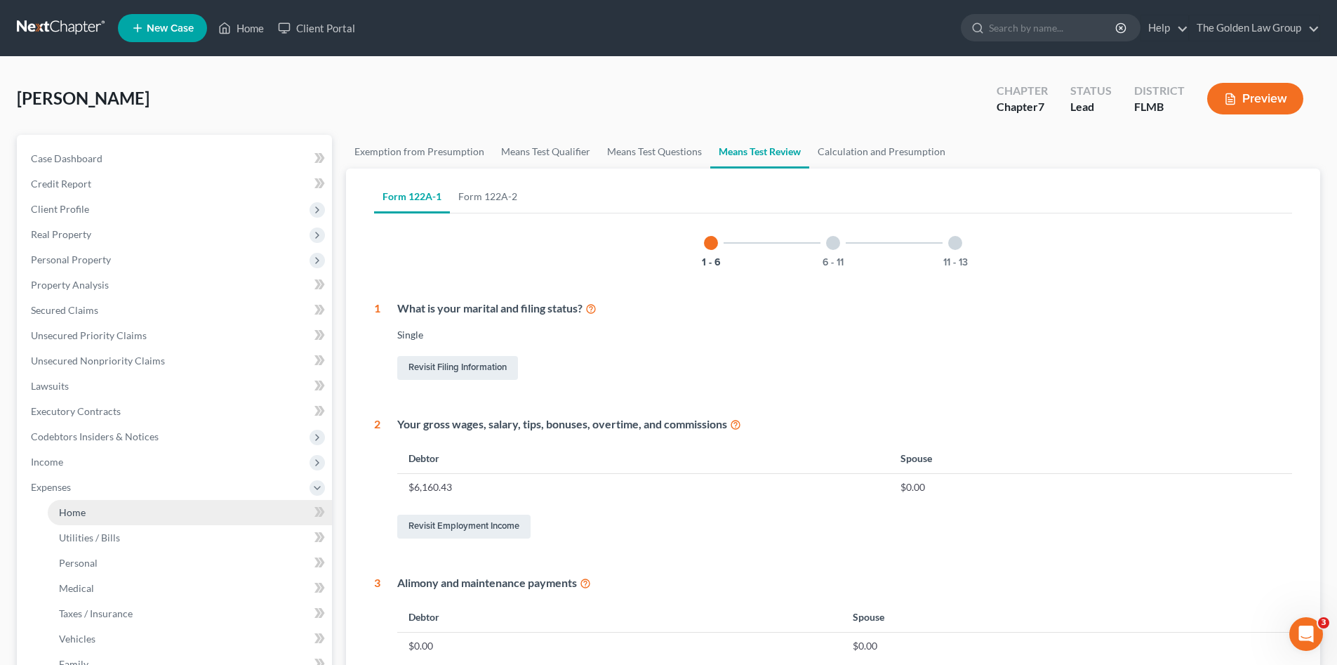
click at [86, 517] on link "Home" at bounding box center [190, 512] width 284 height 25
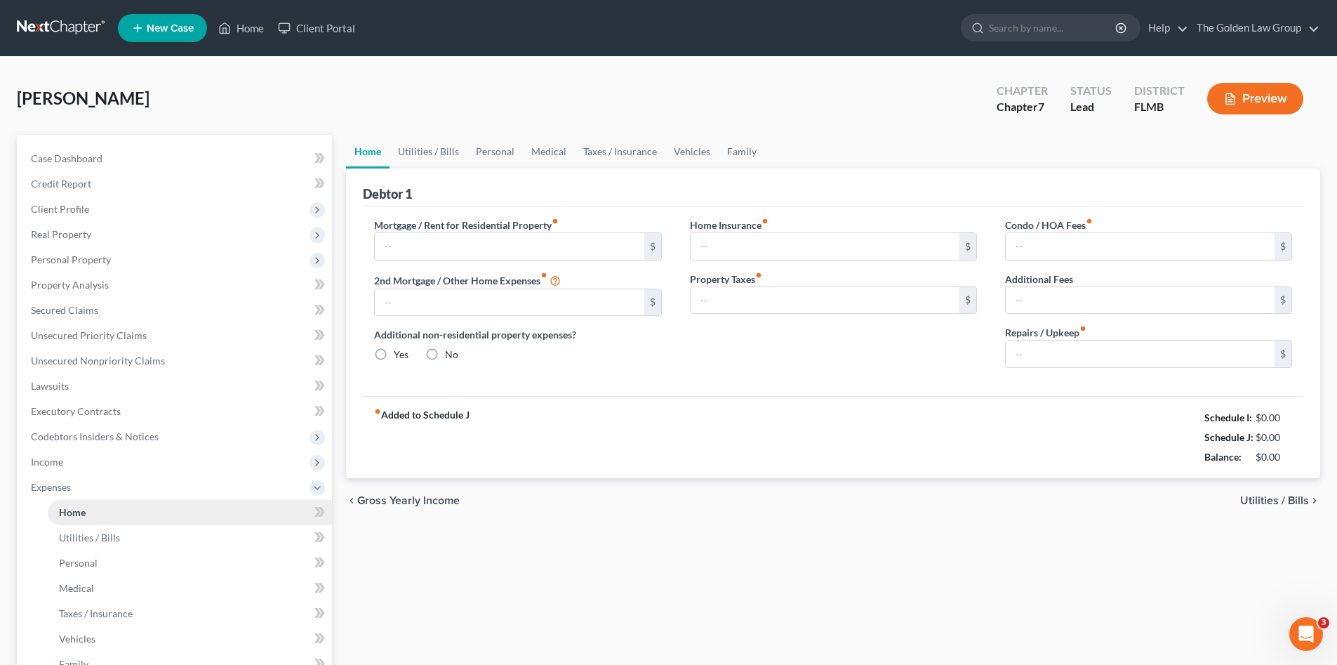
type input "1,800.00"
type input "0.00"
radio input "true"
type input "0.00"
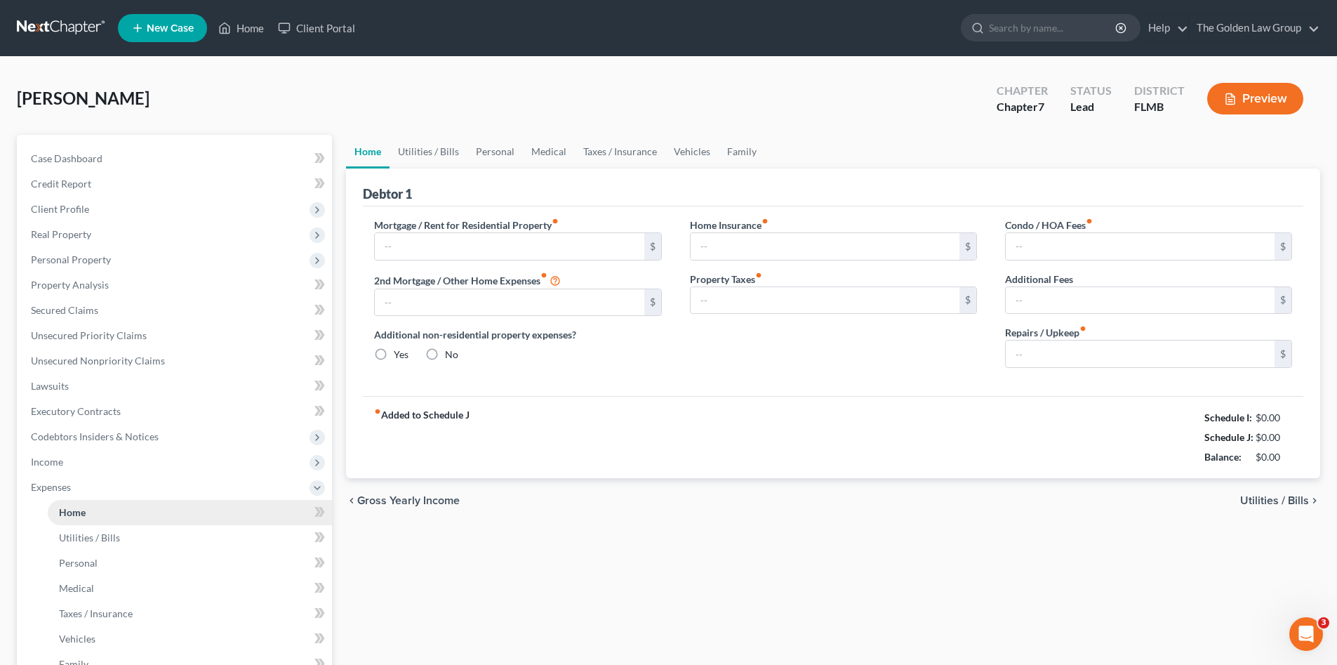
type input "0.00"
type input "100.00"
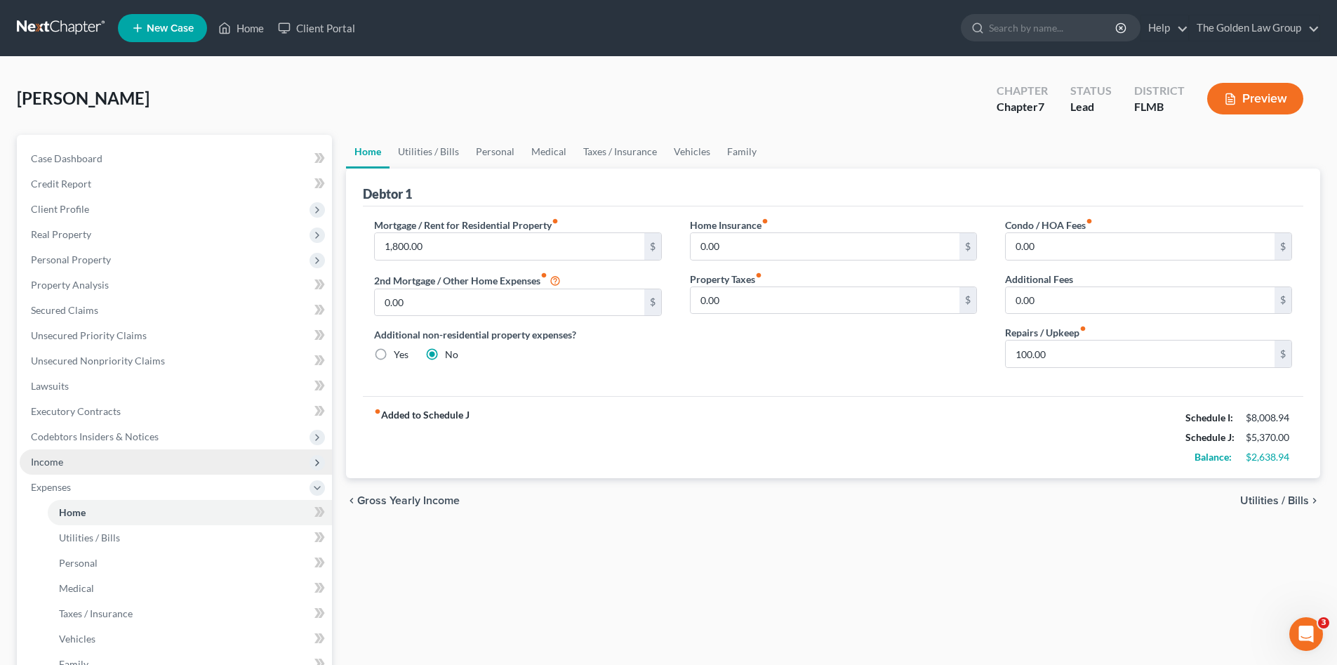
click at [52, 468] on span "Income" at bounding box center [176, 461] width 312 height 25
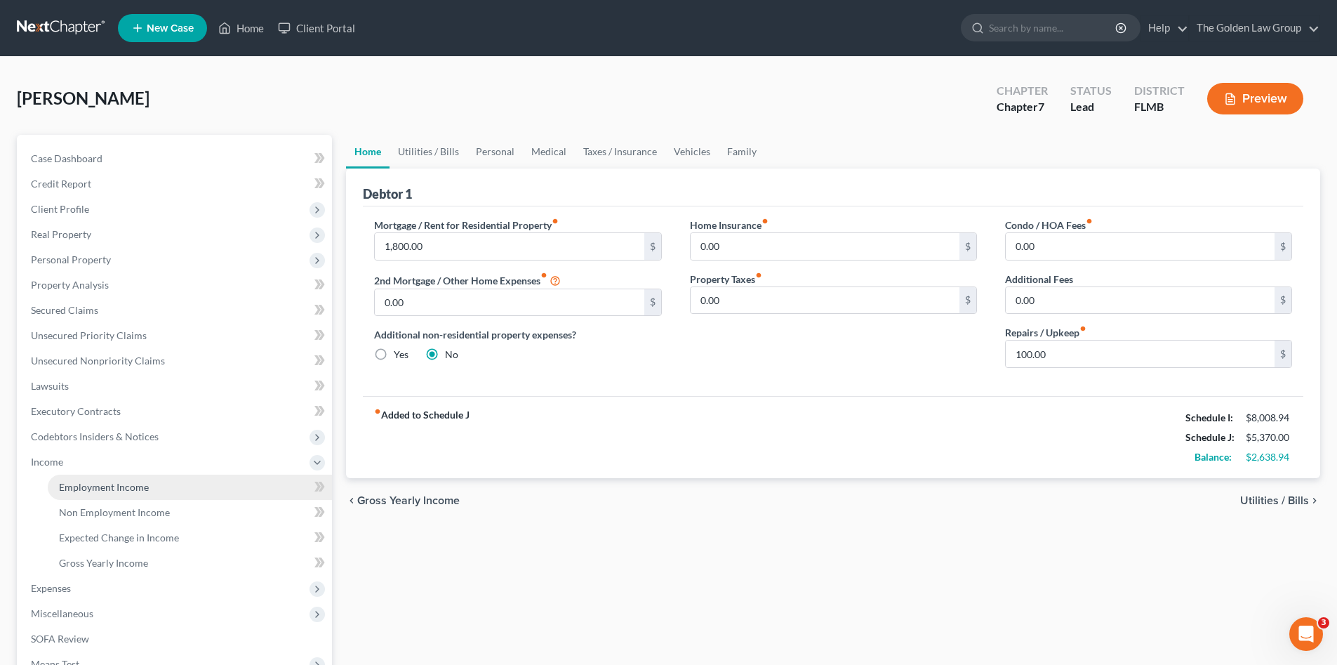
click at [77, 485] on span "Employment Income" at bounding box center [104, 487] width 90 height 12
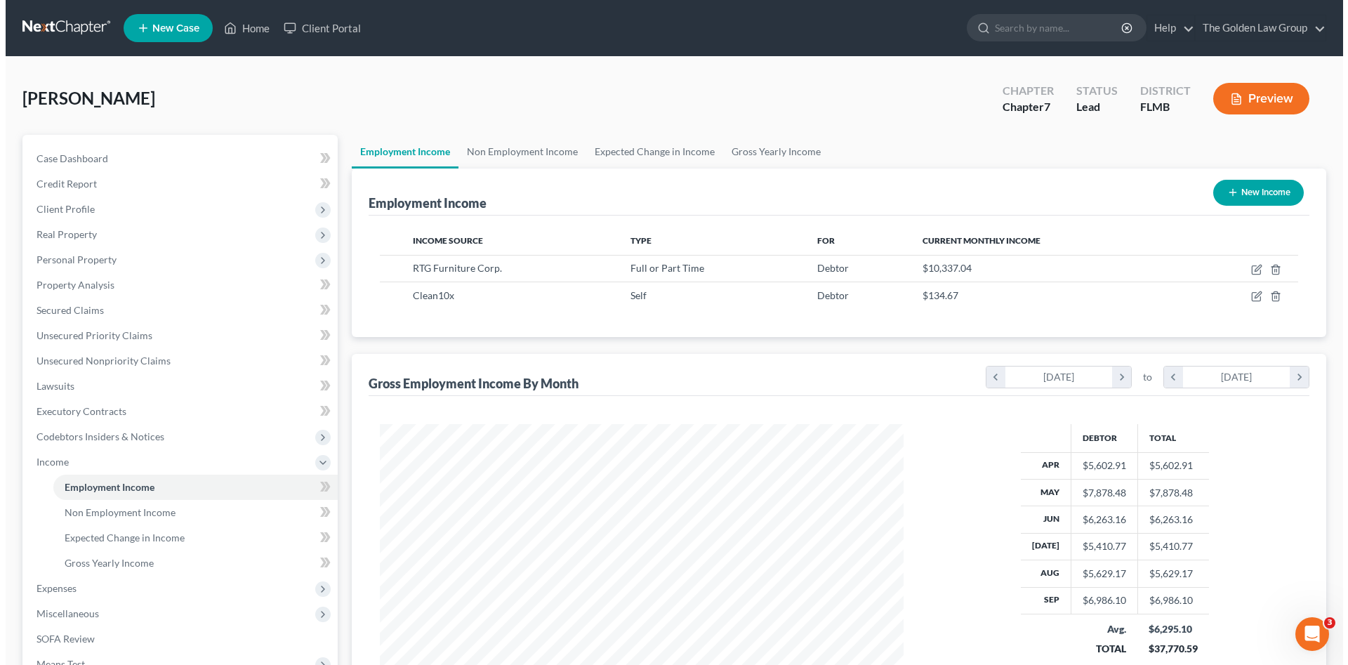
scroll to position [262, 552]
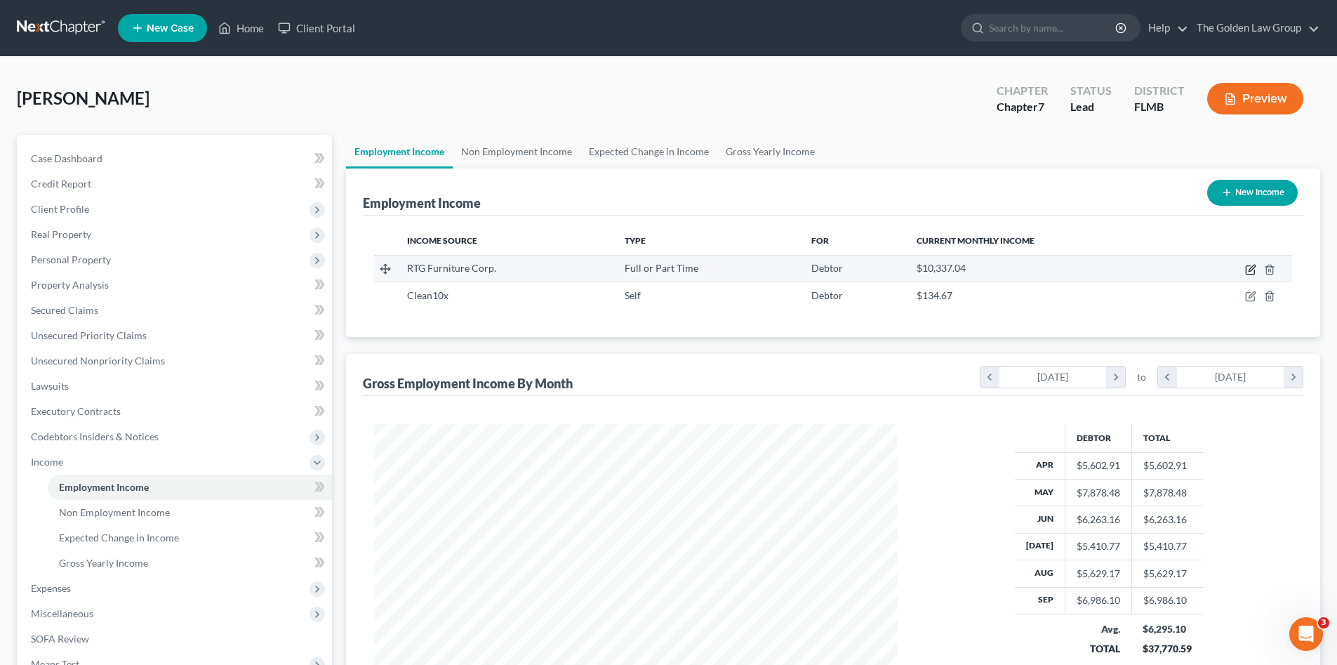
click at [1247, 270] on icon "button" at bounding box center [1250, 270] width 8 height 8
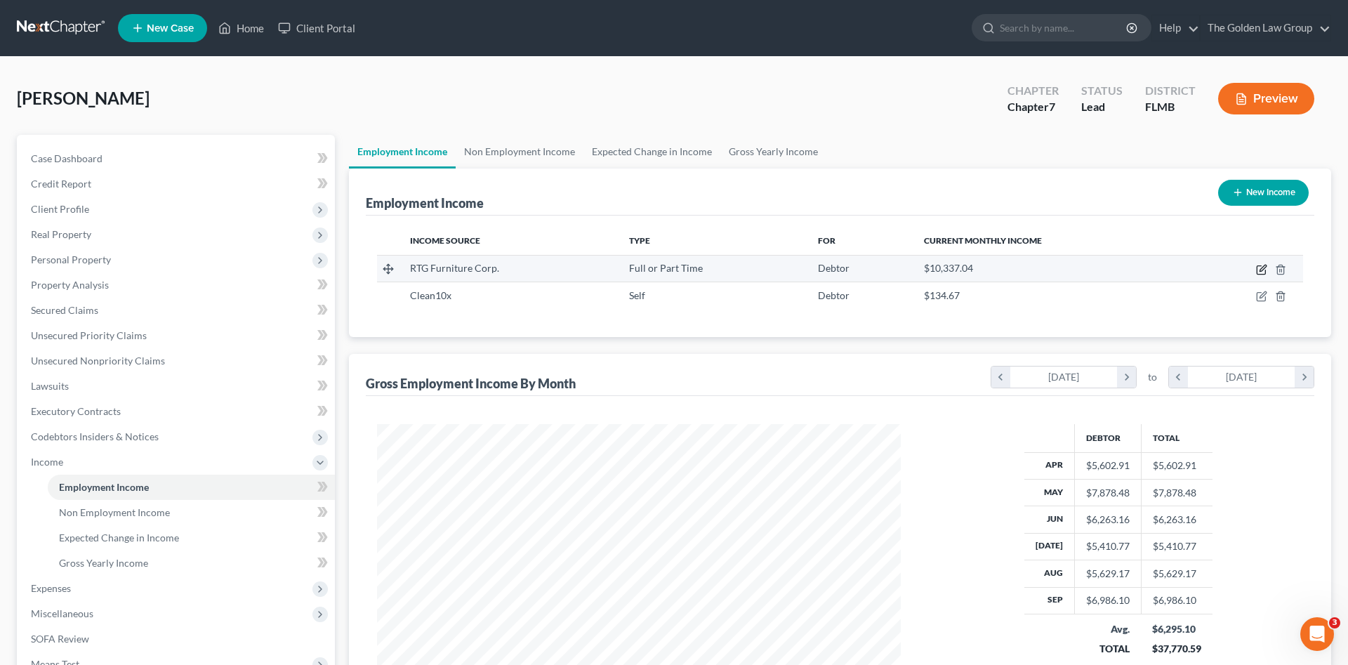
select select "0"
select select "9"
select select "2"
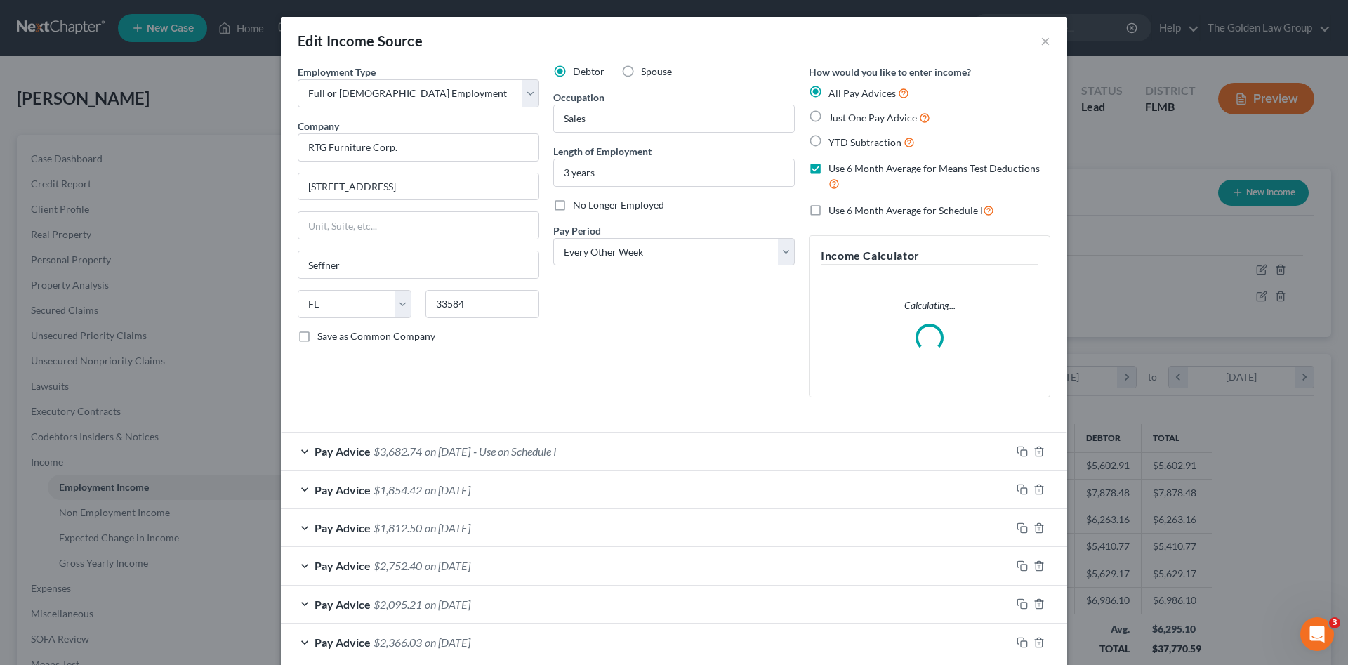
scroll to position [264, 557]
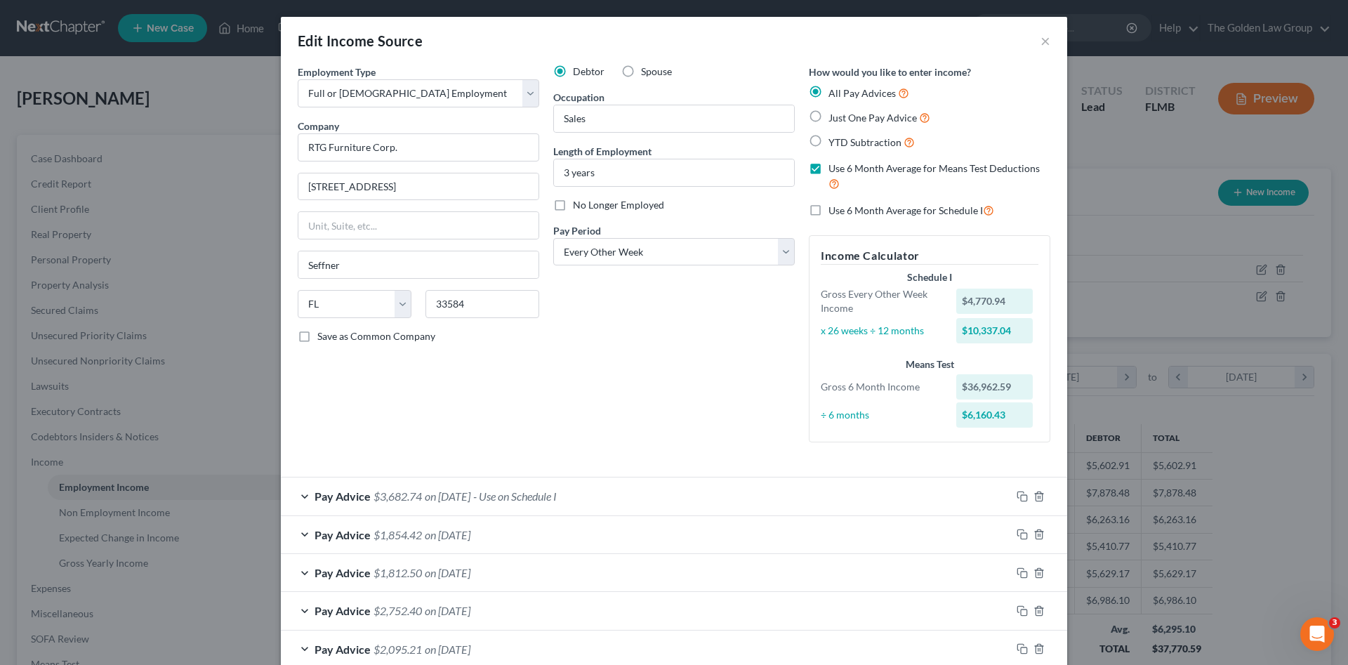
click at [643, 524] on div "Pay Advice $1,854.42 on 09/05/2025" at bounding box center [646, 534] width 730 height 37
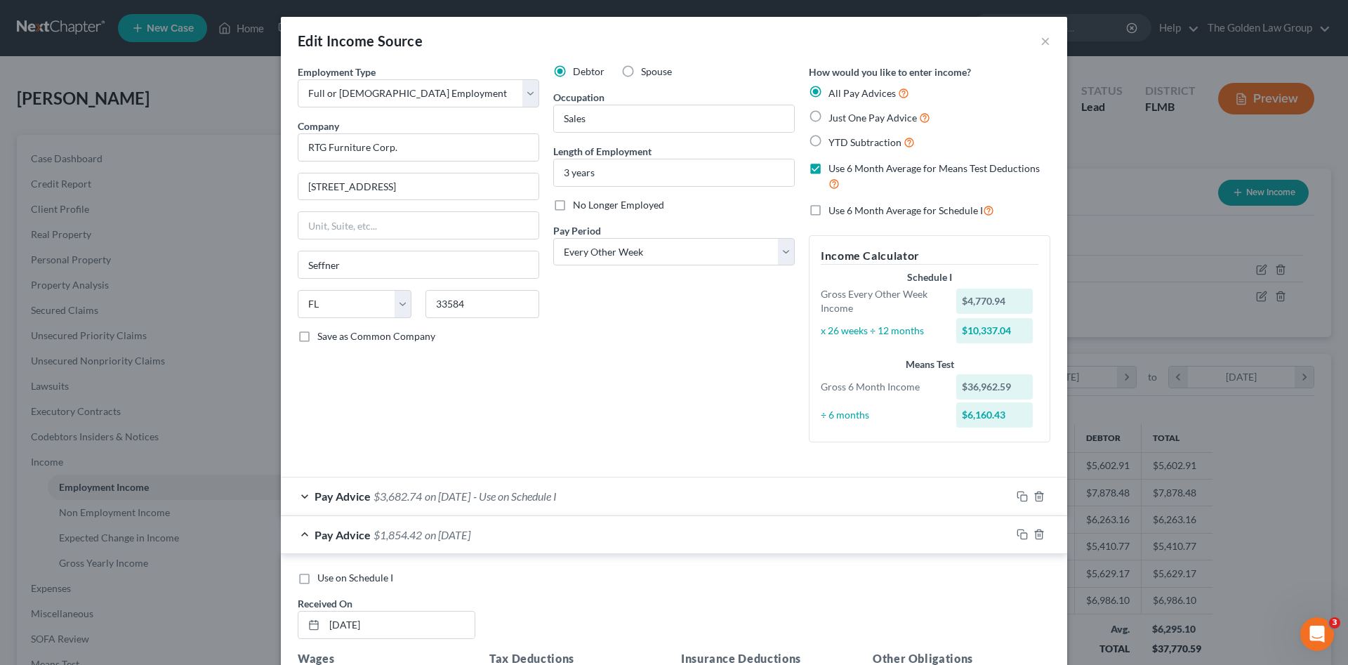
click at [369, 578] on span "Use on Schedule I" at bounding box center [355, 578] width 76 height 12
click at [332, 578] on input "Use on Schedule I" at bounding box center [327, 575] width 9 height 9
checkbox input "true"
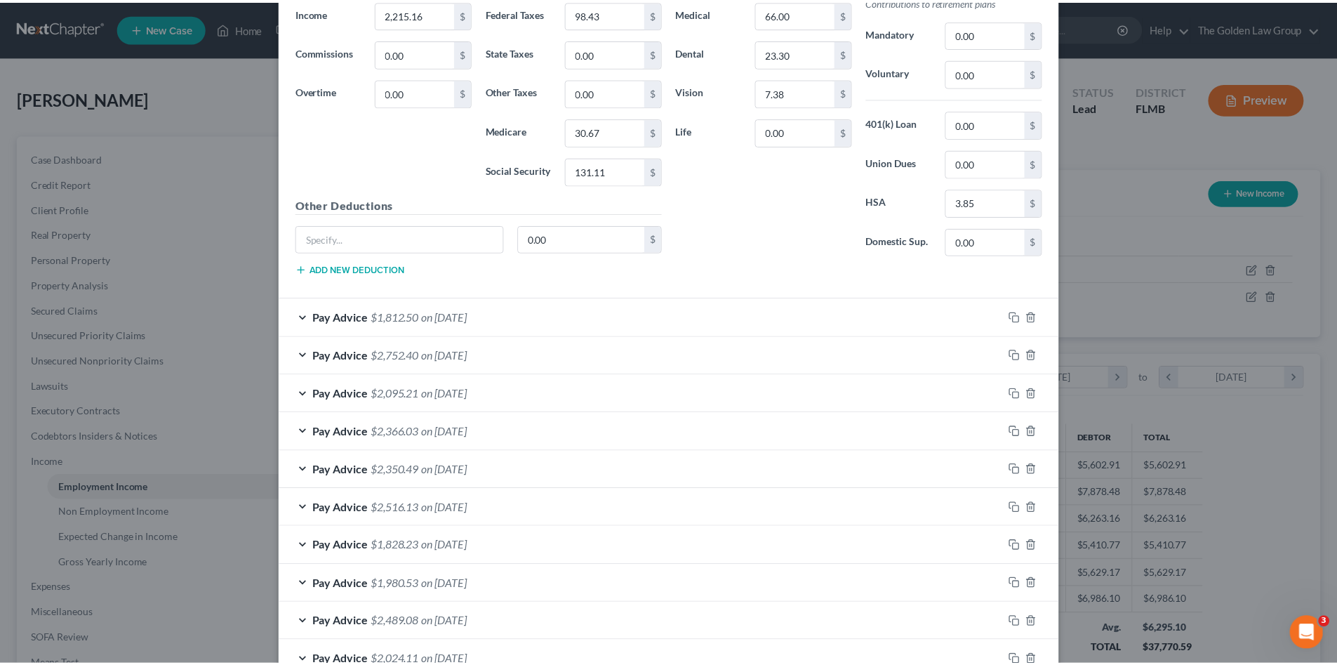
scroll to position [809, 0]
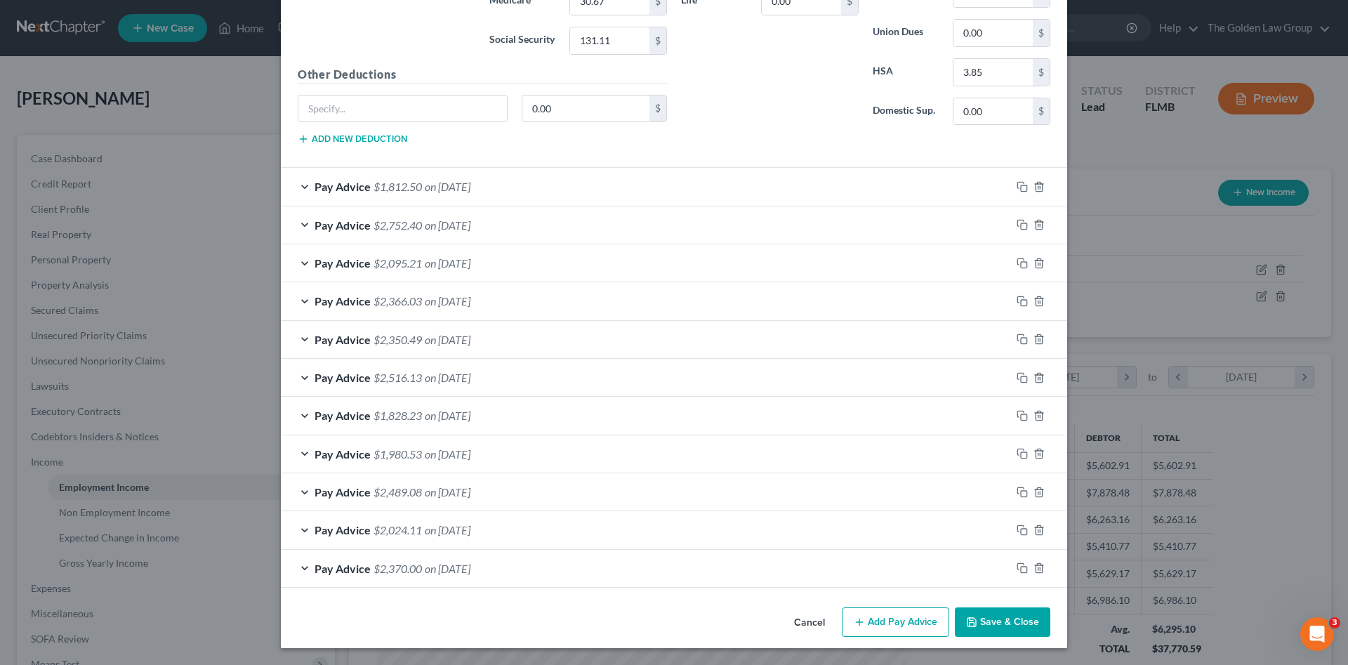
click at [1002, 623] on button "Save & Close" at bounding box center [1002, 621] width 95 height 29
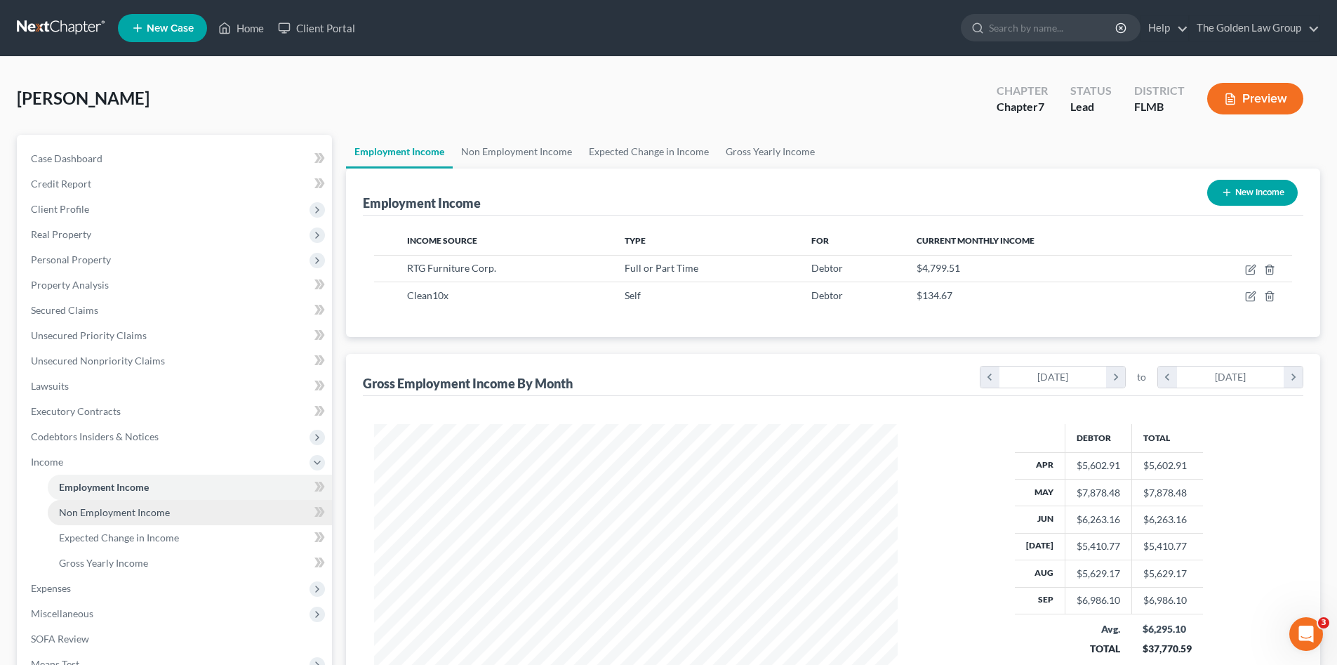
scroll to position [701829, 701539]
click at [92, 589] on span "Expenses" at bounding box center [176, 588] width 312 height 25
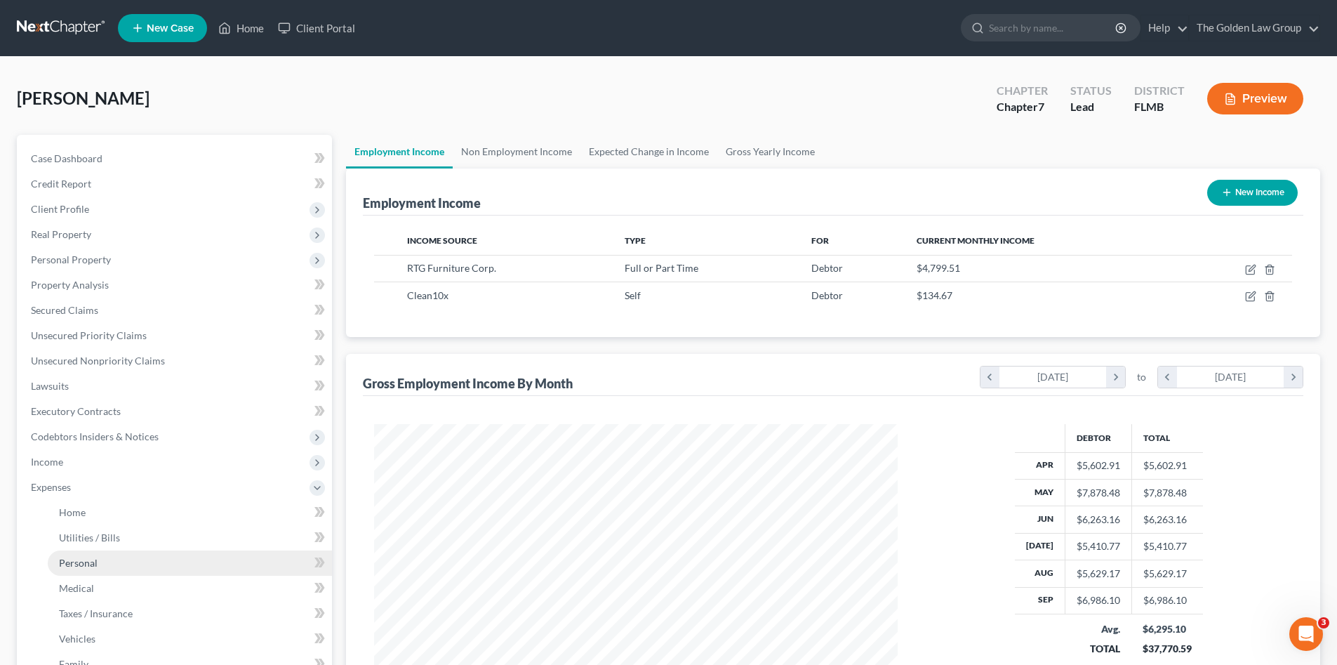
click at [117, 557] on link "Personal" at bounding box center [190, 562] width 284 height 25
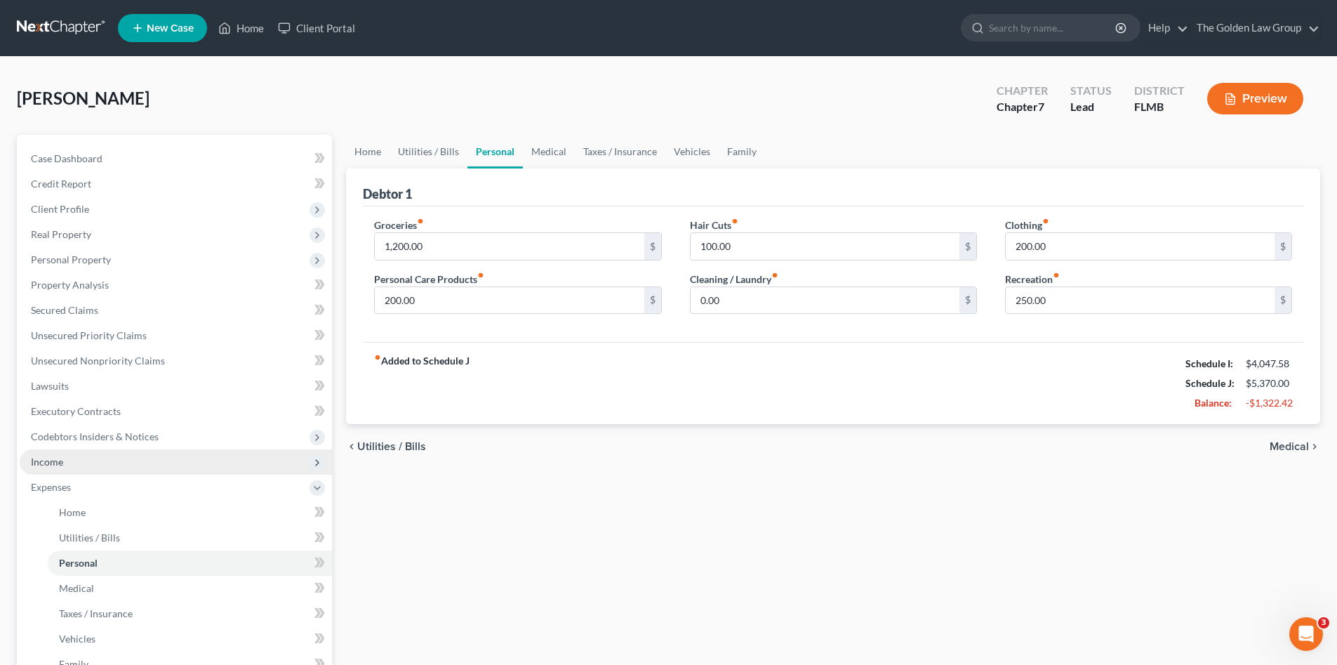
click at [56, 466] on span "Income" at bounding box center [47, 462] width 32 height 12
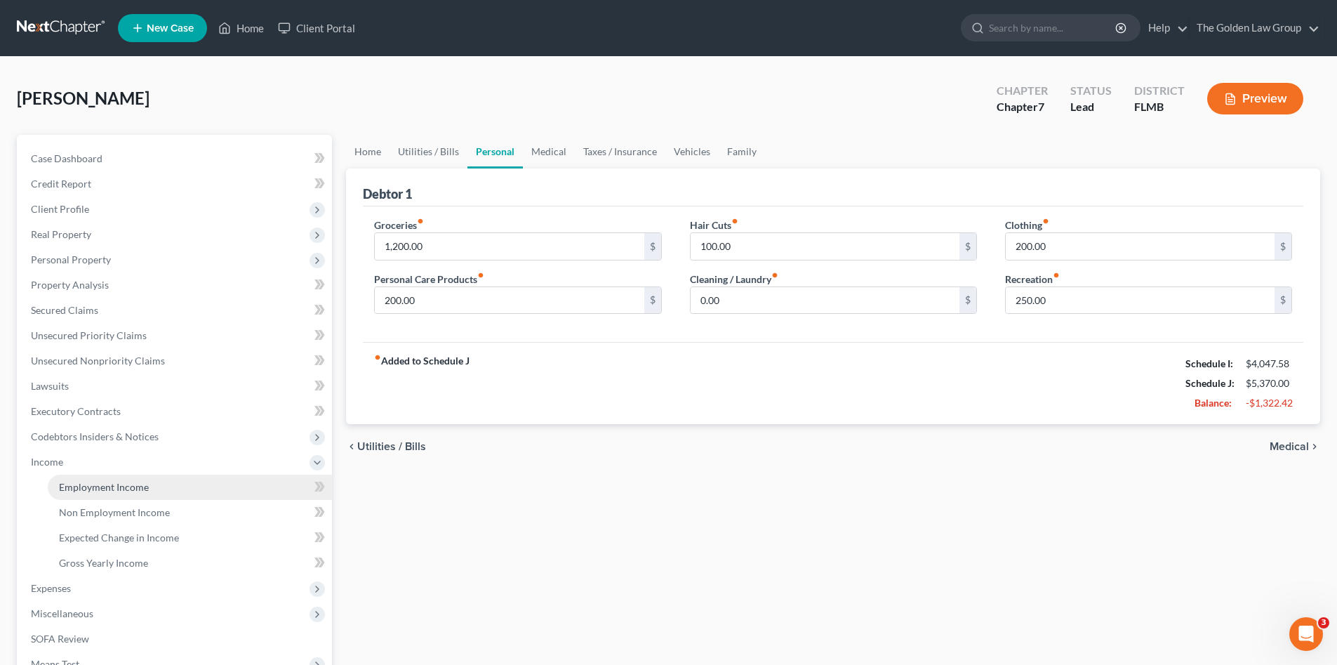
click at [84, 486] on span "Employment Income" at bounding box center [104, 487] width 90 height 12
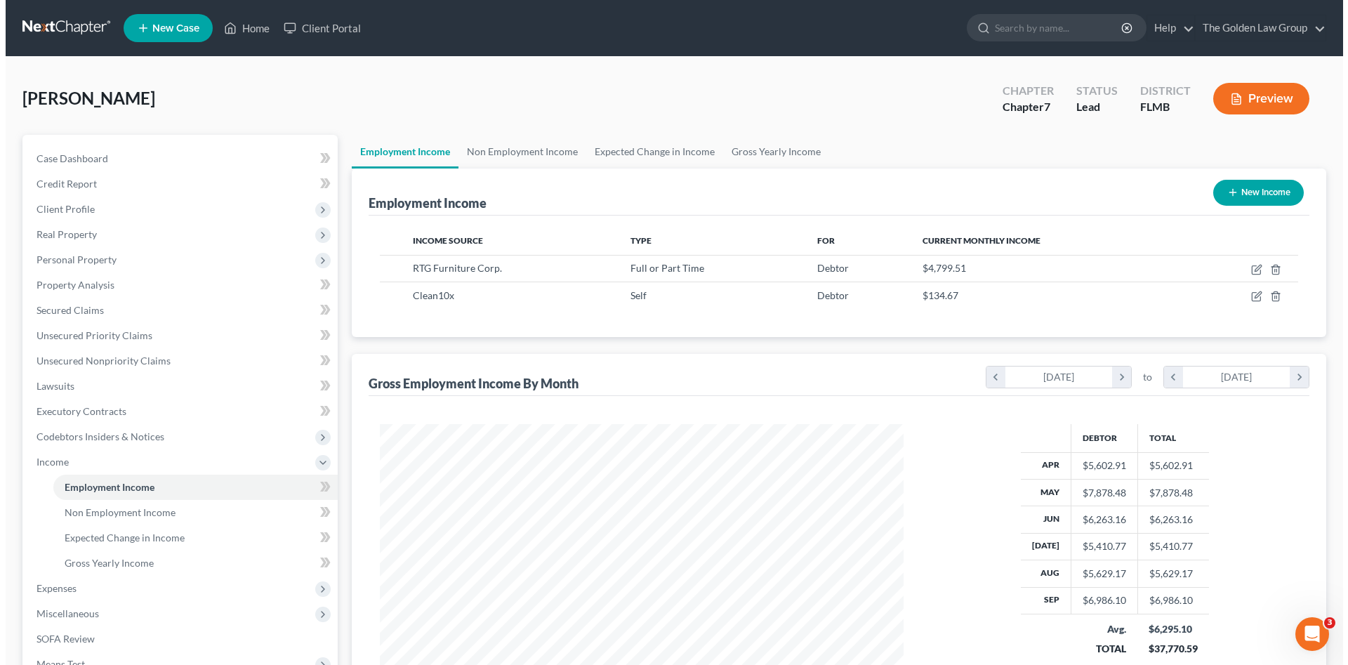
scroll to position [262, 552]
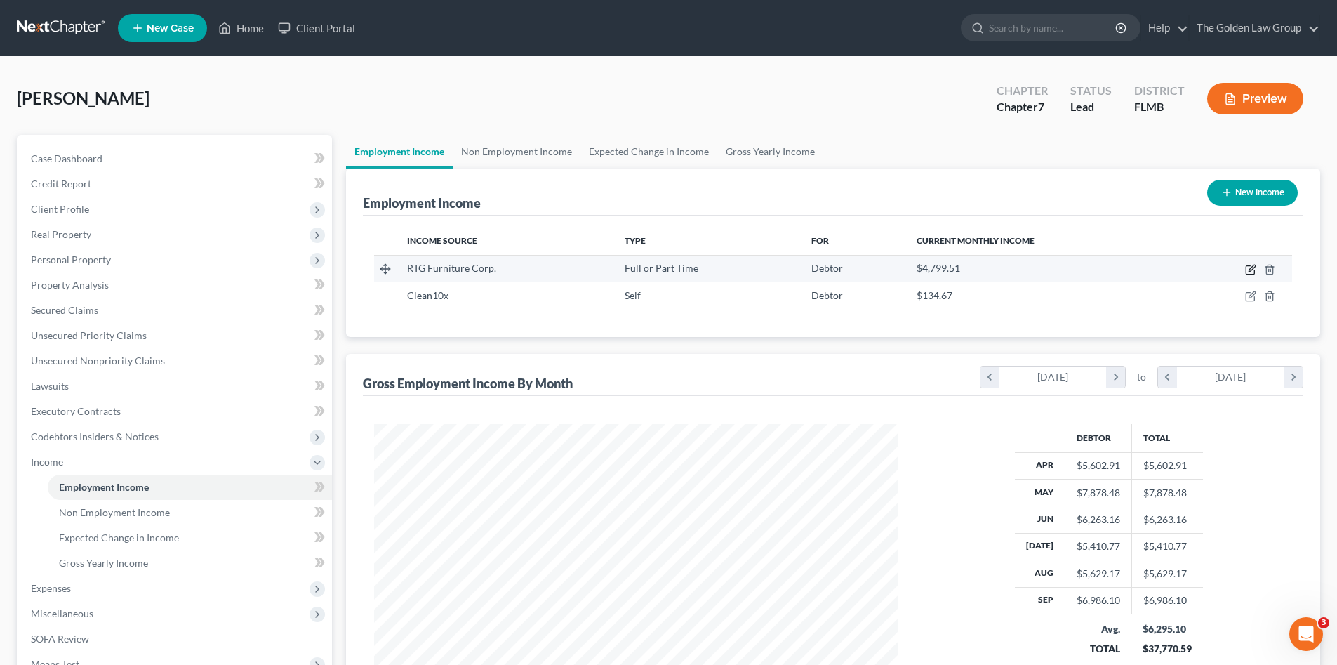
click at [1252, 266] on icon "button" at bounding box center [1251, 269] width 11 height 11
select select "0"
select select "9"
select select "2"
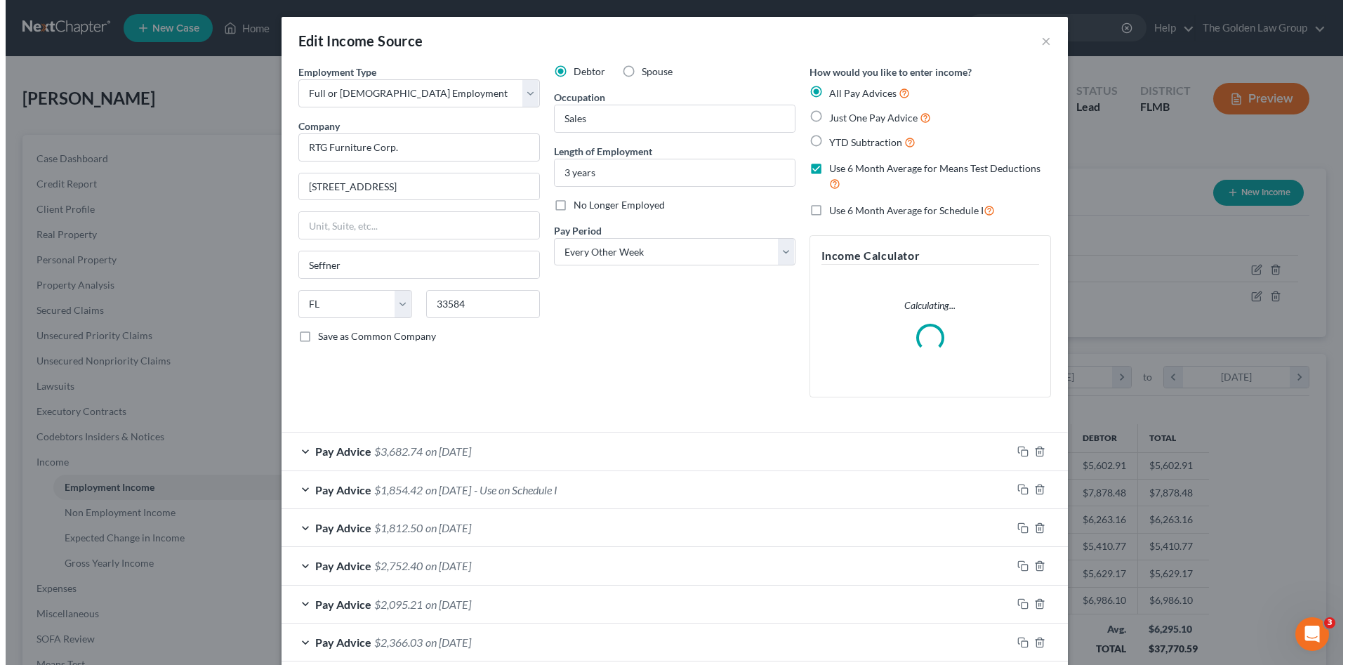
scroll to position [264, 557]
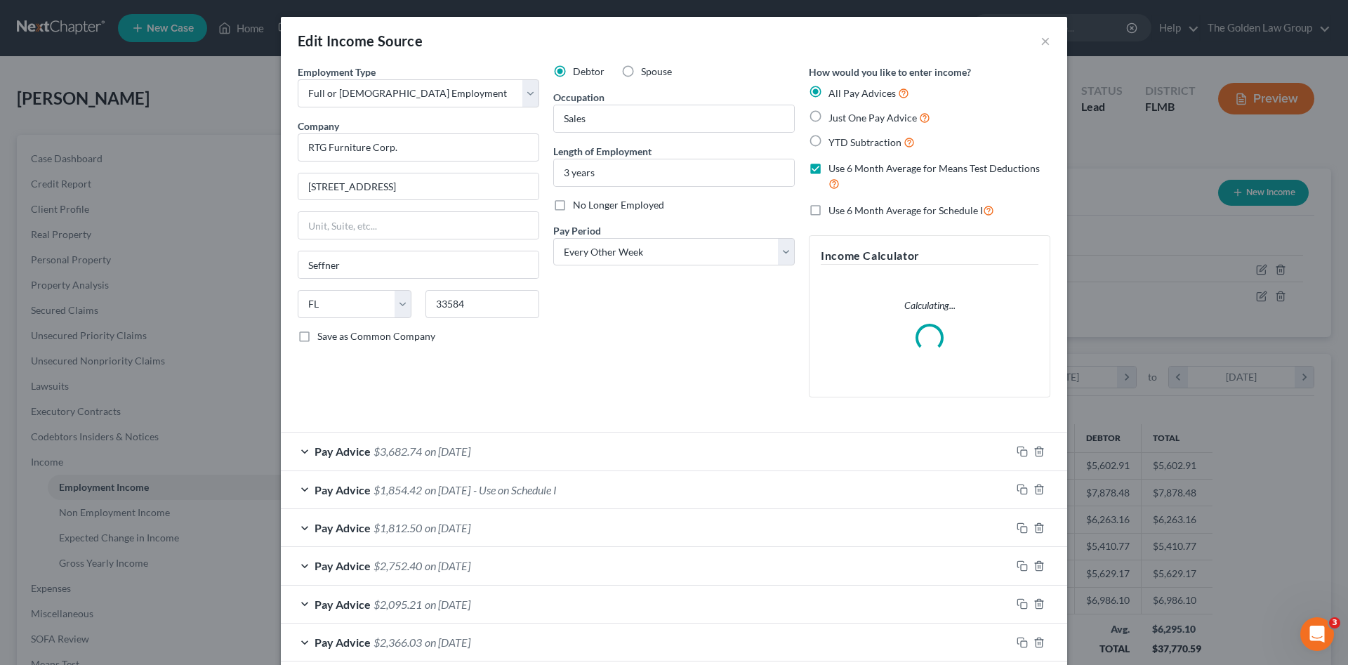
click at [828, 210] on label "Use 6 Month Average for Schedule I" at bounding box center [911, 210] width 166 height 16
click at [834, 210] on input "Use 6 Month Average for Schedule I" at bounding box center [838, 206] width 9 height 9
checkbox input "true"
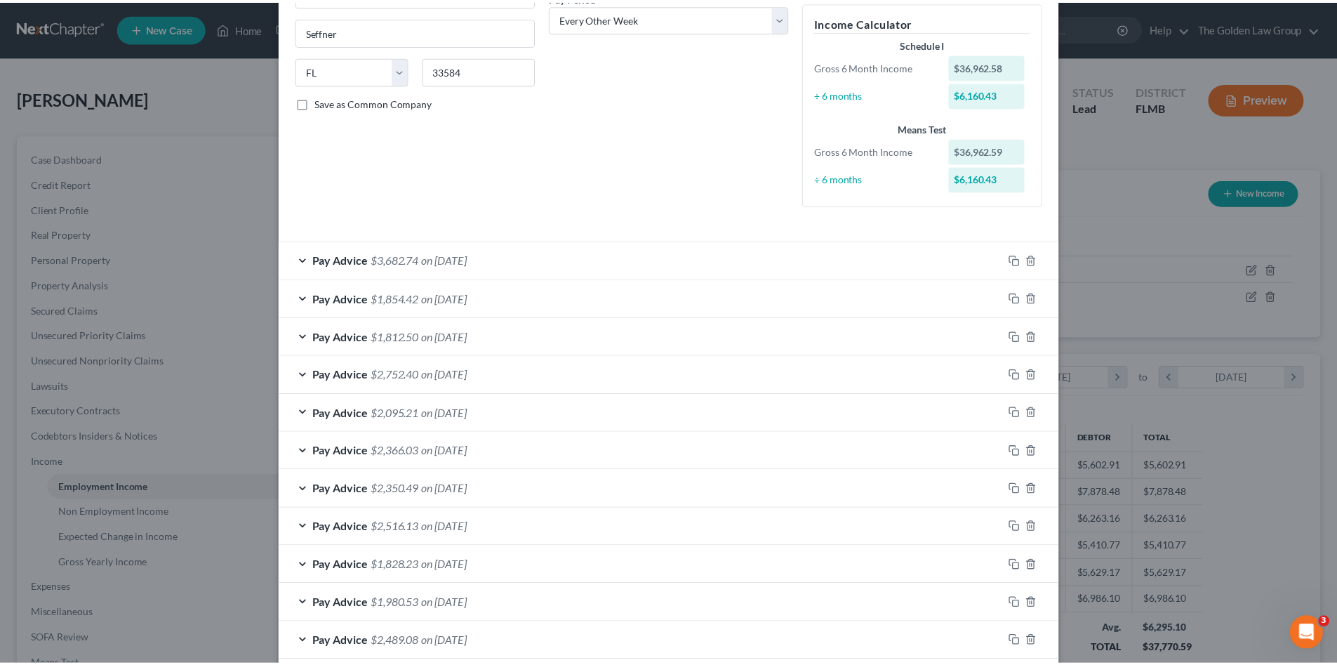
scroll to position [351, 0]
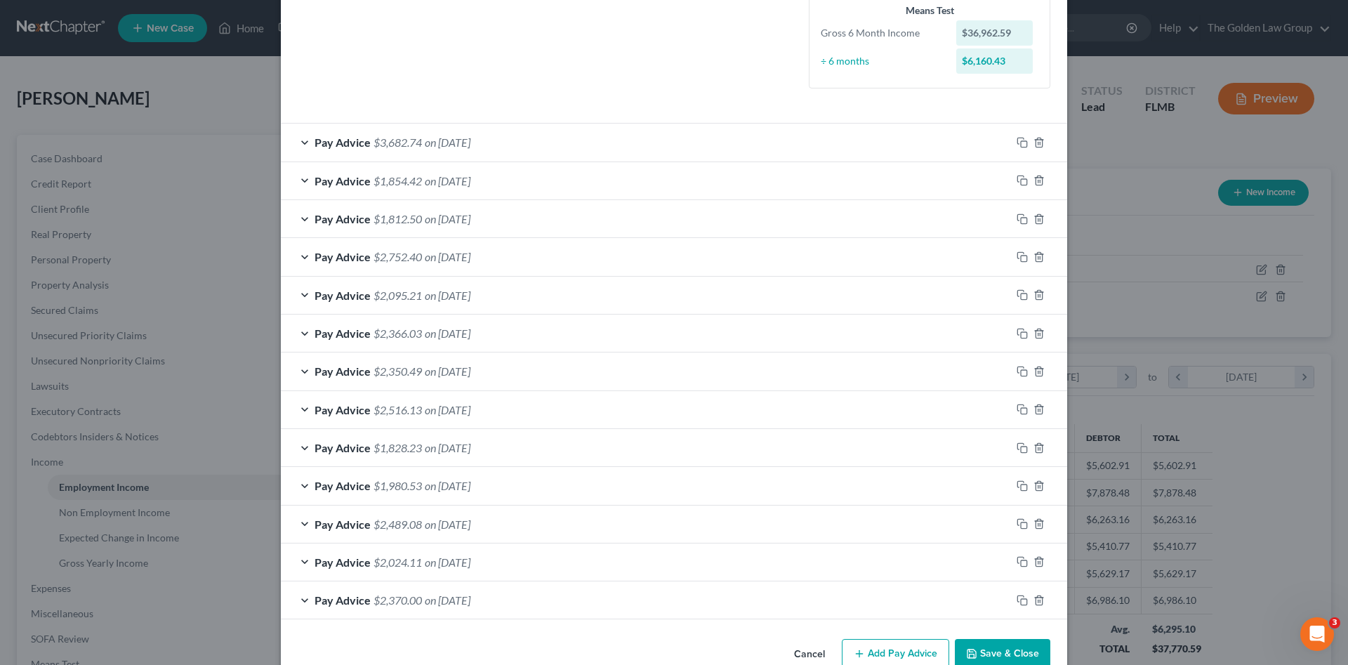
click at [1023, 647] on button "Save & Close" at bounding box center [1002, 653] width 95 height 29
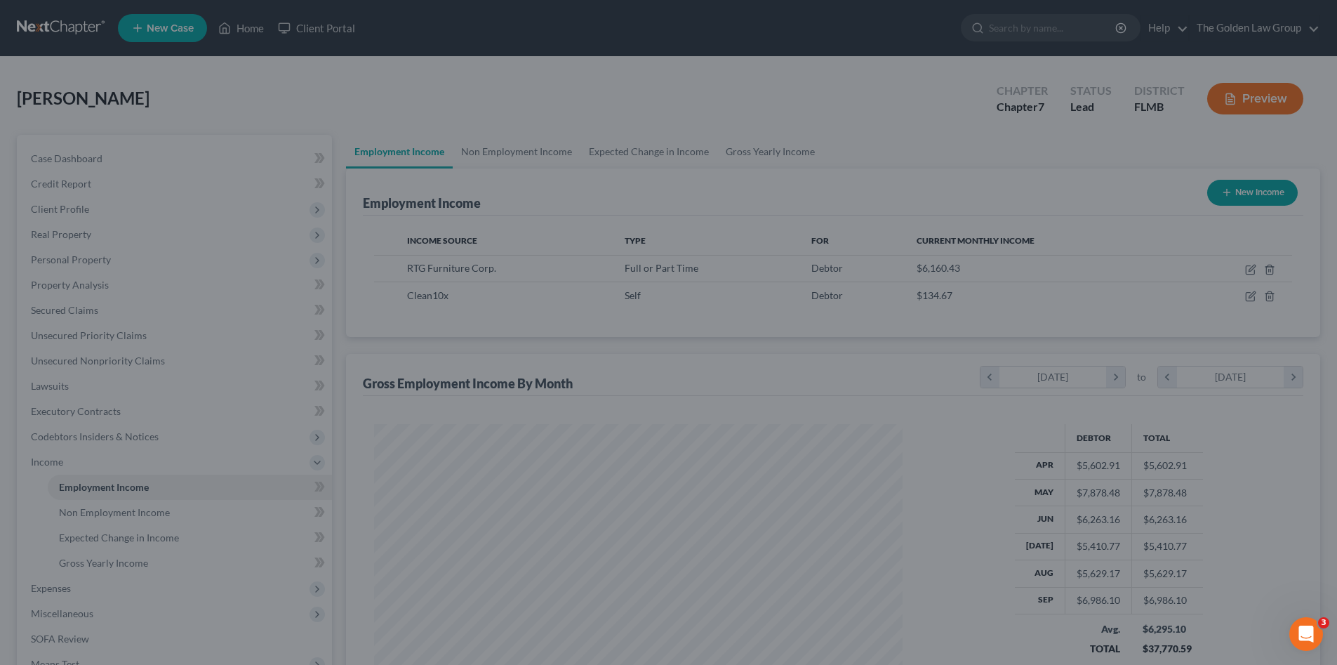
scroll to position [701829, 701539]
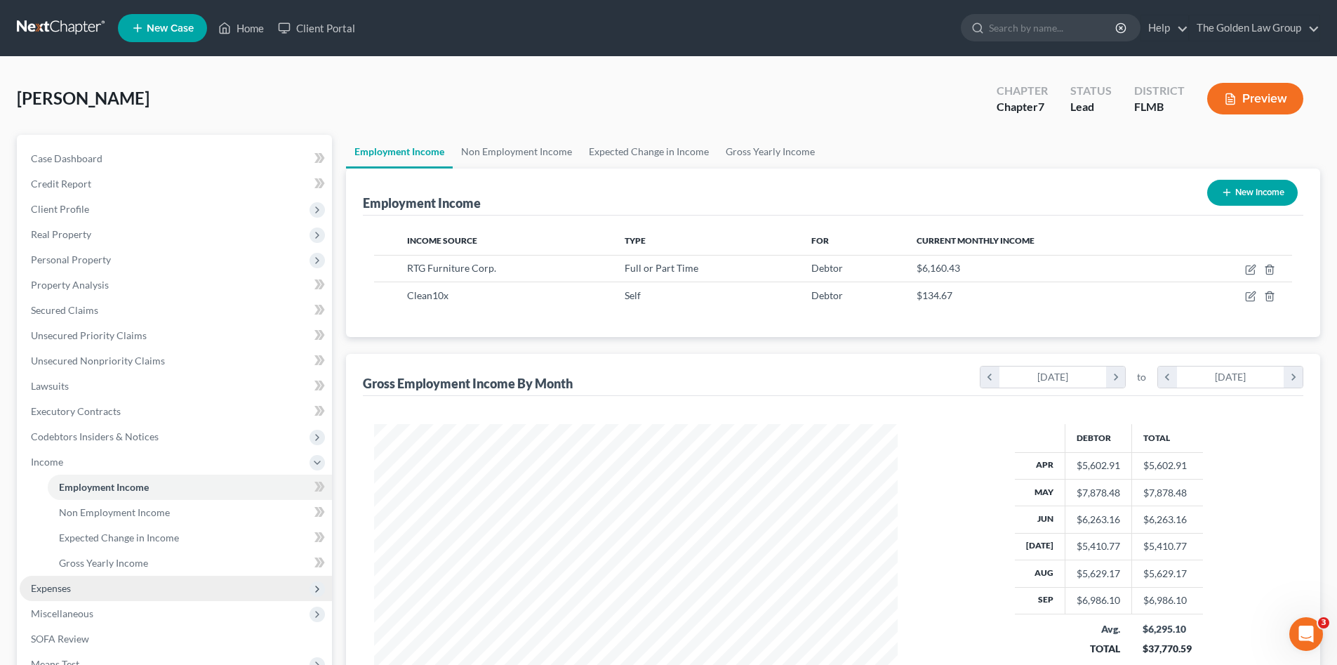
click at [98, 580] on span "Expenses" at bounding box center [176, 588] width 312 height 25
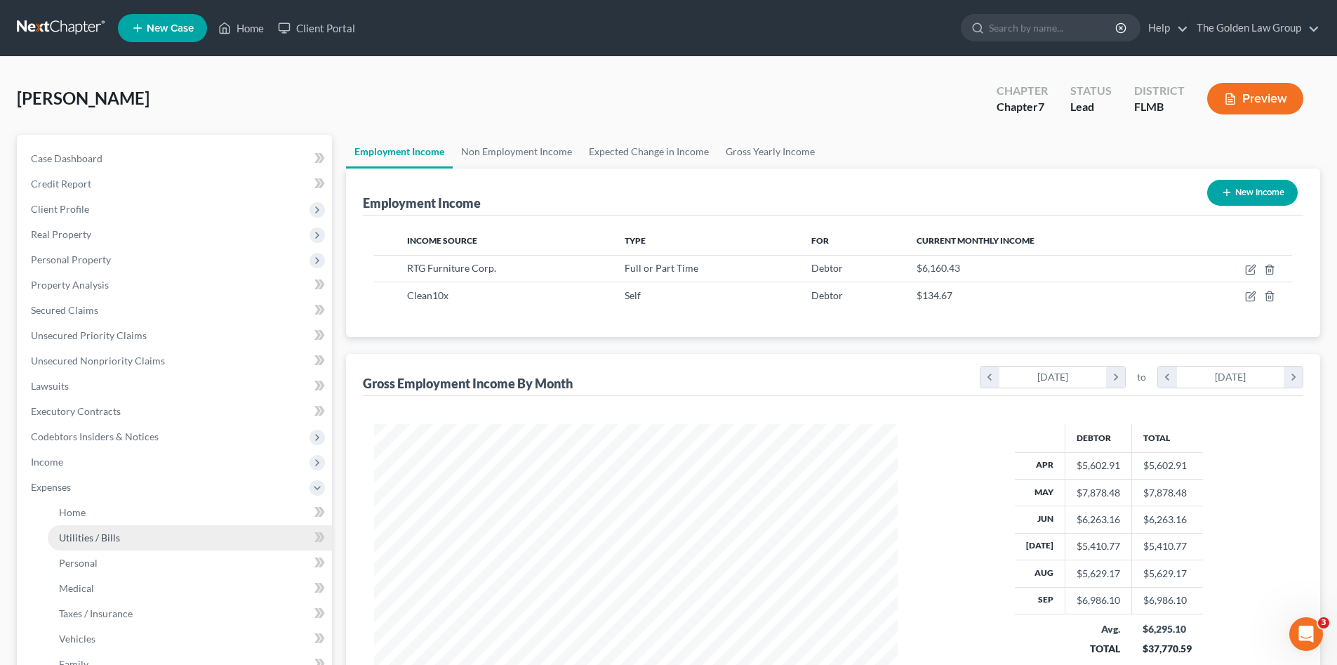
click at [137, 528] on link "Utilities / Bills" at bounding box center [190, 537] width 284 height 25
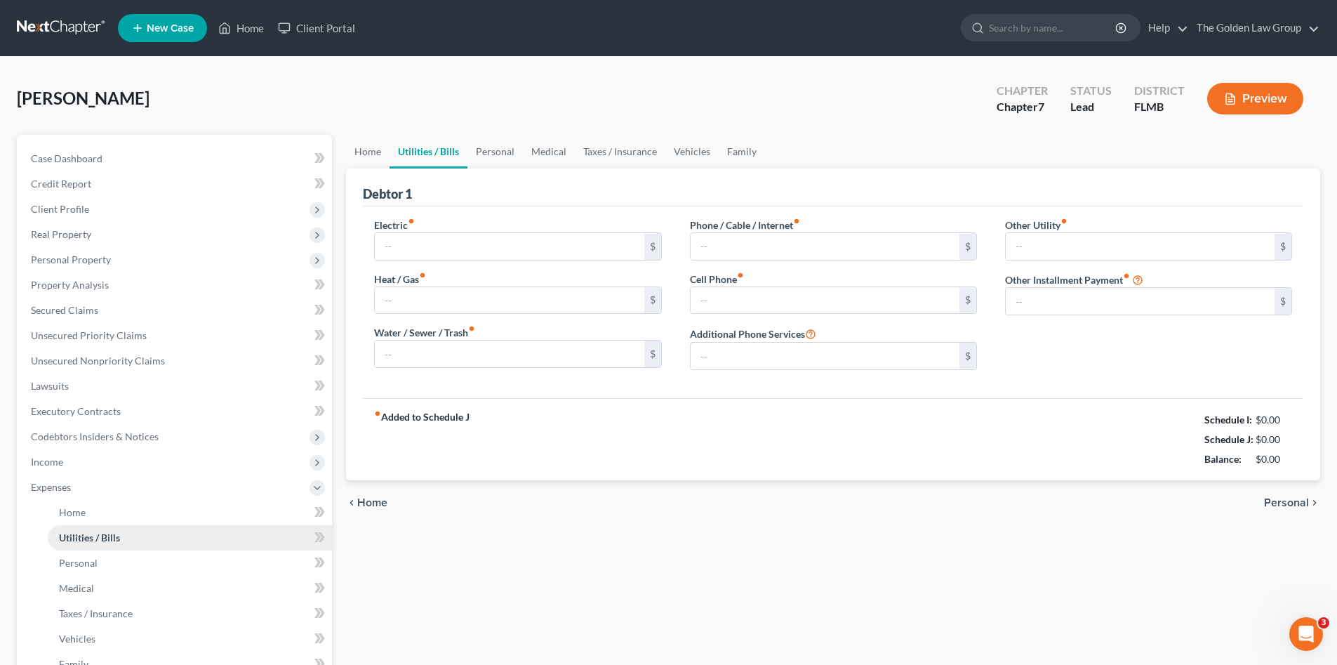
type input "180.00"
type input "0.00"
type input "70.00"
type input "220.00"
type input "0.00"
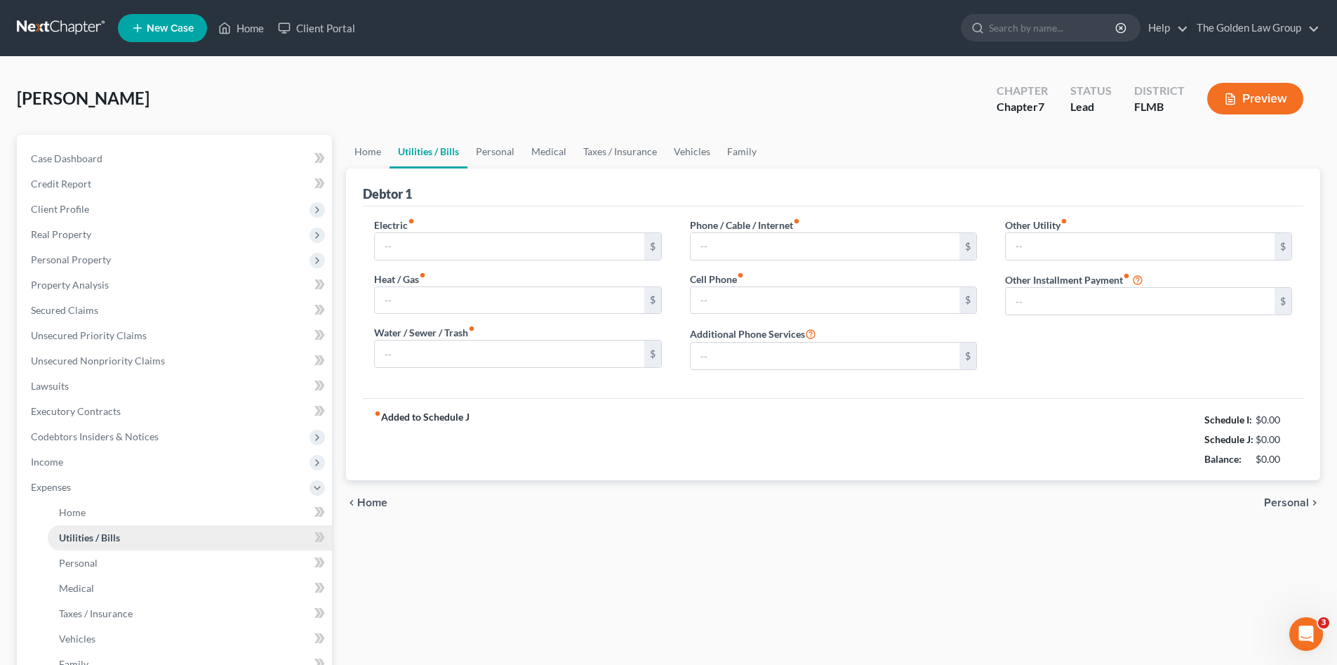
type input "0.00"
drag, startPoint x: 770, startPoint y: 585, endPoint x: 494, endPoint y: 560, distance: 277.1
click at [751, 581] on div "Home Utilities / Bills Personal Medical Taxes / Insurance Vehicles Family Debto…" at bounding box center [833, 502] width 989 height 735
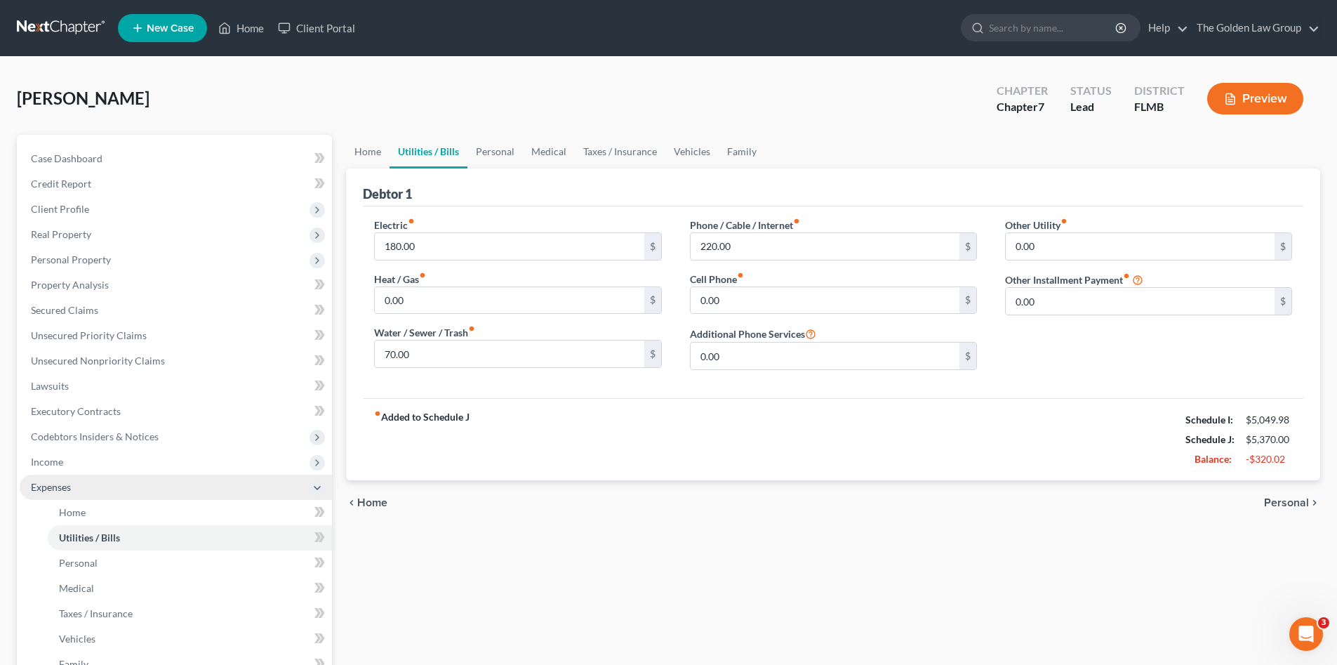
click at [79, 489] on span "Expenses" at bounding box center [176, 487] width 312 height 25
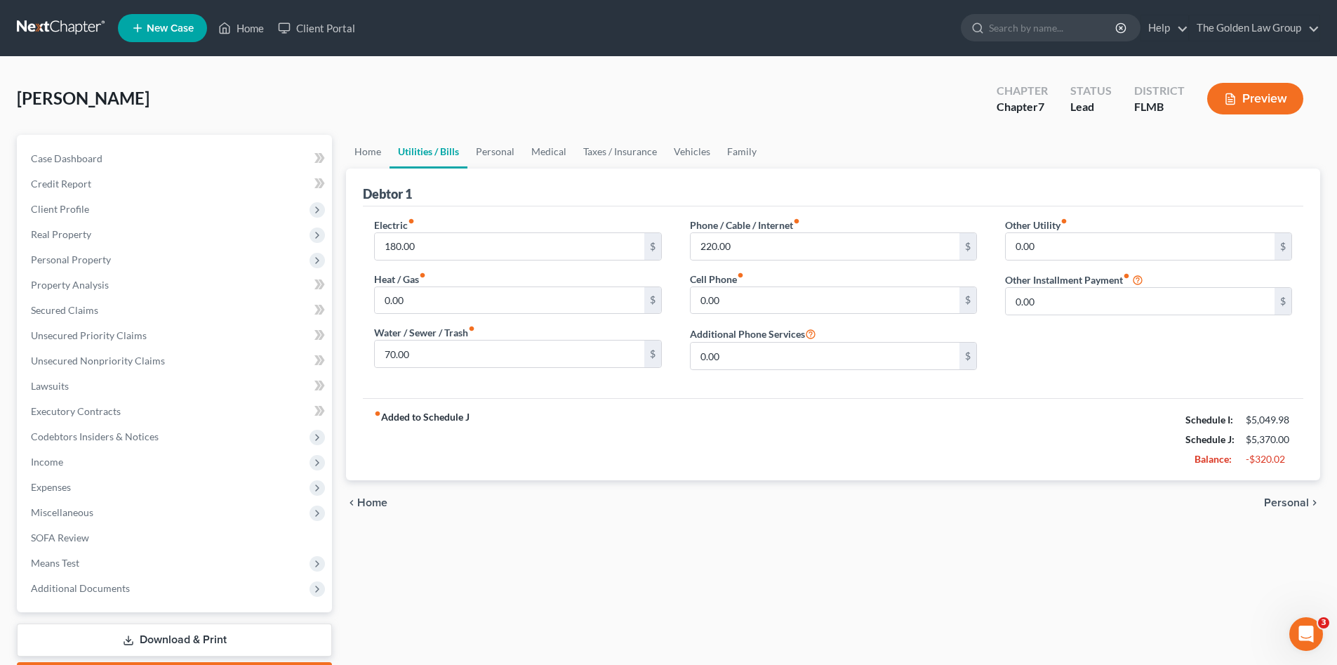
click at [59, 25] on link at bounding box center [62, 27] width 90 height 25
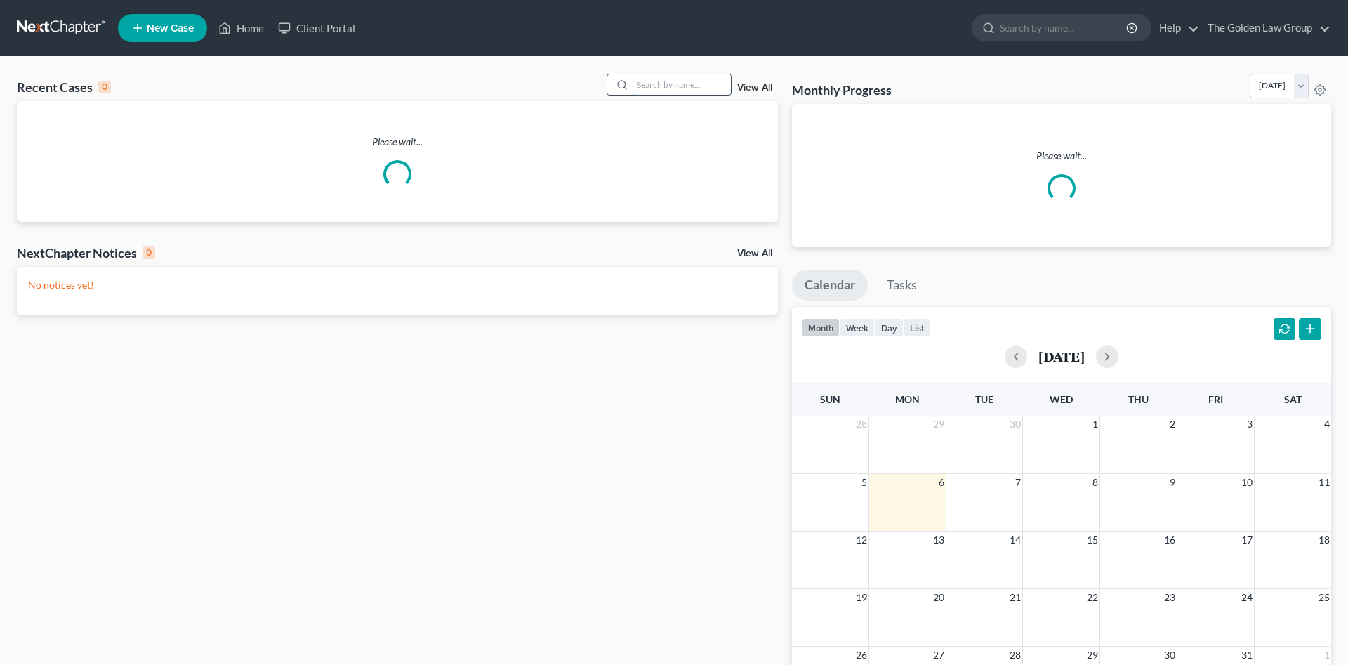
click at [702, 82] on input "search" at bounding box center [682, 84] width 98 height 20
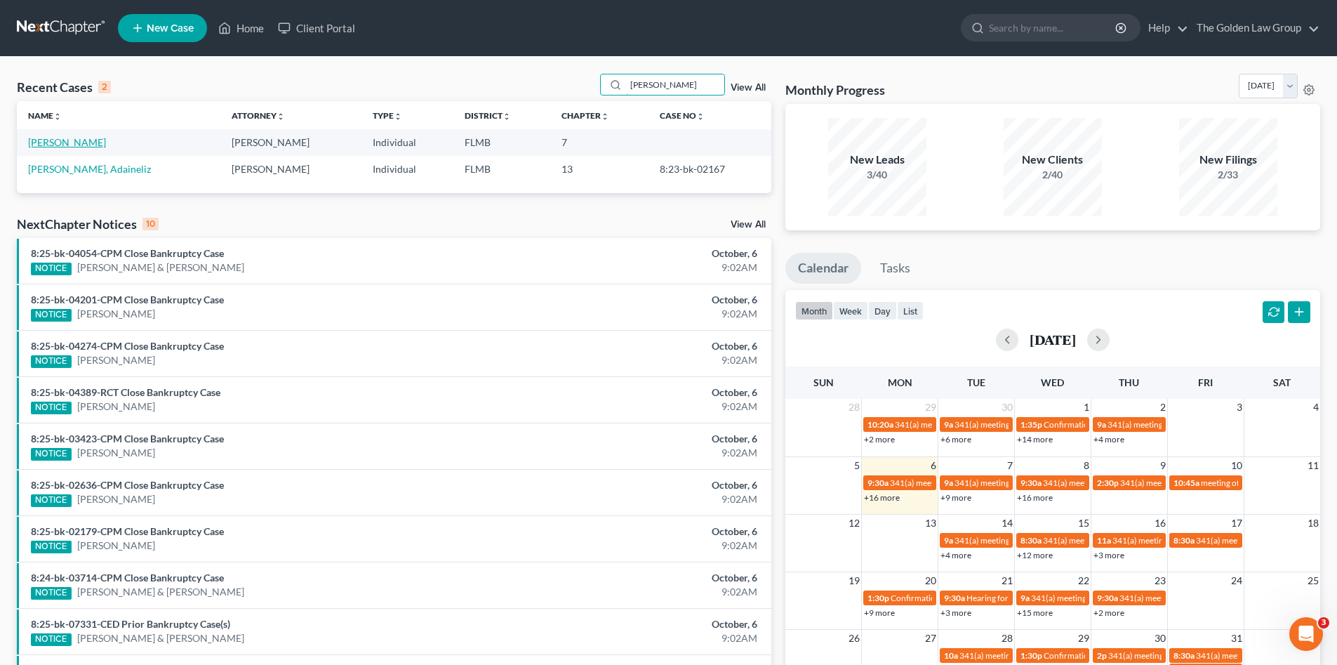
type input "[PERSON_NAME]"
click at [72, 146] on link "[PERSON_NAME]" at bounding box center [67, 142] width 78 height 12
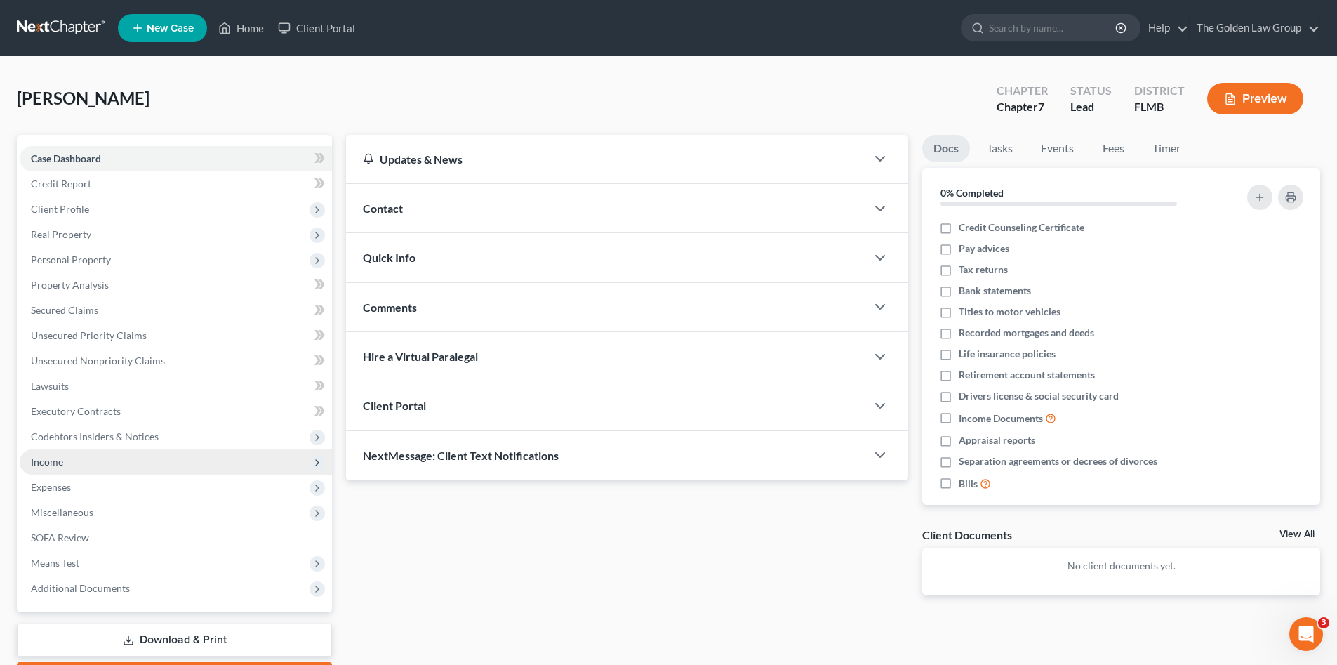
click at [53, 467] on span "Income" at bounding box center [47, 462] width 32 height 12
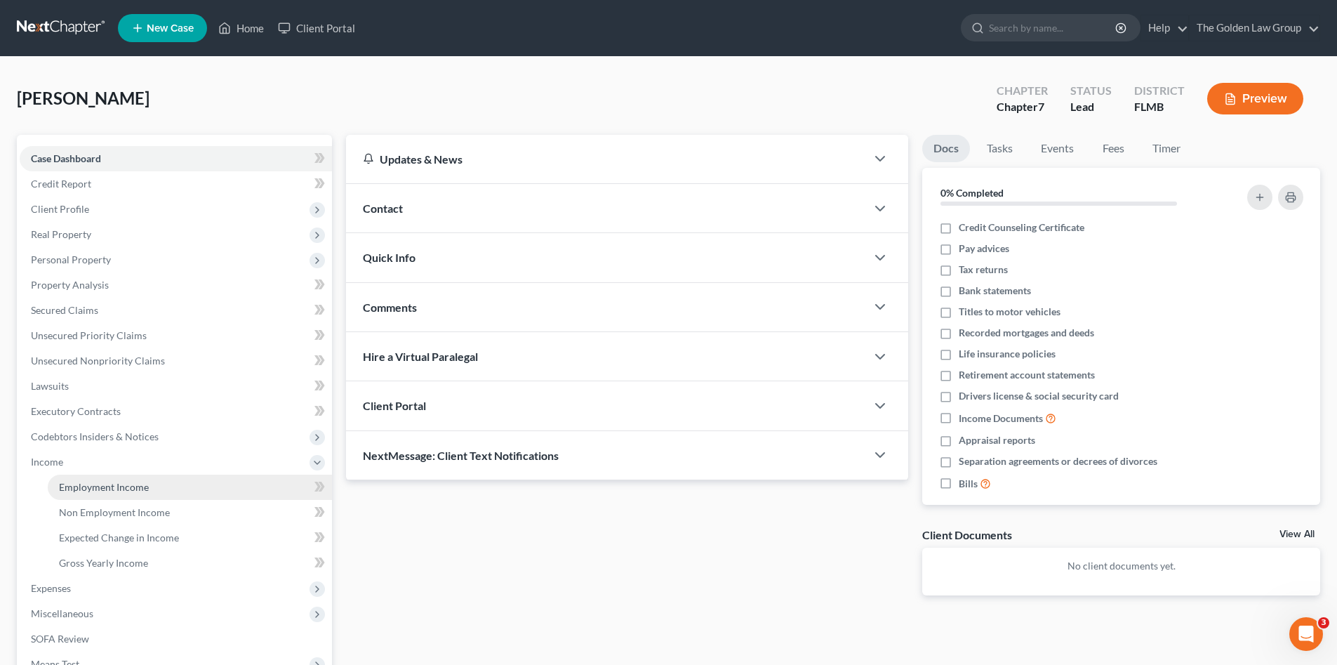
click at [161, 488] on link "Employment Income" at bounding box center [190, 487] width 284 height 25
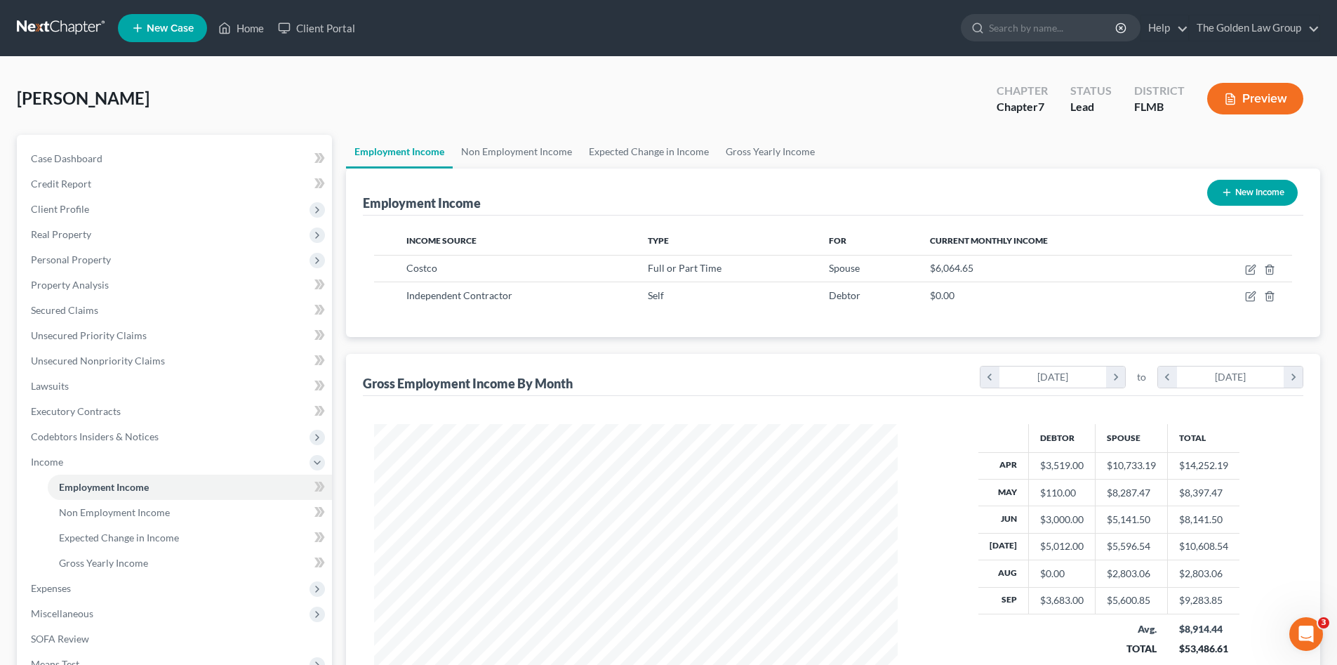
scroll to position [262, 552]
